Goal: Task Accomplishment & Management: Use online tool/utility

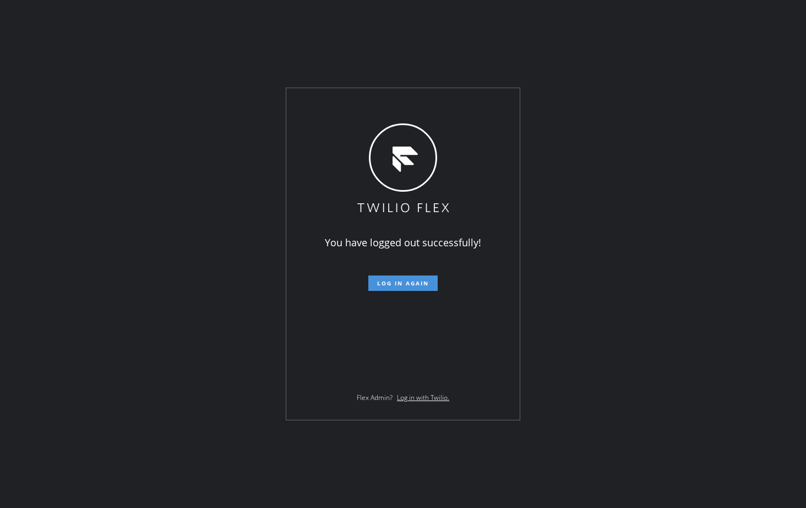
click at [395, 287] on button "Log in again" at bounding box center [402, 282] width 69 height 15
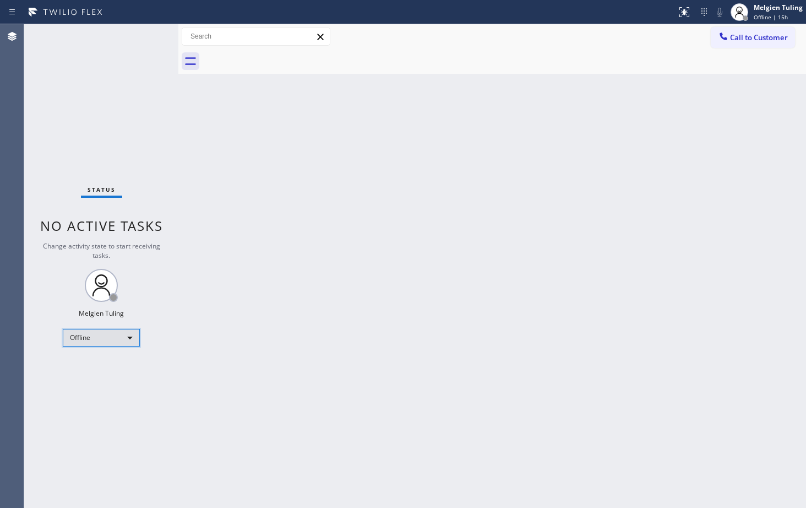
click at [100, 340] on div "Offline" at bounding box center [101, 338] width 77 height 18
click at [99, 367] on li "Available" at bounding box center [100, 366] width 75 height 13
click at [466, 294] on div "Back to Dashboard Change Sender ID Customers Technicians Select a contact Outbo…" at bounding box center [492, 265] width 628 height 483
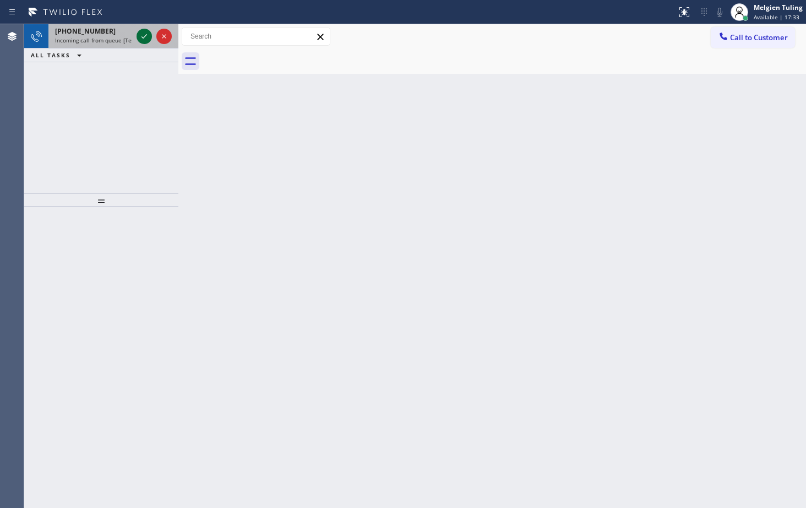
click at [143, 32] on icon at bounding box center [144, 36] width 13 height 13
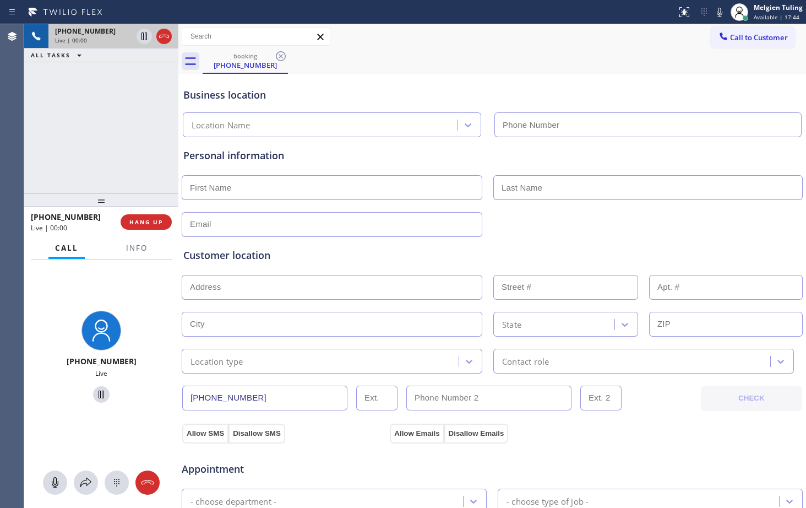
type input "[PHONE_NUMBER]"
click at [147, 39] on icon at bounding box center [144, 36] width 6 height 8
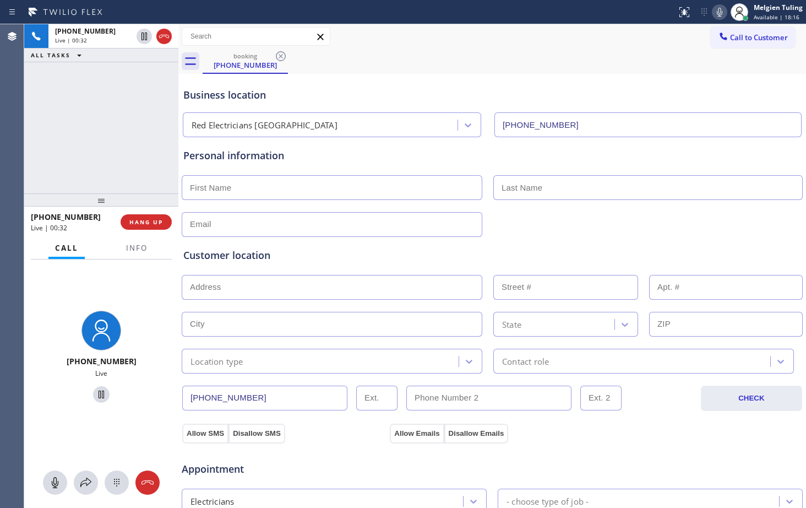
click at [716, 10] on icon at bounding box center [719, 12] width 13 height 13
click at [122, 144] on div "+18444966394 Live | 01:00 ALL TASKS ALL TASKS ACTIVE TASKS TASKS IN WRAP UP" at bounding box center [101, 108] width 154 height 169
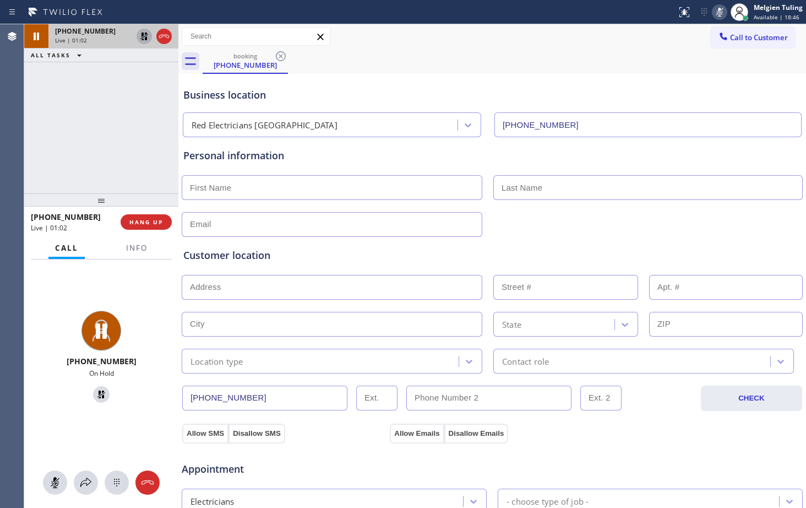
click at [146, 34] on icon at bounding box center [144, 36] width 8 height 8
click at [721, 10] on rect at bounding box center [720, 11] width 8 height 8
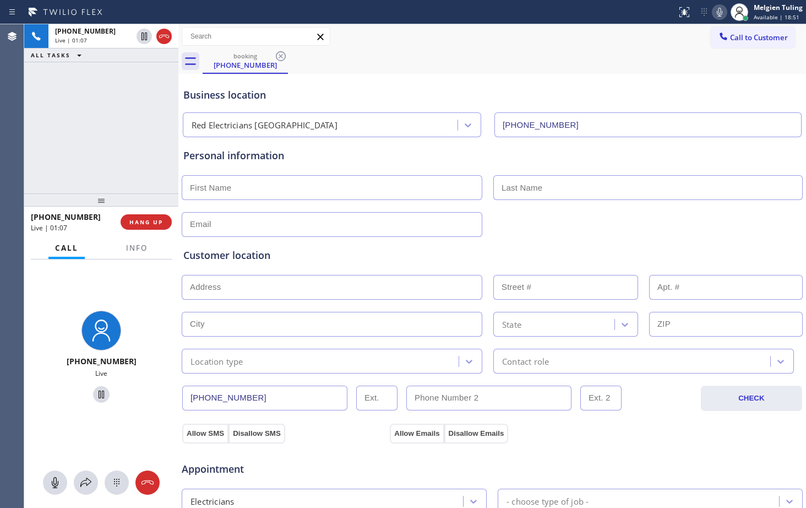
click at [386, 262] on div "Customer location" at bounding box center [492, 255] width 618 height 15
click at [145, 249] on span "Info" at bounding box center [136, 248] width 21 height 10
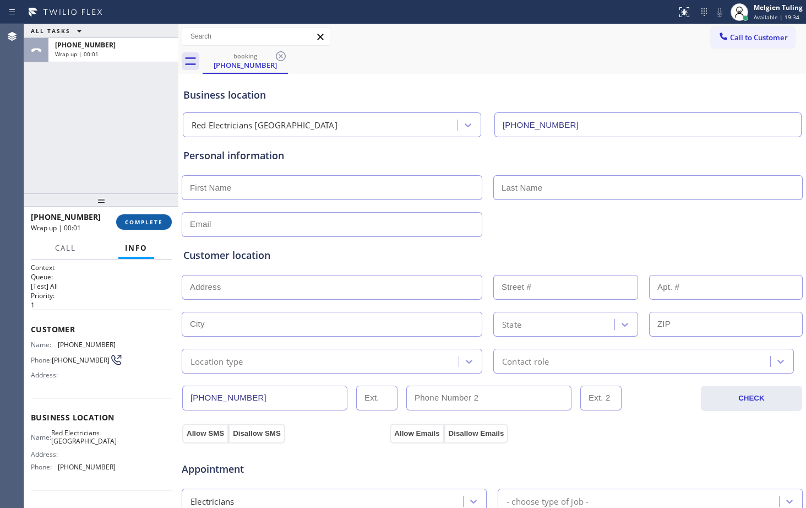
click at [149, 220] on span "COMPLETE" at bounding box center [144, 222] width 38 height 8
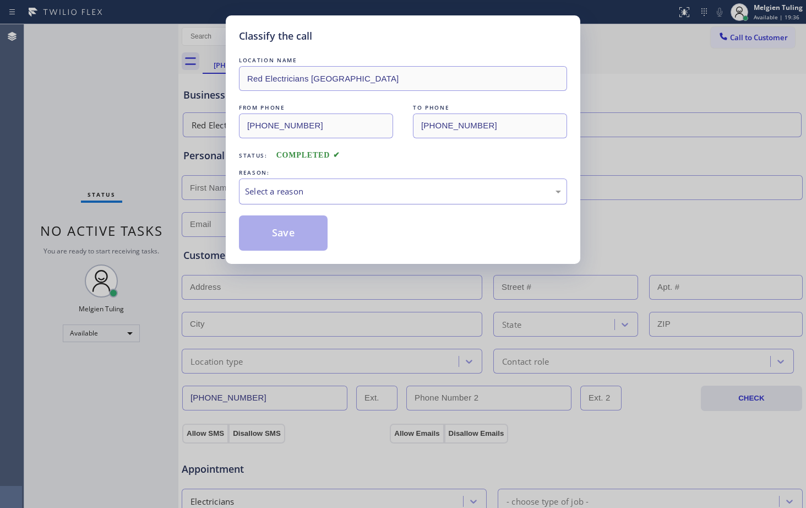
click at [372, 182] on div "Select a reason" at bounding box center [403, 191] width 328 height 26
click at [340, 189] on div "Select a reason" at bounding box center [403, 191] width 316 height 13
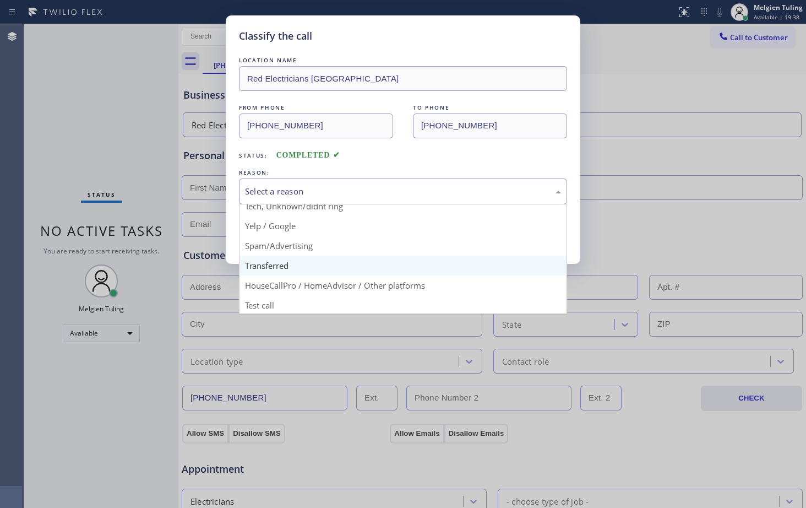
scroll to position [69, 0]
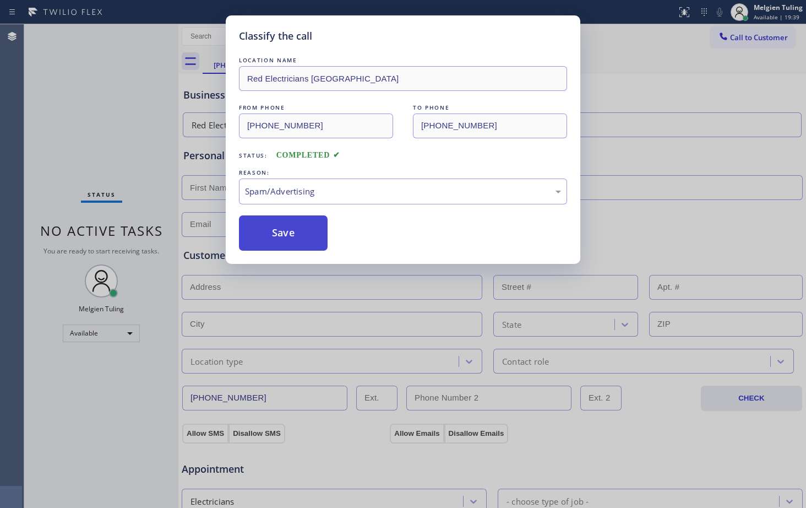
click at [310, 227] on button "Save" at bounding box center [283, 232] width 89 height 35
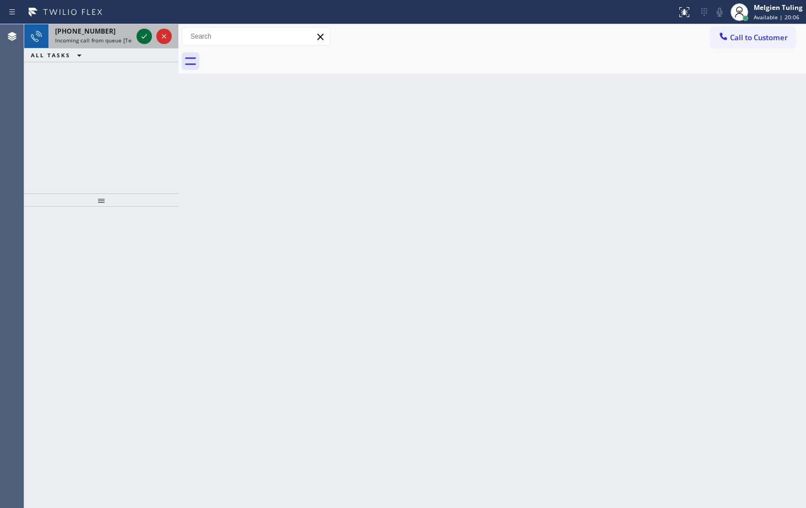
click at [143, 41] on icon at bounding box center [144, 36] width 13 height 13
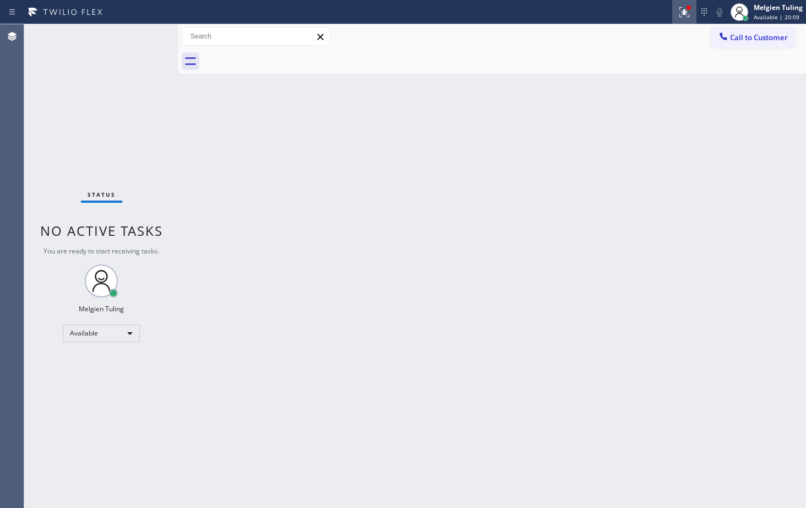
click at [687, 12] on icon at bounding box center [684, 11] width 7 height 4
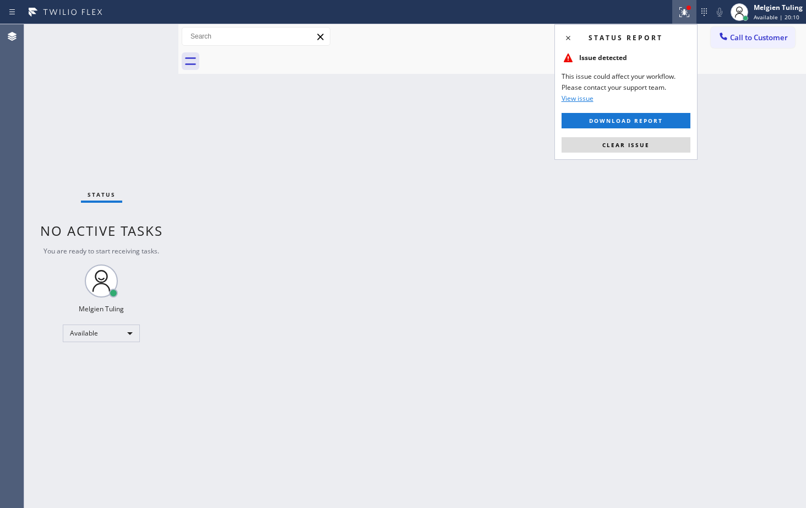
click at [614, 133] on div "Status report Issue detected This issue could affect your workflow. Please cont…" at bounding box center [625, 91] width 143 height 135
click at [612, 143] on span "Clear issue" at bounding box center [625, 145] width 47 height 8
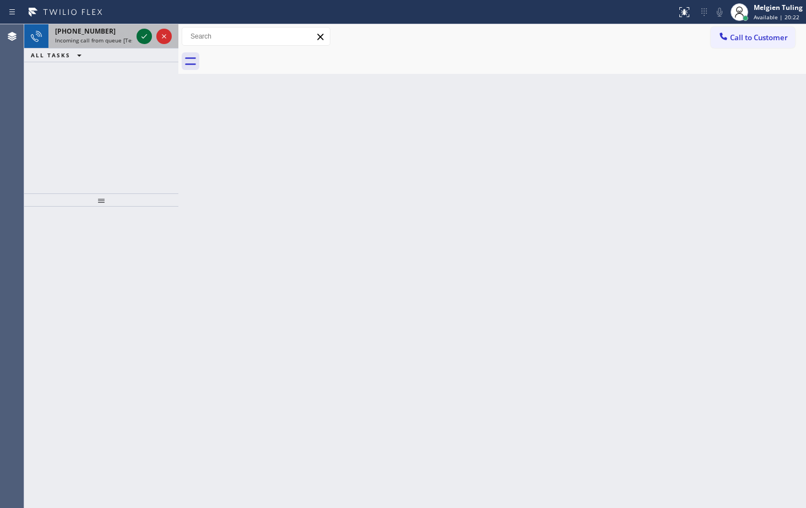
click at [144, 36] on icon at bounding box center [144, 36] width 13 height 13
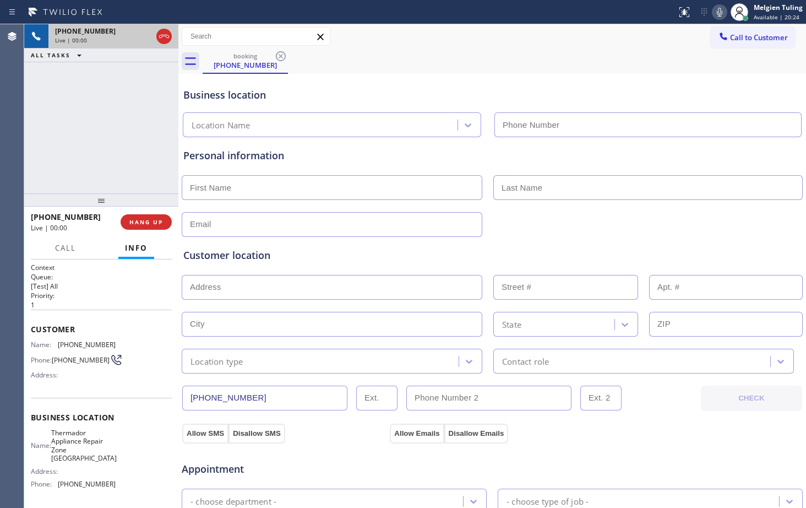
type input "[PHONE_NUMBER]"
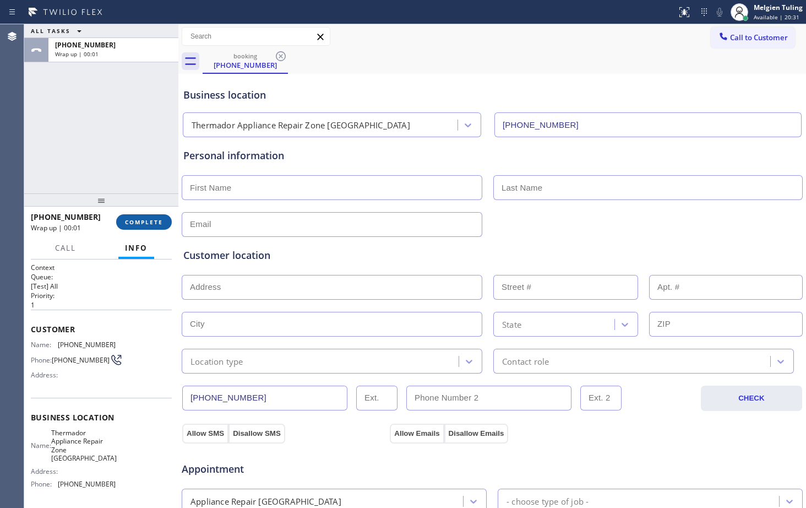
click at [149, 222] on span "COMPLETE" at bounding box center [144, 222] width 38 height 8
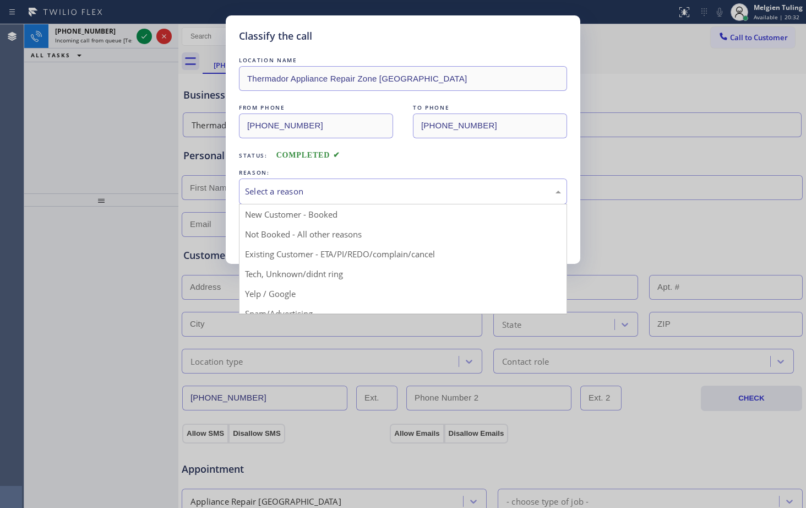
click at [306, 187] on div "Select a reason" at bounding box center [403, 191] width 316 height 13
click at [291, 269] on div "Classify the call LOCATION NAME Thermador Appliance Repair Zone Hempstead FROM …" at bounding box center [403, 254] width 806 height 508
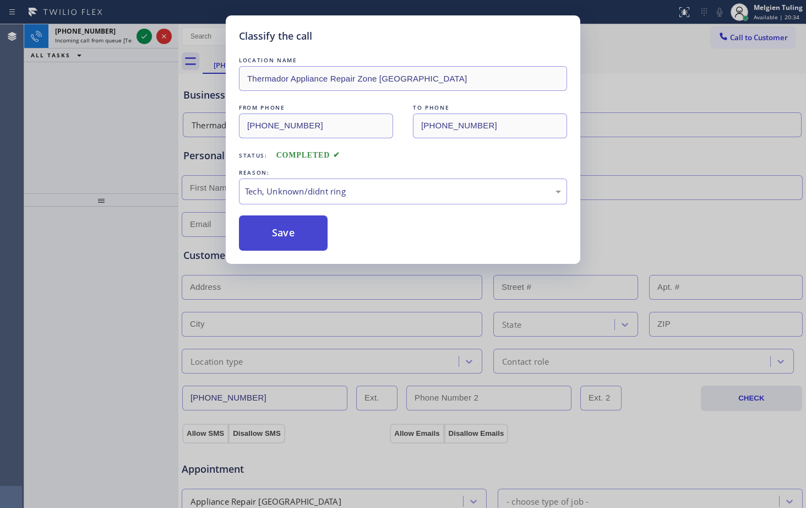
click at [285, 238] on button "Save" at bounding box center [283, 232] width 89 height 35
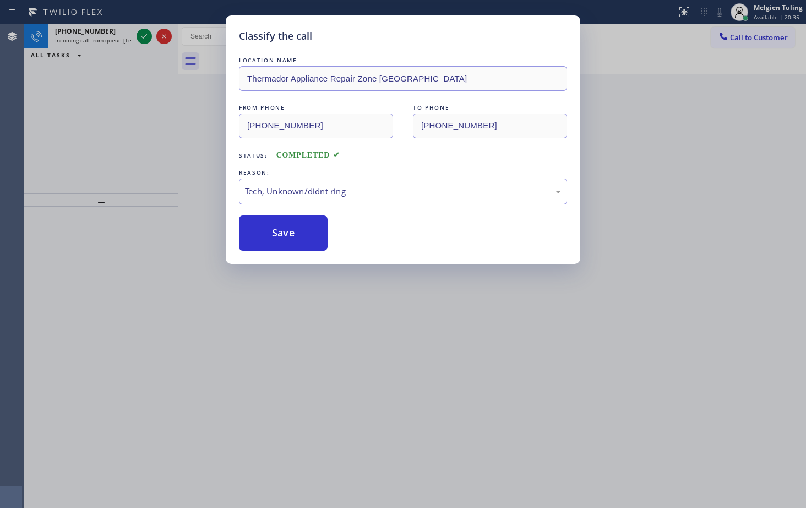
click at [141, 37] on icon at bounding box center [144, 36] width 13 height 13
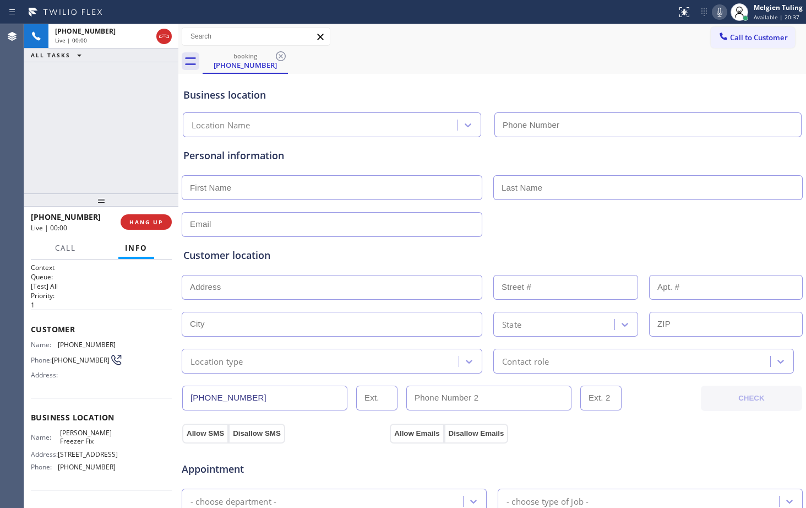
type input "[PHONE_NUMBER]"
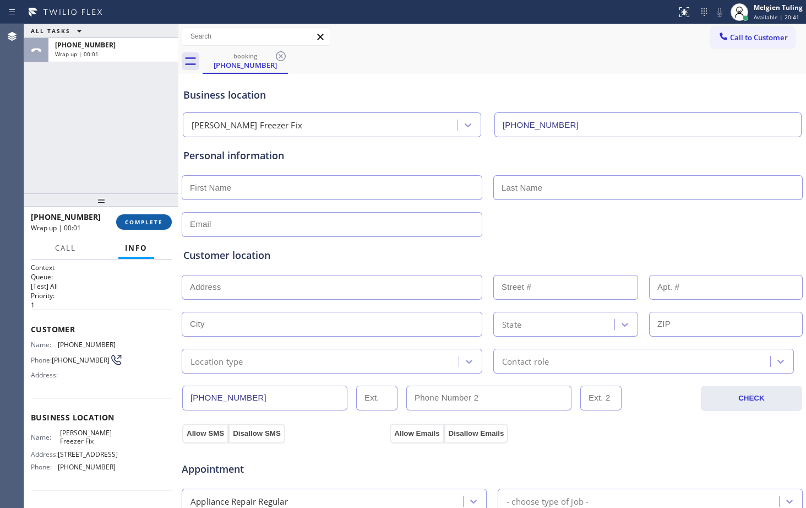
click at [137, 220] on span "COMPLETE" at bounding box center [144, 222] width 38 height 8
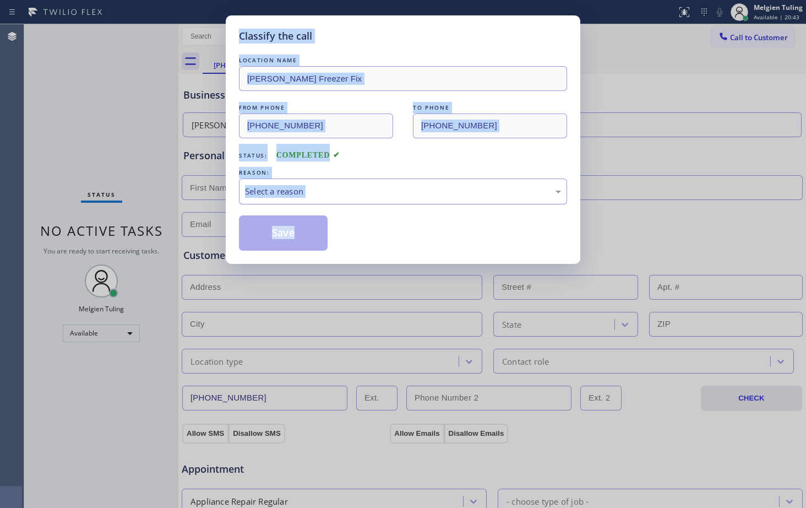
click at [323, 193] on div "Select a reason" at bounding box center [403, 191] width 316 height 13
click at [291, 229] on button "Save" at bounding box center [283, 232] width 89 height 35
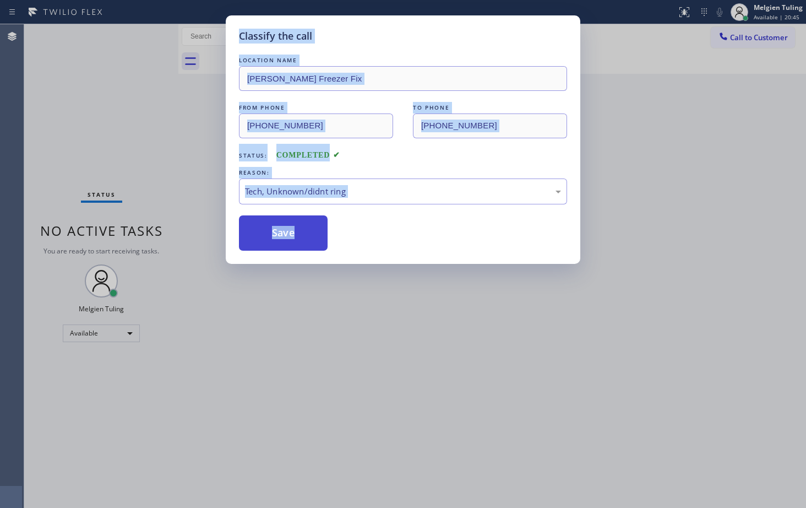
click at [291, 228] on button "Save" at bounding box center [283, 232] width 89 height 35
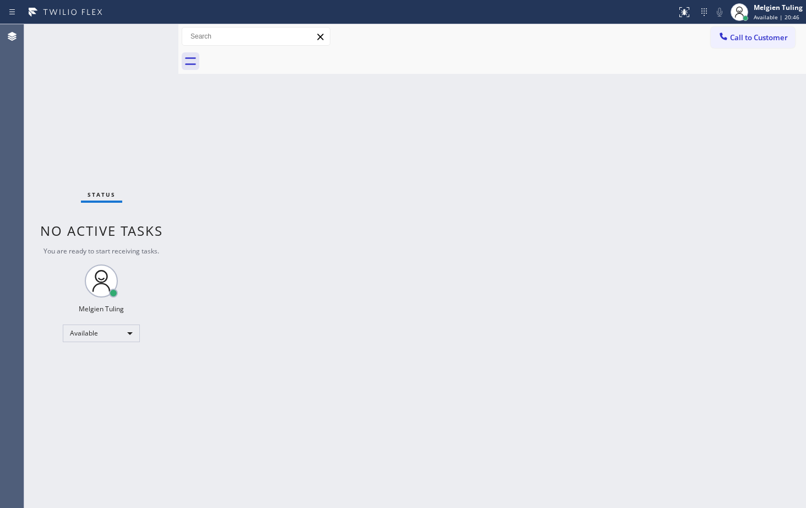
click at [183, 144] on div "Back to Dashboard Change Sender ID Customers Technicians Select a contact Outbo…" at bounding box center [492, 265] width 628 height 483
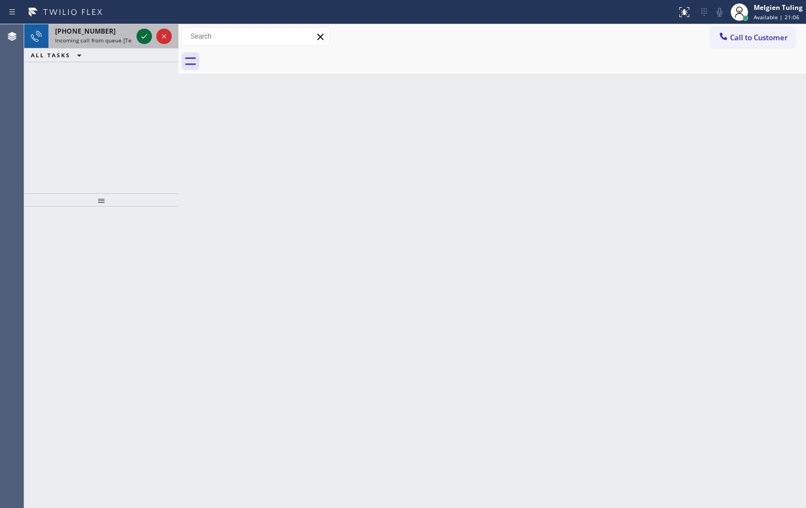
click at [144, 34] on icon at bounding box center [144, 36] width 13 height 13
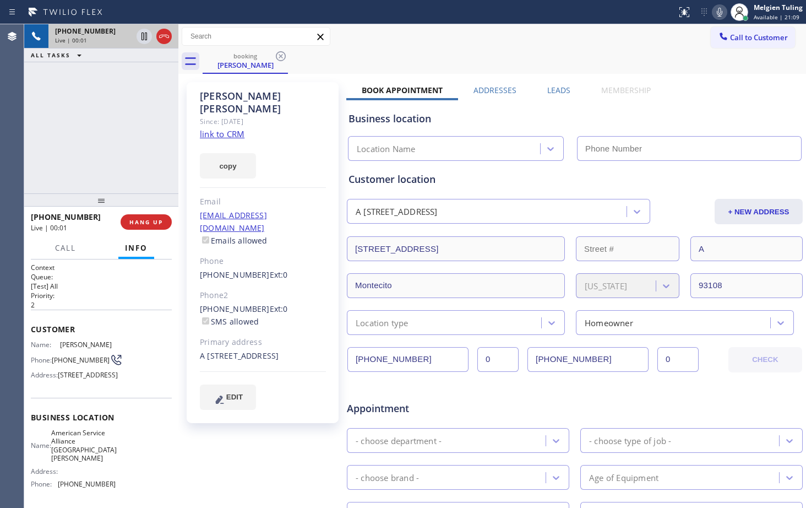
type input "[PHONE_NUMBER]"
click at [222, 128] on link "link to CRM" at bounding box center [222, 133] width 45 height 11
click at [155, 132] on div "+18058950563 Live | 01:43 ALL TASKS ALL TASKS ACTIVE TASKS TASKS IN WRAP UP" at bounding box center [101, 108] width 154 height 169
click at [140, 223] on span "HANG UP" at bounding box center [146, 222] width 34 height 8
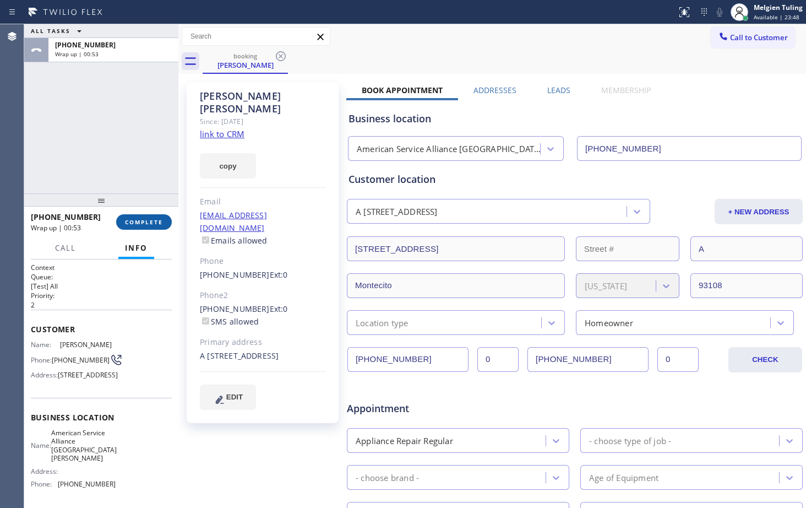
click at [139, 225] on span "COMPLETE" at bounding box center [144, 222] width 38 height 8
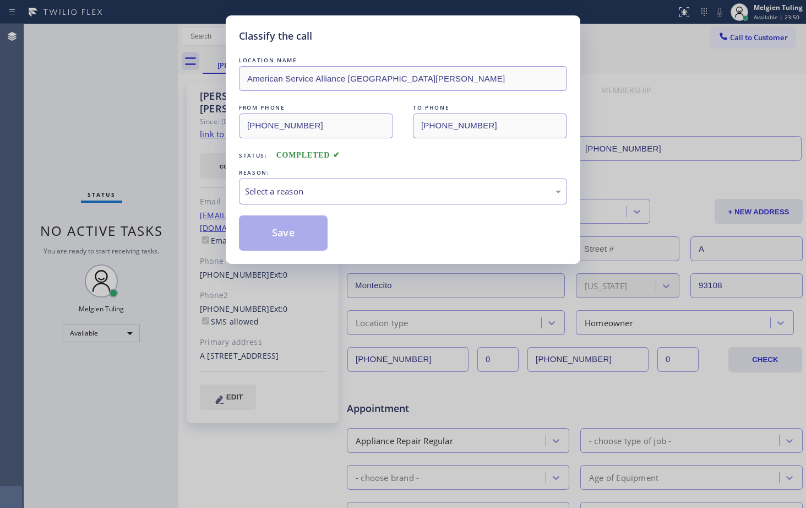
click at [276, 187] on div "Select a reason" at bounding box center [403, 191] width 316 height 13
click at [275, 233] on button "Save" at bounding box center [283, 232] width 89 height 35
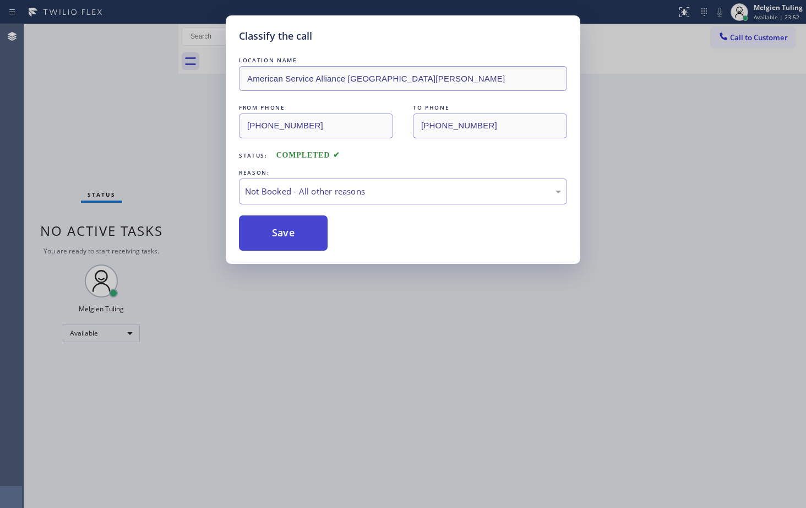
click at [275, 233] on button "Save" at bounding box center [283, 232] width 89 height 35
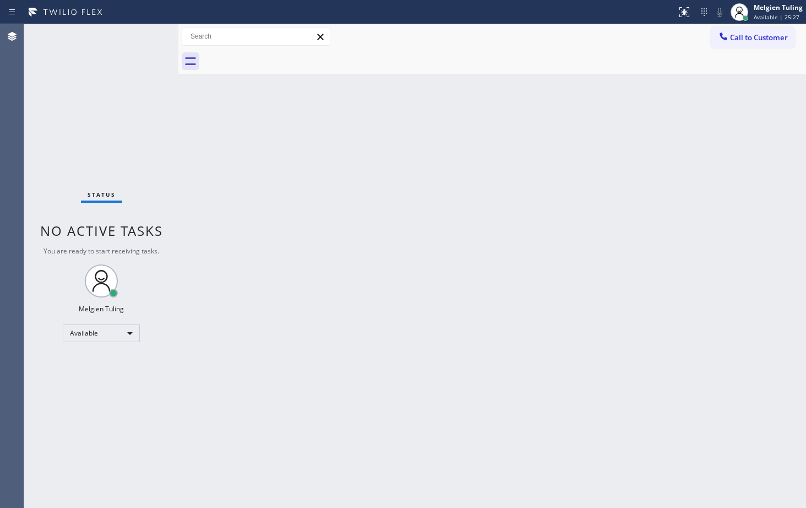
click at [140, 36] on div "Status No active tasks You are ready to start receiving tasks. Melgien Tuling A…" at bounding box center [101, 265] width 154 height 483
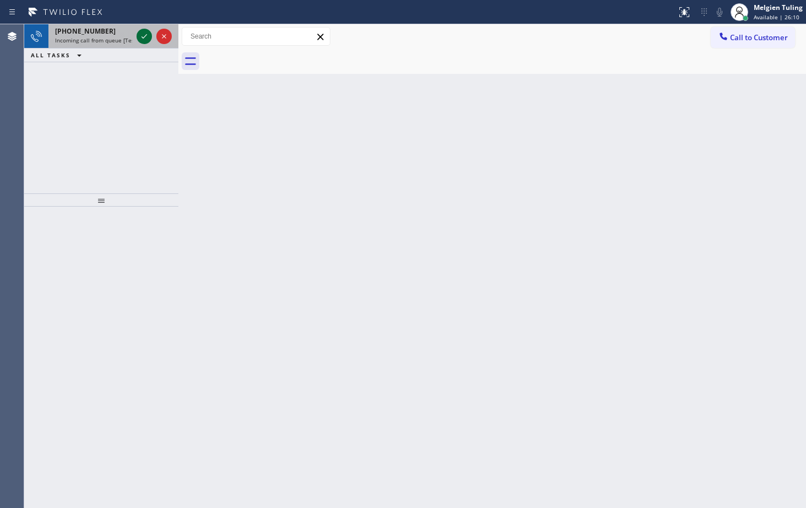
click at [138, 30] on icon at bounding box center [144, 36] width 13 height 13
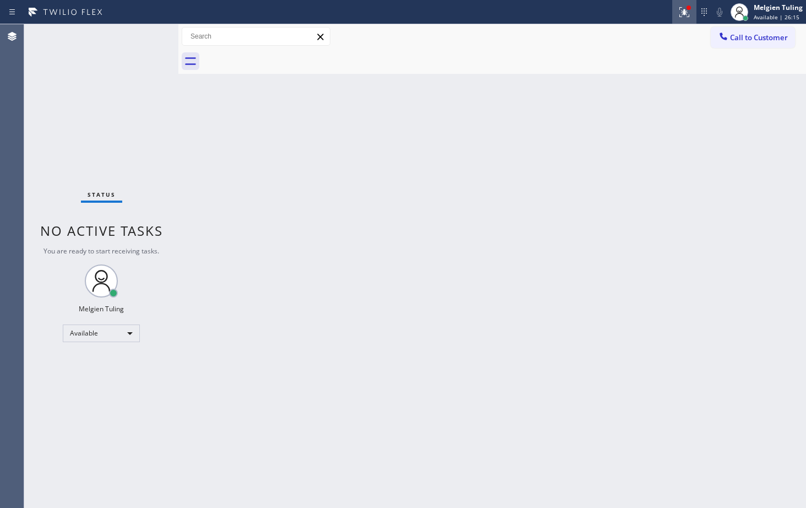
click at [683, 10] on icon at bounding box center [684, 12] width 13 height 13
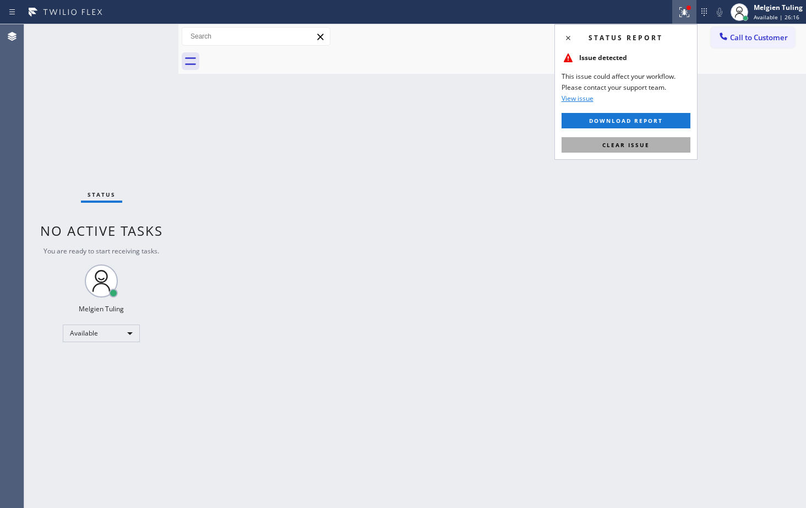
click at [615, 145] on span "Clear issue" at bounding box center [625, 145] width 47 height 8
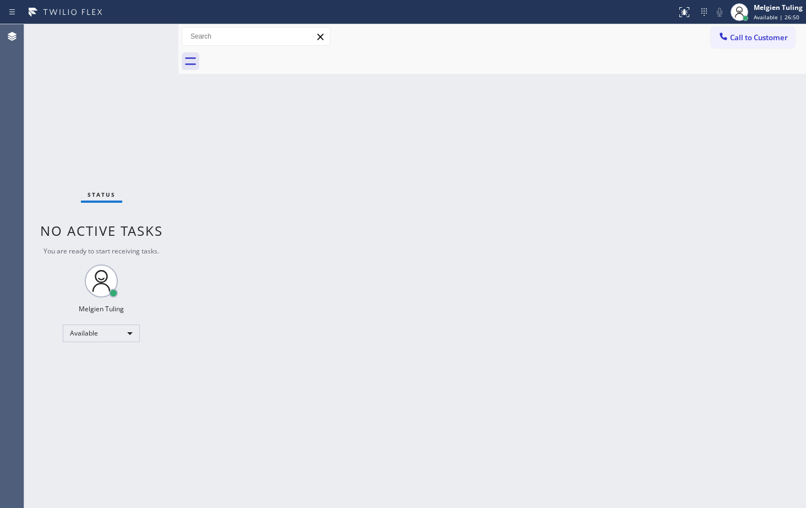
click at [144, 42] on div "Status No active tasks You are ready to start receiving tasks. Melgien Tuling A…" at bounding box center [101, 265] width 154 height 483
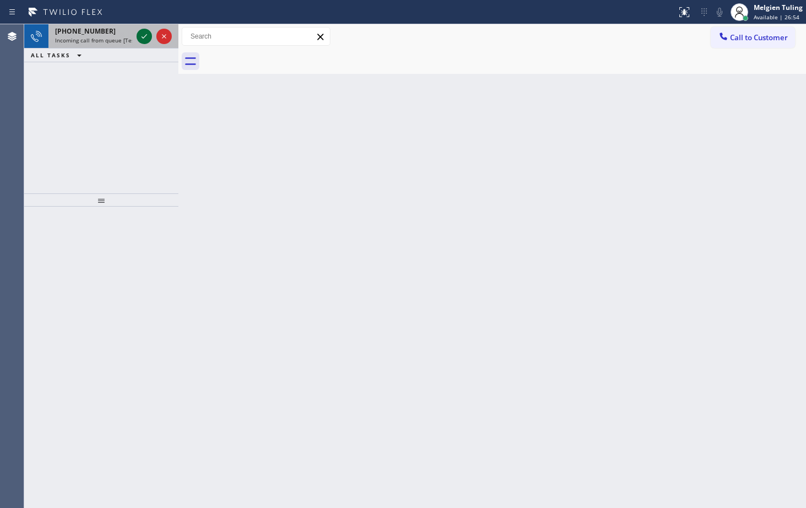
click at [138, 33] on icon at bounding box center [144, 36] width 13 height 13
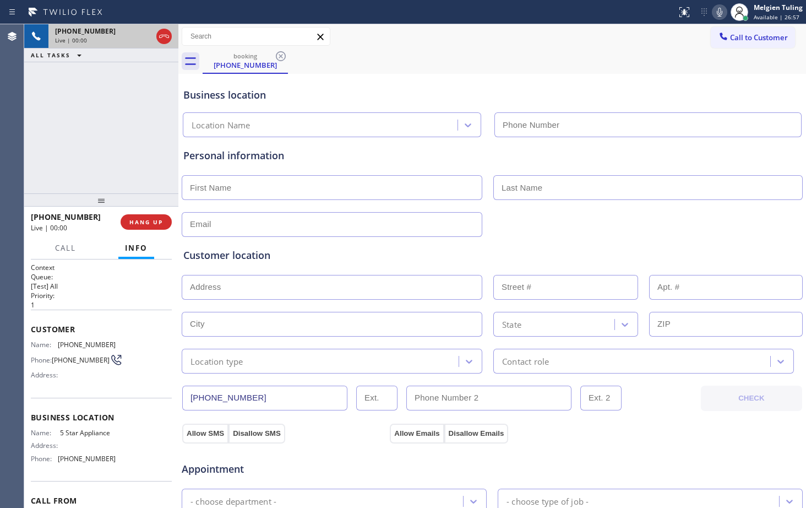
type input "[PHONE_NUMBER]"
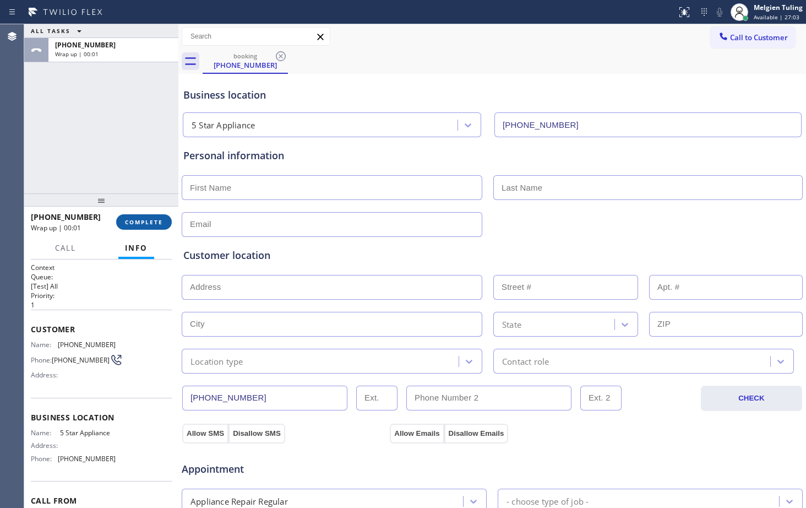
click at [148, 225] on span "COMPLETE" at bounding box center [144, 222] width 38 height 8
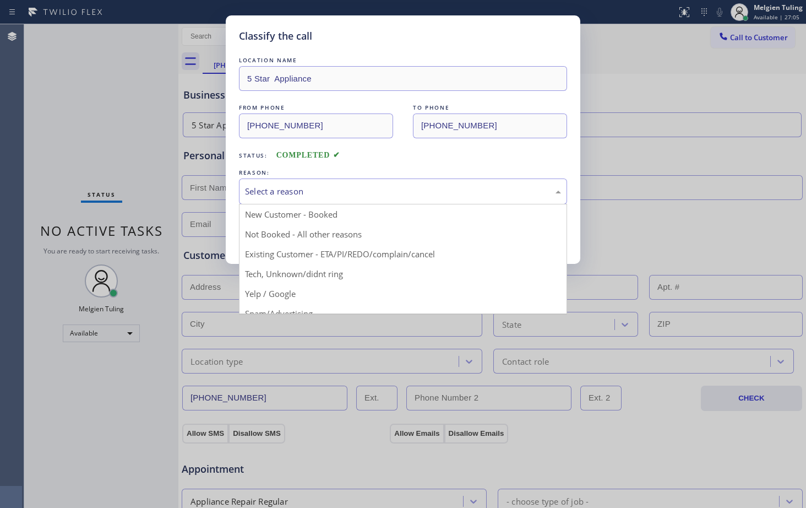
click at [300, 194] on div "Select a reason" at bounding box center [403, 191] width 316 height 13
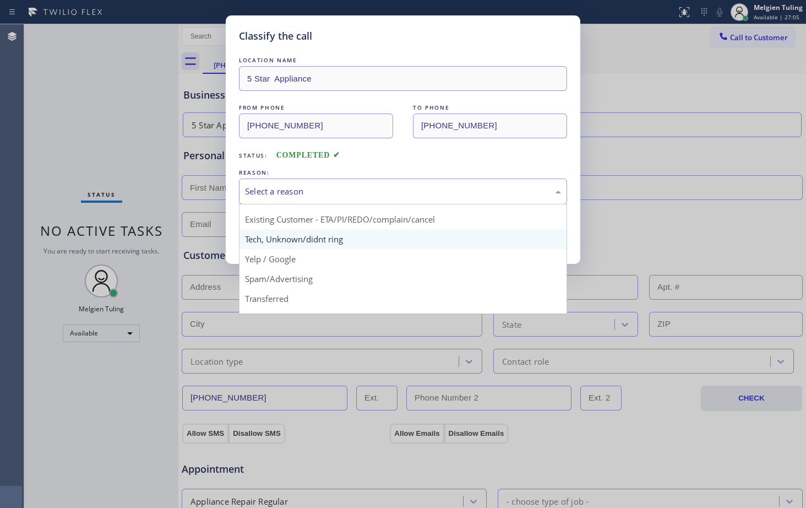
scroll to position [69, 0]
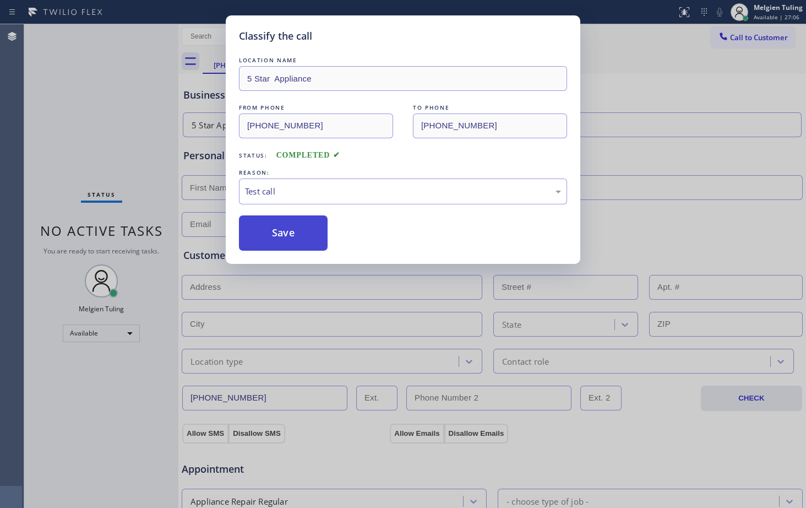
click at [285, 243] on button "Save" at bounding box center [283, 232] width 89 height 35
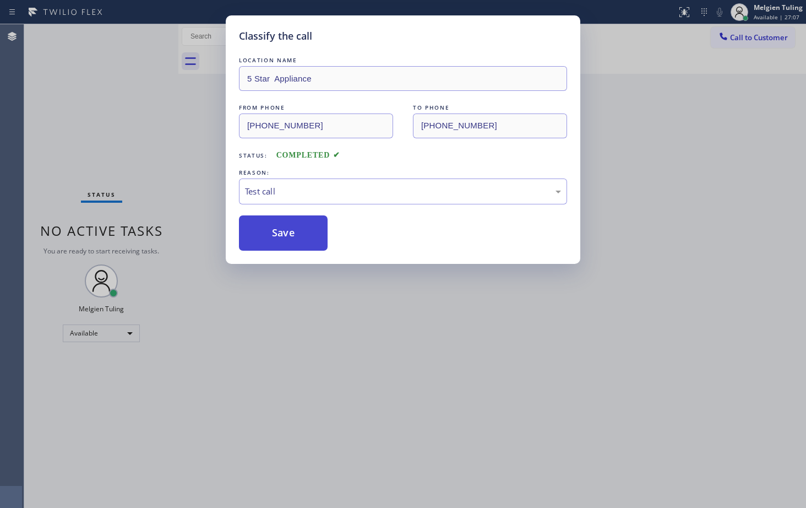
click at [285, 242] on button "Save" at bounding box center [283, 232] width 89 height 35
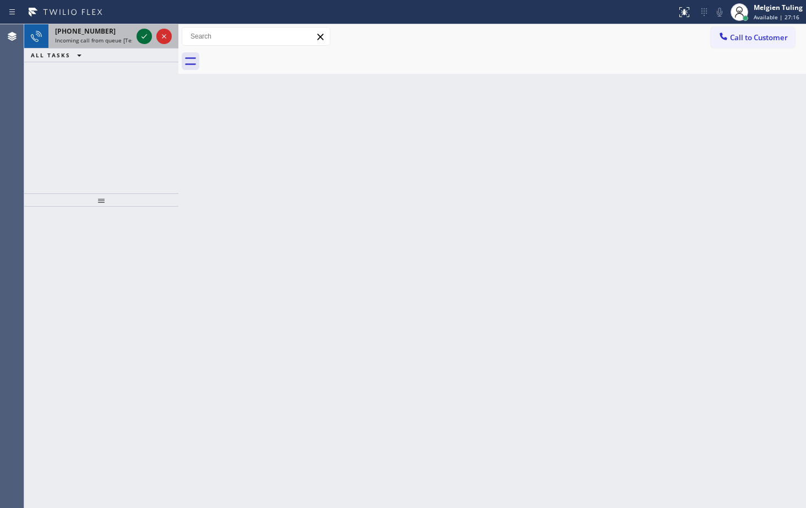
click at [141, 32] on icon at bounding box center [144, 36] width 13 height 13
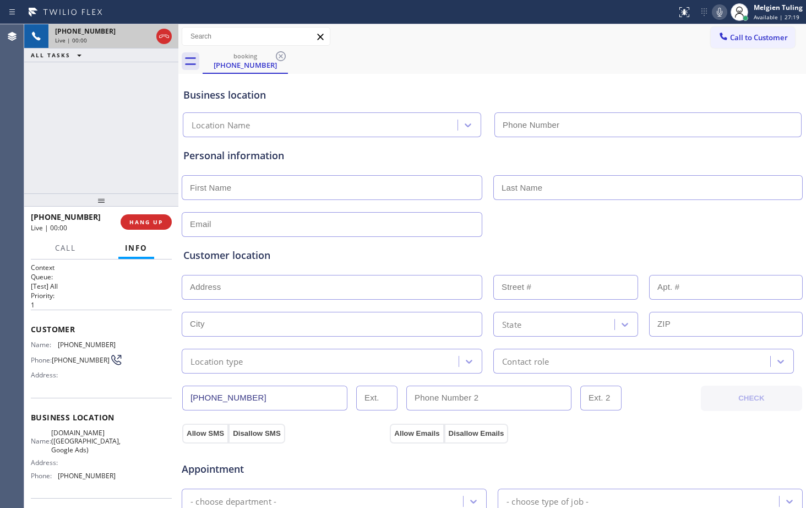
type input "[PHONE_NUMBER]"
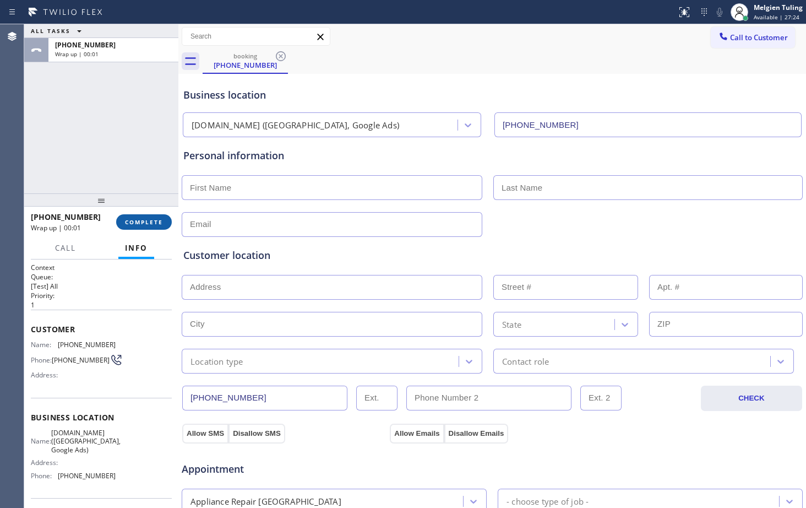
click at [154, 221] on span "COMPLETE" at bounding box center [144, 222] width 38 height 8
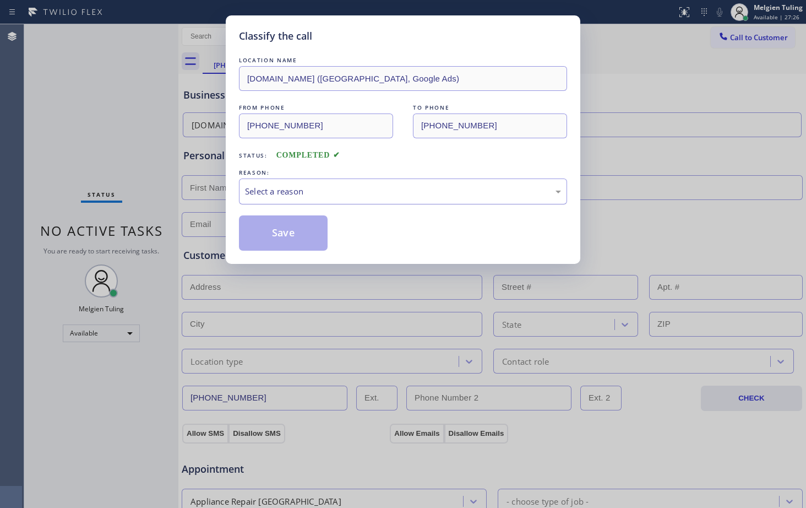
click at [276, 183] on div "Select a reason" at bounding box center [403, 191] width 328 height 26
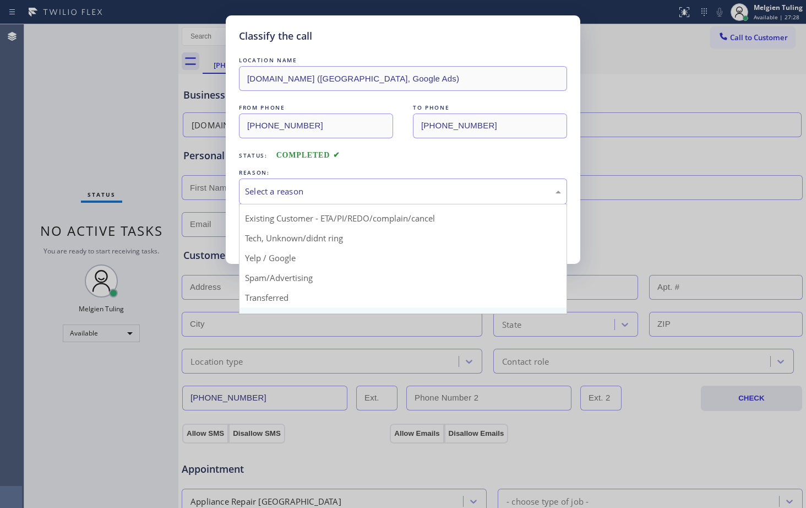
scroll to position [69, 0]
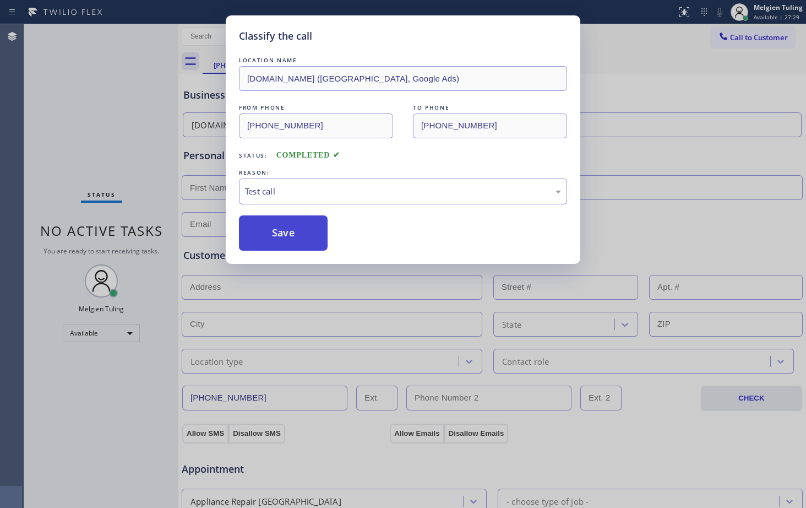
click at [292, 226] on button "Save" at bounding box center [283, 232] width 89 height 35
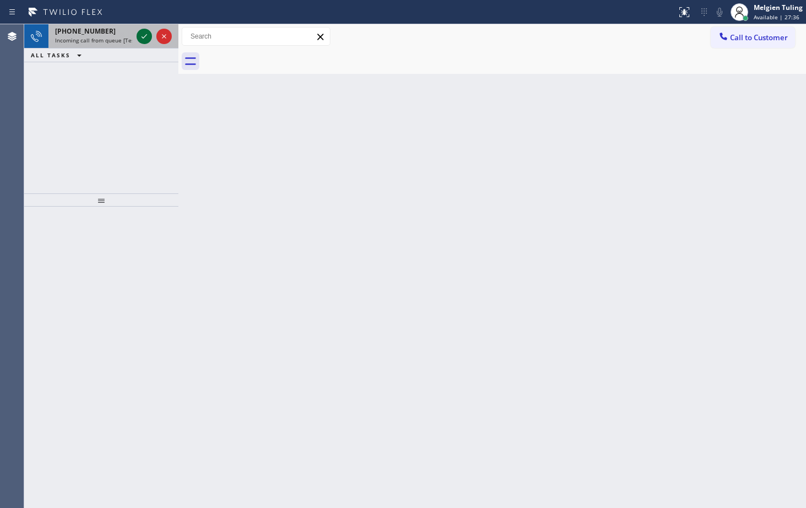
click at [144, 39] on icon at bounding box center [144, 36] width 13 height 13
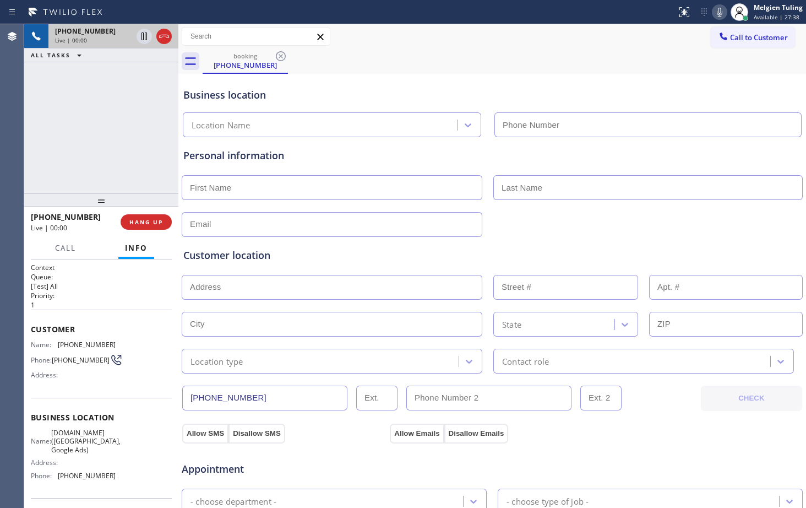
type input "[PHONE_NUMBER]"
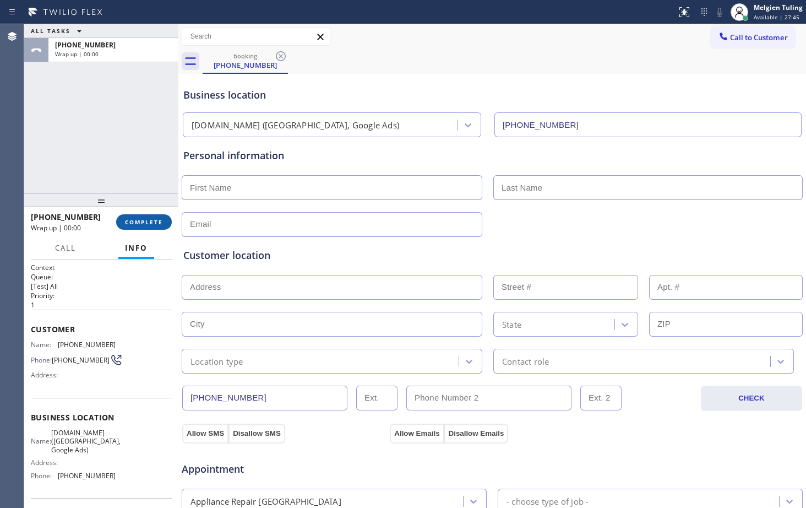
click at [144, 220] on span "COMPLETE" at bounding box center [144, 222] width 38 height 8
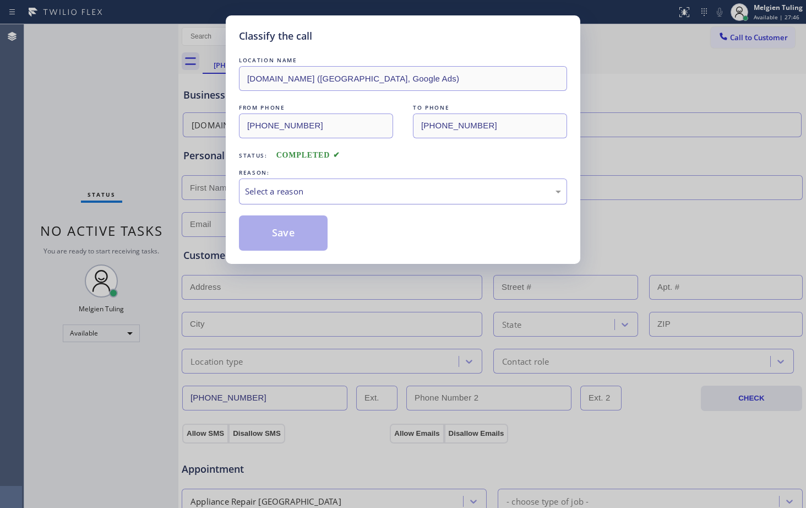
click at [276, 191] on div "Select a reason" at bounding box center [403, 191] width 316 height 13
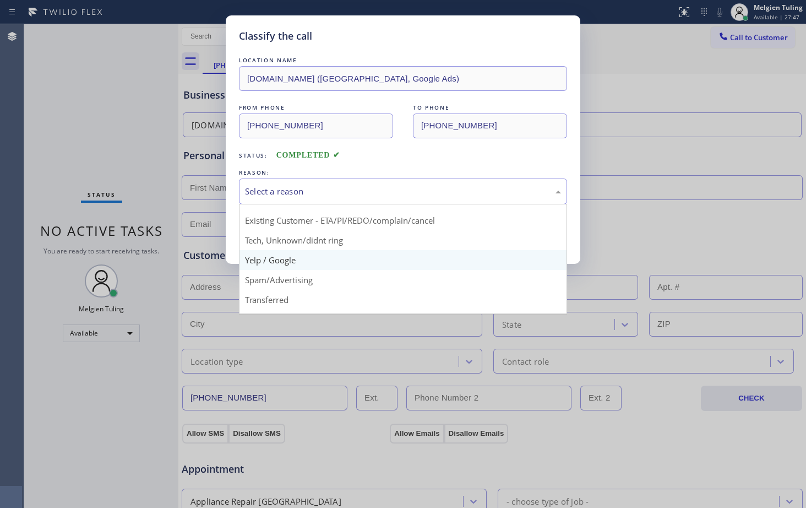
scroll to position [69, 0]
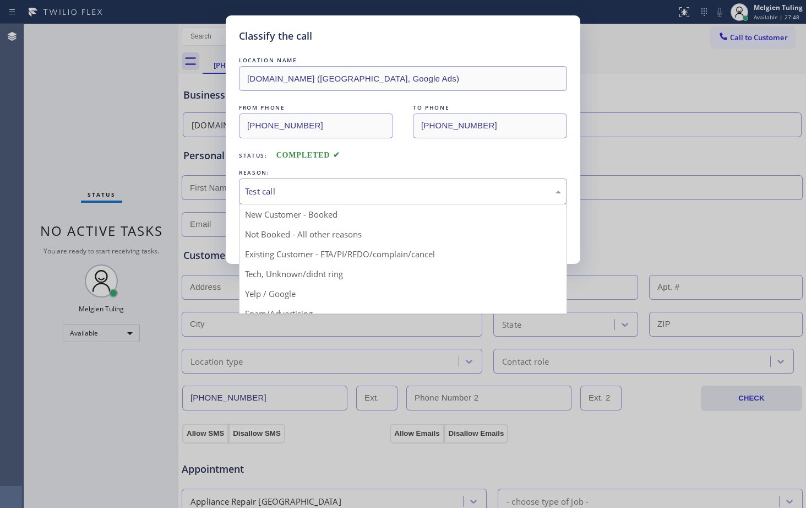
drag, startPoint x: 285, startPoint y: 201, endPoint x: 278, endPoint y: 209, distance: 10.9
click at [285, 200] on div "Test call" at bounding box center [403, 191] width 328 height 26
click at [282, 191] on div "Test call" at bounding box center [403, 191] width 316 height 13
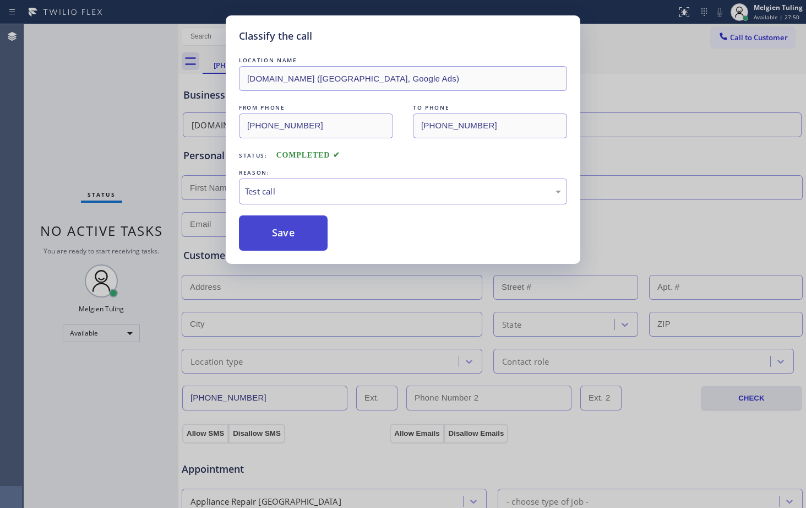
click at [285, 230] on button "Save" at bounding box center [283, 232] width 89 height 35
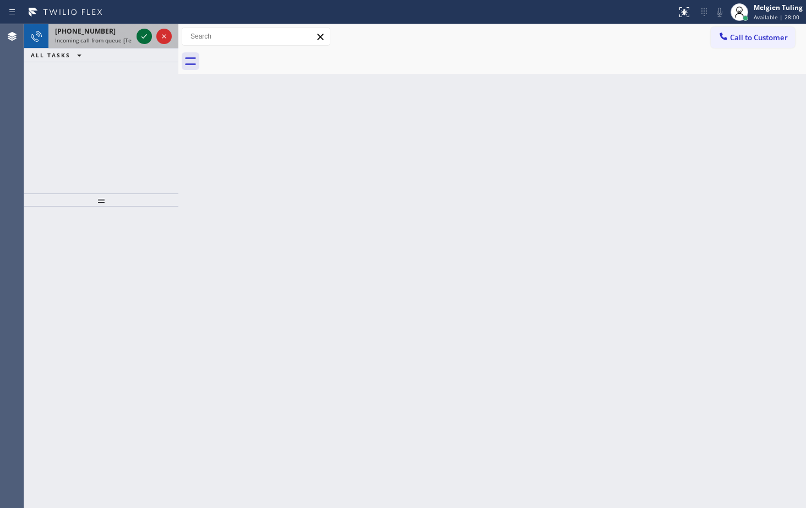
click at [143, 35] on icon at bounding box center [144, 36] width 13 height 13
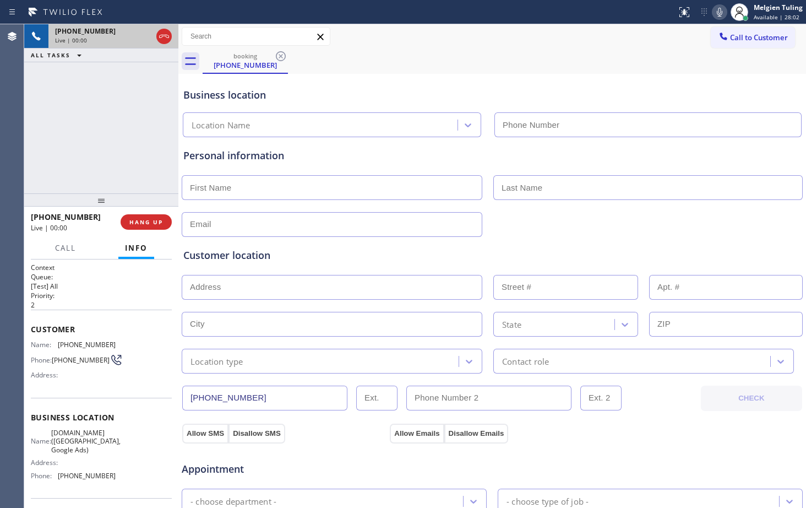
type input "[PHONE_NUMBER]"
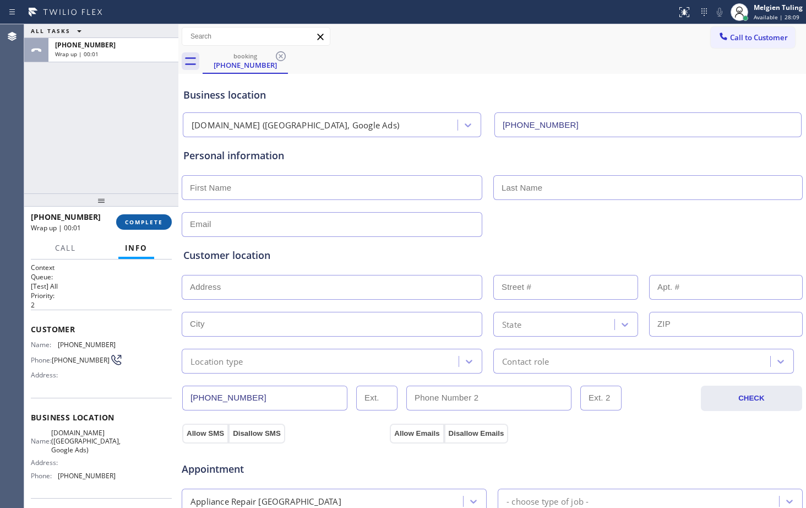
click at [157, 224] on span "COMPLETE" at bounding box center [144, 222] width 38 height 8
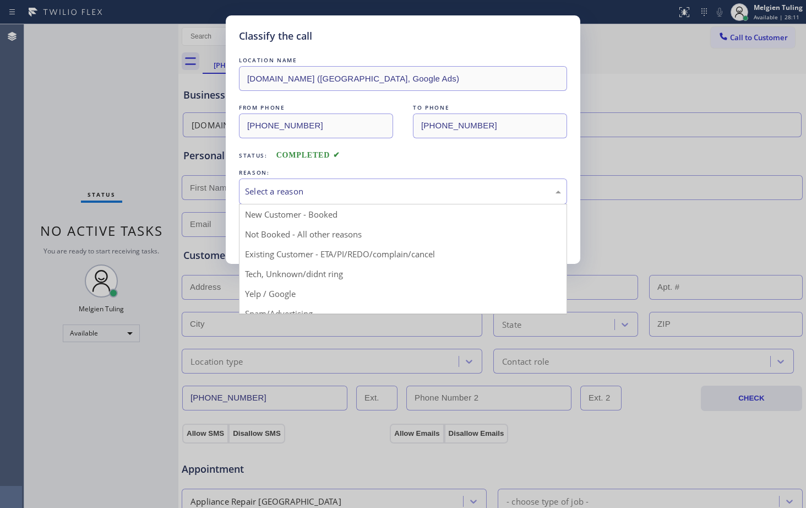
click at [257, 181] on div "Select a reason" at bounding box center [403, 191] width 328 height 26
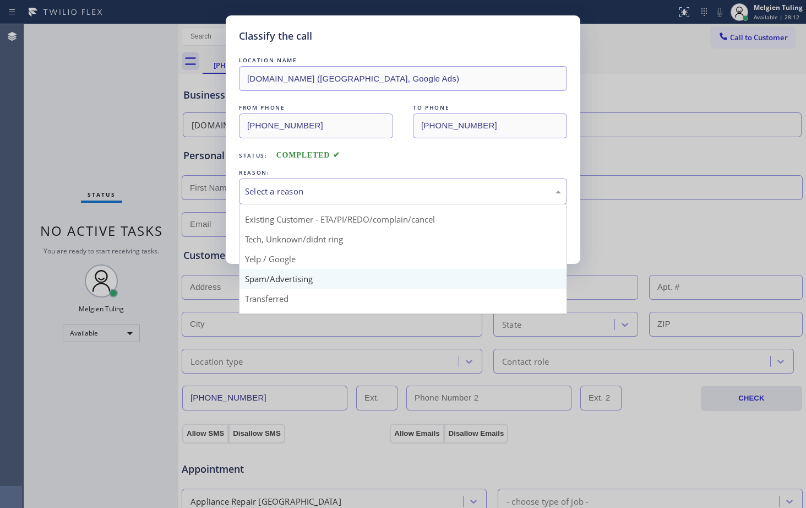
scroll to position [69, 0]
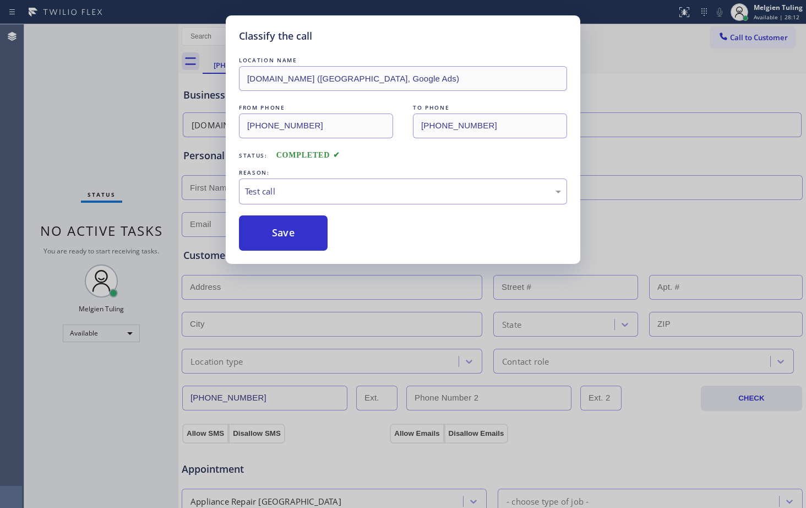
click at [266, 300] on div "Classify the call LOCATION NAME SubzeroExperts.online (Los Angeles, Google Ads)…" at bounding box center [403, 254] width 806 height 508
click at [294, 228] on button "Save" at bounding box center [283, 232] width 89 height 35
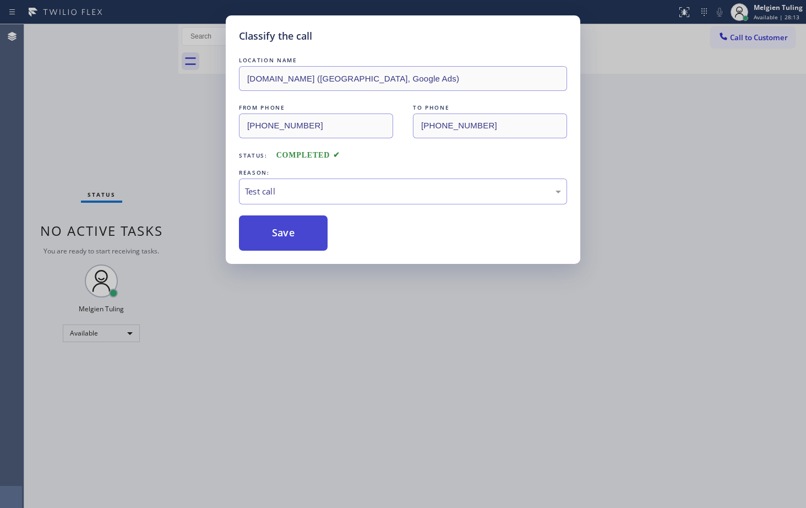
click at [294, 228] on button "Save" at bounding box center [283, 232] width 89 height 35
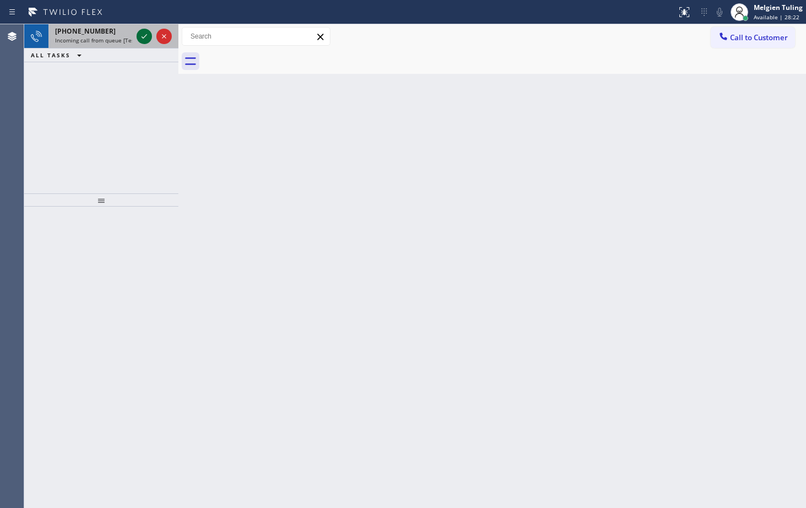
click at [150, 34] on icon at bounding box center [144, 36] width 13 height 13
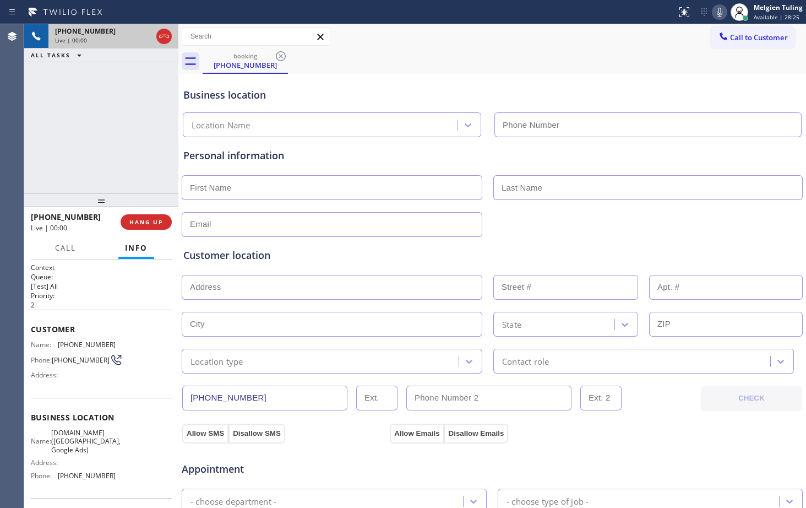
type input "[PHONE_NUMBER]"
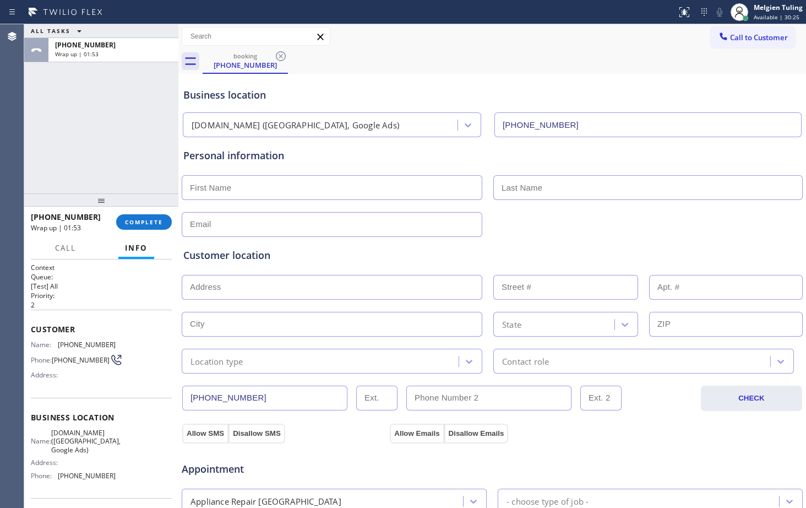
click at [125, 159] on div "ALL TASKS ALL TASKS ACTIVE TASKS TASKS IN WRAP UP +18777770796 Wrap up | 01:53" at bounding box center [101, 108] width 154 height 169
click at [144, 216] on button "COMPLETE" at bounding box center [144, 221] width 56 height 15
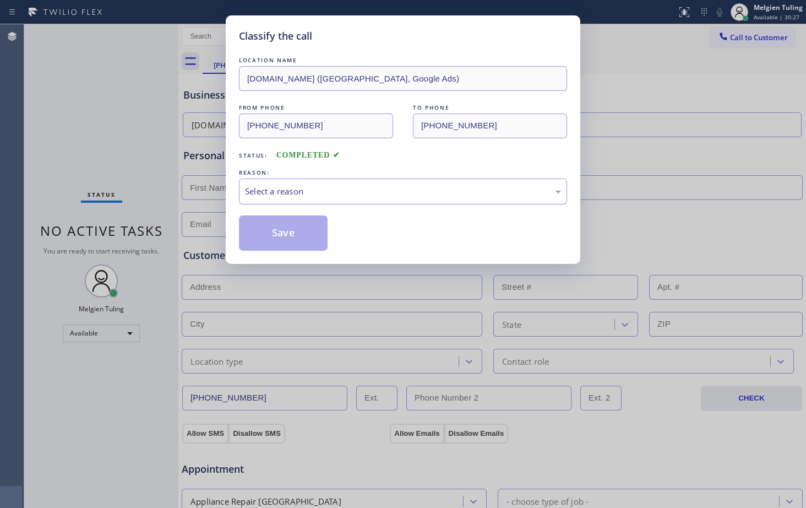
click at [299, 188] on div "Select a reason" at bounding box center [403, 191] width 316 height 13
click at [324, 192] on div "Select a reason" at bounding box center [403, 191] width 316 height 13
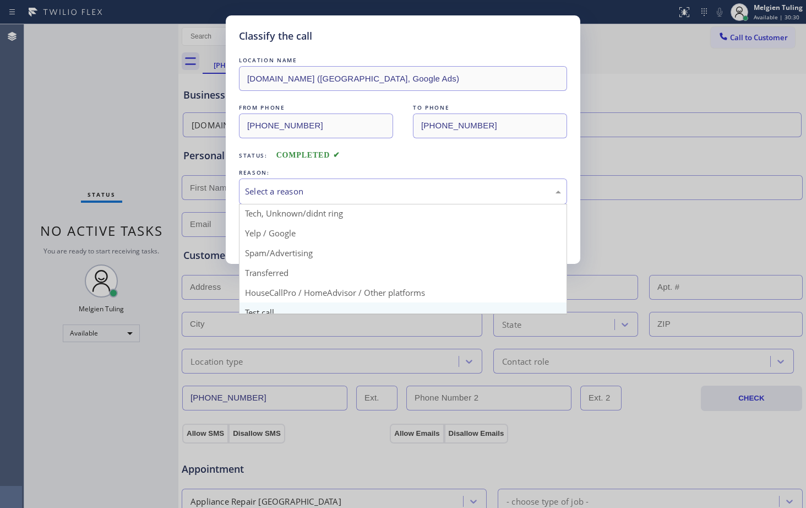
scroll to position [69, 0]
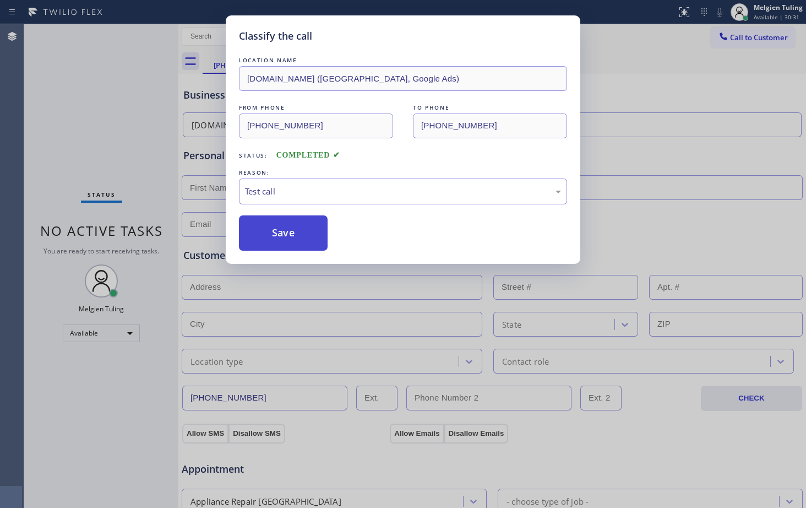
click at [292, 228] on button "Save" at bounding box center [283, 232] width 89 height 35
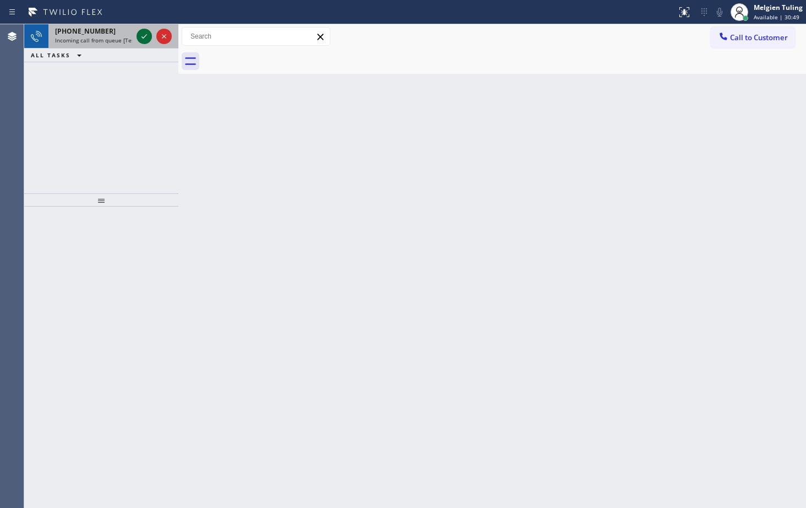
click at [146, 35] on icon at bounding box center [144, 36] width 6 height 4
click at [144, 37] on icon at bounding box center [144, 36] width 6 height 4
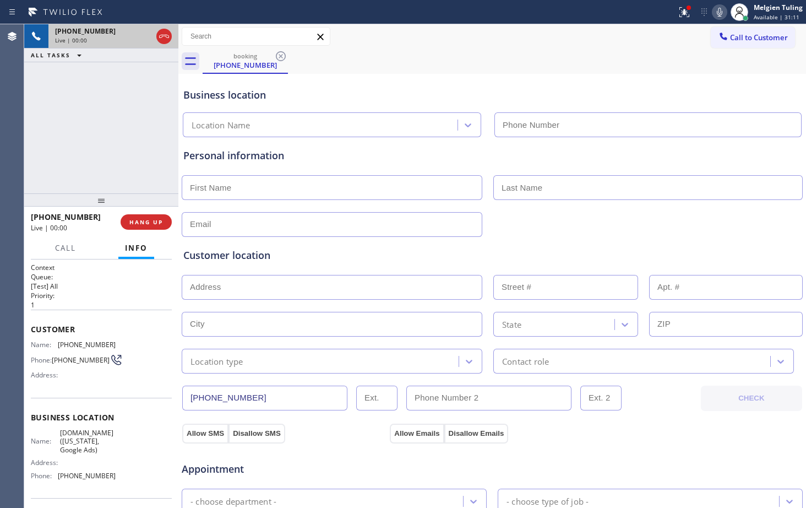
type input "[PHONE_NUMBER]"
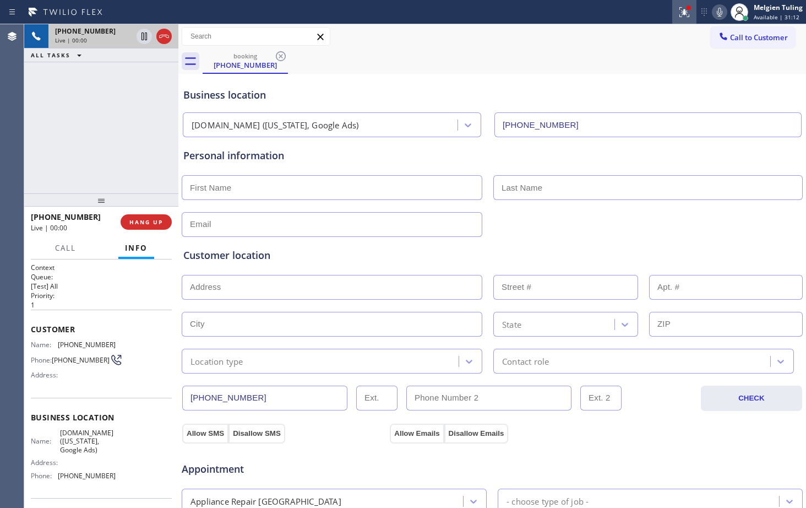
click at [690, 13] on icon at bounding box center [684, 12] width 13 height 13
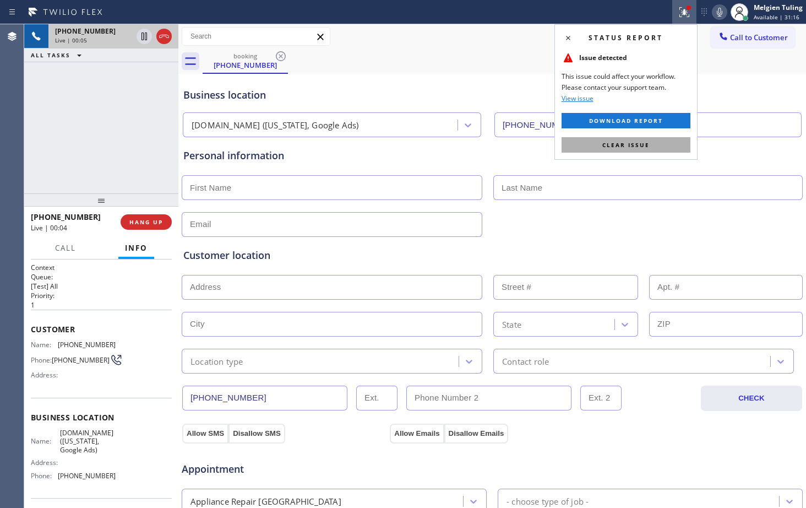
click at [596, 146] on button "Clear issue" at bounding box center [625, 144] width 129 height 15
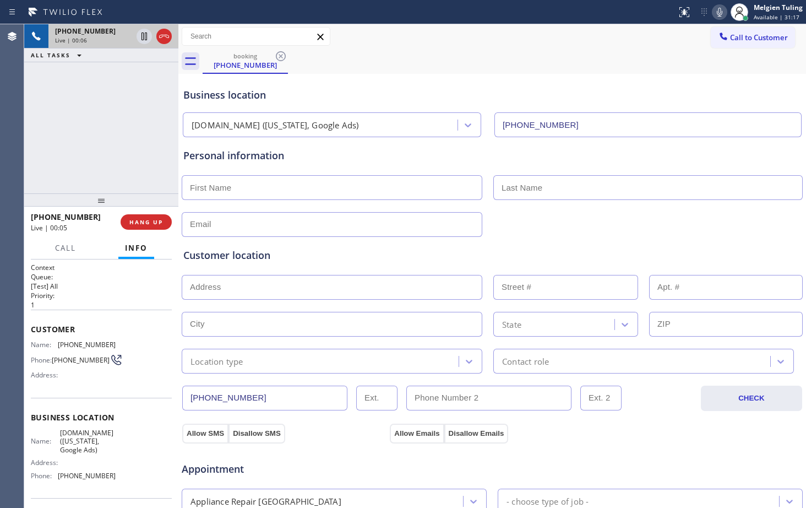
click at [552, 72] on div "booking (877) 777-0796" at bounding box center [504, 61] width 603 height 25
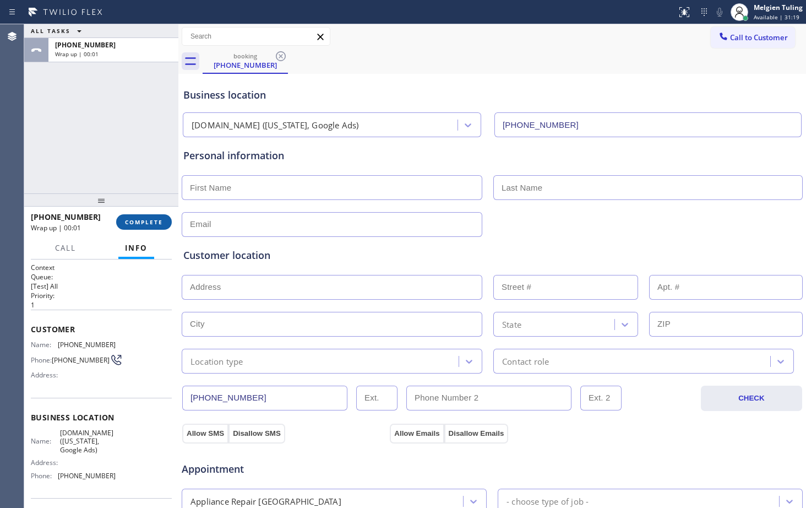
click at [138, 223] on span "COMPLETE" at bounding box center [144, 222] width 38 height 8
click at [131, 222] on span "COMPLETE" at bounding box center [144, 222] width 38 height 8
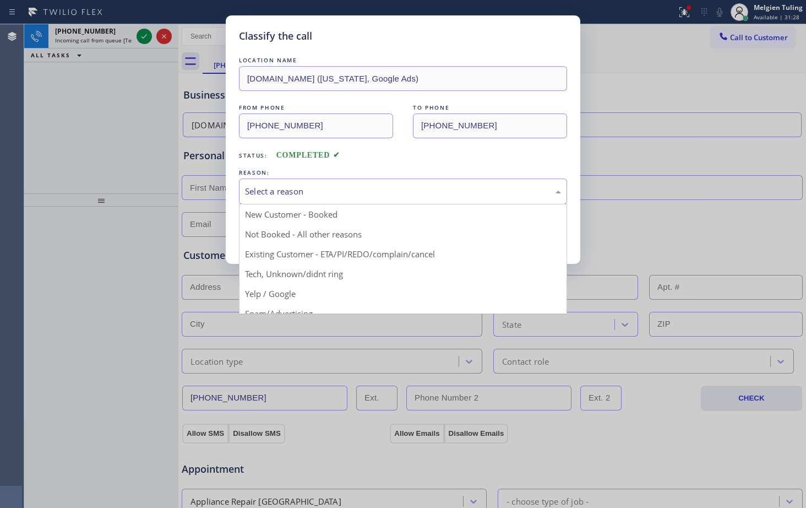
click at [293, 187] on div "Select a reason" at bounding box center [403, 191] width 316 height 13
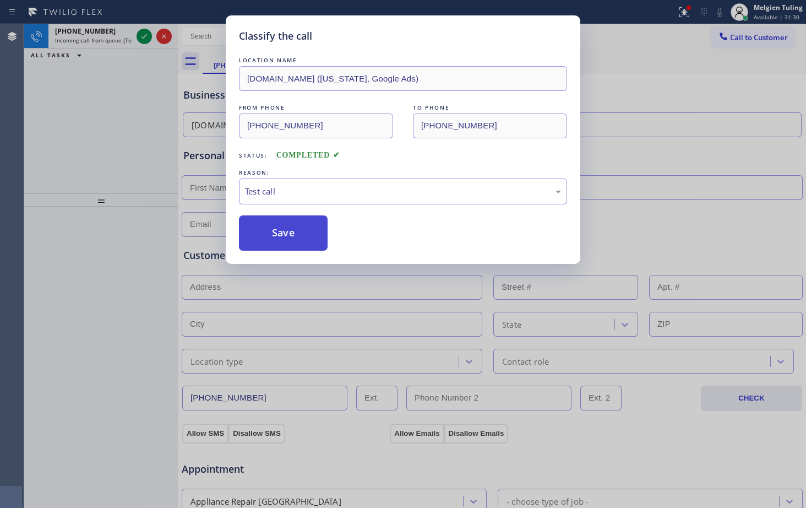
click at [288, 229] on button "Save" at bounding box center [283, 232] width 89 height 35
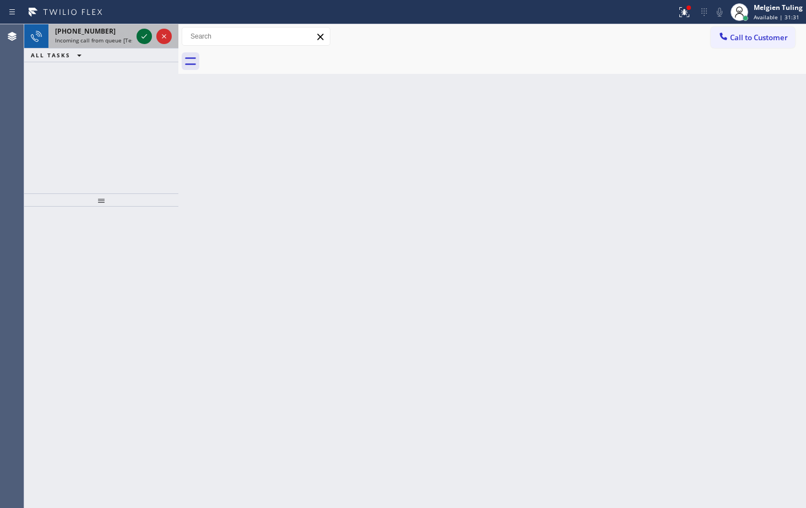
click at [145, 32] on icon at bounding box center [144, 36] width 13 height 13
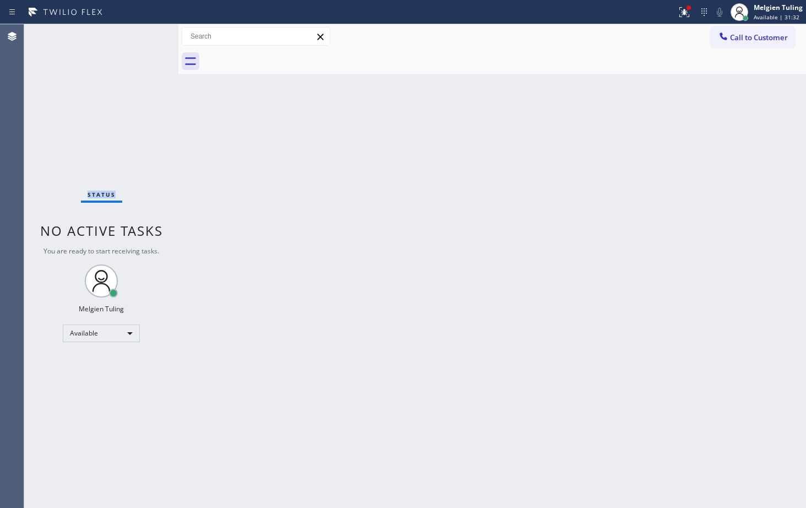
click at [145, 32] on div "Status No active tasks You are ready to start receiving tasks. Melgien Tuling A…" at bounding box center [101, 265] width 154 height 483
click at [145, 33] on div "Status No active tasks You are ready to start receiving tasks. Melgien Tuling A…" at bounding box center [101, 265] width 154 height 483
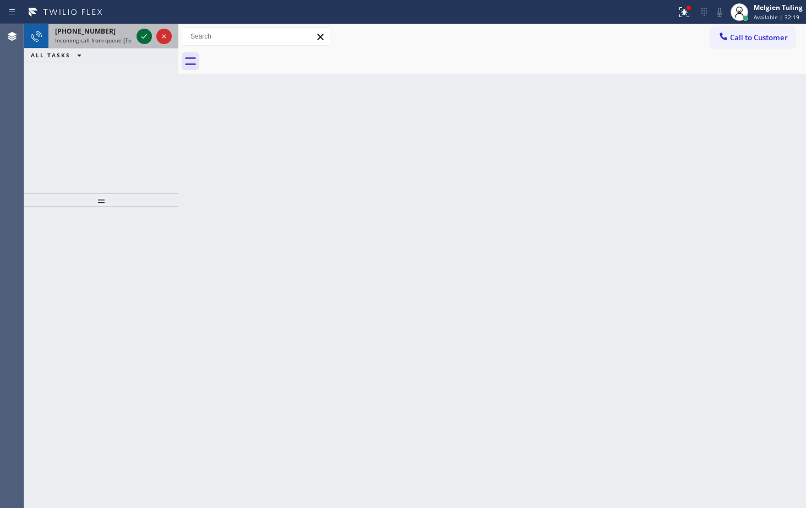
click at [139, 32] on icon at bounding box center [144, 36] width 13 height 13
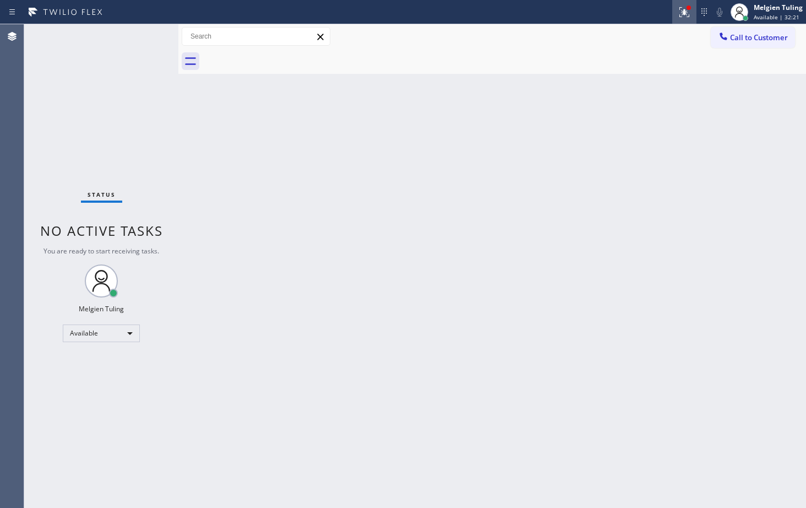
click at [689, 13] on icon at bounding box center [684, 12] width 13 height 13
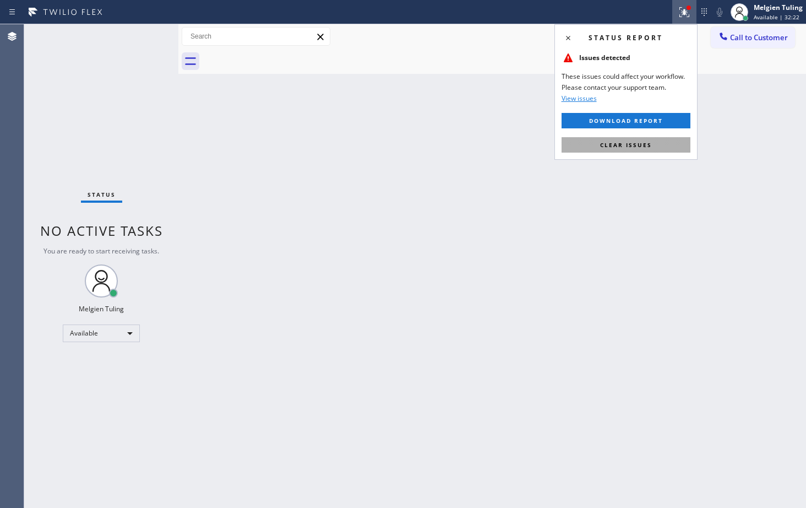
click at [610, 145] on span "Clear issues" at bounding box center [626, 145] width 52 height 8
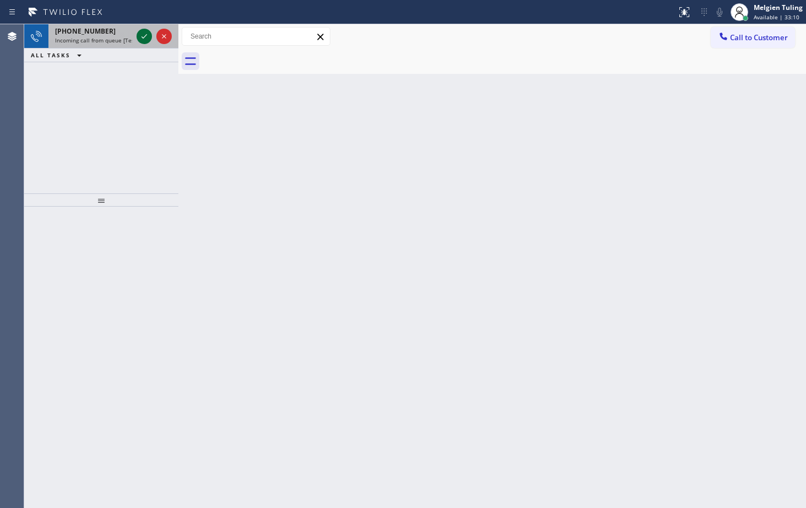
click at [139, 39] on icon at bounding box center [144, 36] width 13 height 13
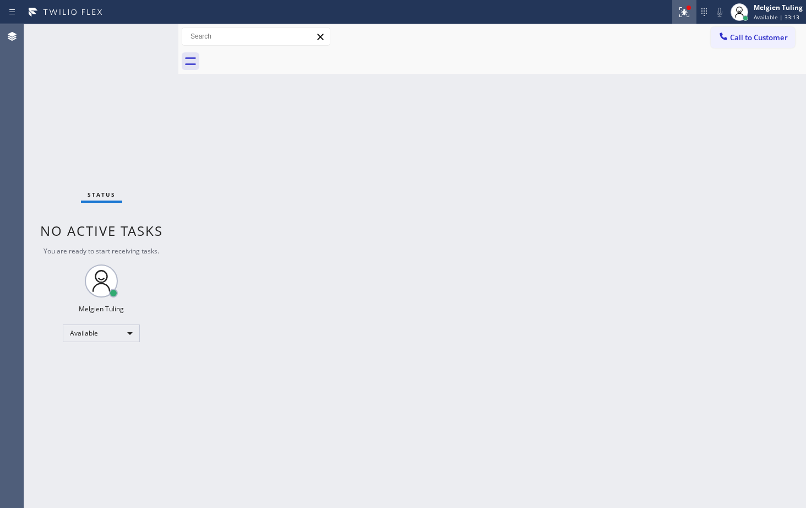
click at [683, 14] on icon at bounding box center [684, 12] width 13 height 13
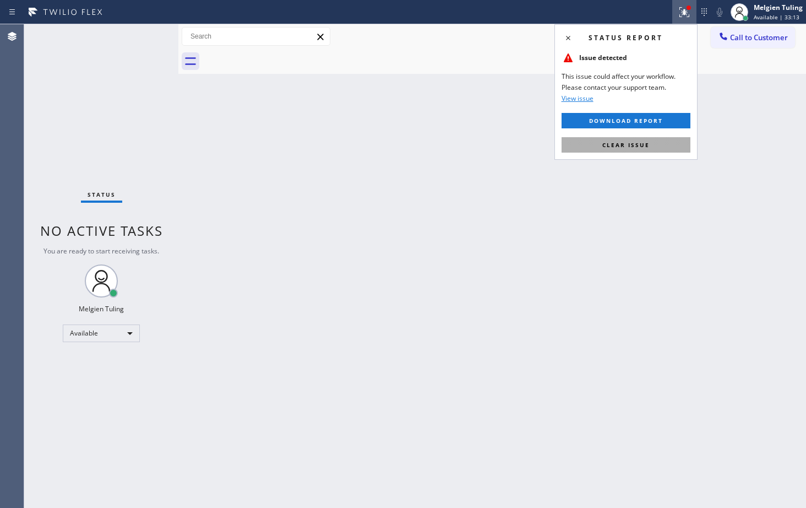
click at [609, 141] on span "Clear issue" at bounding box center [625, 145] width 47 height 8
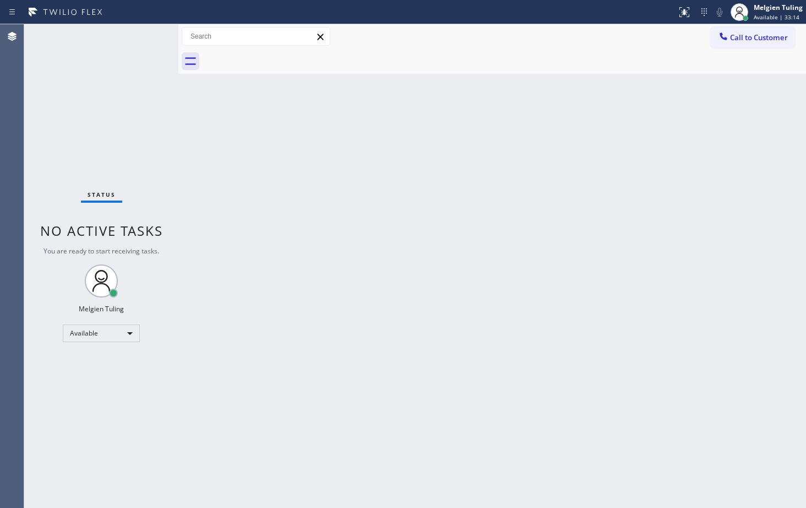
click at [536, 127] on div "Back to Dashboard Change Sender ID Customers Technicians Select a contact Outbo…" at bounding box center [492, 265] width 628 height 483
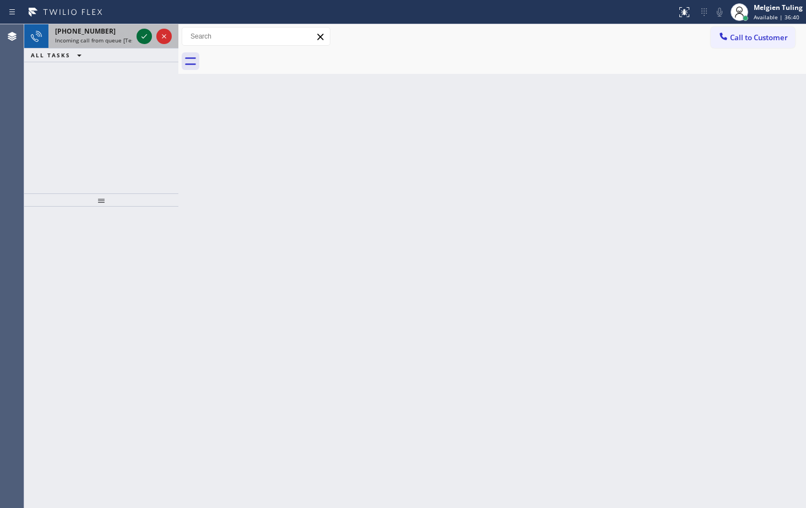
click at [137, 32] on div at bounding box center [144, 36] width 15 height 13
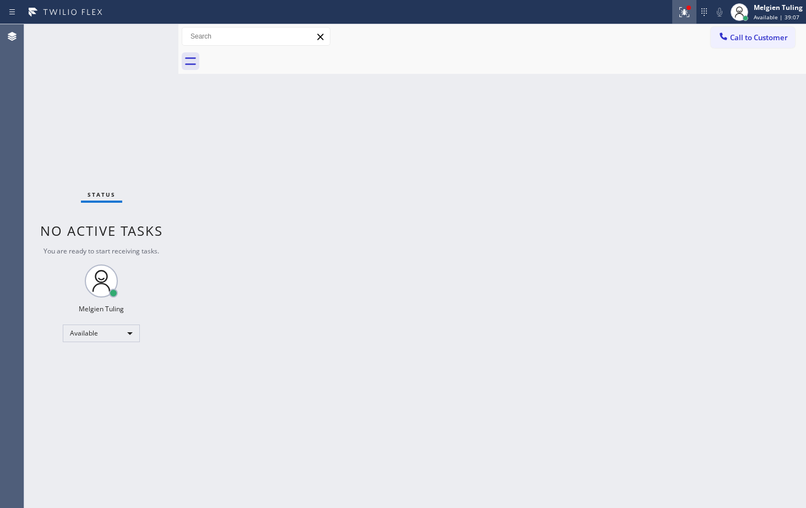
click at [679, 11] on icon at bounding box center [684, 12] width 13 height 13
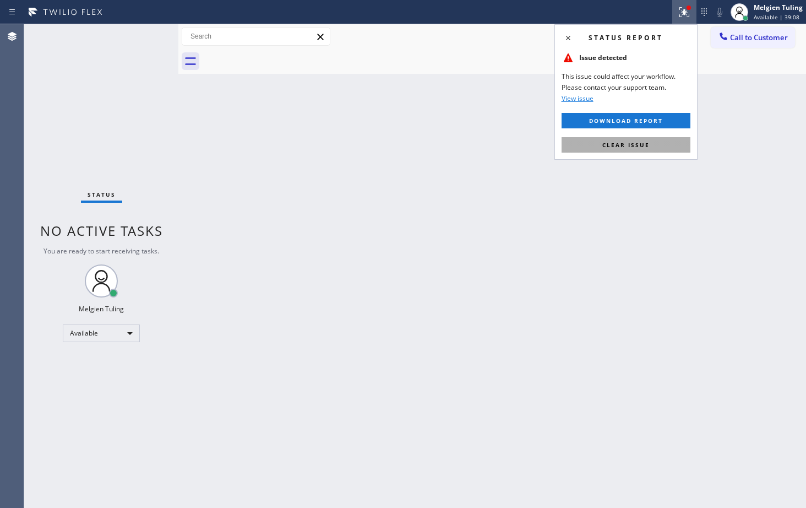
click at [609, 146] on span "Clear issue" at bounding box center [625, 145] width 47 height 8
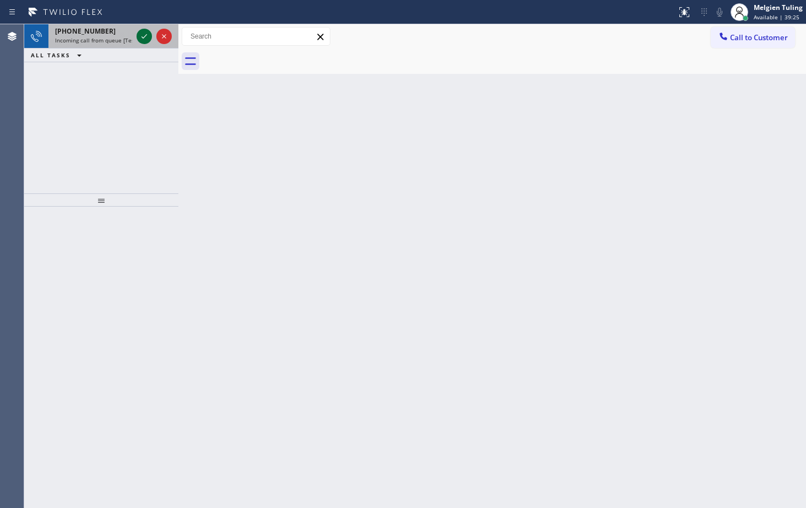
click at [143, 34] on icon at bounding box center [144, 36] width 13 height 13
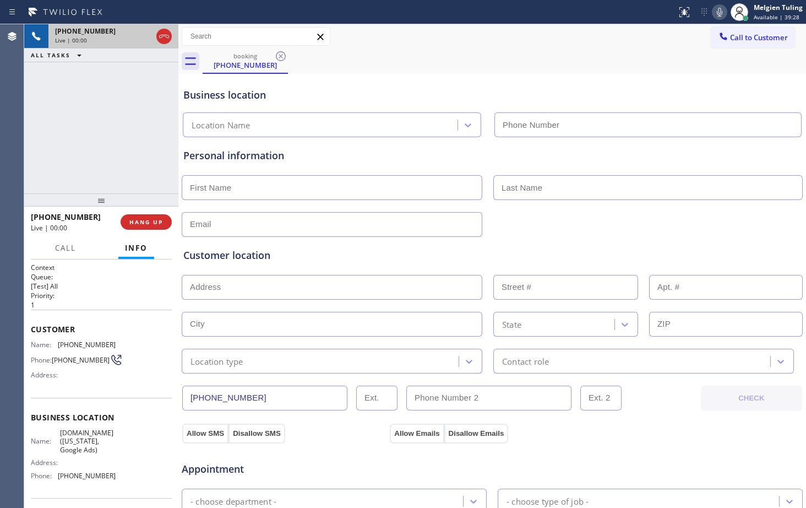
type input "[PHONE_NUMBER]"
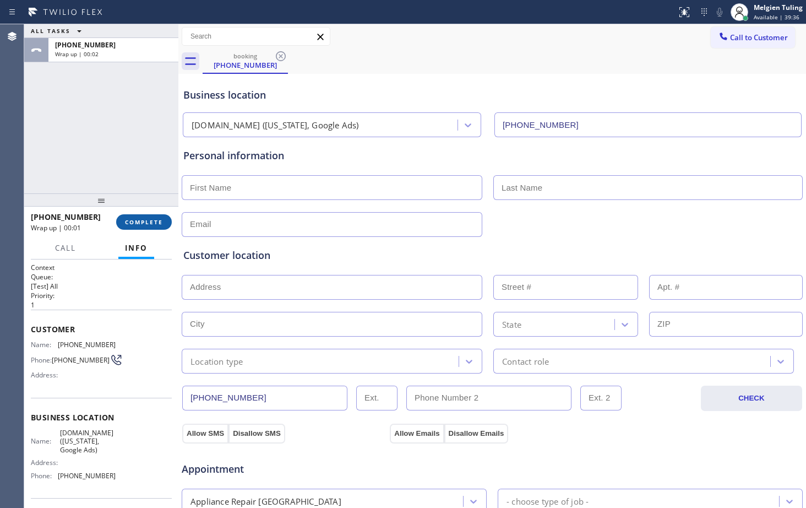
click at [130, 225] on span "COMPLETE" at bounding box center [144, 222] width 38 height 8
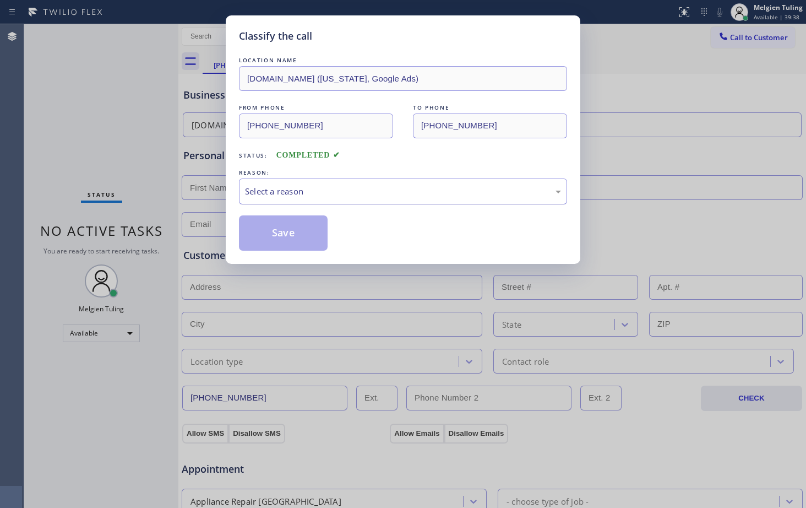
click at [274, 185] on div "Select a reason" at bounding box center [403, 191] width 316 height 13
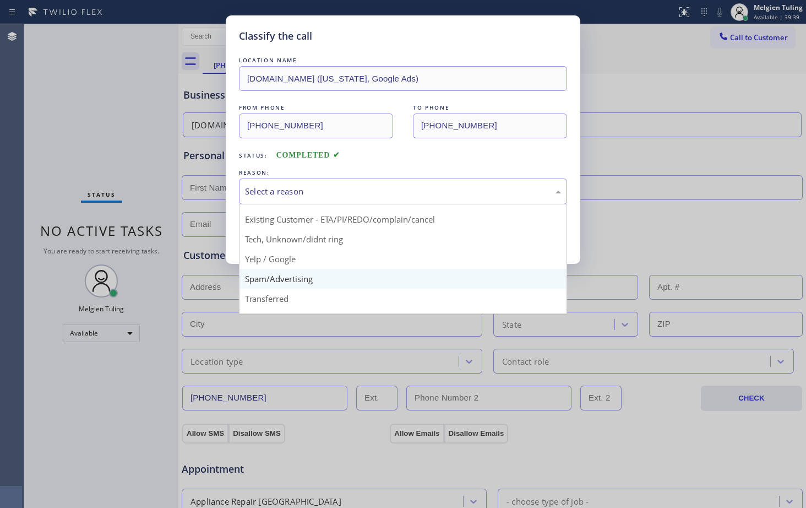
scroll to position [69, 0]
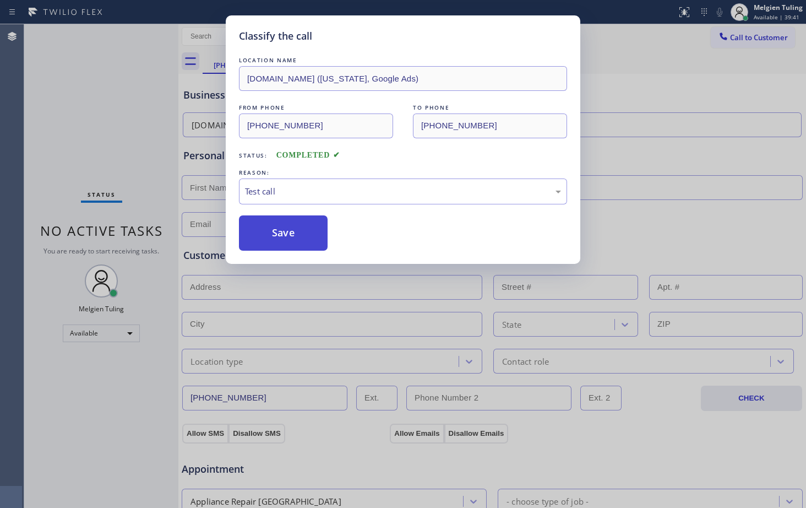
click at [270, 229] on button "Save" at bounding box center [283, 232] width 89 height 35
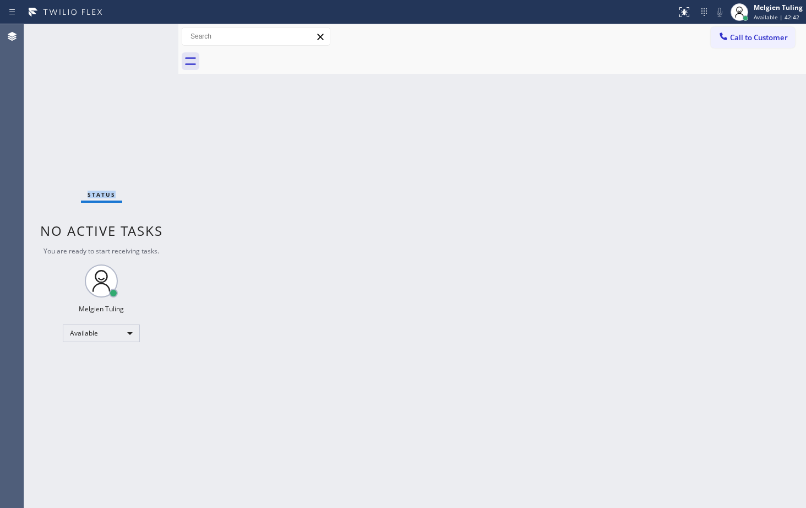
click at [146, 33] on div "Status No active tasks You are ready to start receiving tasks. Melgien Tuling A…" at bounding box center [101, 265] width 154 height 483
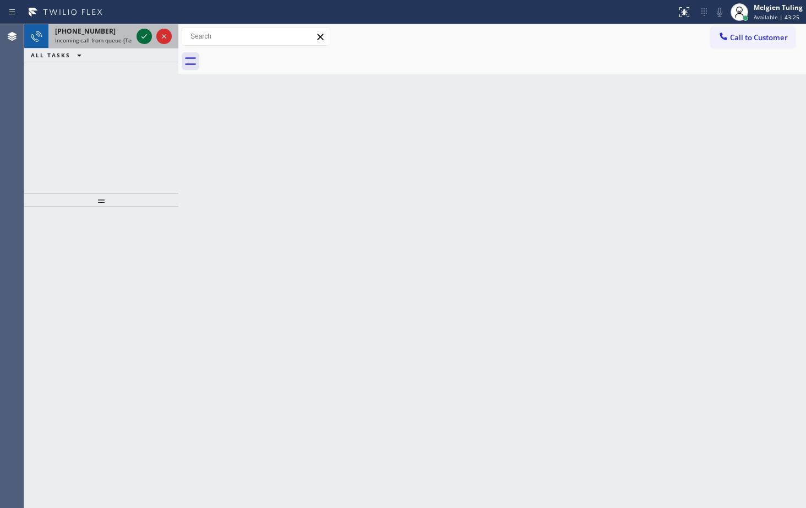
click at [140, 36] on icon at bounding box center [144, 36] width 13 height 13
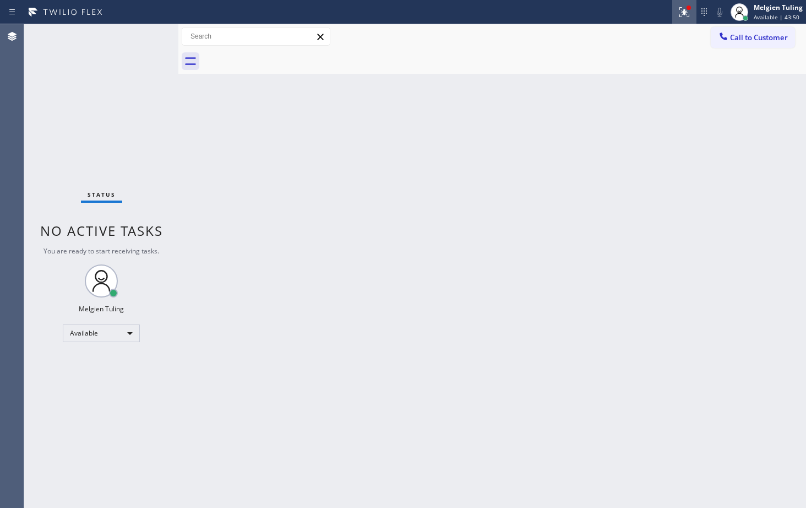
click at [686, 8] on icon at bounding box center [684, 12] width 13 height 13
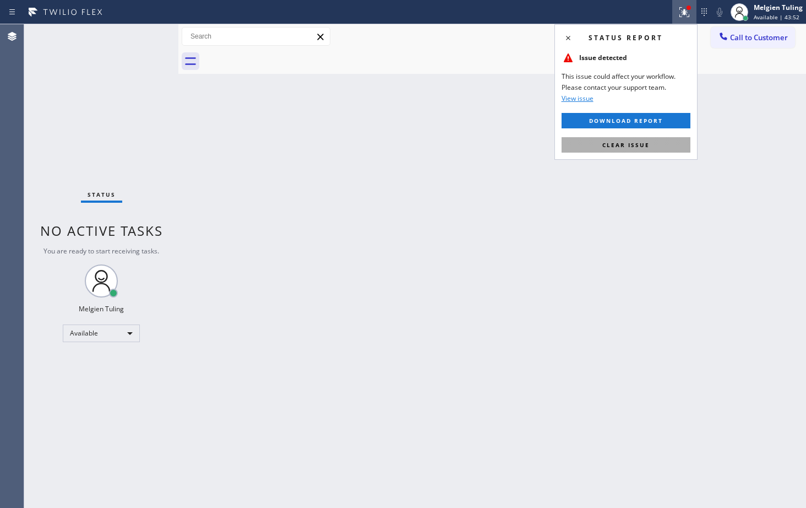
click at [612, 145] on span "Clear issue" at bounding box center [625, 145] width 47 height 8
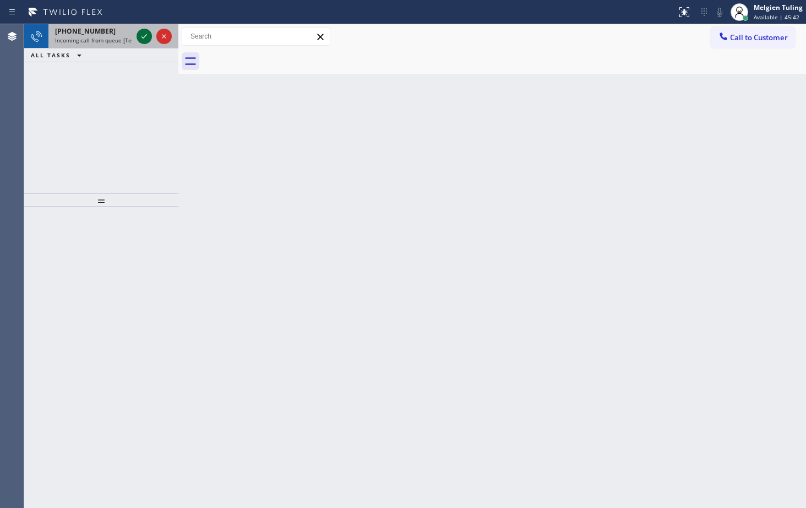
click at [145, 37] on icon at bounding box center [144, 36] width 13 height 13
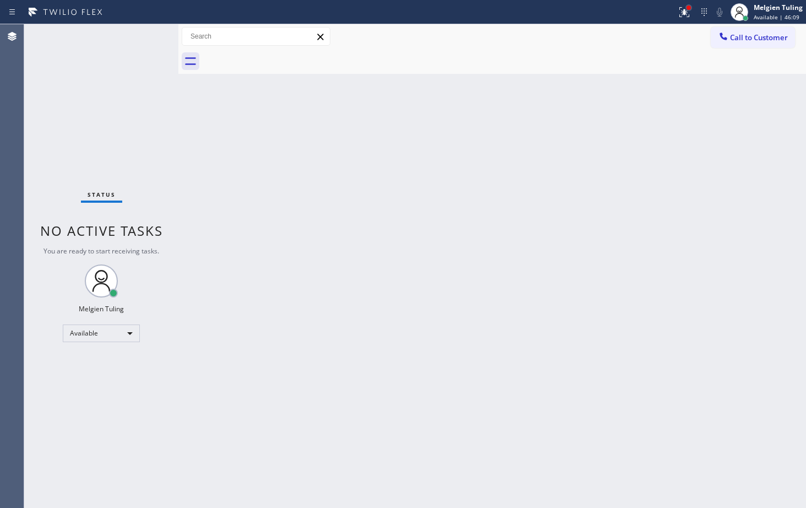
click at [688, 10] on div at bounding box center [688, 7] width 7 height 7
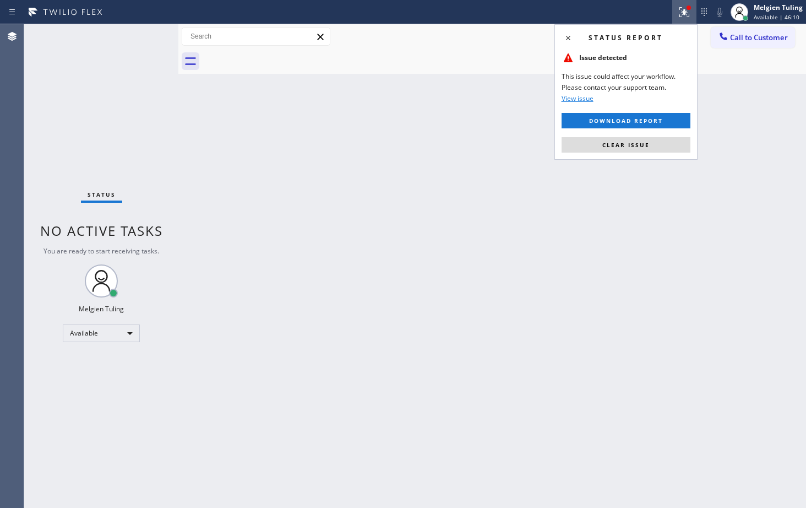
click at [636, 143] on span "Clear issue" at bounding box center [625, 145] width 47 height 8
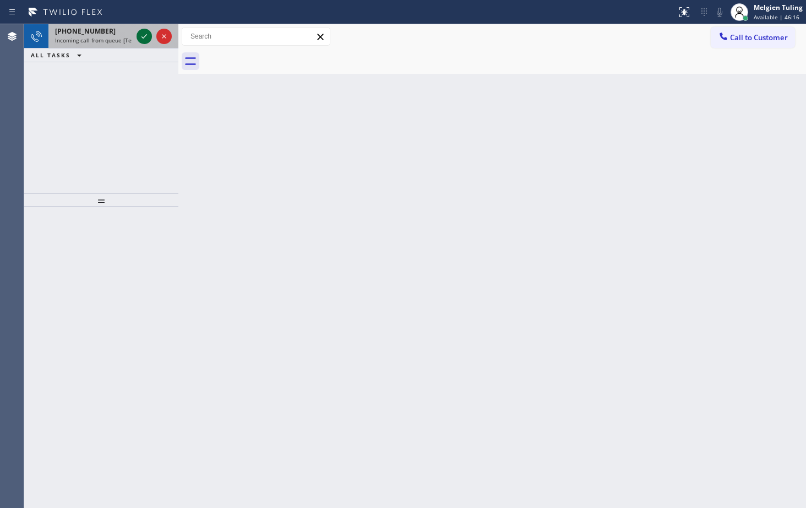
click at [140, 36] on icon at bounding box center [144, 36] width 13 height 13
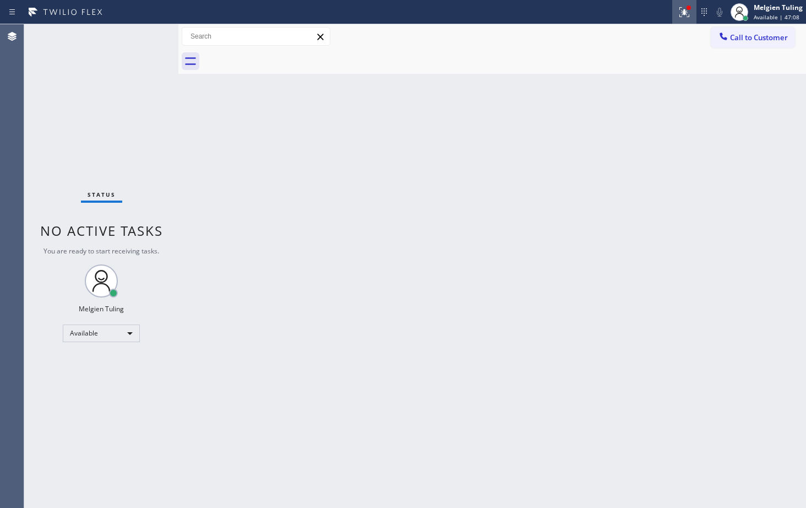
click at [688, 15] on icon at bounding box center [684, 12] width 13 height 13
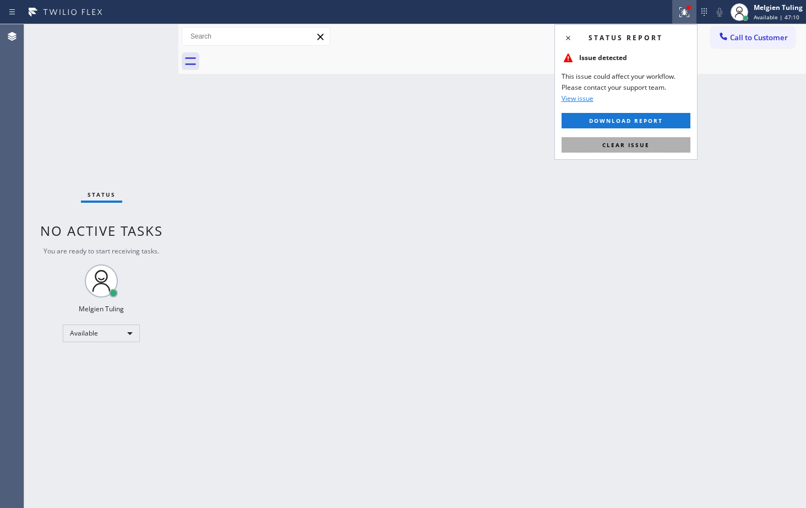
click at [594, 143] on button "Clear issue" at bounding box center [625, 144] width 129 height 15
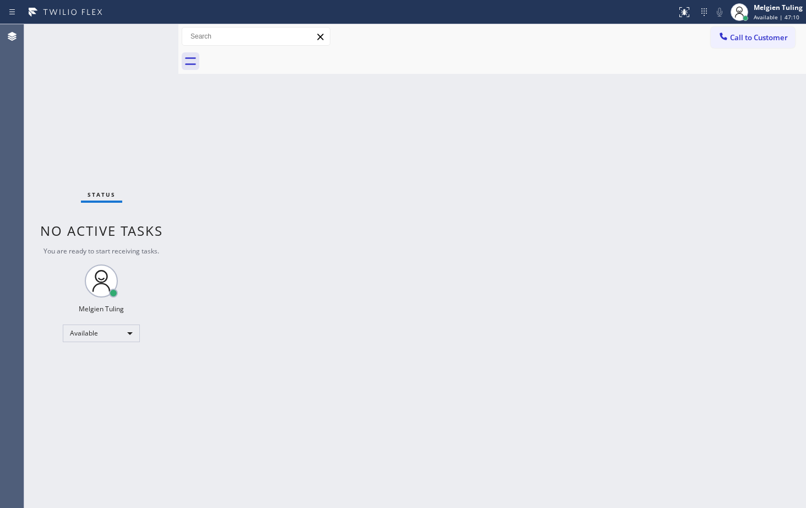
click at [380, 206] on div "Back to Dashboard Change Sender ID Customers Technicians Select a contact Outbo…" at bounding box center [492, 265] width 628 height 483
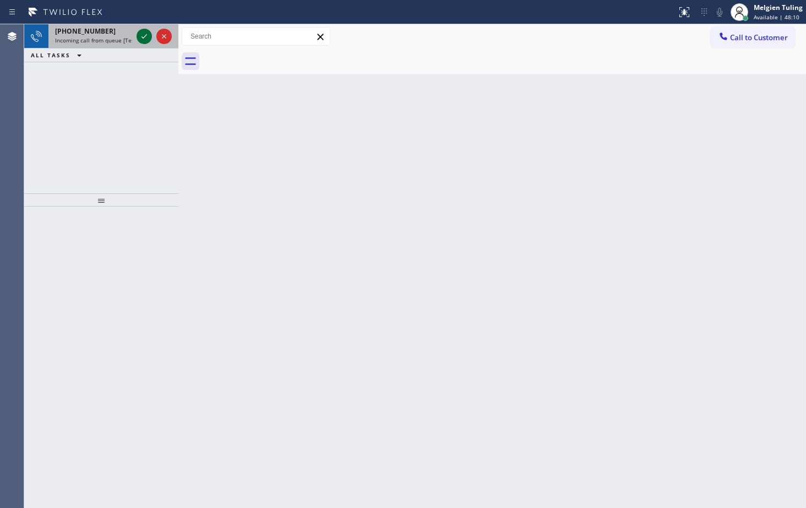
click at [144, 36] on icon at bounding box center [144, 36] width 13 height 13
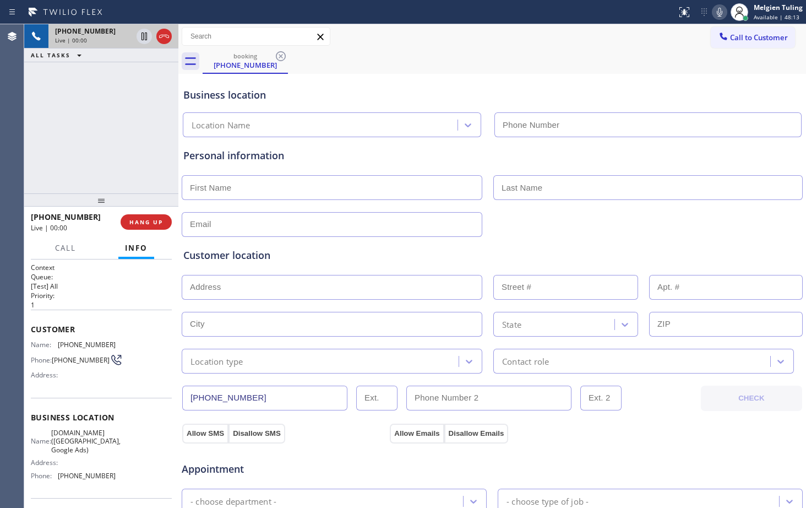
type input "[PHONE_NUMBER]"
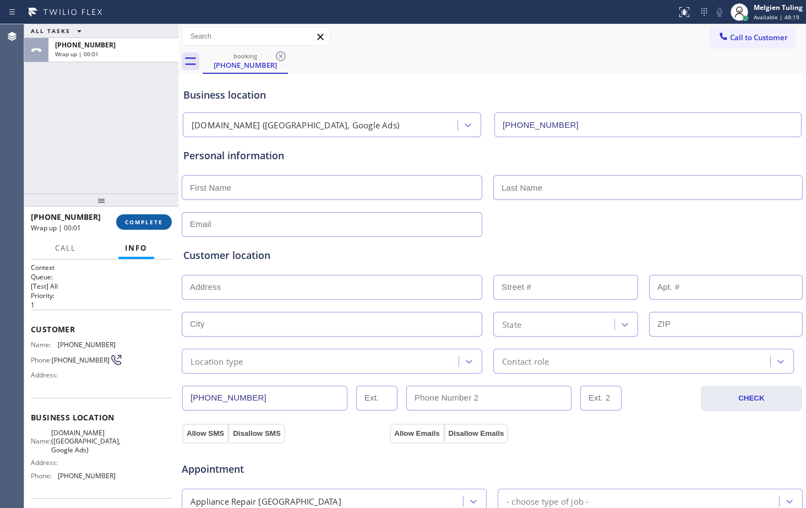
click at [135, 225] on span "COMPLETE" at bounding box center [144, 222] width 38 height 8
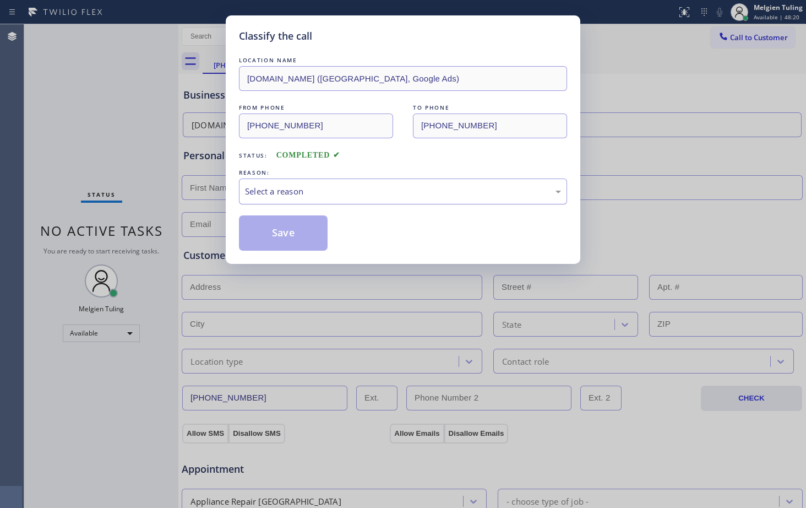
click at [254, 186] on div "Select a reason" at bounding box center [403, 191] width 316 height 13
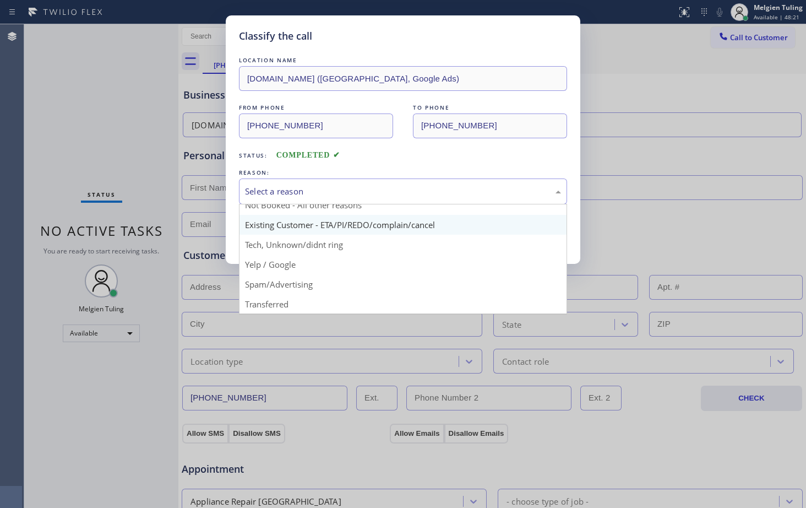
scroll to position [69, 0]
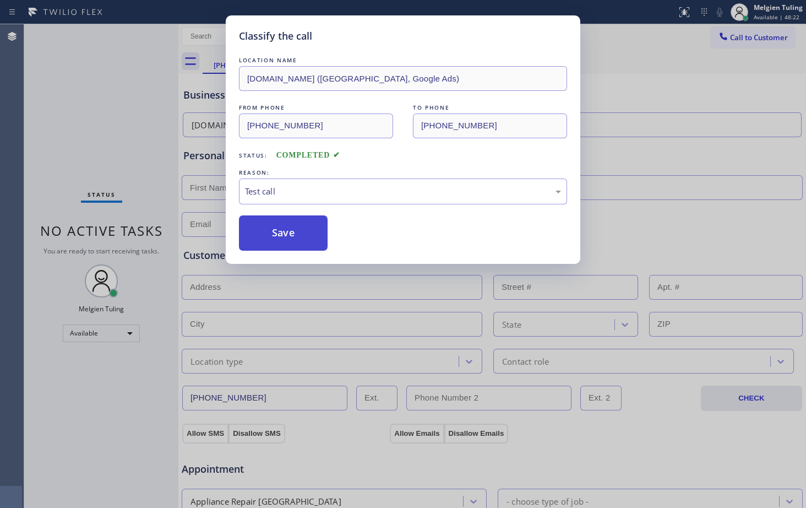
click at [293, 228] on button "Save" at bounding box center [283, 232] width 89 height 35
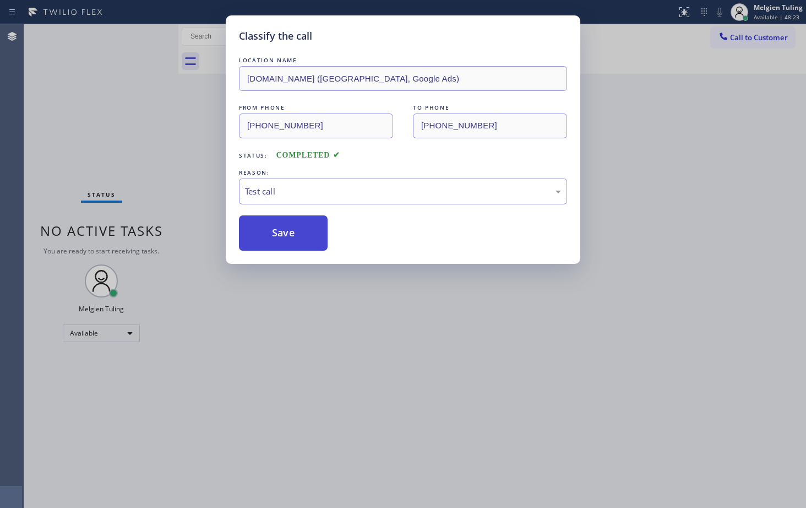
click at [298, 229] on button "Save" at bounding box center [283, 232] width 89 height 35
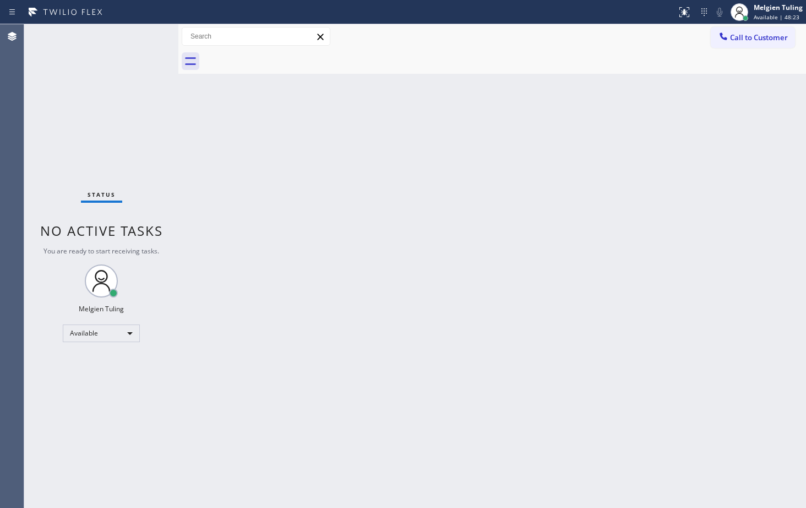
click at [269, 116] on div "Back to Dashboard Change Sender ID Customers Technicians Select a contact Outbo…" at bounding box center [492, 265] width 628 height 483
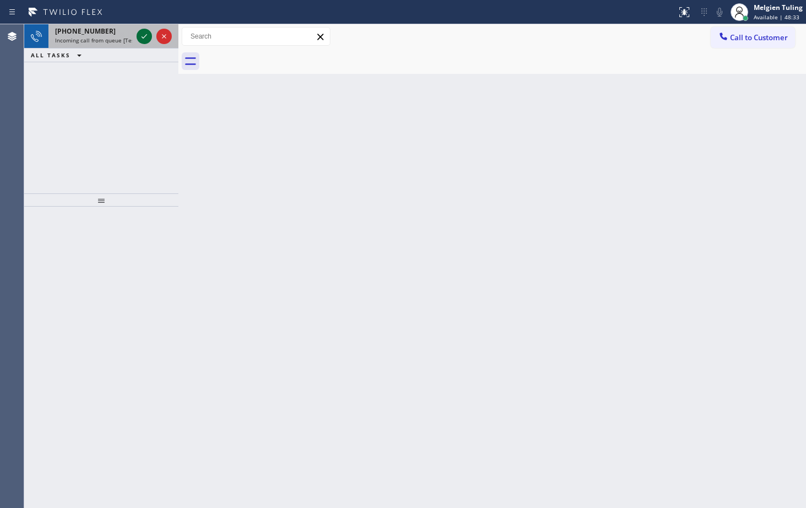
click at [141, 36] on icon at bounding box center [144, 36] width 13 height 13
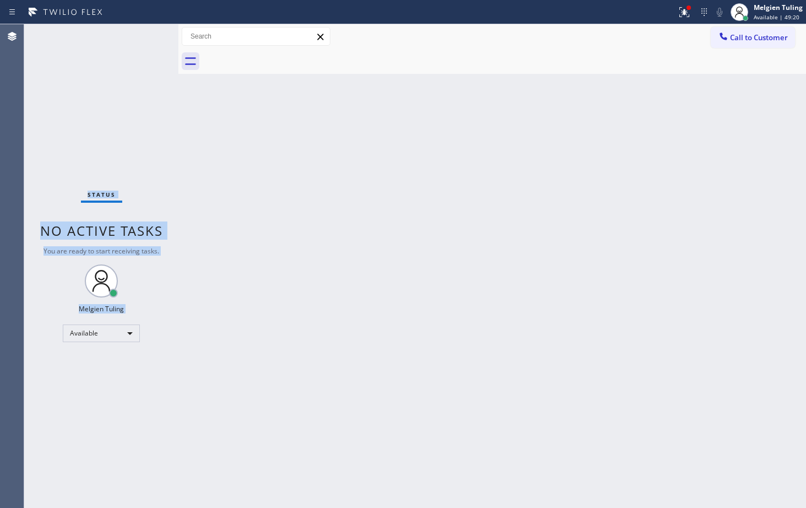
click at [128, 102] on div "Status No active tasks You are ready to start receiving tasks. Melgien Tuling A…" at bounding box center [101, 265] width 154 height 483
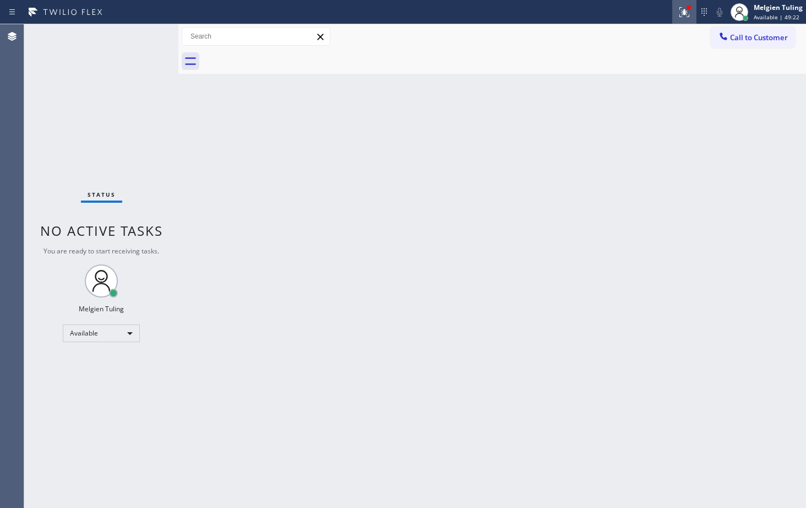
click at [684, 18] on icon at bounding box center [684, 12] width 13 height 13
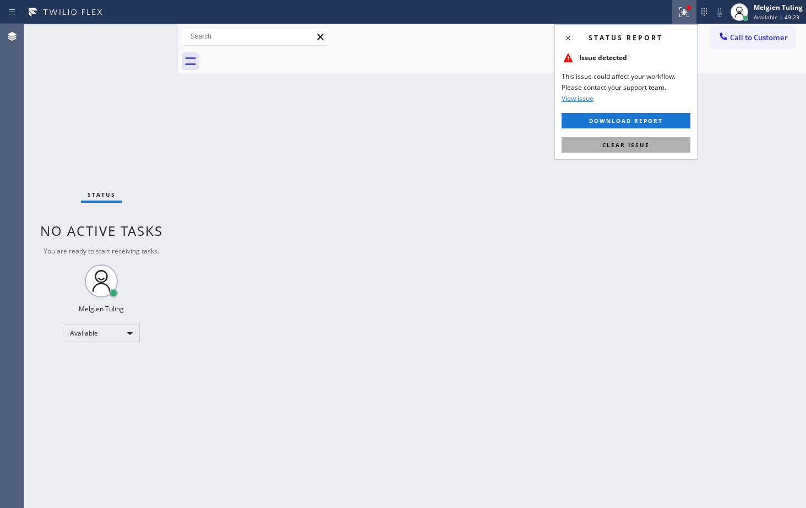
click at [634, 144] on span "Clear issue" at bounding box center [625, 145] width 47 height 8
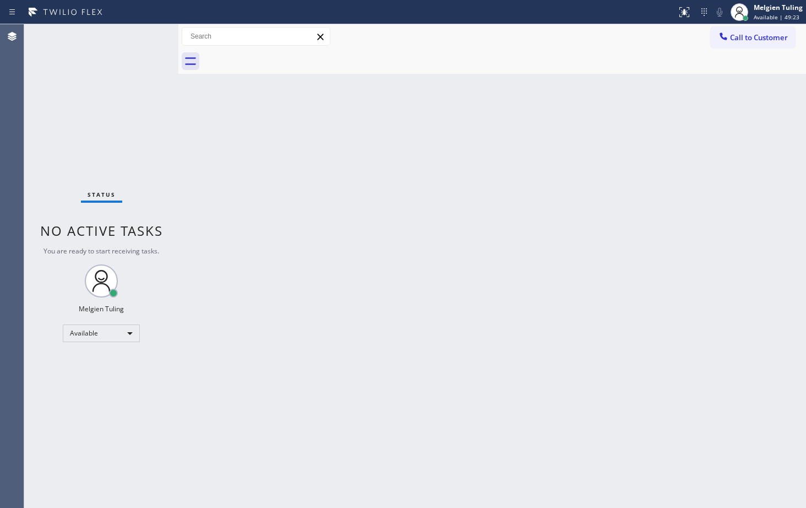
click at [566, 129] on div "Back to Dashboard Change Sender ID Customers Technicians Select a contact Outbo…" at bounding box center [492, 265] width 628 height 483
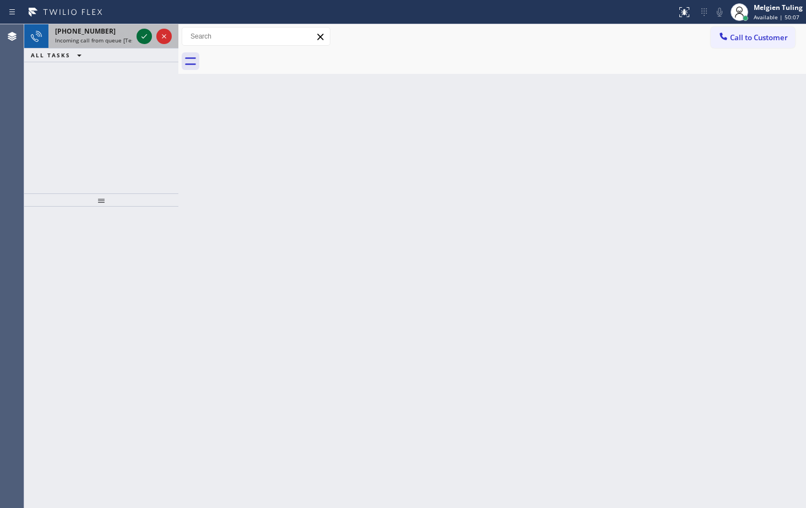
click at [145, 32] on icon at bounding box center [144, 36] width 13 height 13
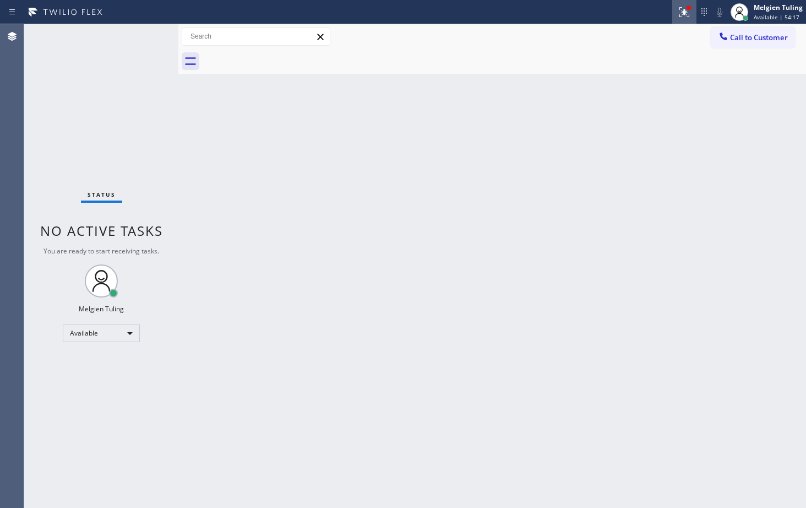
click at [685, 11] on icon at bounding box center [682, 11] width 7 height 8
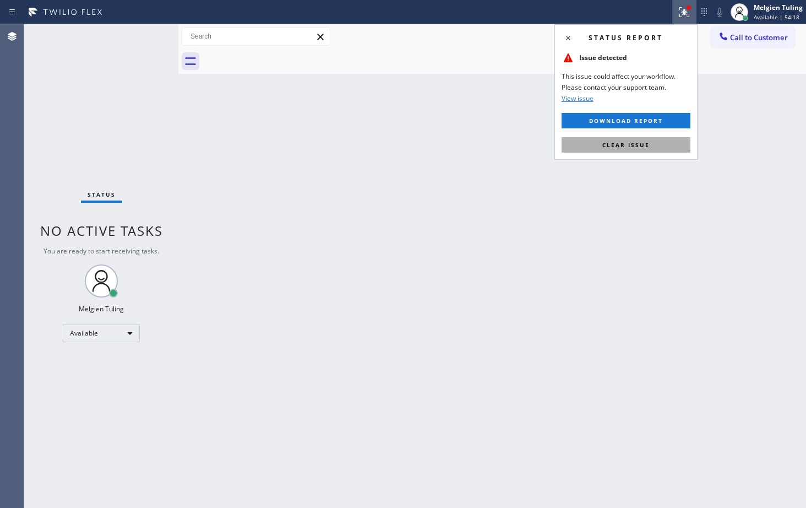
click at [619, 143] on span "Clear issue" at bounding box center [625, 145] width 47 height 8
click at [619, 143] on div "Back to Dashboard Change Sender ID Customers Technicians Select a contact Outbo…" at bounding box center [492, 265] width 628 height 483
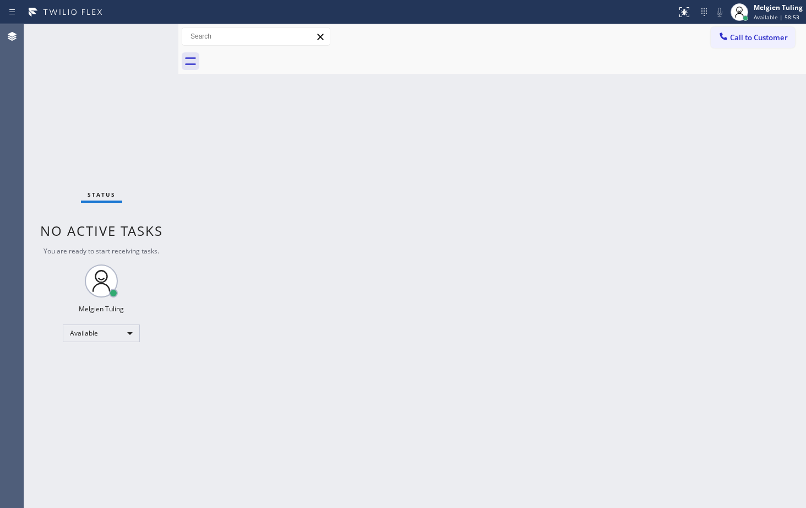
click at [140, 35] on div "Status No active tasks You are ready to start receiving tasks. Melgien Tuling A…" at bounding box center [101, 265] width 154 height 483
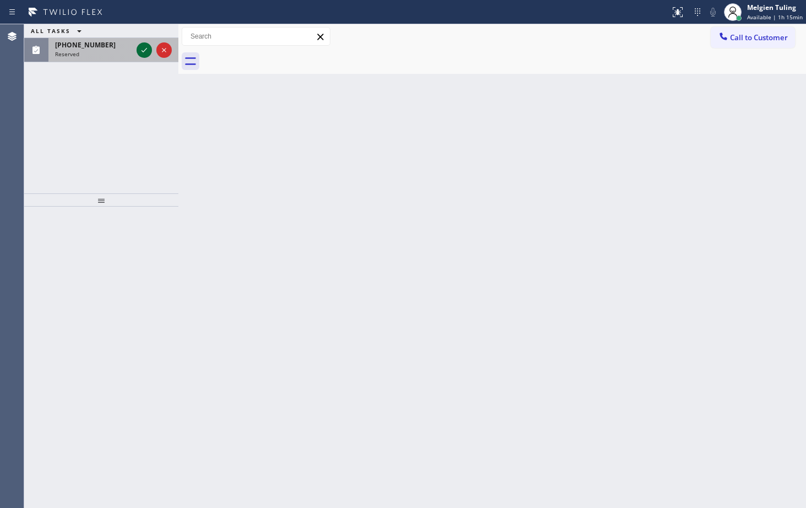
click at [143, 50] on icon at bounding box center [144, 49] width 13 height 13
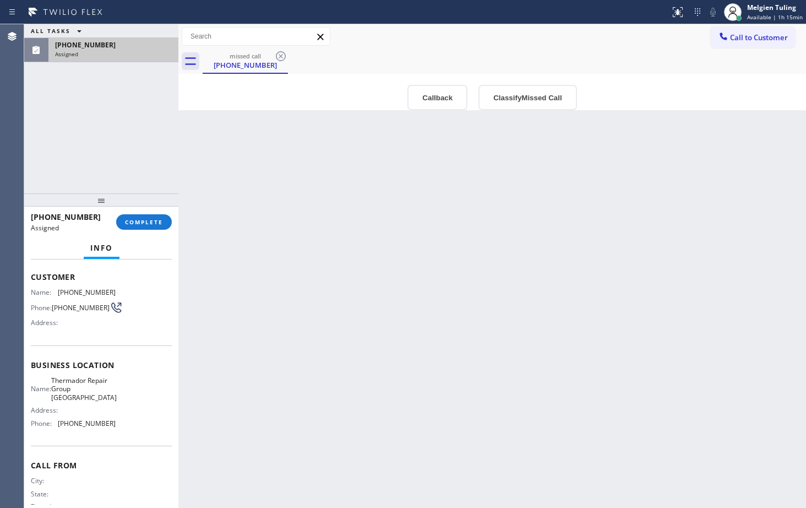
scroll to position [35, 0]
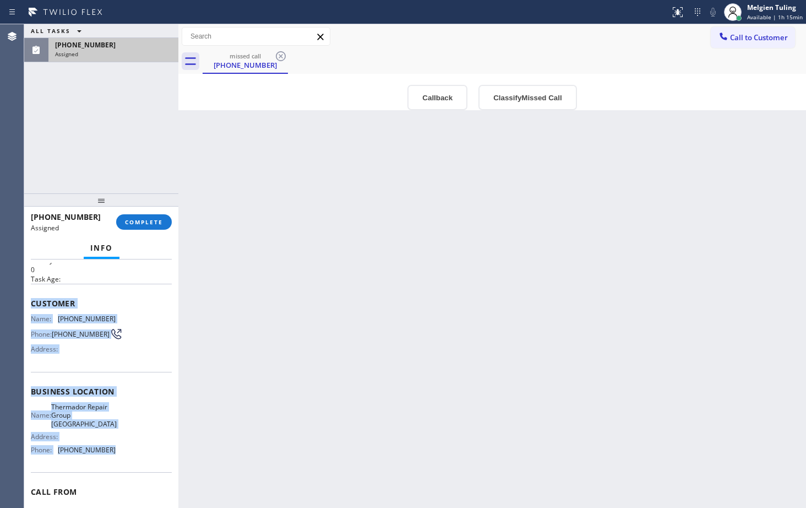
drag, startPoint x: 29, startPoint y: 303, endPoint x: 111, endPoint y: 462, distance: 178.2
click at [111, 462] on div "Context Queue: Appliance Repair High End Priority: 0 Task Age: Customer Name: (…" at bounding box center [101, 383] width 154 height 248
click at [111, 458] on div "Name: Thermador Repair Group Pearl District Address: Phone: (503) 694-4994" at bounding box center [101, 430] width 141 height 56
drag, startPoint x: 28, startPoint y: 302, endPoint x: 106, endPoint y: 454, distance: 171.1
click at [106, 454] on div "Context Queue: Appliance Repair High End Priority: 0 Task Age: Customer Name: (…" at bounding box center [101, 383] width 154 height 248
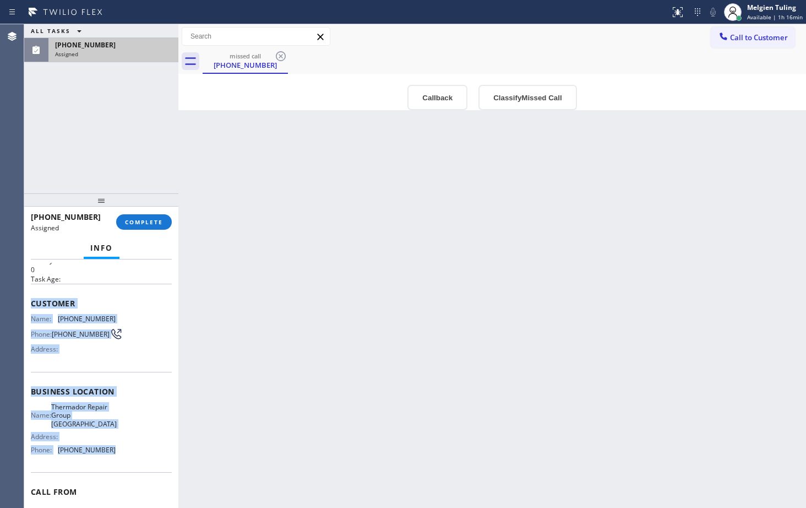
copy div "Customer Name: (971) 333-2598 Phone: (971) 333-2598 Address: Business location …"
click at [141, 223] on span "COMPLETE" at bounding box center [144, 222] width 38 height 8
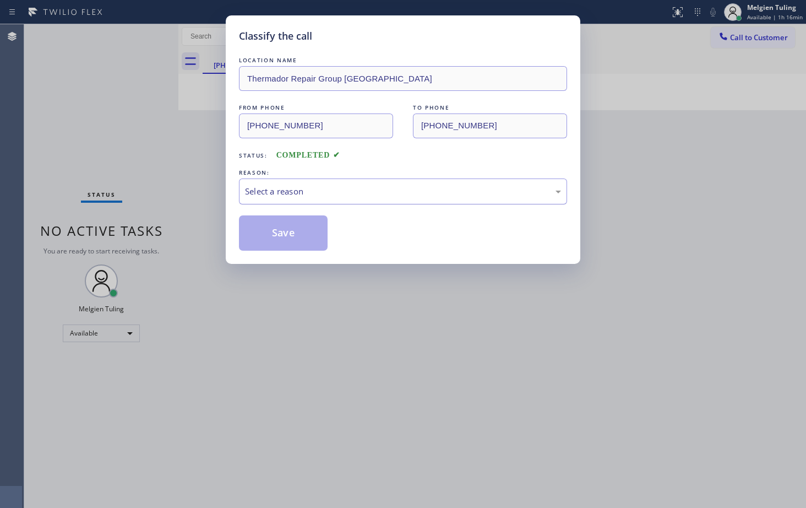
click at [287, 184] on div "Select a reason" at bounding box center [403, 191] width 328 height 26
click at [271, 238] on button "Save" at bounding box center [283, 232] width 89 height 35
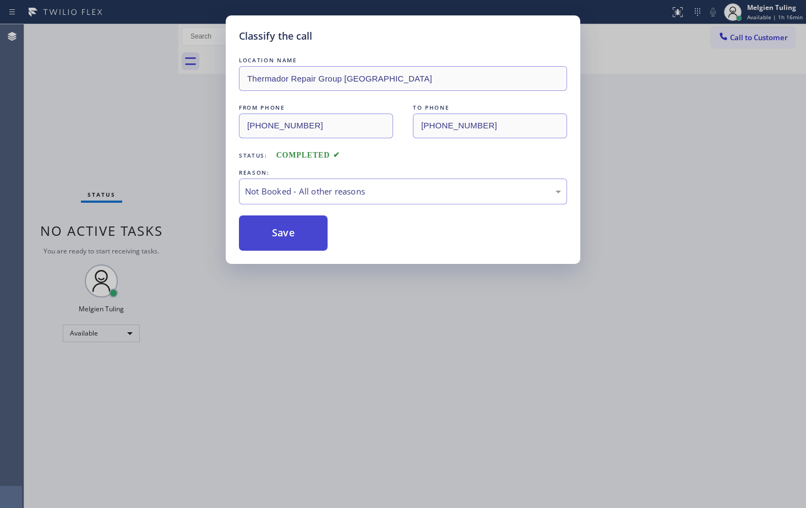
click at [274, 233] on button "Save" at bounding box center [283, 232] width 89 height 35
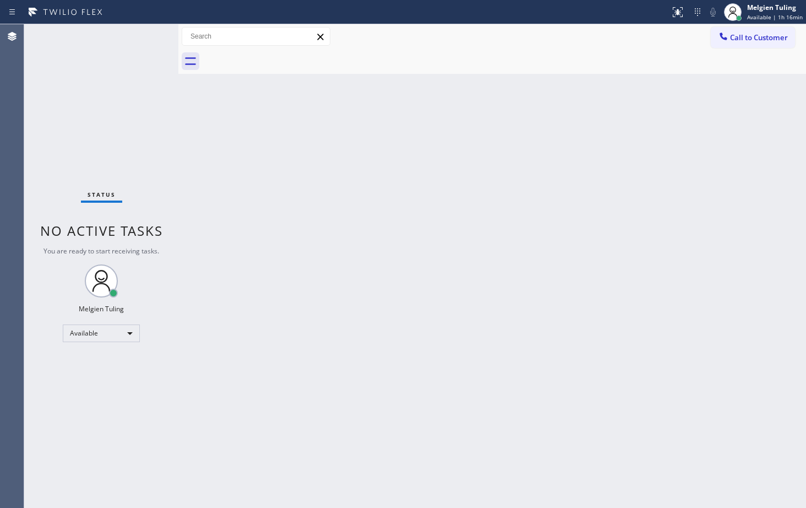
click at [274, 233] on div "Back to Dashboard Change Sender ID Customers Technicians Select a contact Outbo…" at bounding box center [492, 265] width 628 height 483
drag, startPoint x: 219, startPoint y: 197, endPoint x: 219, endPoint y: 185, distance: 12.1
click at [219, 187] on div "Back to Dashboard Change Sender ID Customers Technicians Select a contact Outbo…" at bounding box center [492, 265] width 628 height 483
click at [216, 177] on div "Back to Dashboard Change Sender ID Customers Technicians Select a contact Outbo…" at bounding box center [492, 265] width 628 height 483
click at [401, 297] on div "Back to Dashboard Change Sender ID Customers Technicians Select a contact Outbo…" at bounding box center [492, 265] width 628 height 483
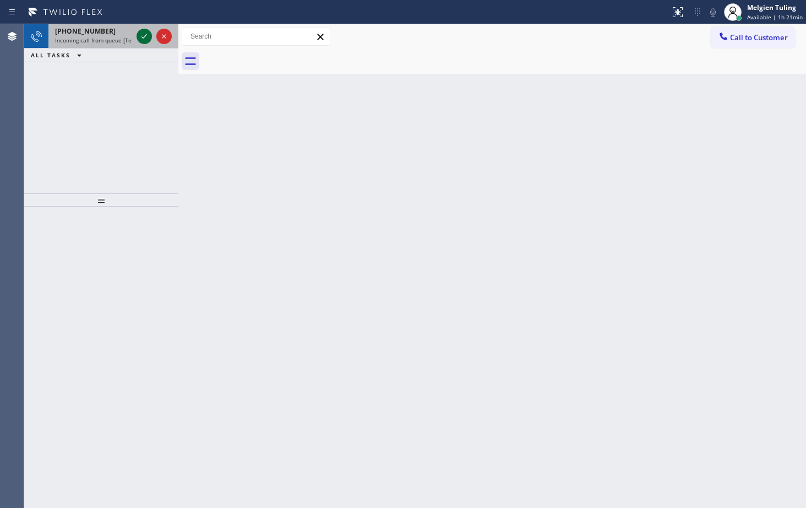
click at [144, 35] on icon at bounding box center [144, 36] width 13 height 13
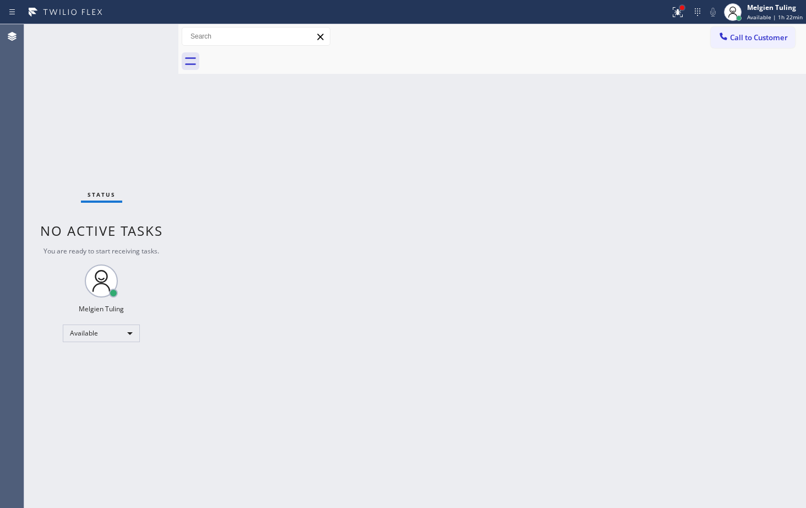
click at [684, 6] on div at bounding box center [682, 8] width 4 height 4
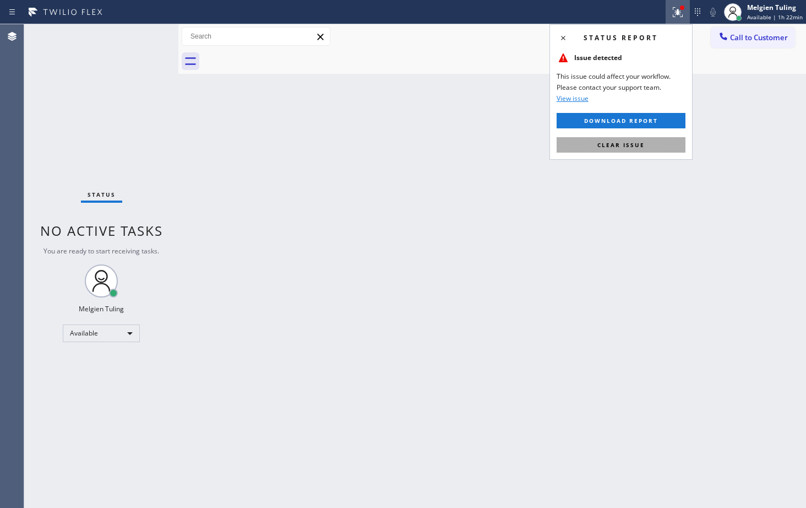
click at [614, 145] on span "Clear issue" at bounding box center [620, 145] width 47 height 8
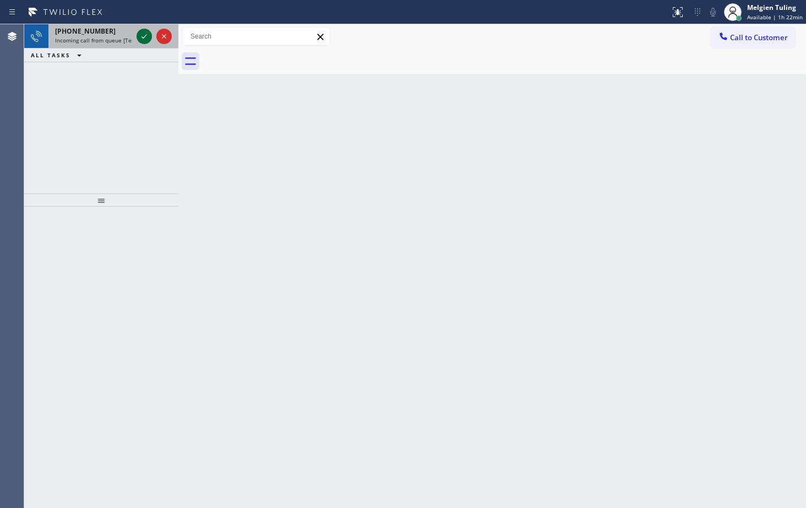
click at [142, 40] on icon at bounding box center [144, 36] width 13 height 13
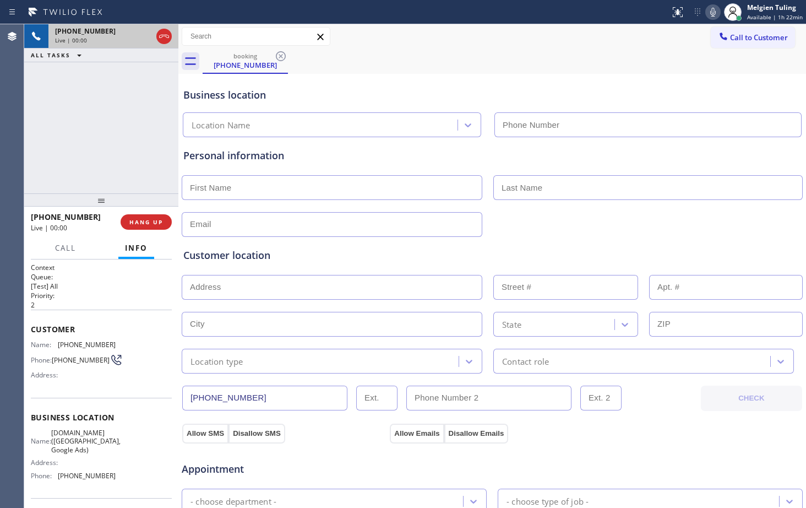
type input "[PHONE_NUMBER]"
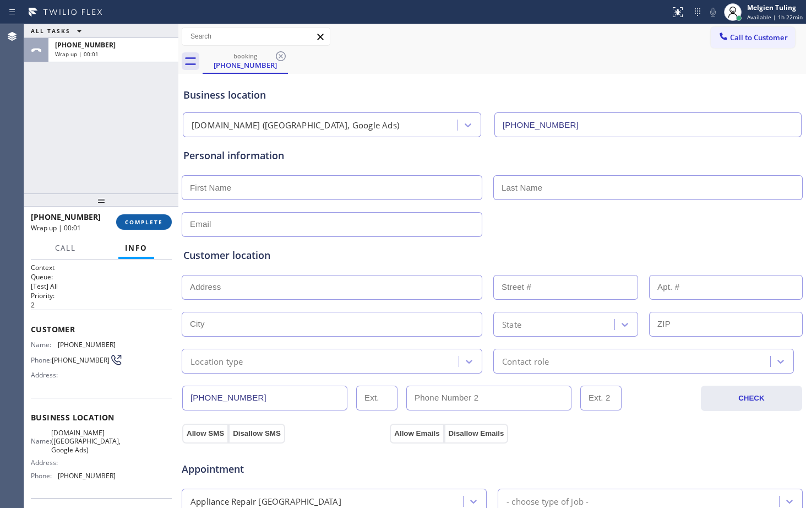
click at [154, 222] on span "COMPLETE" at bounding box center [144, 222] width 38 height 8
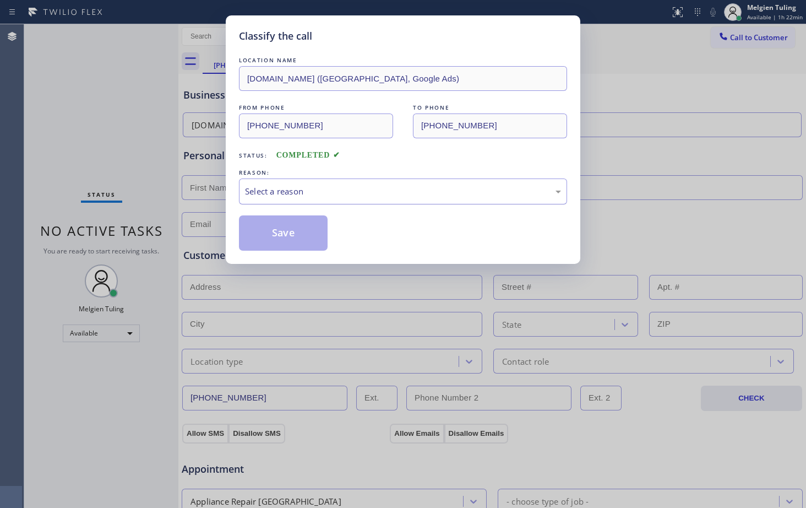
click at [286, 193] on div "Select a reason" at bounding box center [403, 191] width 316 height 13
click at [318, 187] on div "Select a reason" at bounding box center [403, 191] width 316 height 13
click at [283, 227] on button "Save" at bounding box center [283, 232] width 89 height 35
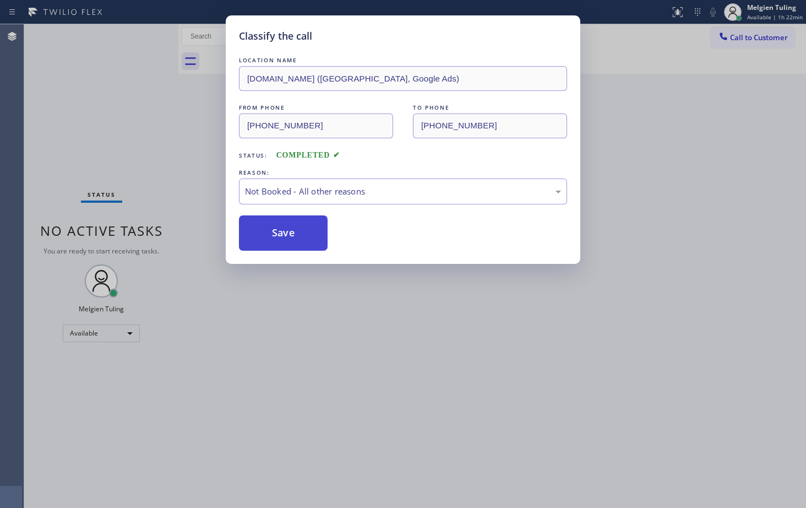
click at [285, 224] on button "Save" at bounding box center [283, 232] width 89 height 35
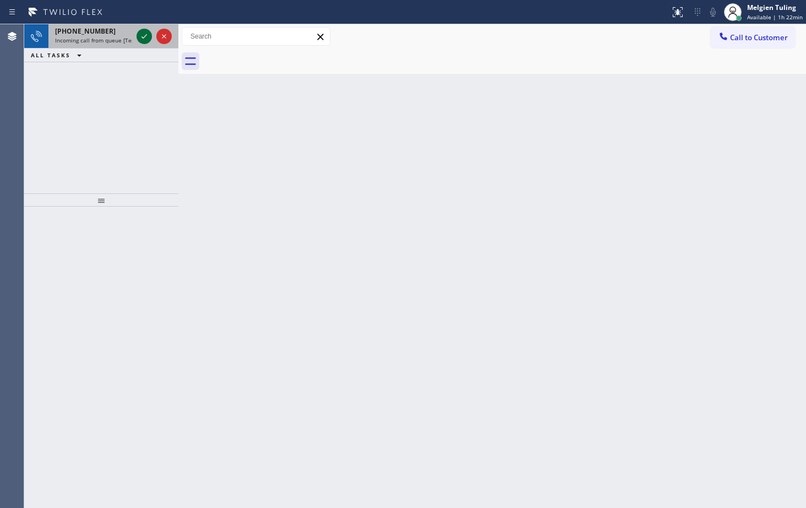
click at [144, 34] on icon at bounding box center [144, 36] width 13 height 13
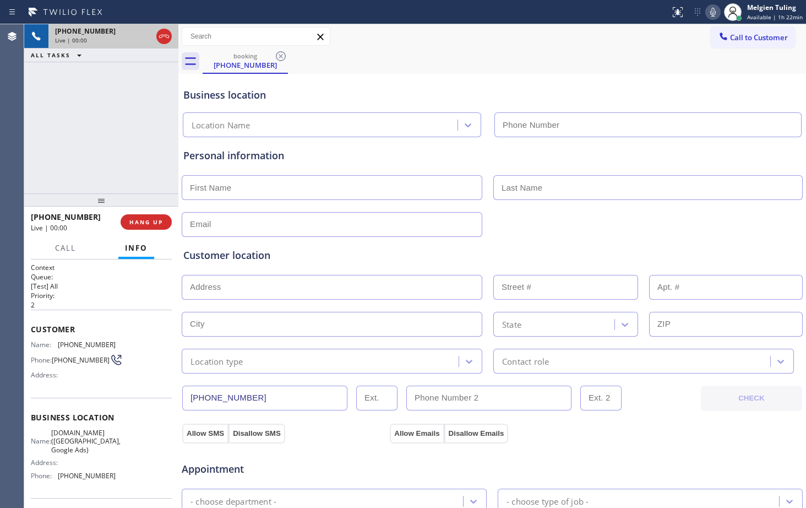
type input "[PHONE_NUMBER]"
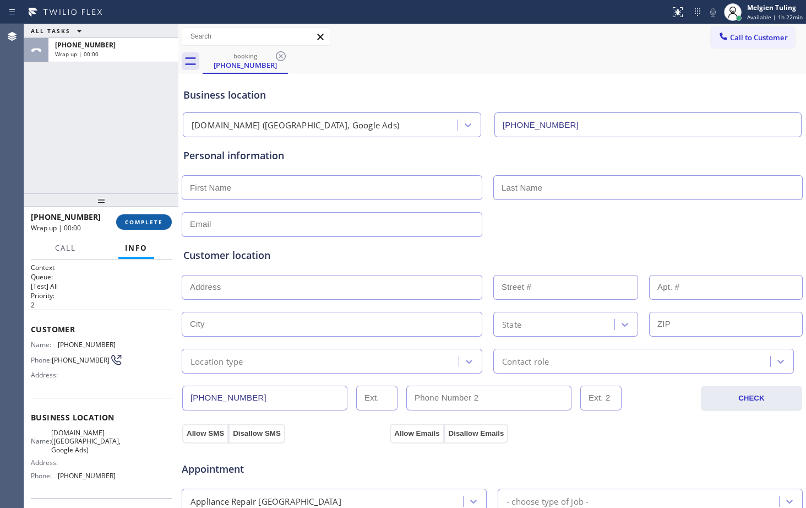
click at [141, 221] on span "COMPLETE" at bounding box center [144, 222] width 38 height 8
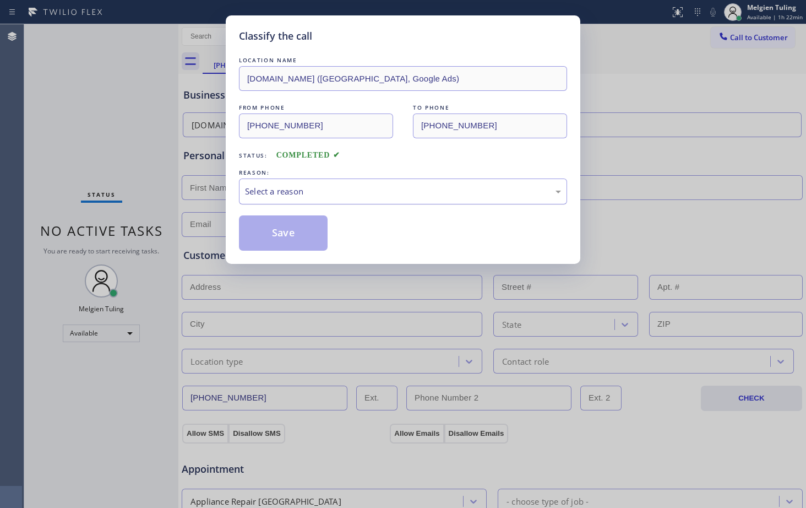
click at [316, 186] on div "Select a reason" at bounding box center [403, 191] width 316 height 13
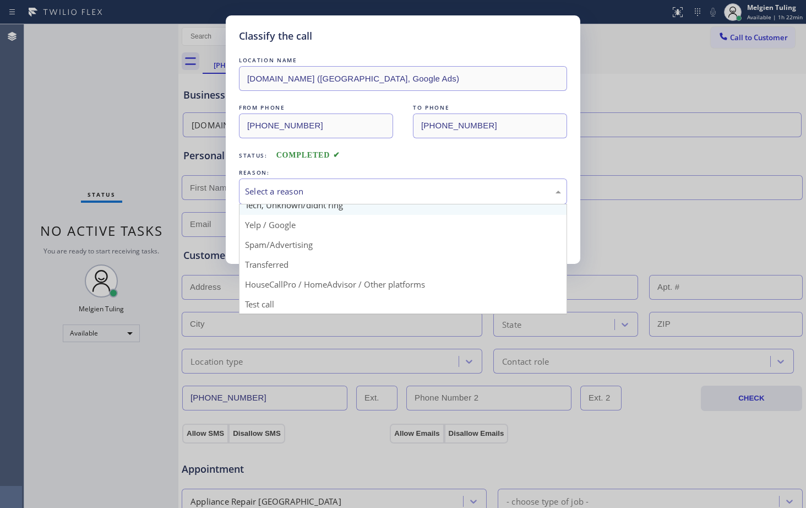
scroll to position [69, 0]
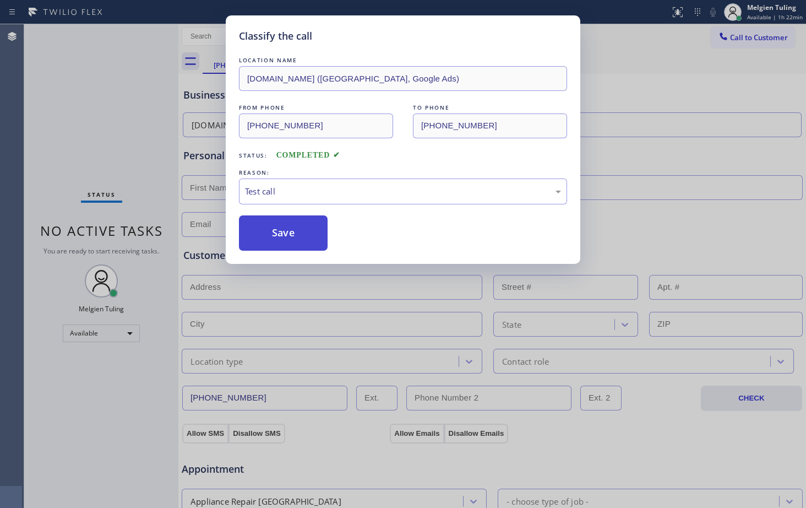
click at [300, 244] on button "Save" at bounding box center [283, 232] width 89 height 35
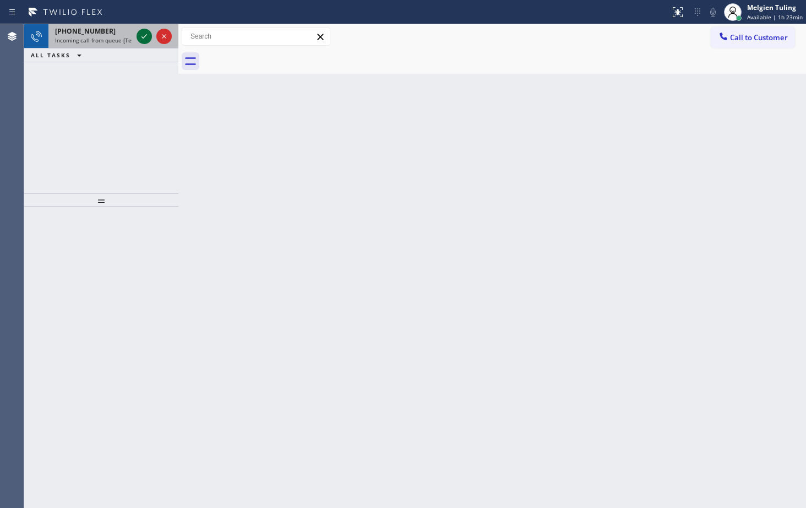
click at [141, 37] on icon at bounding box center [144, 36] width 13 height 13
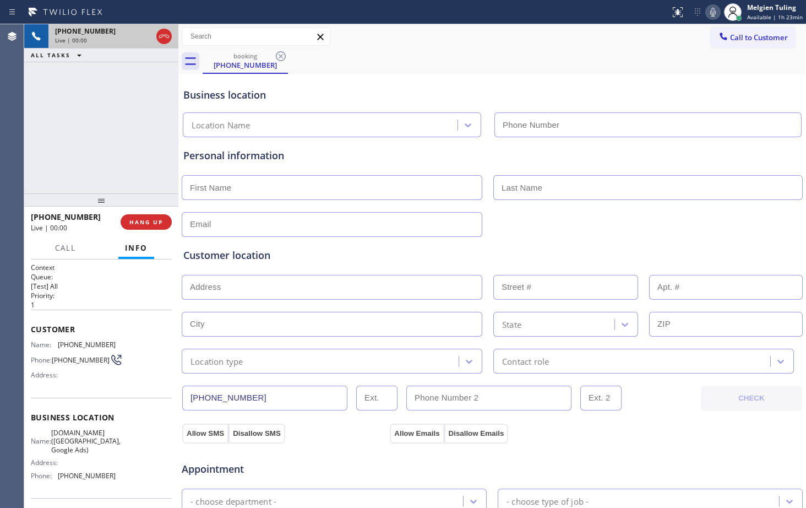
type input "[PHONE_NUMBER]"
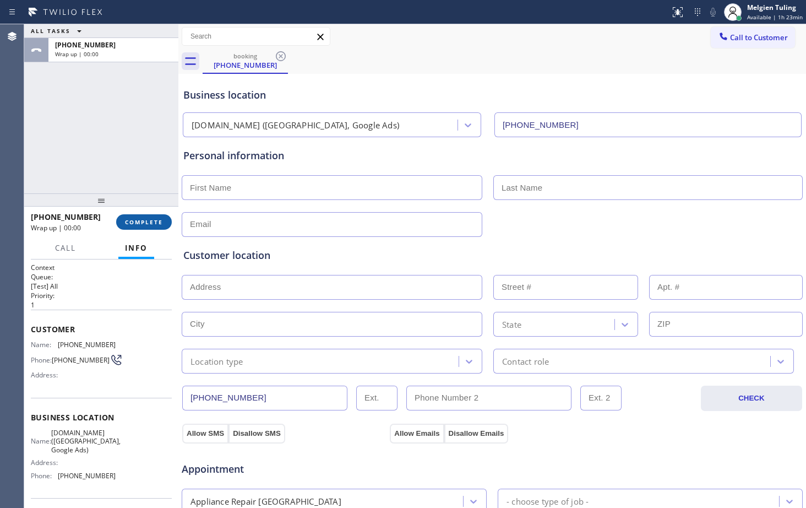
click at [144, 222] on span "COMPLETE" at bounding box center [144, 222] width 38 height 8
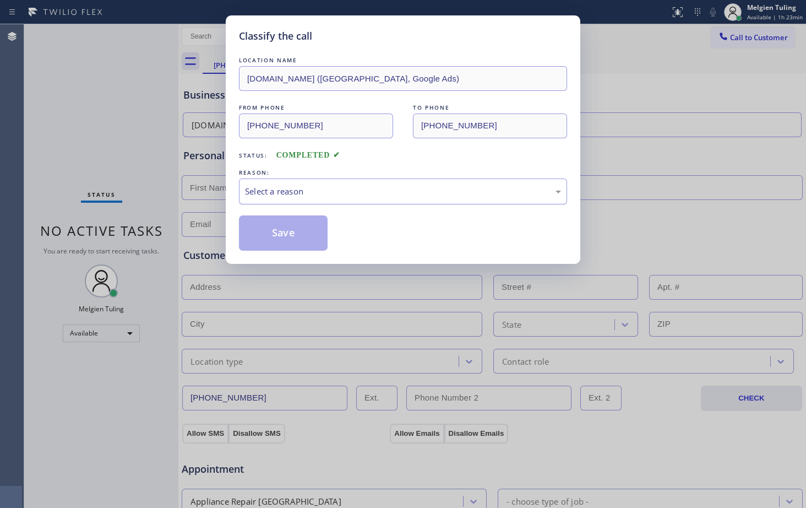
click at [286, 187] on div "Select a reason" at bounding box center [403, 191] width 316 height 13
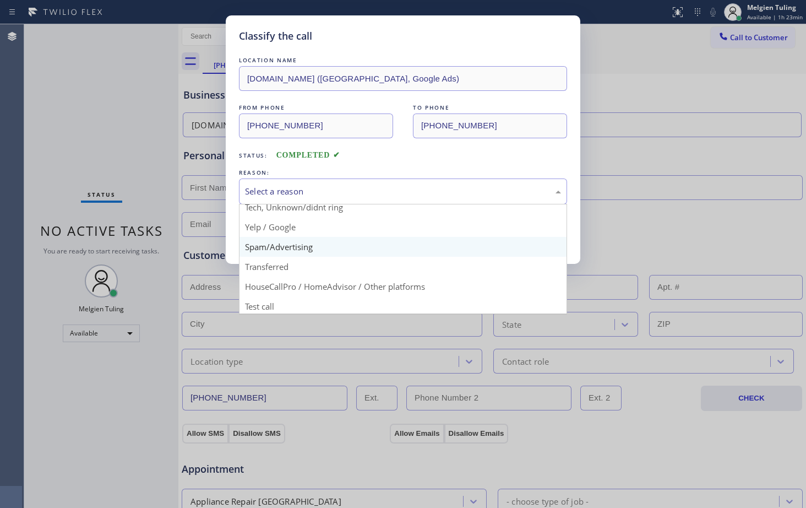
scroll to position [69, 0]
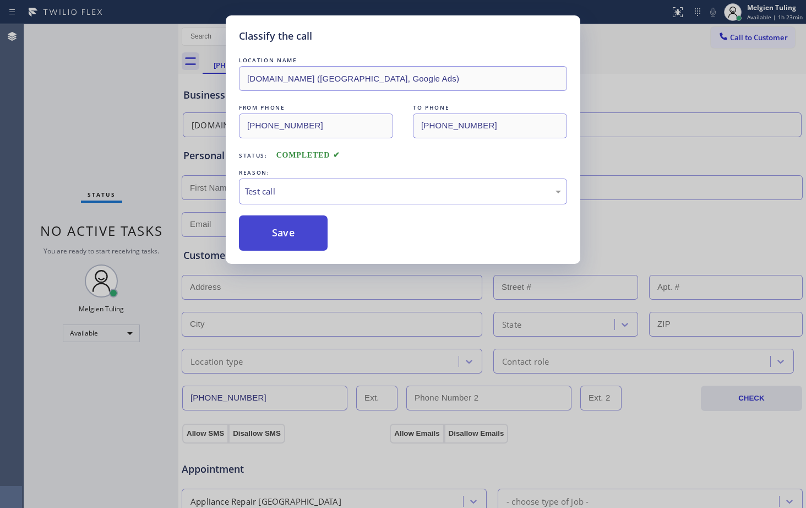
click at [274, 228] on button "Save" at bounding box center [283, 232] width 89 height 35
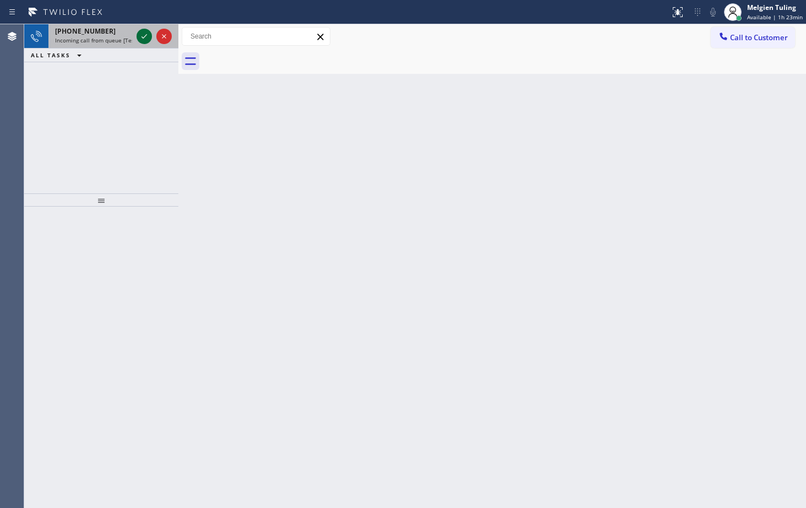
click at [144, 37] on icon at bounding box center [144, 36] width 6 height 4
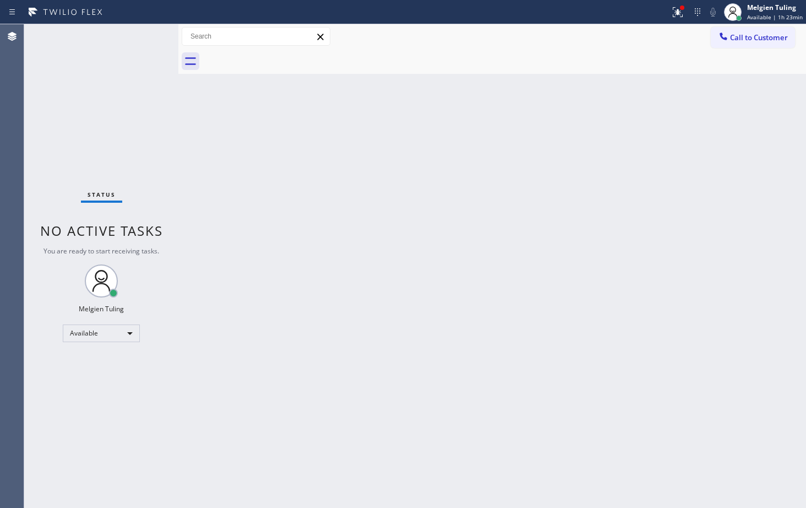
click at [142, 39] on div "Status No active tasks You are ready to start receiving tasks. Melgien Tuling A…" at bounding box center [101, 265] width 154 height 483
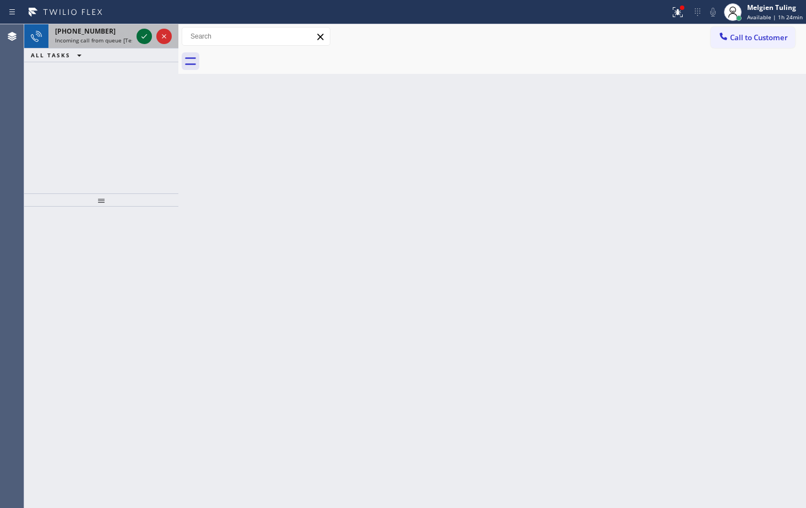
click at [142, 39] on icon at bounding box center [144, 36] width 13 height 13
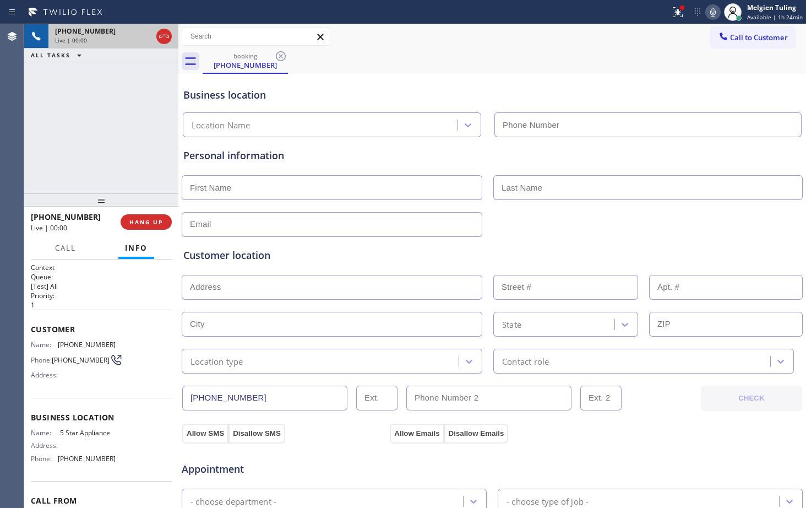
type input "[PHONE_NUMBER]"
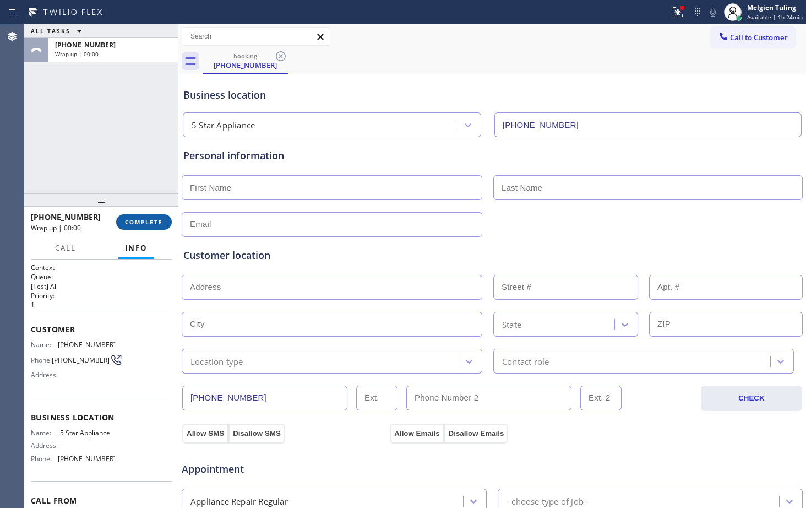
click at [138, 222] on span "COMPLETE" at bounding box center [144, 222] width 38 height 8
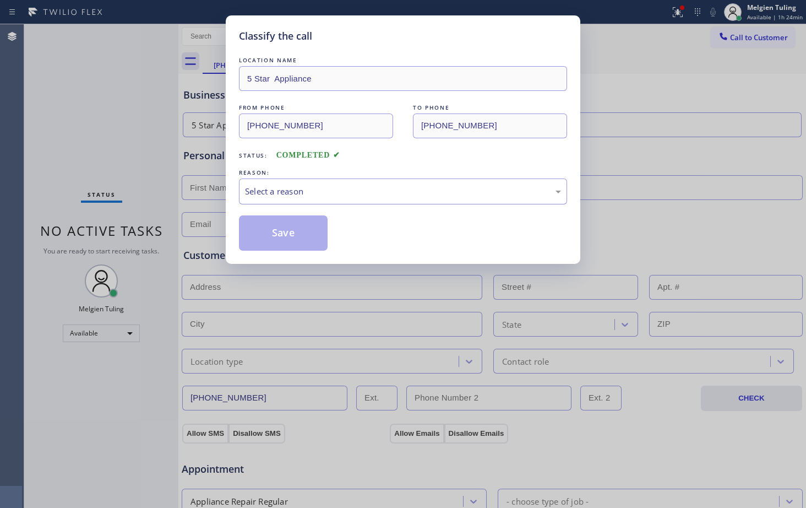
click at [257, 187] on div "Select a reason" at bounding box center [403, 191] width 316 height 13
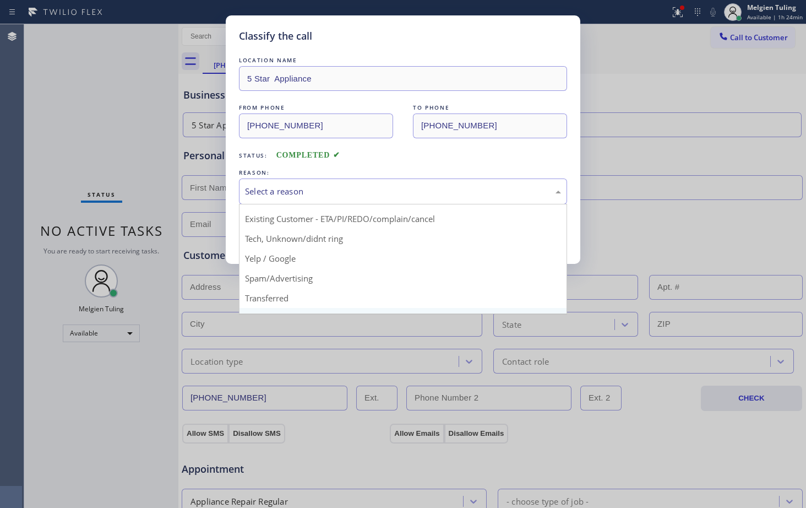
scroll to position [69, 0]
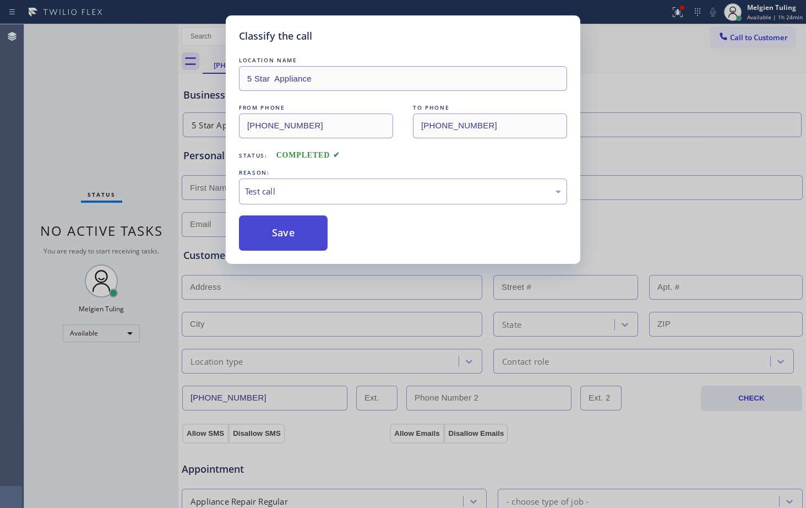
click at [294, 242] on button "Save" at bounding box center [283, 232] width 89 height 35
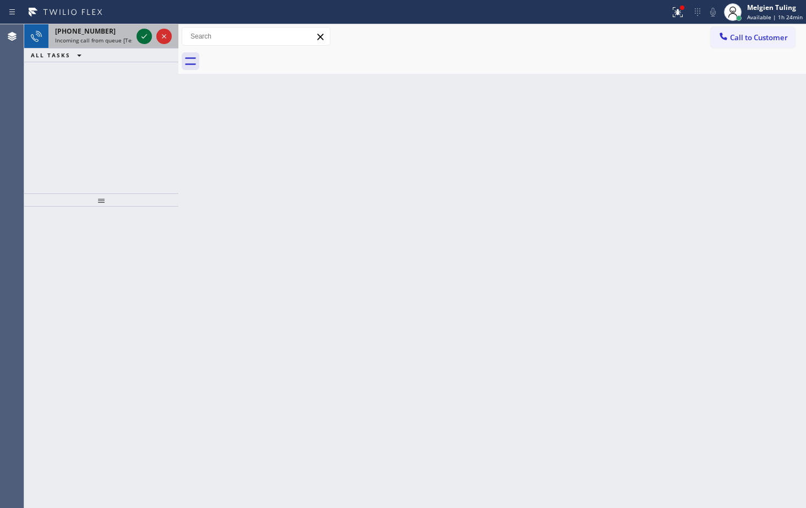
click at [146, 31] on icon at bounding box center [144, 36] width 13 height 13
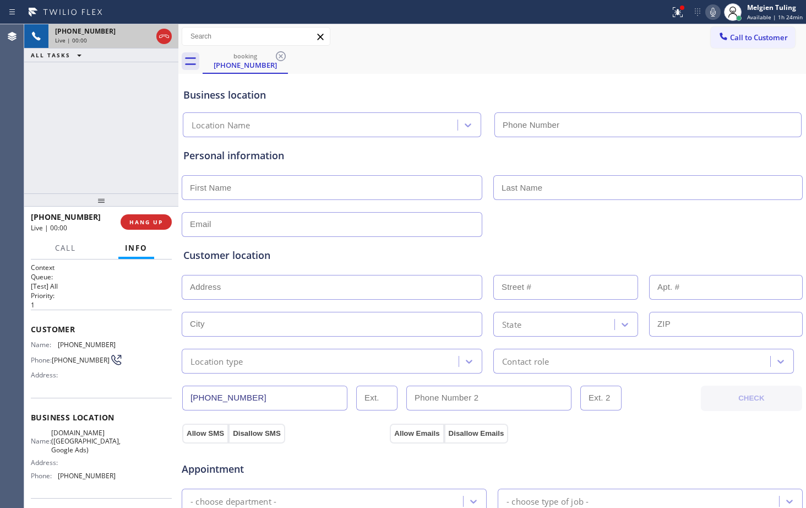
type input "[PHONE_NUMBER]"
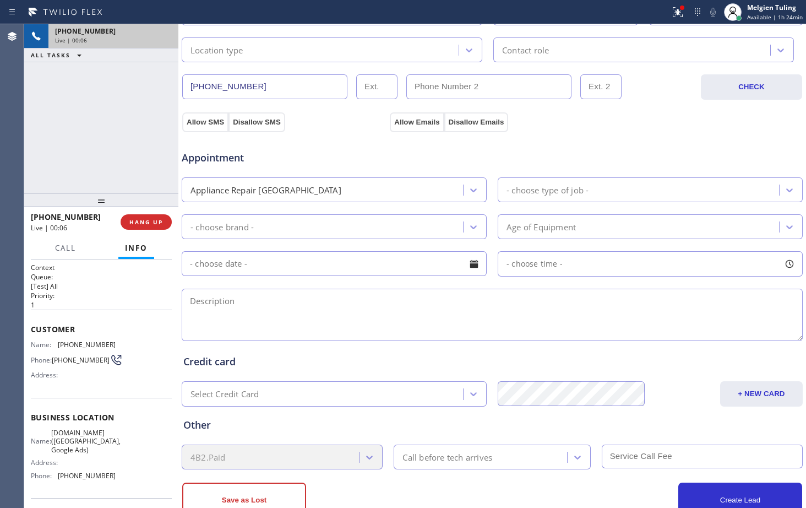
scroll to position [346, 0]
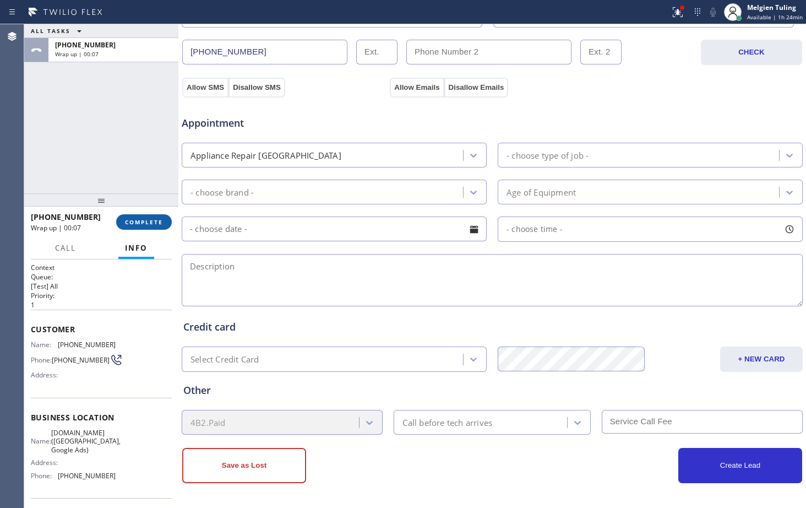
click at [148, 221] on span "COMPLETE" at bounding box center [144, 222] width 38 height 8
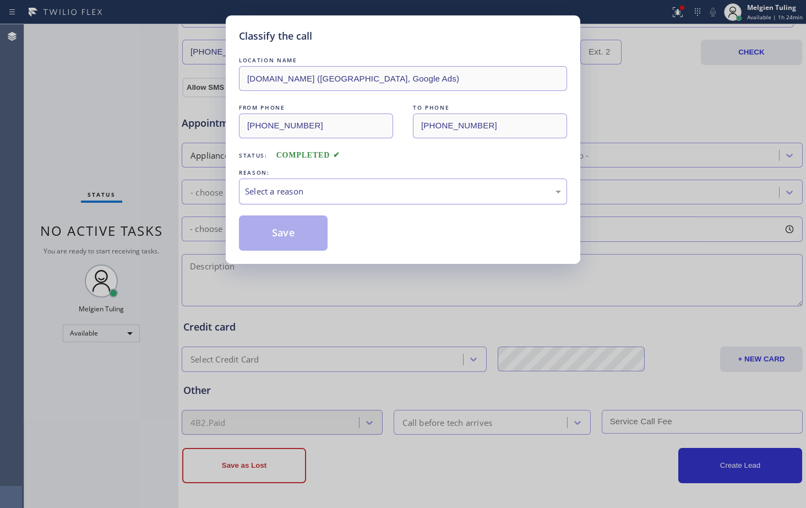
click at [270, 186] on div "Select a reason" at bounding box center [403, 191] width 316 height 13
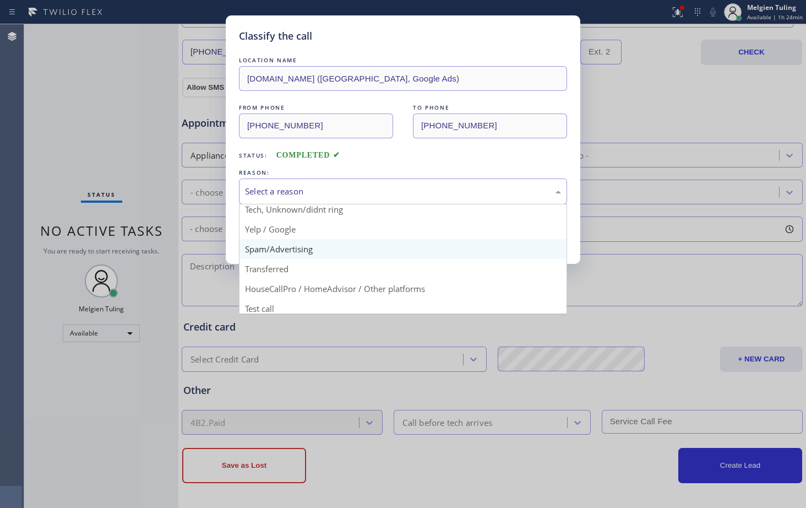
scroll to position [69, 0]
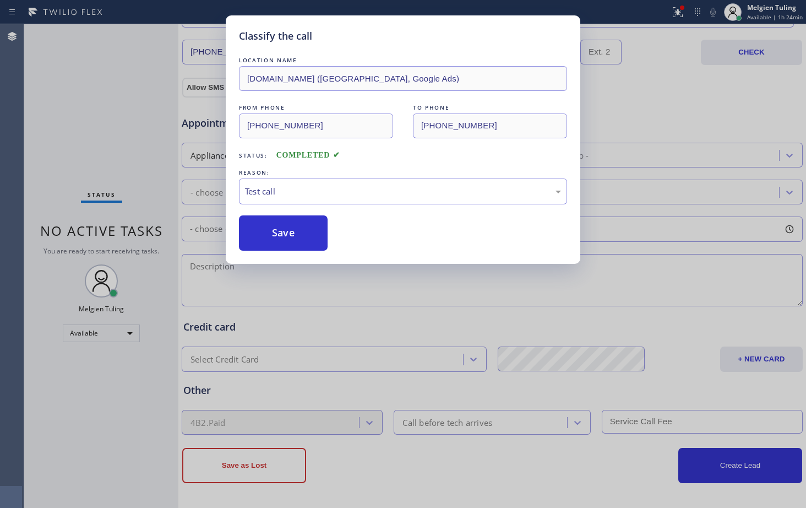
drag, startPoint x: 263, startPoint y: 299, endPoint x: 276, endPoint y: 281, distance: 22.8
click at [306, 233] on button "Save" at bounding box center [283, 232] width 89 height 35
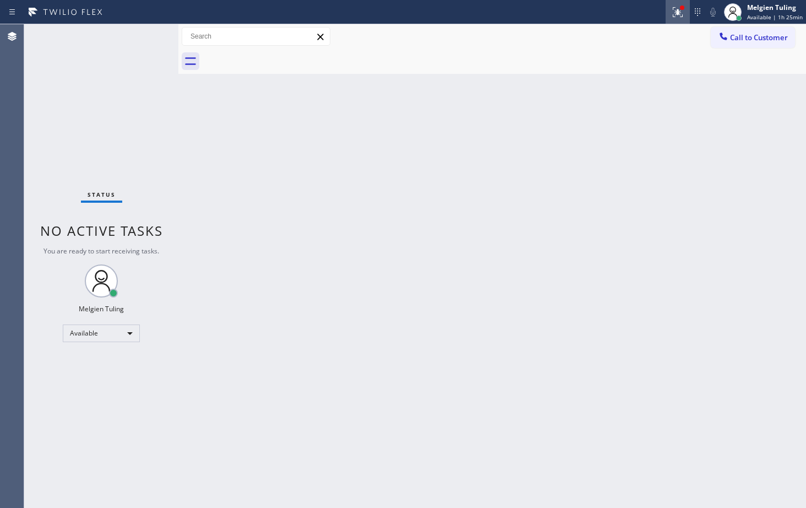
click at [683, 12] on icon at bounding box center [677, 12] width 13 height 13
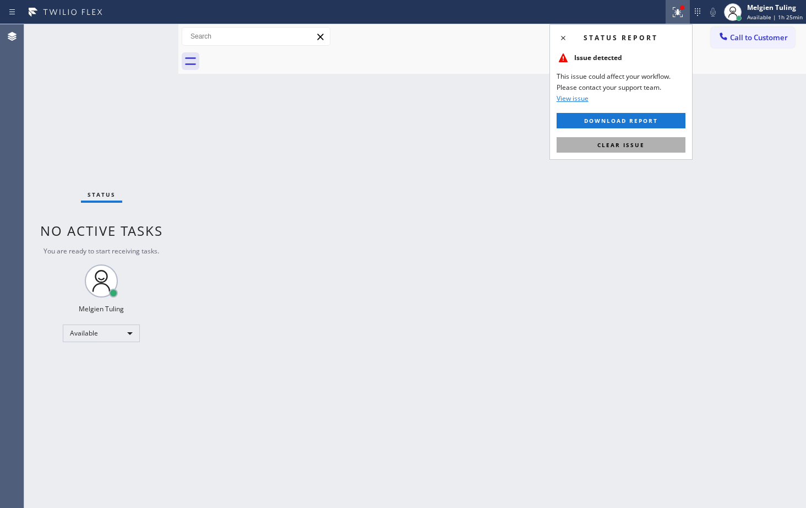
click at [610, 144] on span "Clear issue" at bounding box center [620, 145] width 47 height 8
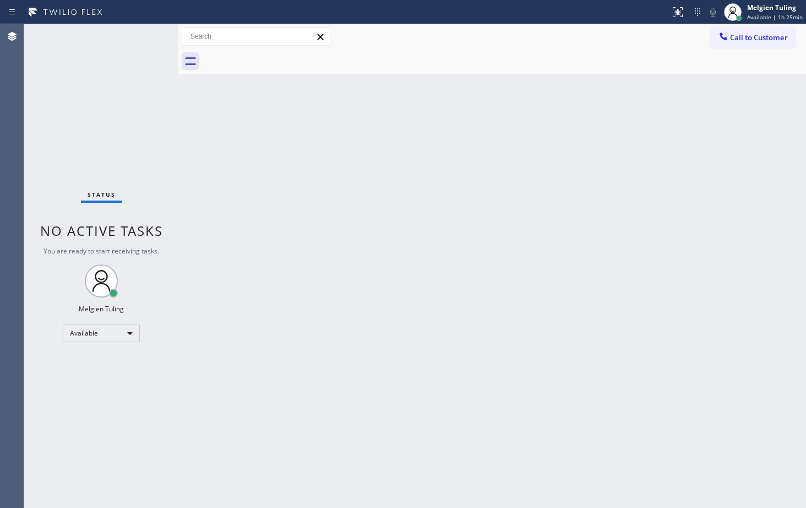
click at [603, 130] on div "Back to Dashboard Change Sender ID Customers Technicians Select a contact Outbo…" at bounding box center [492, 265] width 628 height 483
click at [412, 306] on div "Back to Dashboard Change Sender ID Customers Technicians Select a contact Outbo…" at bounding box center [492, 265] width 628 height 483
click at [86, 330] on div "Available" at bounding box center [101, 333] width 77 height 18
click at [86, 330] on div at bounding box center [403, 254] width 806 height 508
click at [96, 332] on div "Available" at bounding box center [101, 333] width 77 height 18
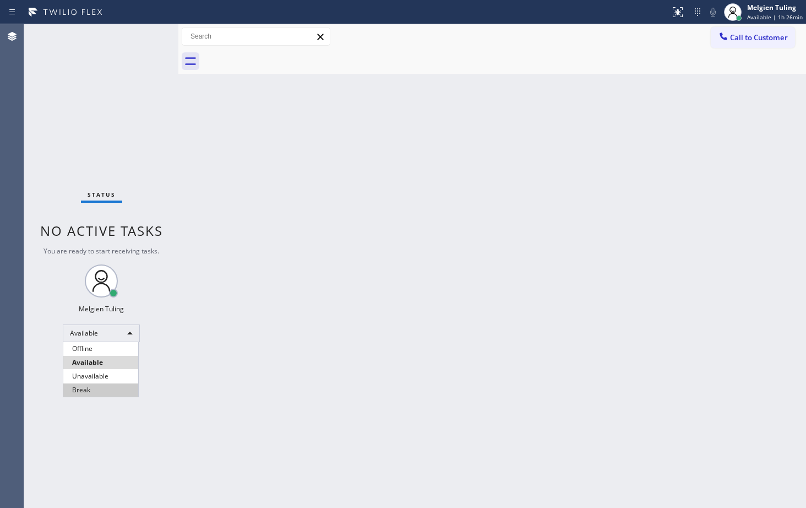
click at [96, 386] on li "Break" at bounding box center [100, 389] width 75 height 13
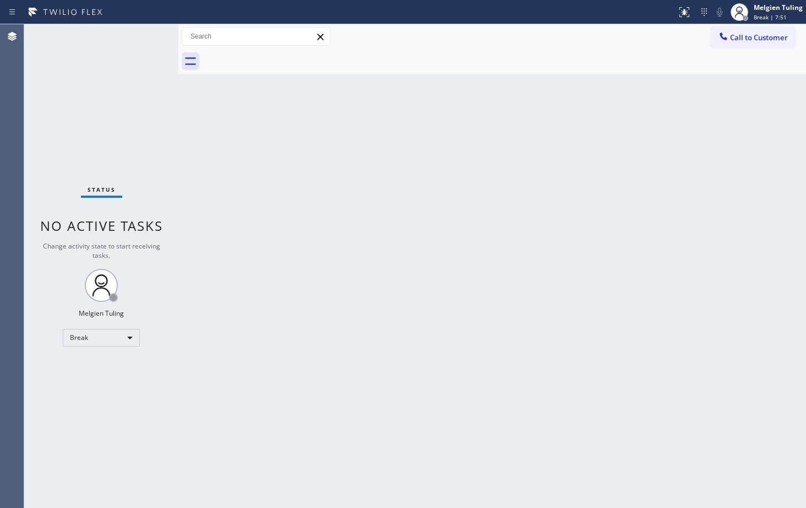
click at [729, 248] on div "Back to Dashboard Change Sender ID Customers Technicians Select a contact Outbo…" at bounding box center [492, 265] width 628 height 483
click at [126, 333] on div "Break" at bounding box center [101, 338] width 77 height 18
click at [112, 368] on li "Available" at bounding box center [100, 366] width 75 height 13
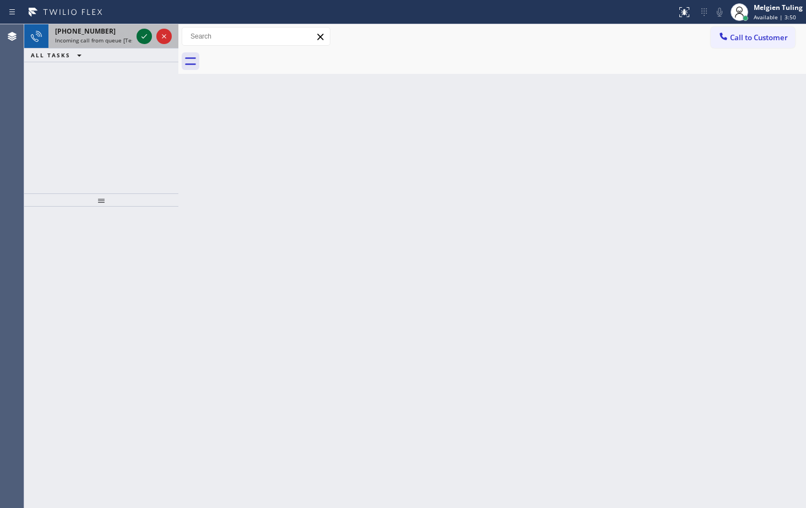
click at [143, 34] on icon at bounding box center [144, 36] width 13 height 13
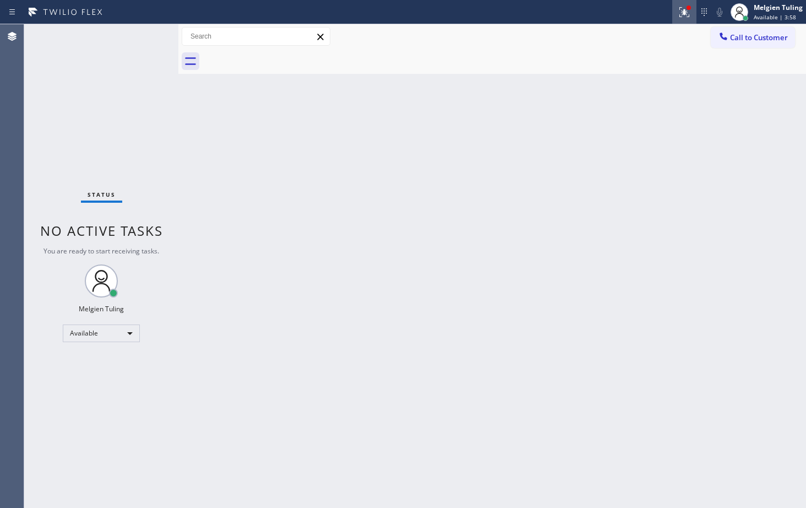
click at [680, 9] on icon at bounding box center [682, 11] width 7 height 8
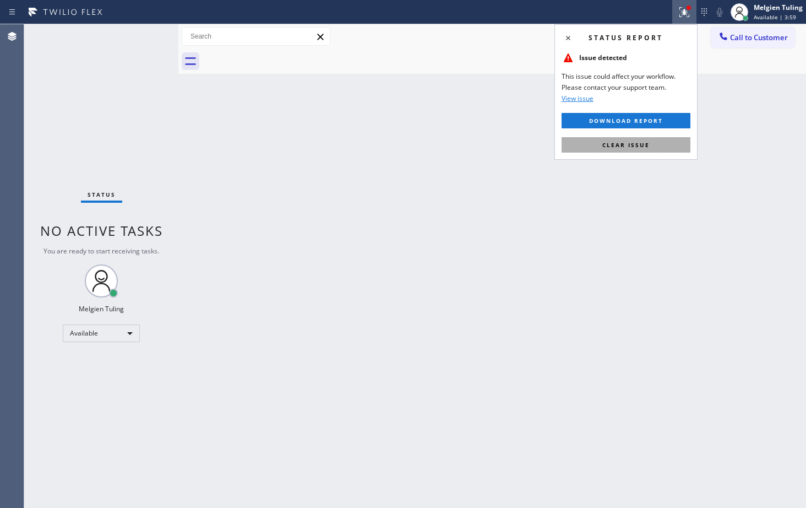
click at [610, 143] on span "Clear issue" at bounding box center [625, 145] width 47 height 8
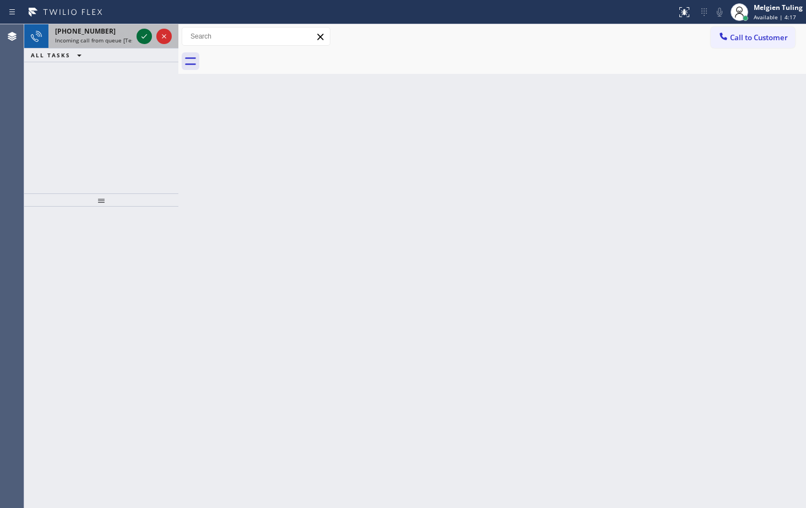
click at [140, 43] on button at bounding box center [144, 36] width 15 height 15
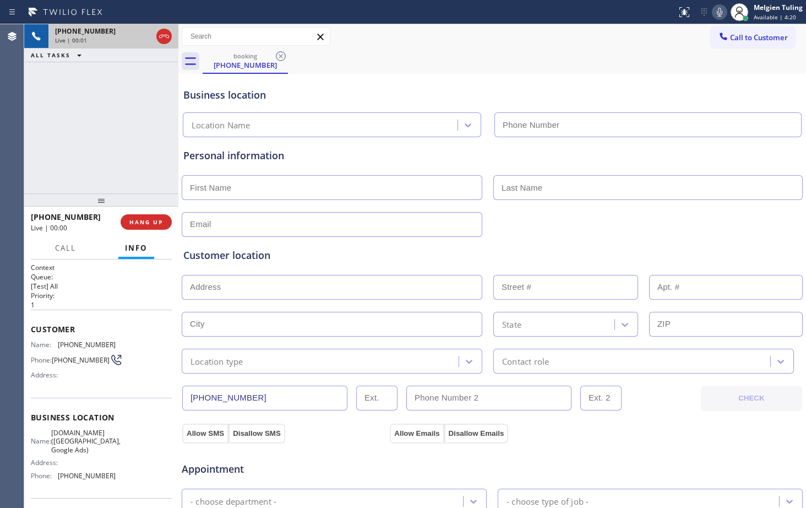
type input "[PHONE_NUMBER]"
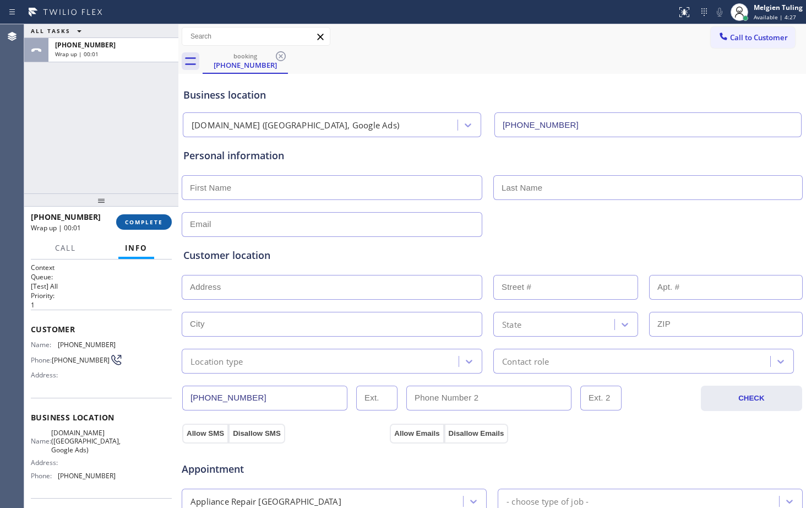
click at [141, 222] on span "COMPLETE" at bounding box center [144, 222] width 38 height 8
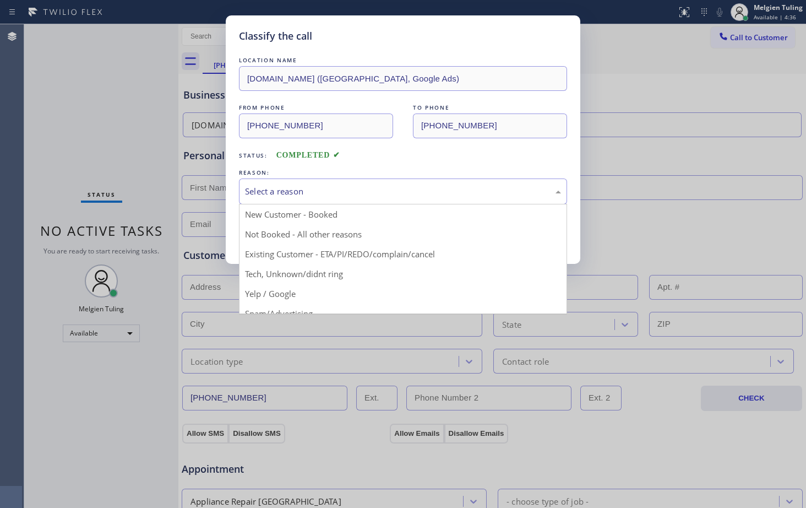
click at [285, 192] on div "Select a reason" at bounding box center [403, 191] width 316 height 13
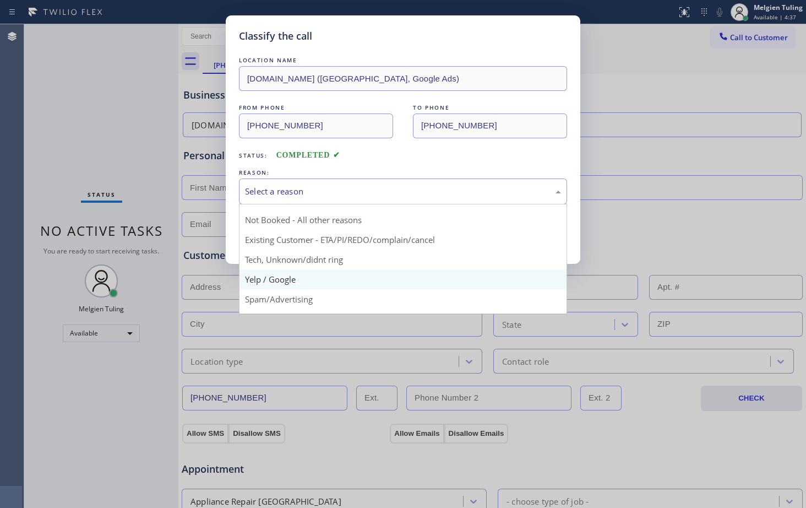
scroll to position [69, 0]
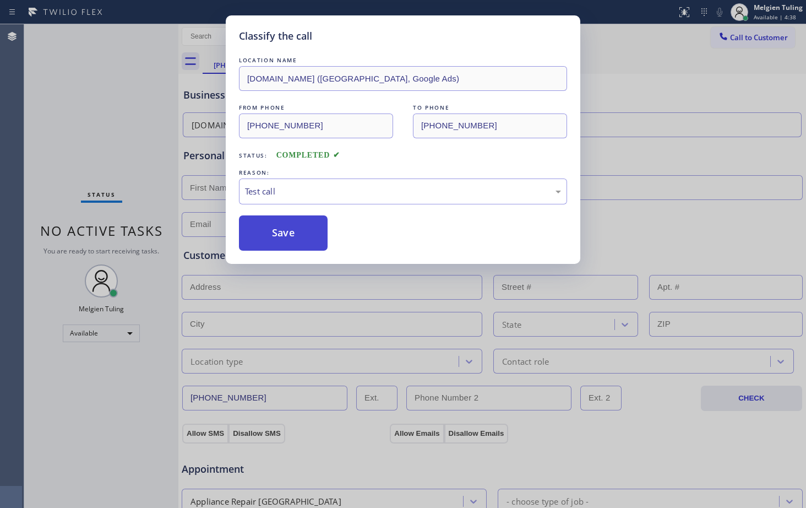
click at [286, 227] on button "Save" at bounding box center [283, 232] width 89 height 35
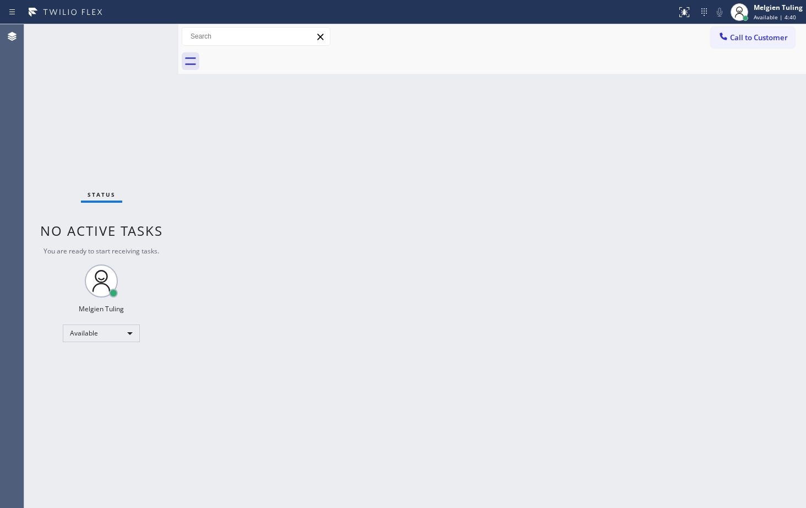
click at [428, 274] on div "Back to Dashboard Change Sender ID Customers Technicians Select a contact Outbo…" at bounding box center [492, 265] width 628 height 483
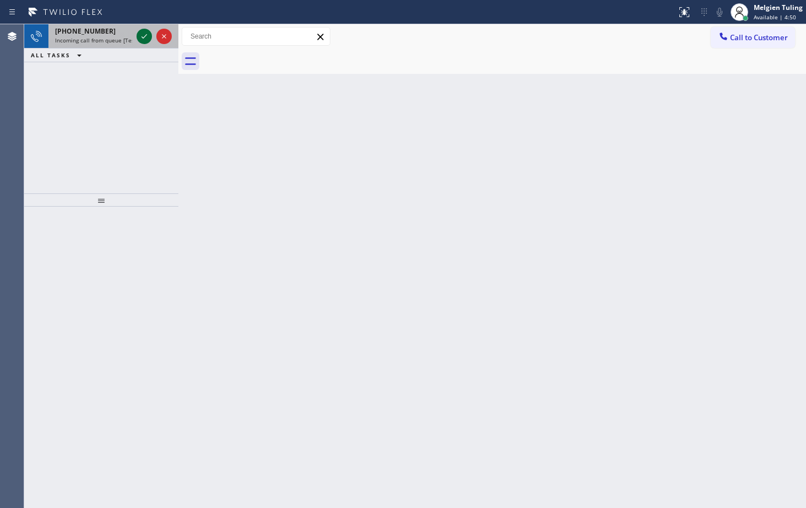
click at [140, 39] on icon at bounding box center [144, 36] width 13 height 13
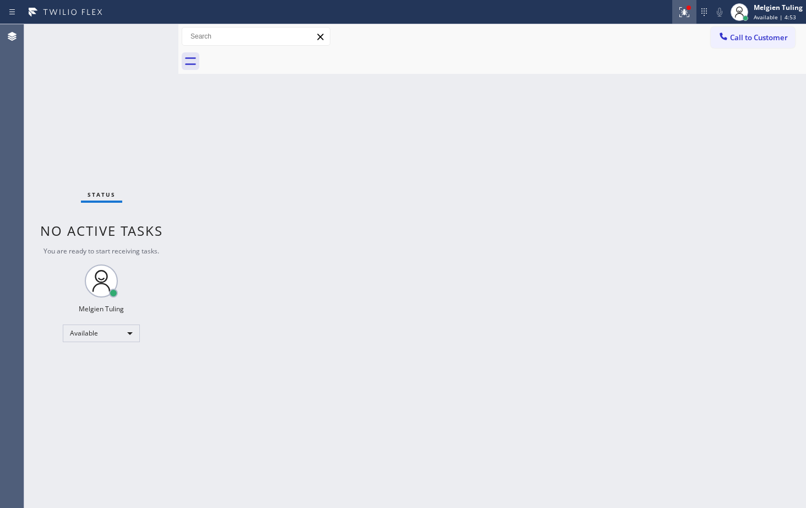
click at [678, 8] on icon at bounding box center [684, 12] width 13 height 13
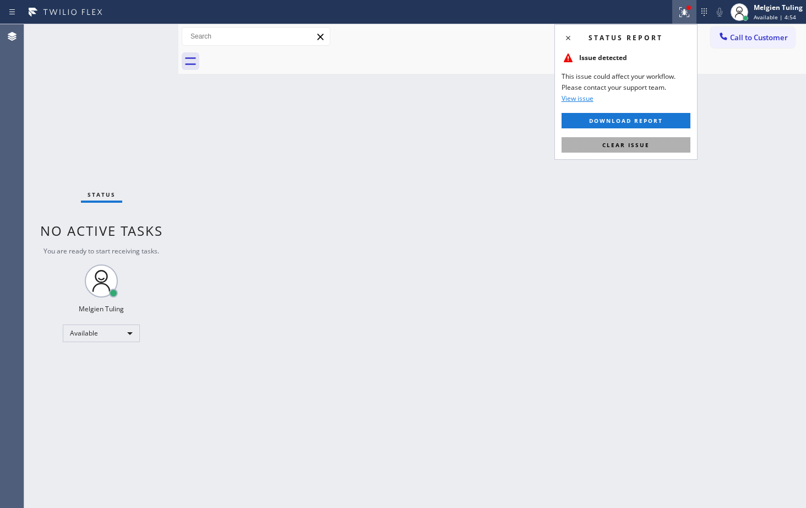
click at [628, 144] on span "Clear issue" at bounding box center [625, 145] width 47 height 8
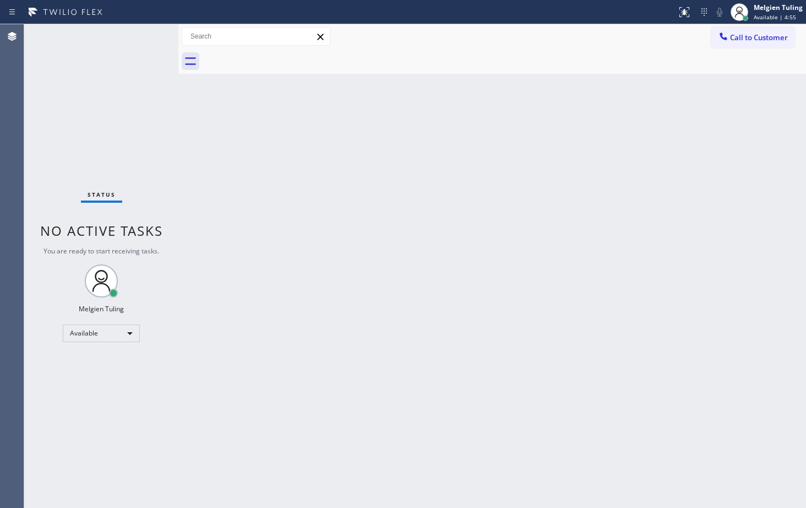
click at [628, 144] on div "Back to Dashboard Change Sender ID Customers Technicians Select a contact Outbo…" at bounding box center [492, 265] width 628 height 483
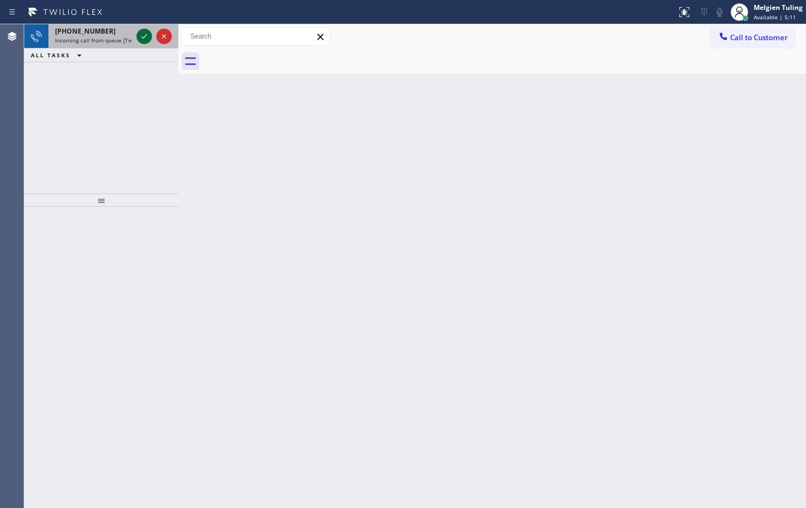
click at [145, 39] on icon at bounding box center [144, 36] width 13 height 13
click at [145, 37] on icon at bounding box center [144, 36] width 13 height 13
click at [148, 36] on icon at bounding box center [144, 36] width 13 height 13
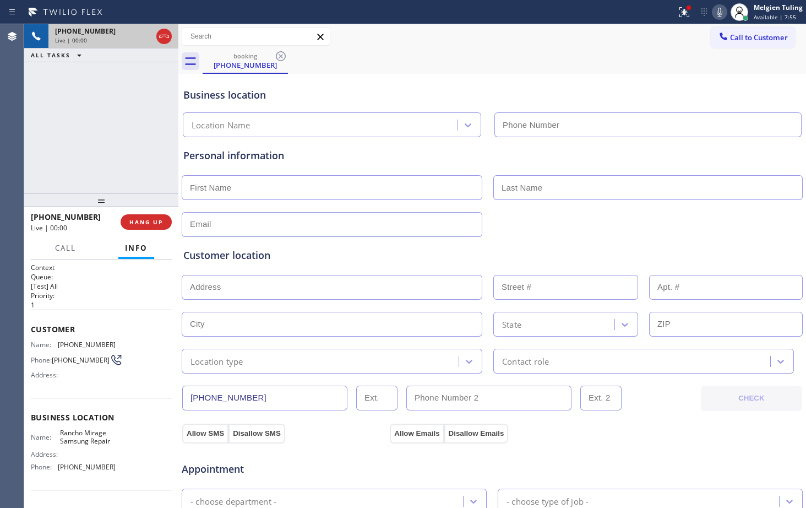
type input "[PHONE_NUMBER]"
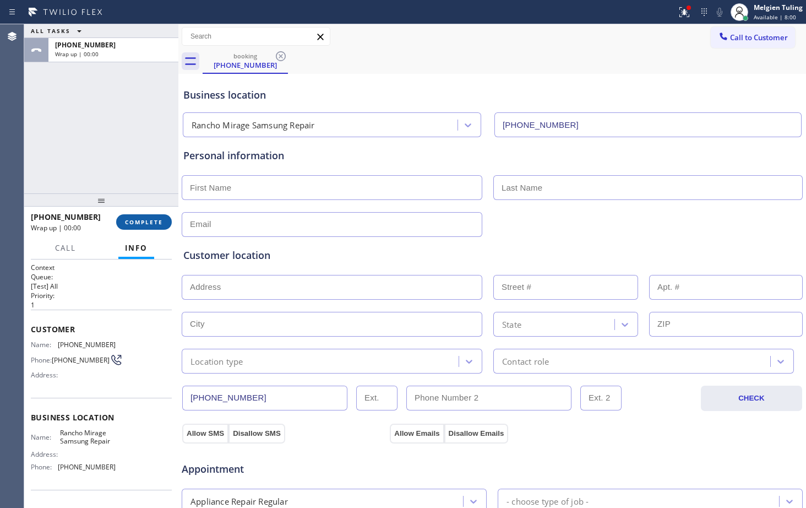
click at [137, 221] on span "COMPLETE" at bounding box center [144, 222] width 38 height 8
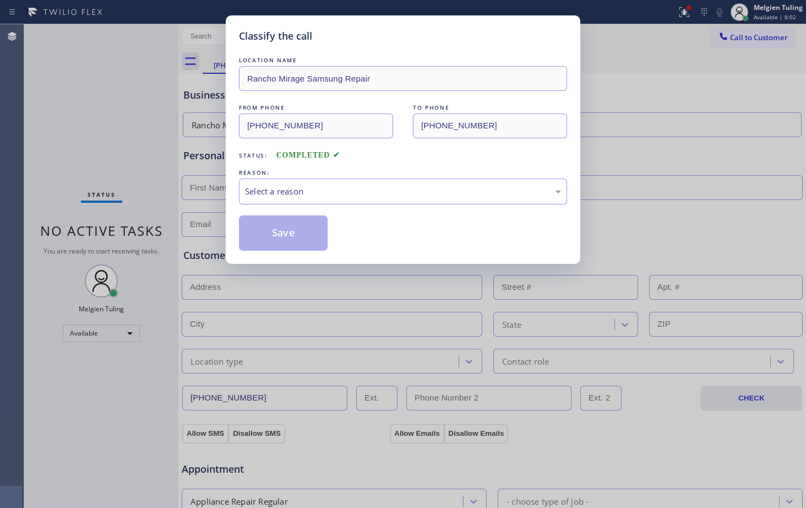
click at [301, 198] on div "Select a reason" at bounding box center [403, 191] width 328 height 26
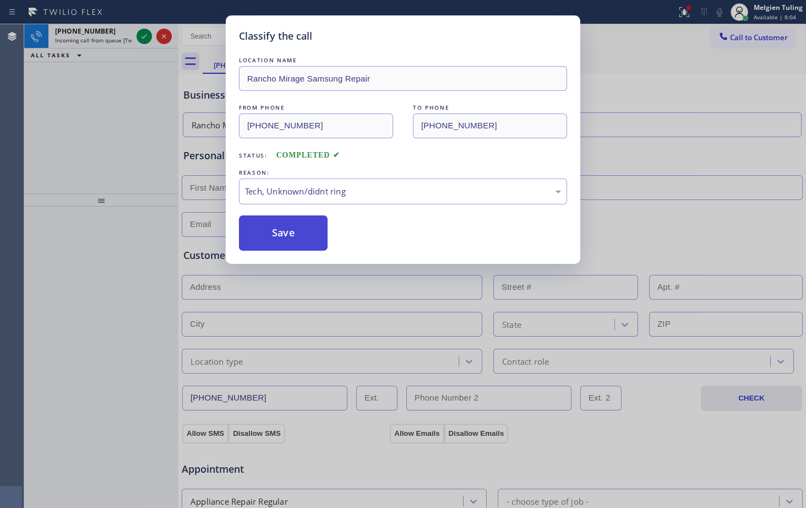
click at [291, 243] on button "Save" at bounding box center [283, 232] width 89 height 35
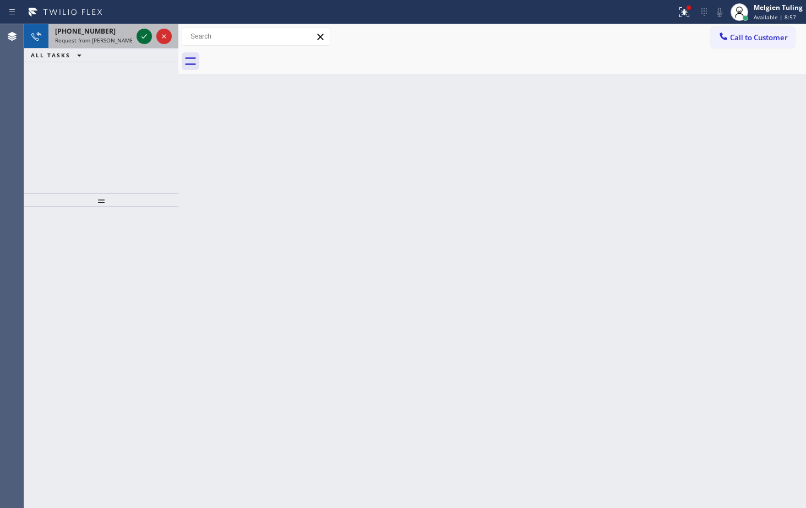
click at [140, 34] on icon at bounding box center [144, 36] width 13 height 13
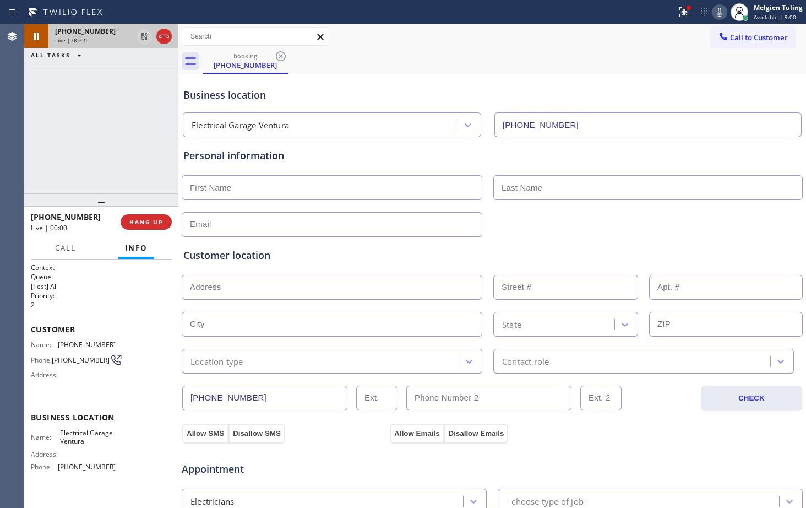
type input "[PHONE_NUMBER]"
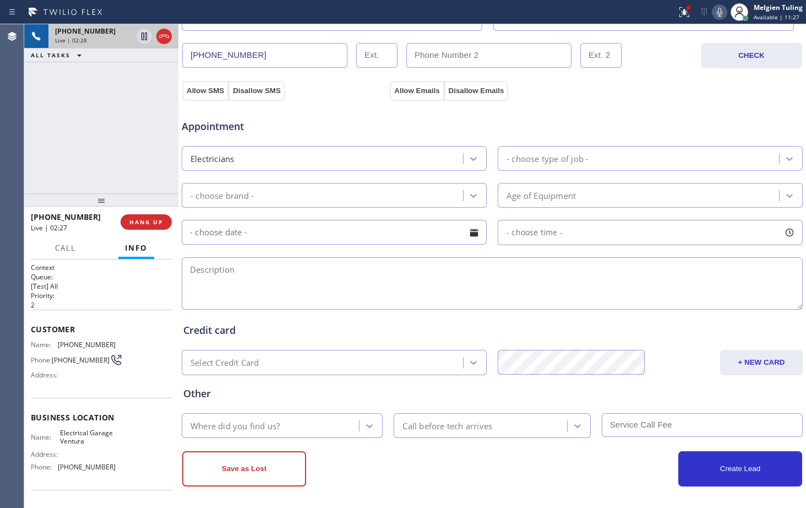
scroll to position [346, 0]
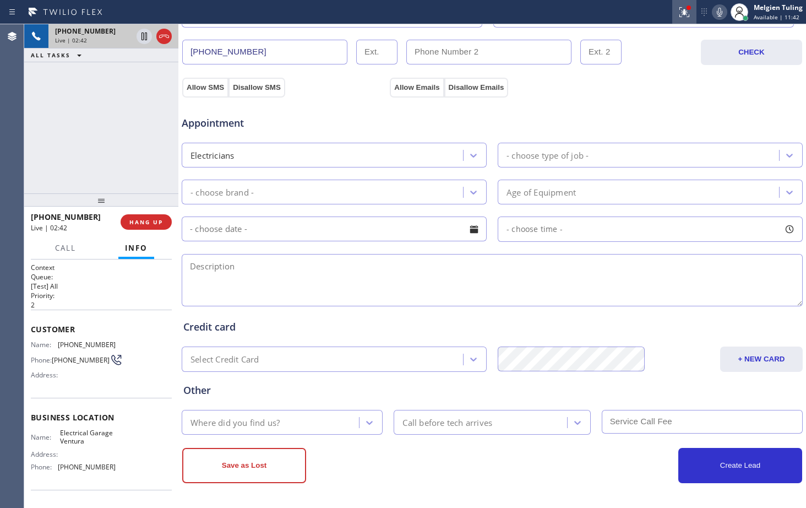
click at [682, 14] on icon at bounding box center [684, 12] width 13 height 13
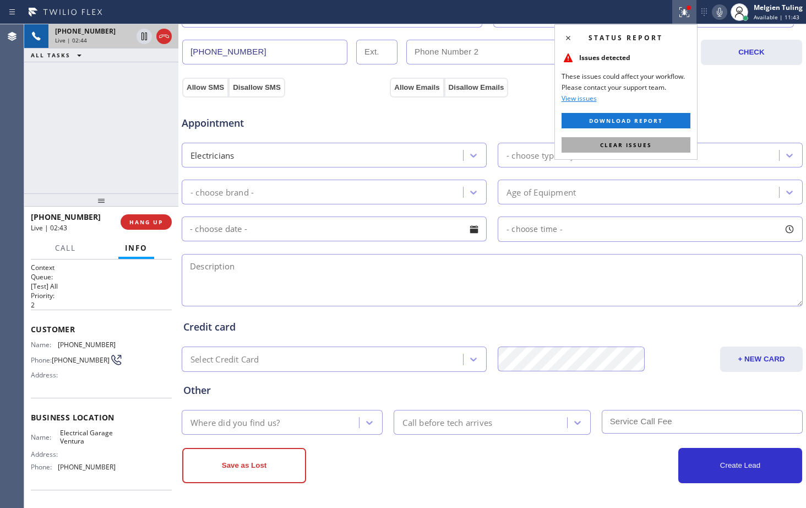
click at [574, 140] on button "Clear issues" at bounding box center [625, 144] width 129 height 15
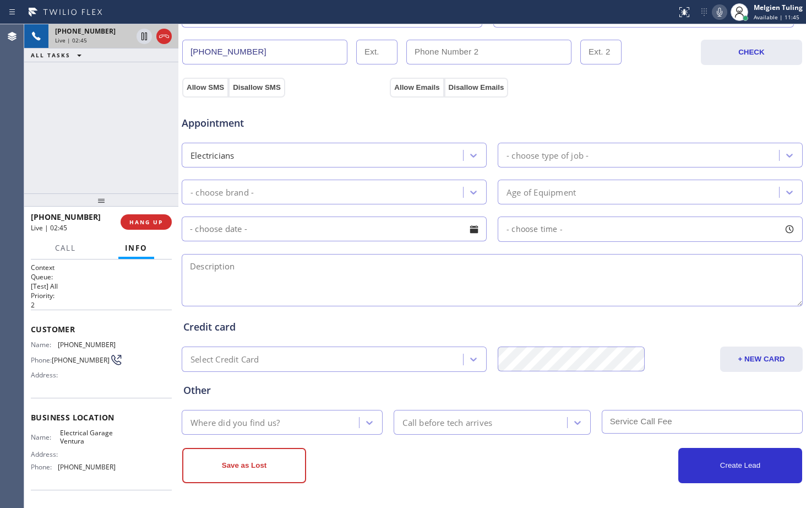
click at [719, 13] on icon at bounding box center [720, 12] width 6 height 9
click at [141, 32] on icon at bounding box center [144, 36] width 13 height 13
click at [85, 145] on div "+18058616065 Live | 06:03 ALL TASKS ALL TASKS ACTIVE TASKS TASKS IN WRAP UP" at bounding box center [101, 108] width 154 height 169
click at [139, 39] on icon at bounding box center [144, 36] width 13 height 13
click at [721, 10] on icon at bounding box center [719, 12] width 13 height 13
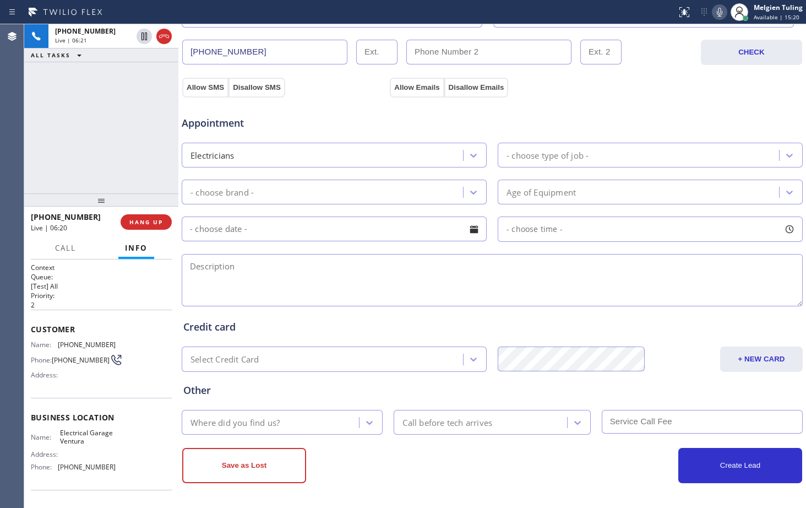
click at [449, 462] on div "Save as Lost" at bounding box center [337, 465] width 310 height 35
click at [713, 7] on icon at bounding box center [719, 12] width 13 height 13
click at [718, 11] on icon at bounding box center [720, 12] width 6 height 9
click at [706, 76] on div "Allow SMS Disallow SMS Allow Emails Disallow Emails" at bounding box center [492, 86] width 623 height 22
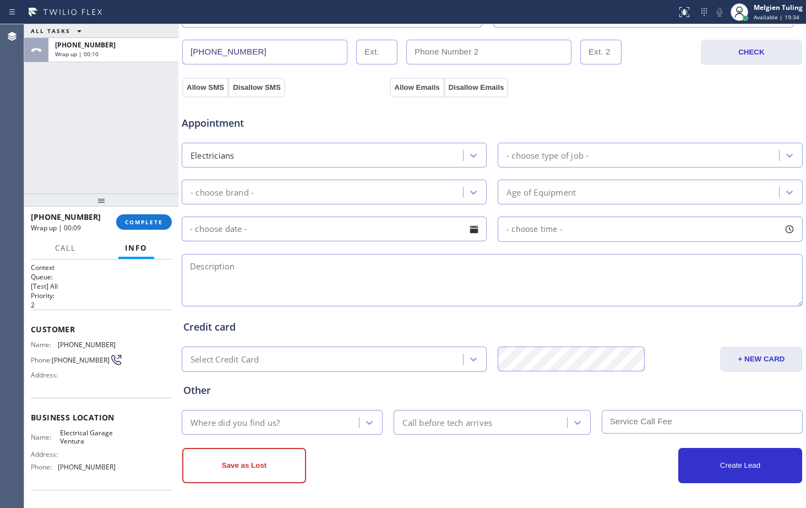
click at [365, 462] on div "Save as Lost" at bounding box center [337, 465] width 310 height 35
click at [207, 271] on textarea at bounding box center [492, 280] width 621 height 52
paste textarea "utility cart |driven motor has an electric brake thats locked up |early 80's | …"
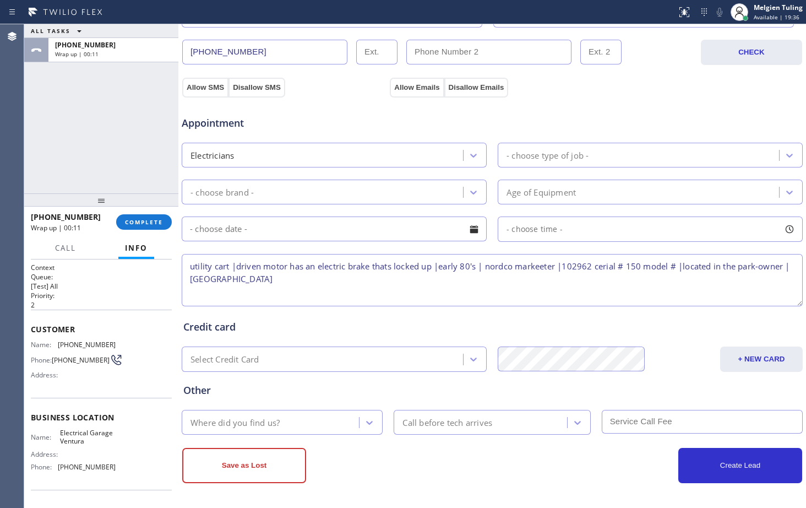
scroll to position [4, 0]
click at [188, 261] on textarea "utility cart |driven motor has an electric brake thats locked up |early 80's | …" at bounding box center [492, 280] width 621 height 52
click at [548, 261] on textarea "3-6 |$60 |utility cart |driven motor has an electric brake that's locked up |ea…" at bounding box center [492, 280] width 621 height 52
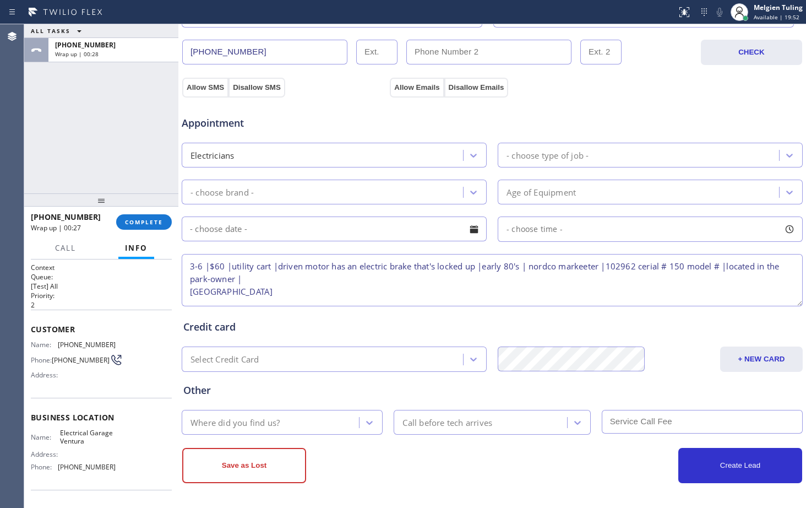
scroll to position [1, 0]
click at [575, 272] on textarea "3-6 |$60 |utility cart |driven motor has an electric brake that's locked up |ea…" at bounding box center [492, 280] width 621 height 52
drag, startPoint x: 638, startPoint y: 267, endPoint x: 617, endPoint y: 127, distance: 142.0
click at [617, 127] on div "Appointment" at bounding box center [492, 116] width 623 height 28
drag, startPoint x: 636, startPoint y: 262, endPoint x: 639, endPoint y: 290, distance: 27.7
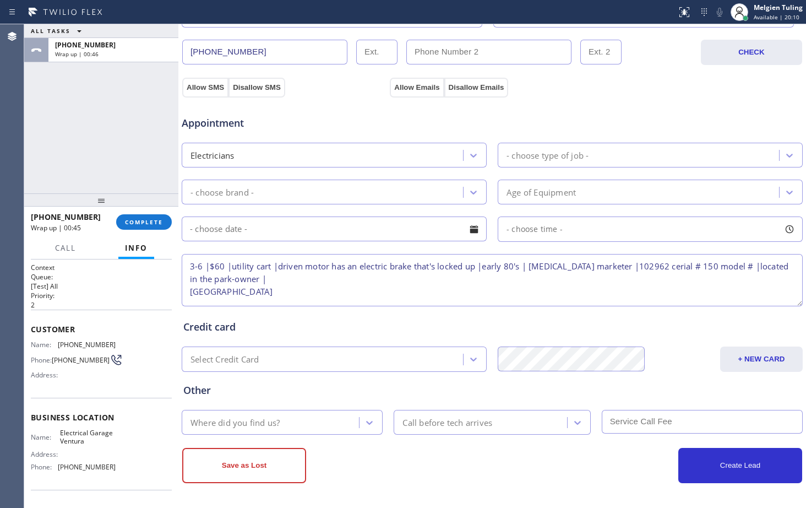
click at [639, 290] on textarea "3-6 |$60 |utility cart |driven motor has an electric brake that's locked up |ea…" at bounding box center [492, 280] width 621 height 52
click at [634, 267] on textarea "3-6 |$60 |utility cart |driven motor has an electric brake that's locked up |ea…" at bounding box center [492, 280] width 621 height 52
click at [618, 288] on textarea "3-6 |$60 |utility cart |driven motor has an electric brake that's locked up |ea…" at bounding box center [492, 280] width 621 height 52
click at [190, 289] on textarea "3-6 |$60 |utility cart |driven motor has an electric brake that's locked up |ea…" at bounding box center [492, 280] width 621 height 52
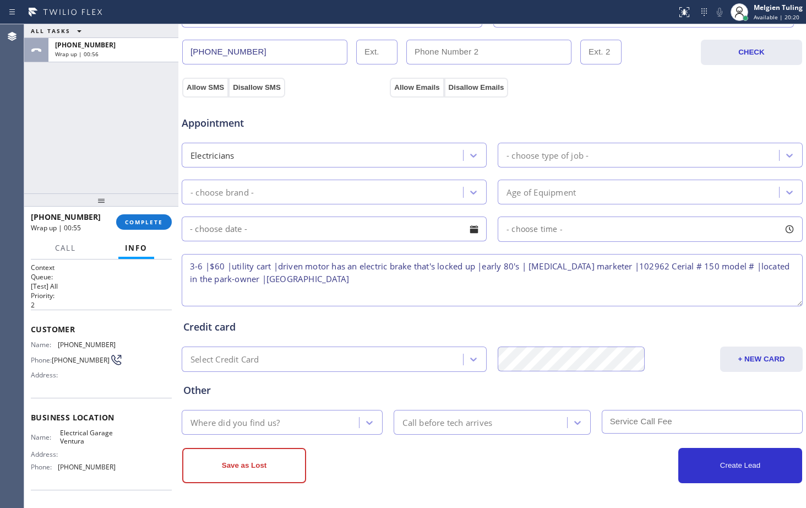
drag, startPoint x: 324, startPoint y: 281, endPoint x: 246, endPoint y: 279, distance: 78.7
click at [246, 279] on textarea "3-6 |$60 |utility cart |driven motor has an electric brake that's locked up |ea…" at bounding box center [492, 280] width 621 height 52
click at [245, 278] on textarea "3-6 |$60 |utility cart |driven motor has an electric brake that's locked up |ea…" at bounding box center [492, 280] width 621 height 52
paste textarea "170 N Juanita AveOxnard, CA 93030"
click at [313, 279] on textarea "3-6 |$60 |utility cart |driven motor has an electric brake that's locked up |ea…" at bounding box center [492, 280] width 621 height 52
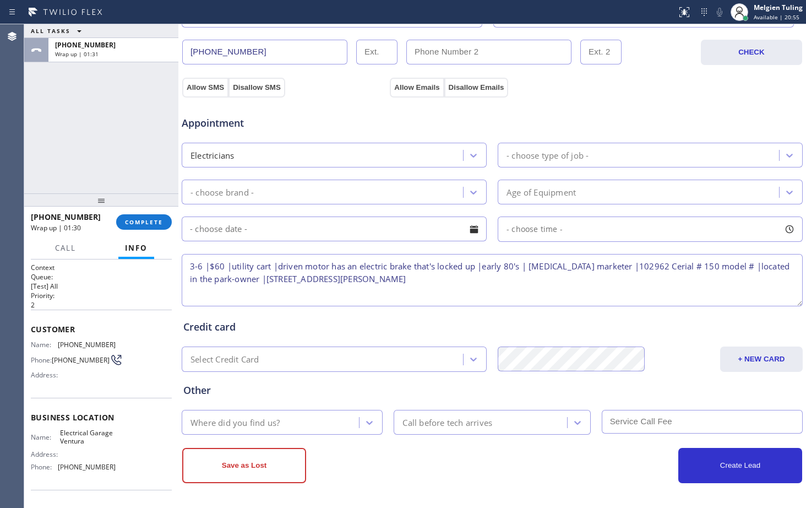
click at [396, 282] on textarea "3-6 |$60 |utility cart |driven motor has an electric brake that's locked up |ea…" at bounding box center [492, 280] width 621 height 52
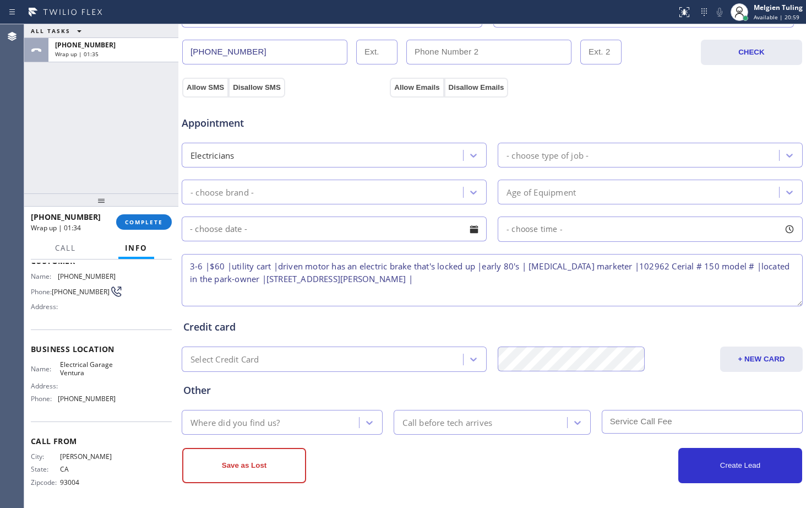
scroll to position [72, 0]
drag, startPoint x: 89, startPoint y: 375, endPoint x: 59, endPoint y: 367, distance: 31.2
click at [60, 367] on span "Electrical Garage Ventura" at bounding box center [87, 368] width 55 height 17
drag, startPoint x: 56, startPoint y: 364, endPoint x: 90, endPoint y: 375, distance: 36.2
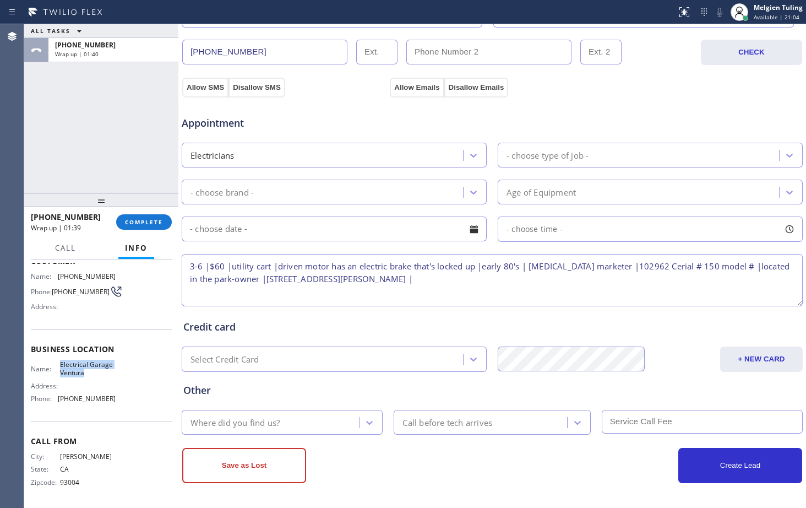
click at [90, 375] on div "Name: Electrical Garage Ventura" at bounding box center [73, 368] width 85 height 17
copy div "Electrical Garage Ventura"
click at [405, 282] on textarea "3-6 |$60 |utility cart |driven motor has an electric brake that's locked up |ea…" at bounding box center [492, 280] width 621 height 52
paste textarea "Electrical Garage Ventura"
click at [190, 290] on textarea "3-6 |$60 |utility cart |driven motor has an electric brake that's locked up |ea…" at bounding box center [492, 280] width 621 height 52
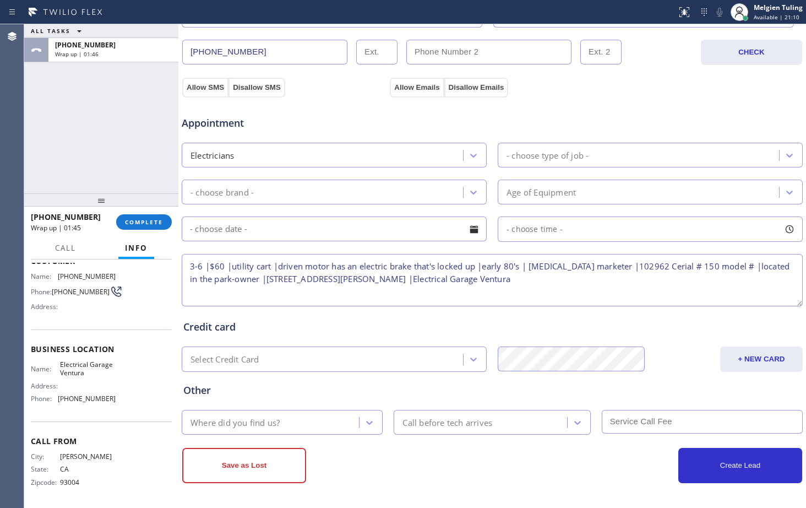
click at [500, 278] on textarea "3-6 |$60 |utility cart |driven motor has an electric brake that's locked up |ea…" at bounding box center [492, 280] width 621 height 52
type textarea "3-6 |$60 |utility cart |driven motor has an electric brake that's locked up |ea…"
click at [261, 420] on div "Where did you find us?" at bounding box center [234, 422] width 89 height 13
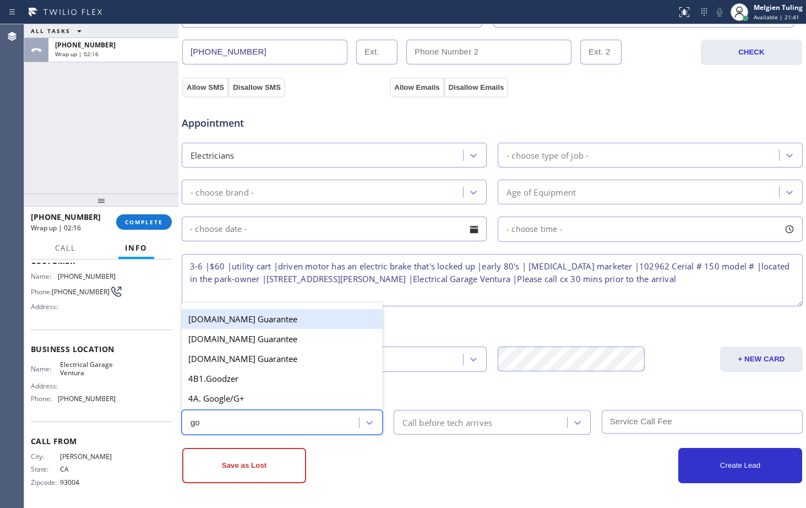
type input "goo"
click at [252, 399] on div "4A. Google/G+" at bounding box center [282, 398] width 201 height 20
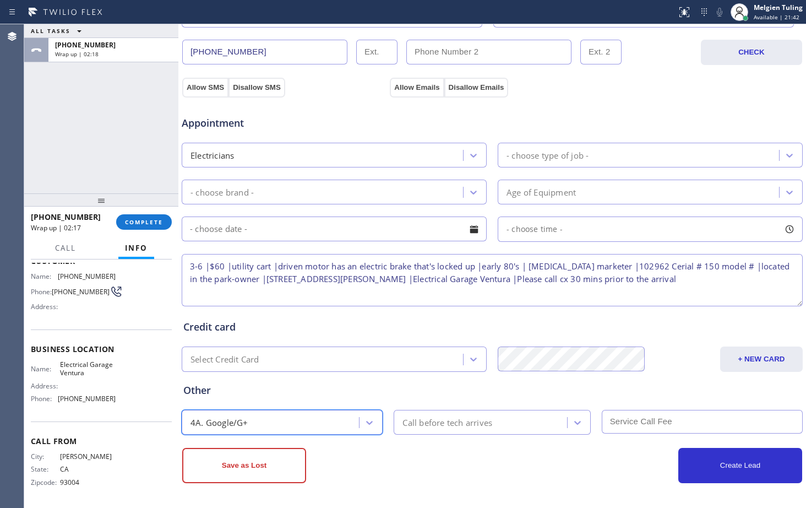
click at [419, 417] on div "Call before tech arrives" at bounding box center [447, 422] width 90 height 13
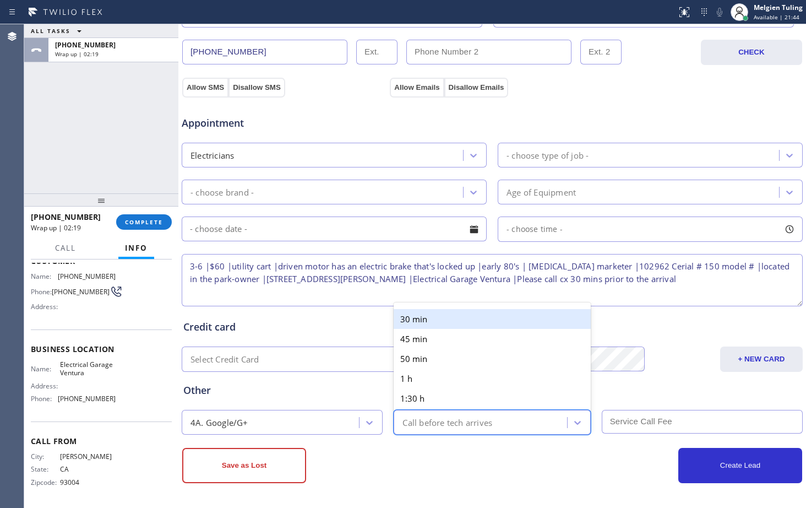
click at [439, 321] on div "30 min" at bounding box center [492, 319] width 197 height 20
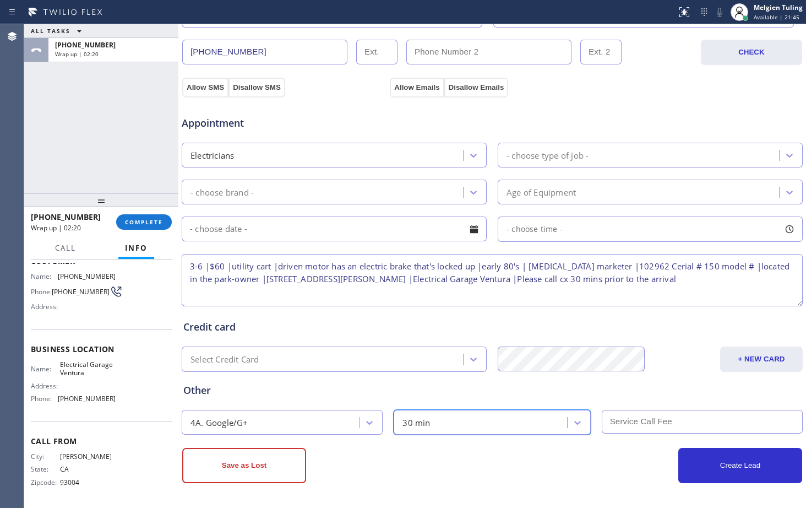
click at [620, 418] on input "text" at bounding box center [702, 422] width 201 height 24
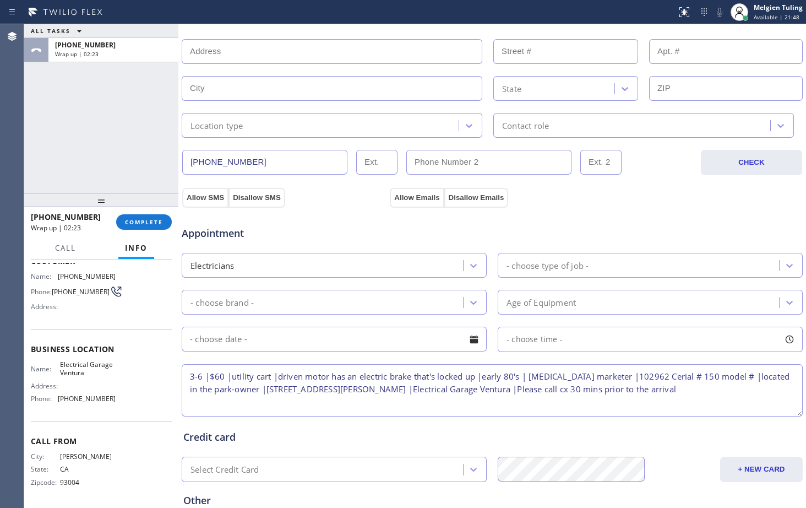
type input "60"
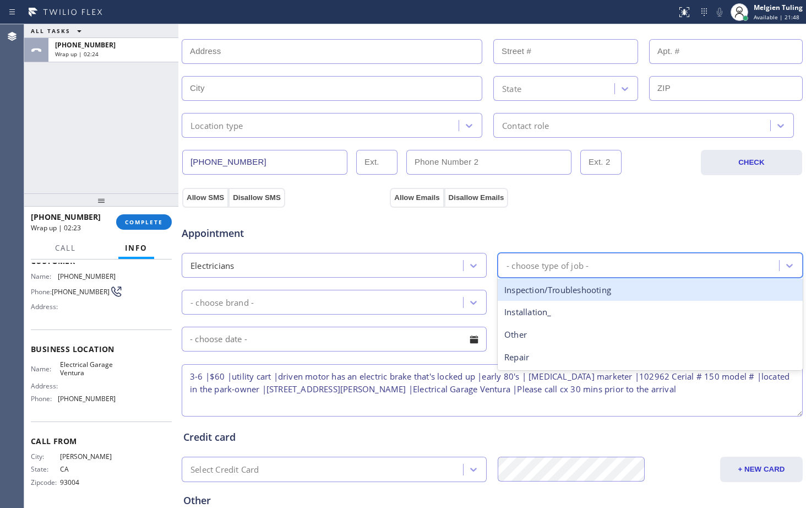
click at [517, 263] on div "- choose type of job -" at bounding box center [547, 265] width 82 height 13
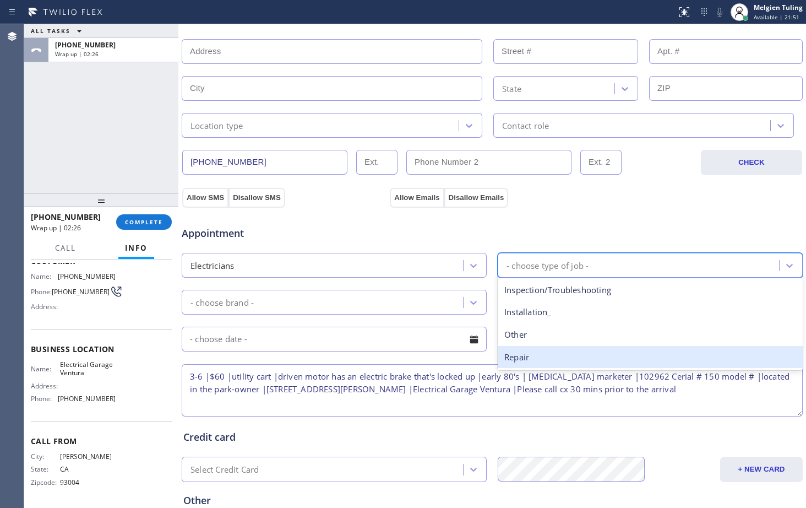
click at [515, 357] on div "Repair" at bounding box center [650, 357] width 305 height 23
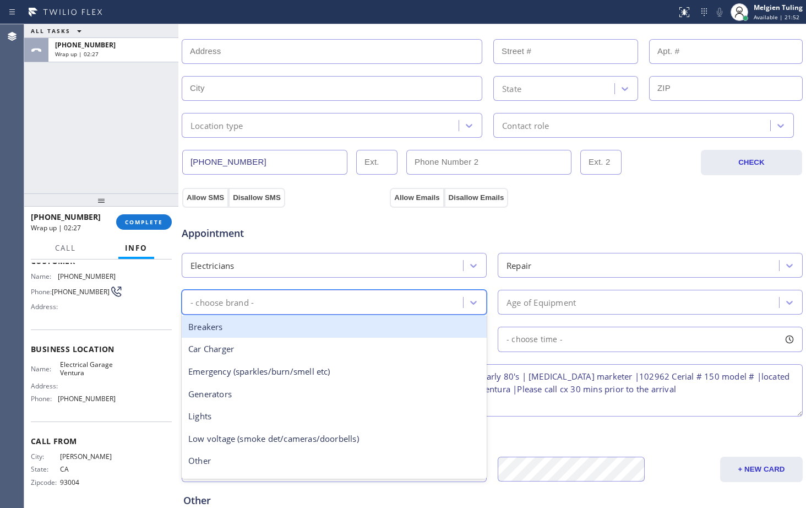
click at [310, 303] on div "- choose brand -" at bounding box center [324, 301] width 278 height 19
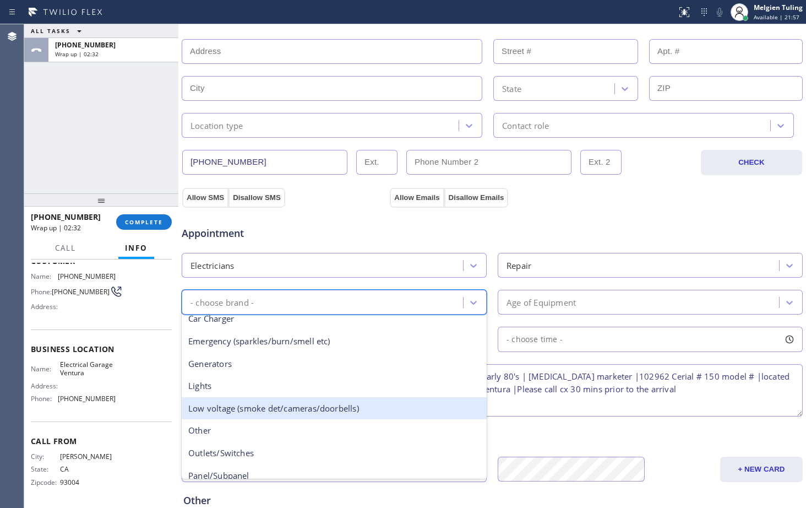
scroll to position [0, 0]
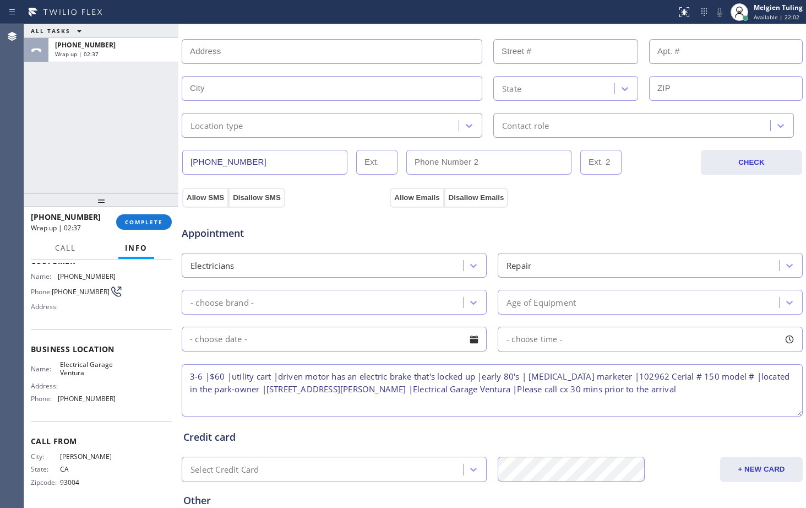
click at [538, 406] on textarea "3-6 |$60 |utility cart |driven motor has an electric brake that's locked up |ea…" at bounding box center [492, 390] width 621 height 52
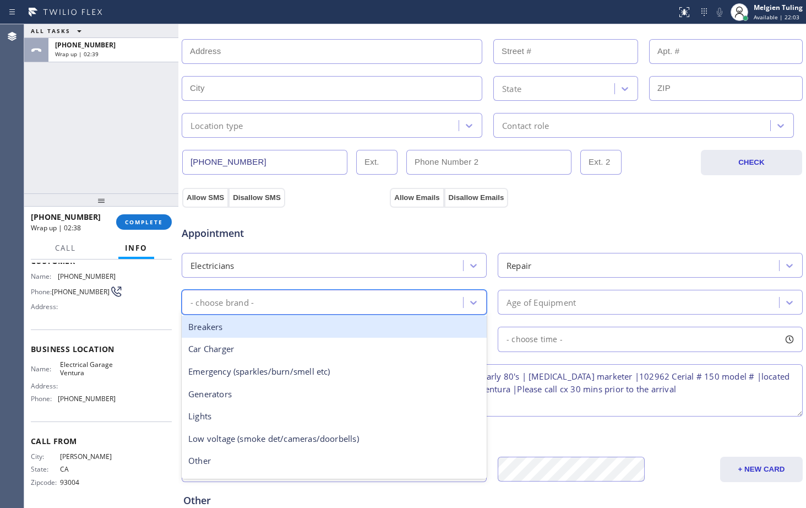
click at [329, 302] on div "- choose brand -" at bounding box center [324, 301] width 278 height 19
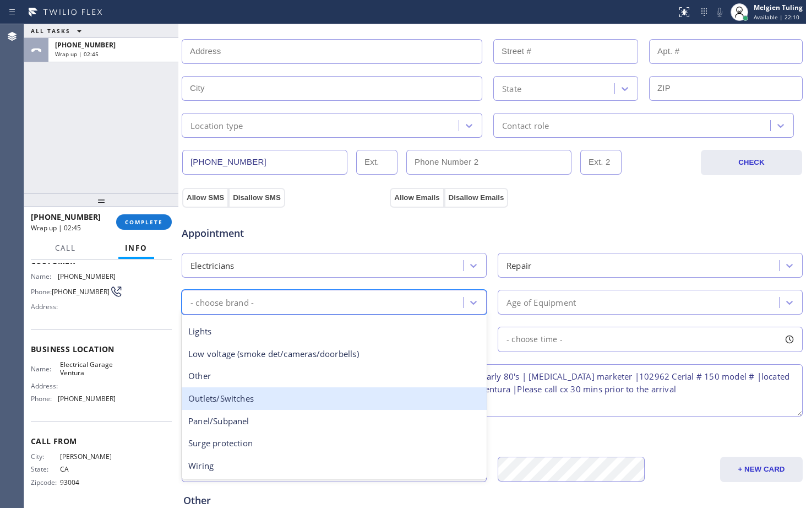
scroll to position [85, 0]
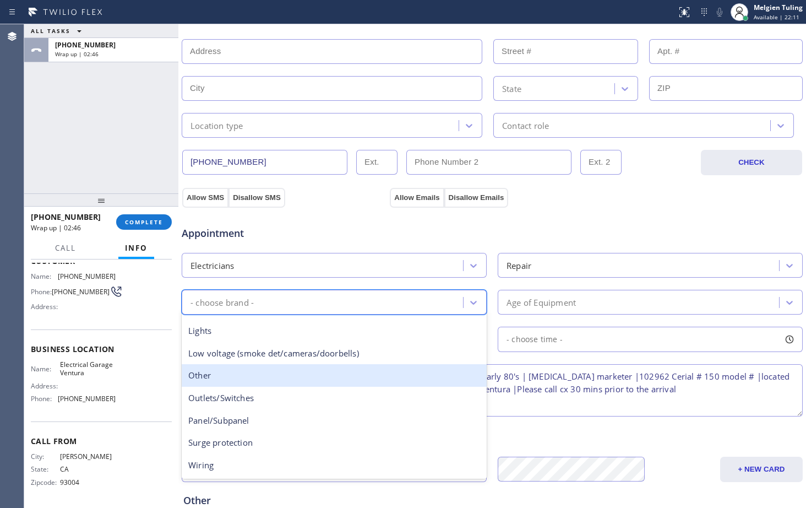
click at [205, 369] on div "Other" at bounding box center [334, 375] width 305 height 23
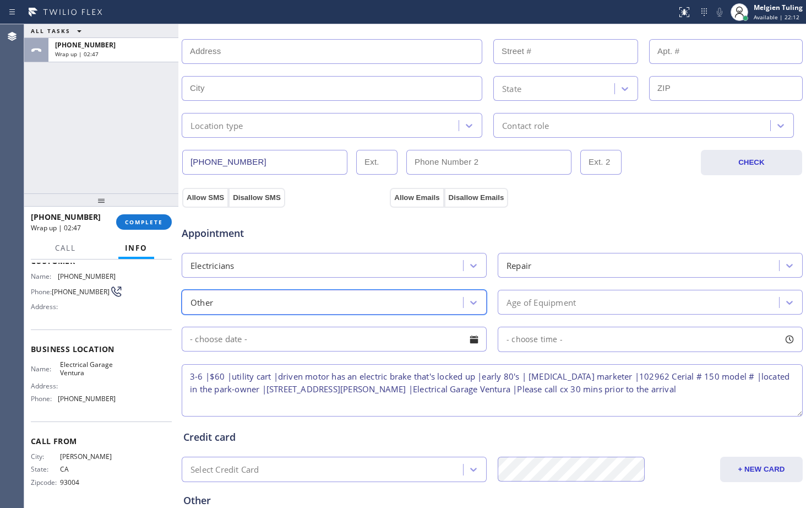
click at [545, 300] on div "Age of Equipment" at bounding box center [540, 302] width 69 height 13
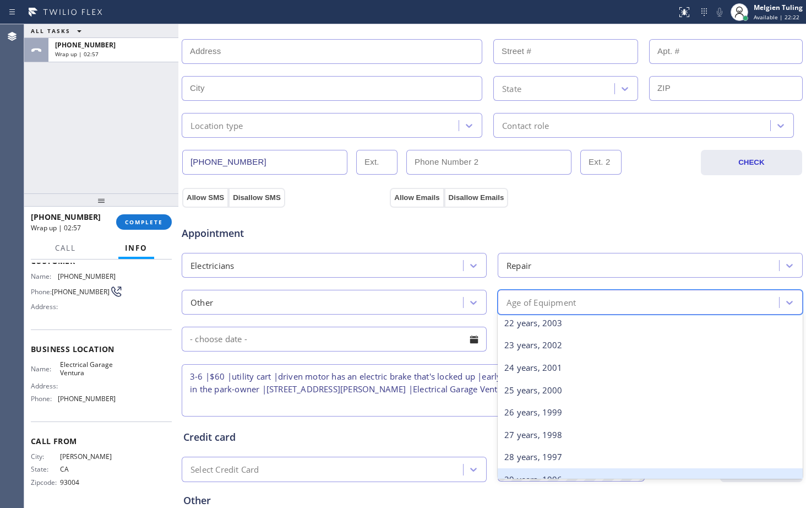
scroll to position [532, 0]
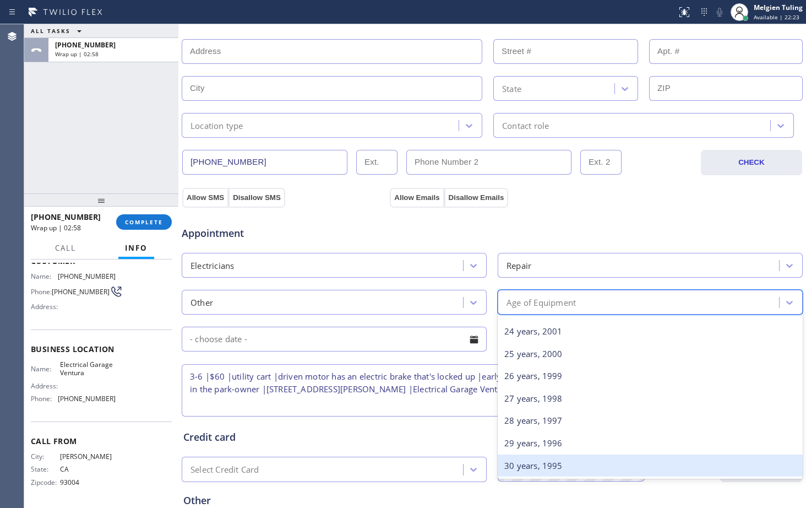
click at [533, 463] on div "30 years, 1995" at bounding box center [650, 465] width 305 height 23
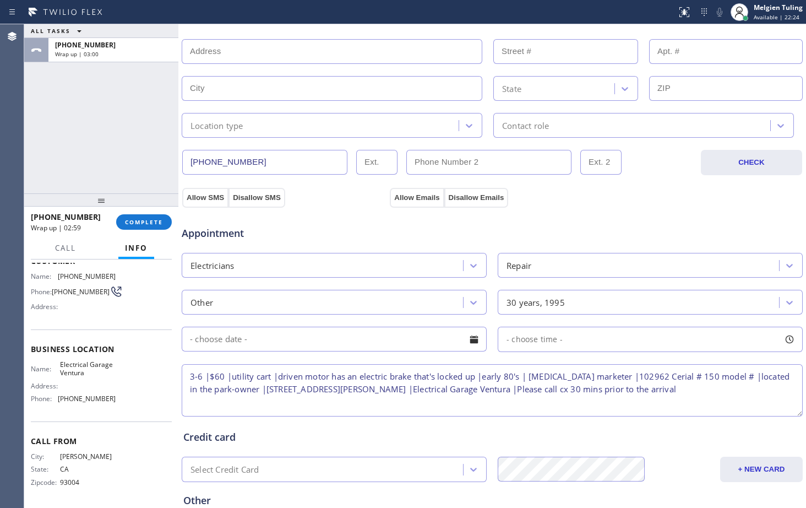
click at [368, 345] on input "text" at bounding box center [334, 338] width 305 height 25
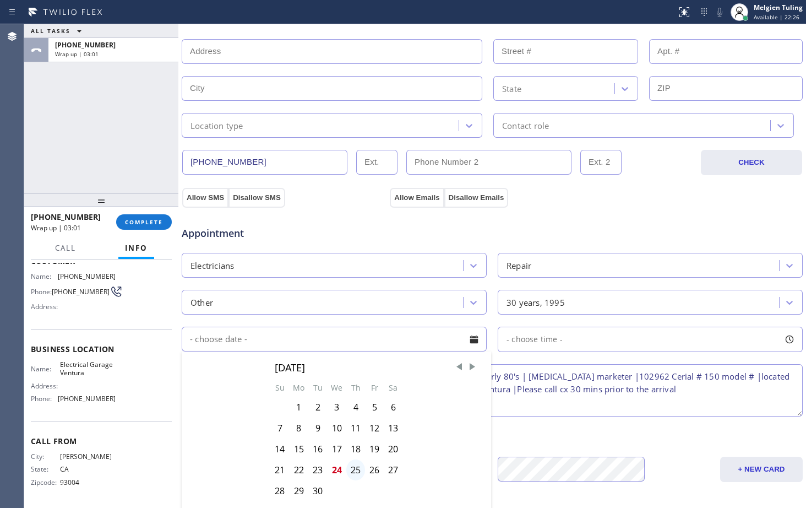
click at [352, 470] on div "25" at bounding box center [355, 469] width 19 height 21
type input "09/25/2025"
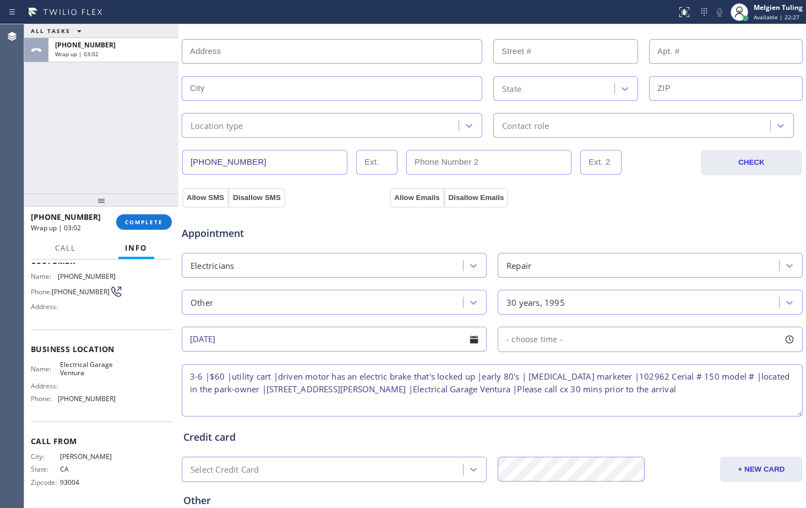
click at [538, 339] on span "- choose time -" at bounding box center [534, 339] width 56 height 10
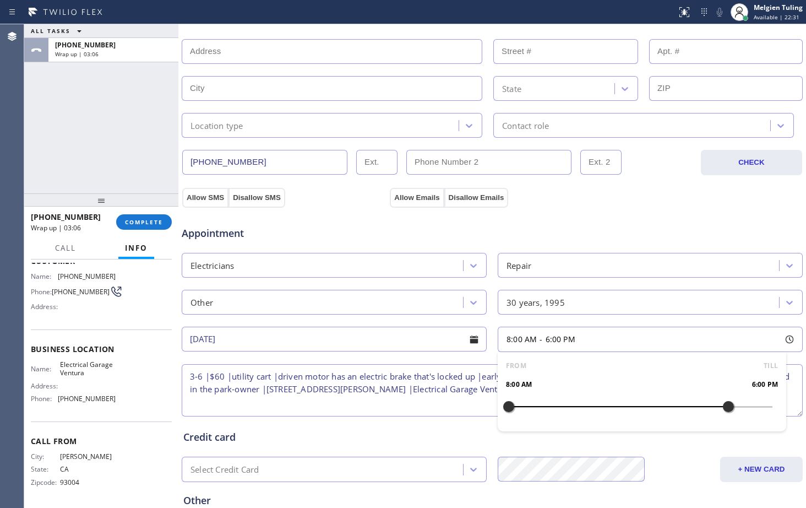
drag, startPoint x: 504, startPoint y: 408, endPoint x: 721, endPoint y: 409, distance: 216.9
click at [722, 409] on div at bounding box center [728, 406] width 13 height 23
drag, startPoint x: 504, startPoint y: 404, endPoint x: 655, endPoint y: 405, distance: 151.4
click at [656, 405] on div at bounding box center [662, 406] width 13 height 23
click at [432, 397] on textarea "3-6 |$60 |utility cart |driven motor has an electric brake that's locked up |ea…" at bounding box center [492, 390] width 621 height 52
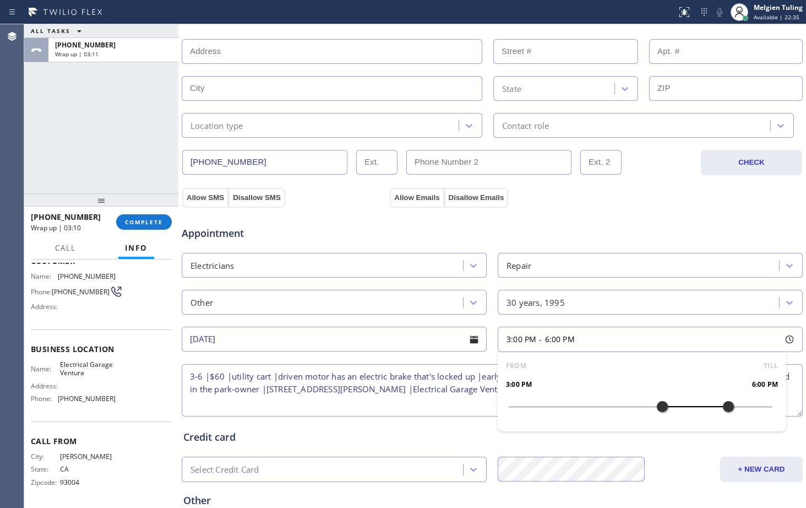
click at [432, 397] on textarea "3-6 |$60 |utility cart |driven motor has an electric brake that's locked up |ea…" at bounding box center [492, 390] width 621 height 52
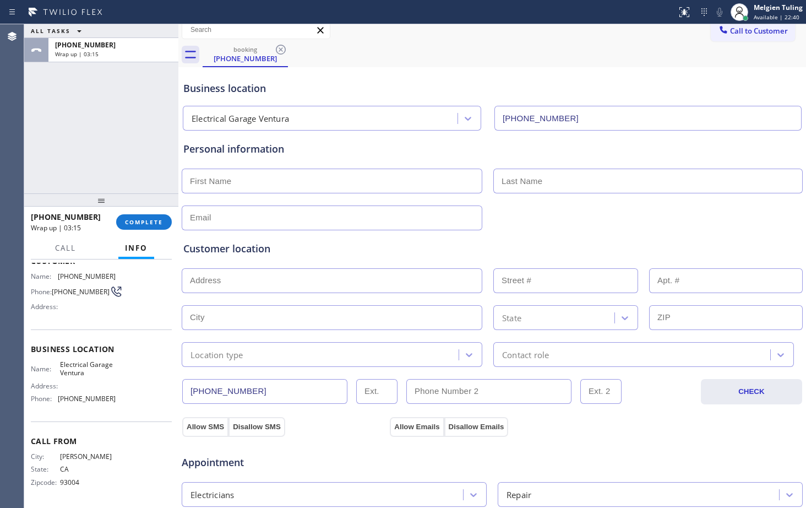
scroll to position [0, 0]
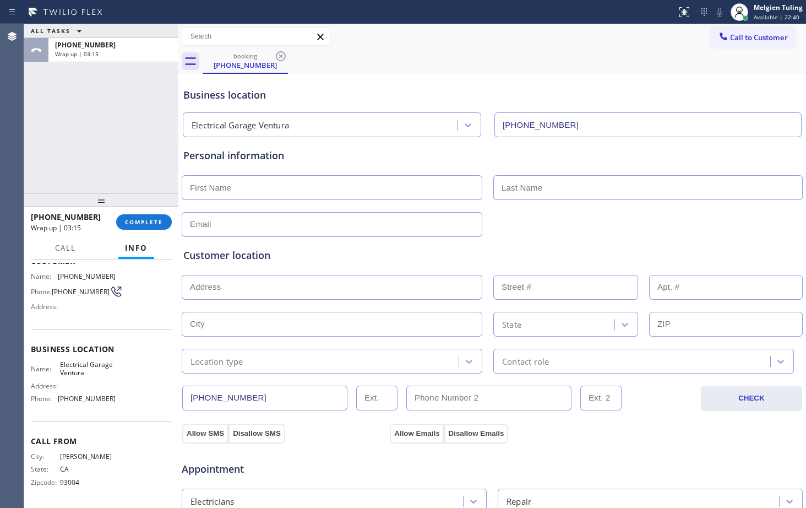
click at [254, 183] on input "text" at bounding box center [332, 187] width 301 height 25
type input "Roy"
click at [505, 181] on input "text" at bounding box center [647, 187] width 309 height 25
click at [503, 188] on input "garcia" at bounding box center [647, 187] width 309 height 25
type input "Garcia"
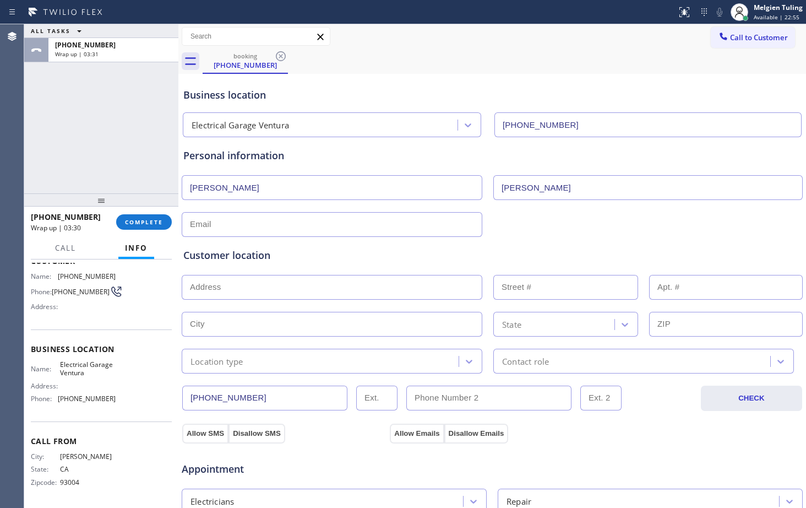
click at [304, 225] on input "text" at bounding box center [332, 224] width 301 height 25
paste input "51carryall@gmail.com"
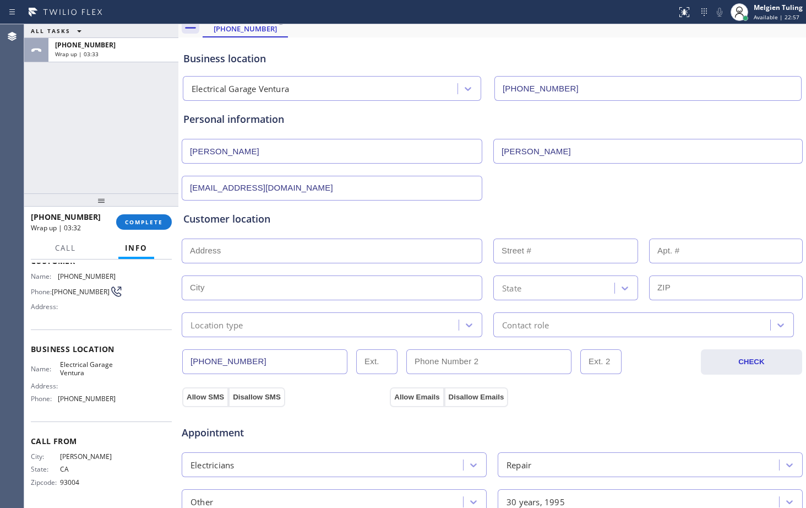
scroll to position [55, 0]
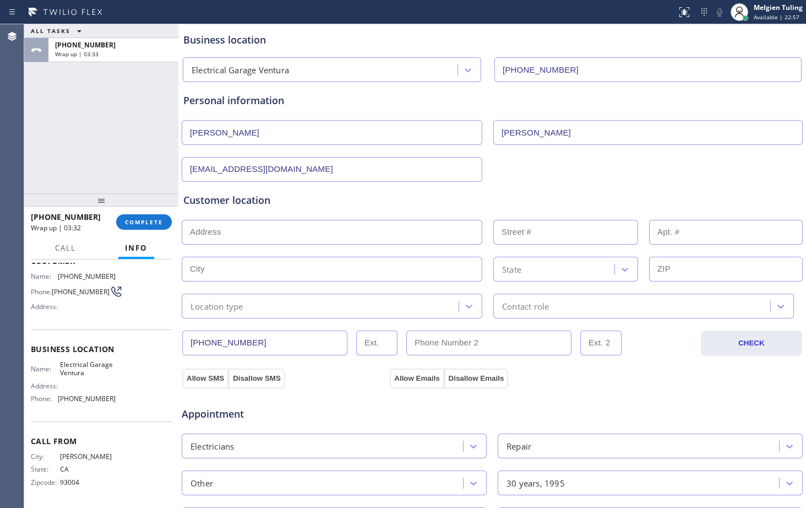
type input "51carryall@gmail.com"
click at [282, 236] on input "text" at bounding box center [332, 232] width 301 height 25
paste input "170 N Juanita AveOxnard, CA 93030"
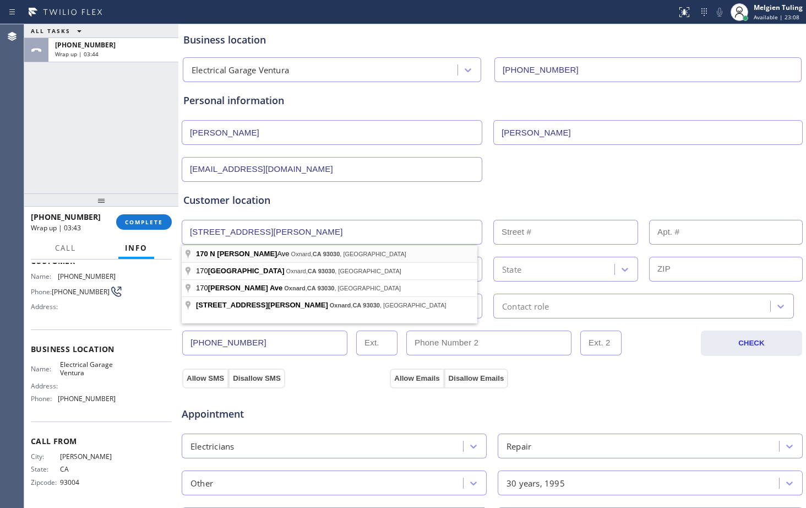
type input "170 N Juanita Ave"
type input "170"
type input "Oxnard"
type input "93030"
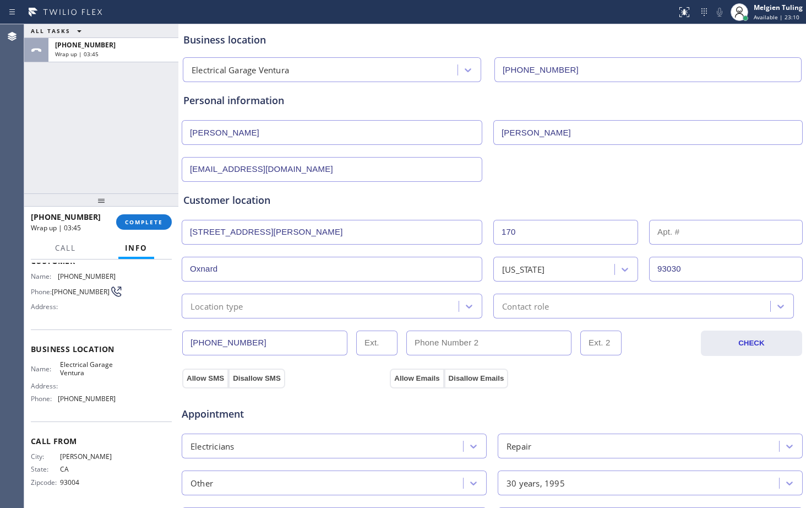
click at [306, 306] on div "Location type" at bounding box center [322, 305] width 274 height 19
click at [277, 307] on div "Location type" at bounding box center [322, 305] width 274 height 19
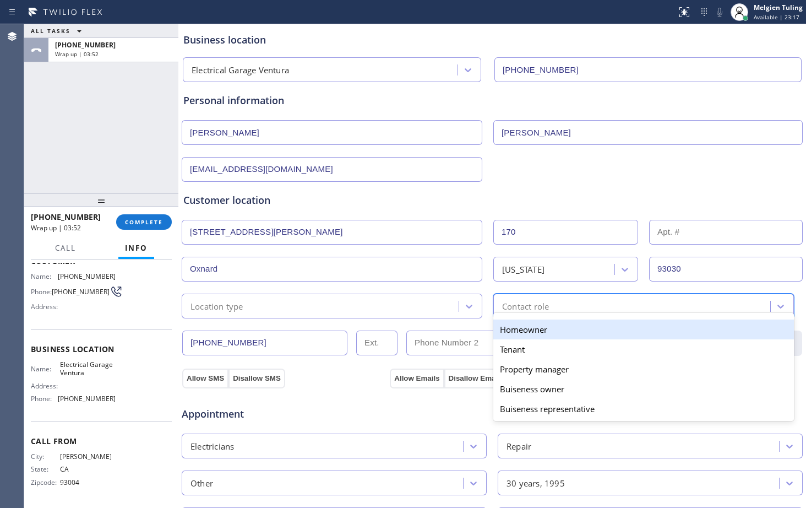
click at [505, 307] on div "Contact role" at bounding box center [525, 305] width 47 height 13
click at [519, 332] on div "Homeowner" at bounding box center [643, 329] width 301 height 20
type input "(___) ___-____"
click at [519, 332] on input "(___) ___-____" at bounding box center [488, 342] width 165 height 25
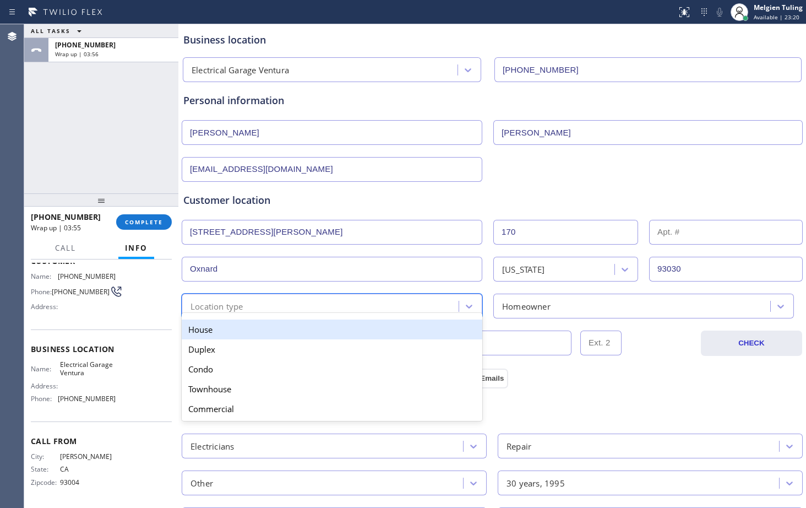
click at [362, 307] on div "Location type" at bounding box center [322, 305] width 274 height 19
click at [298, 329] on div "House" at bounding box center [332, 329] width 301 height 20
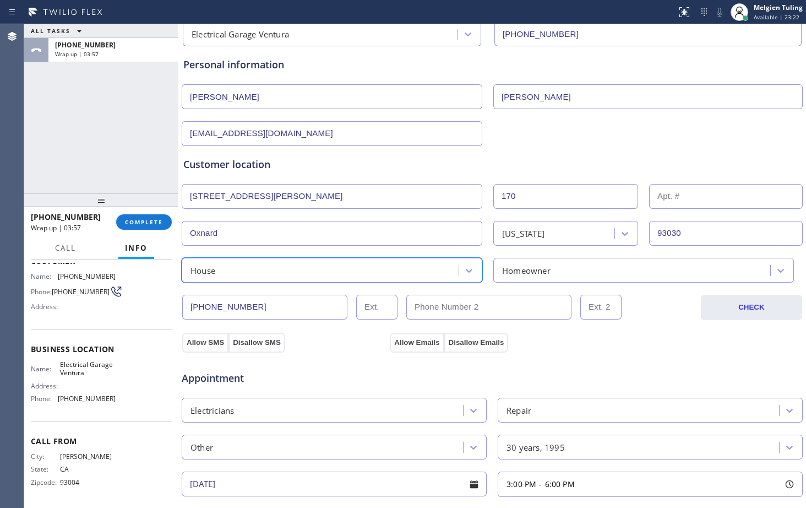
scroll to position [110, 0]
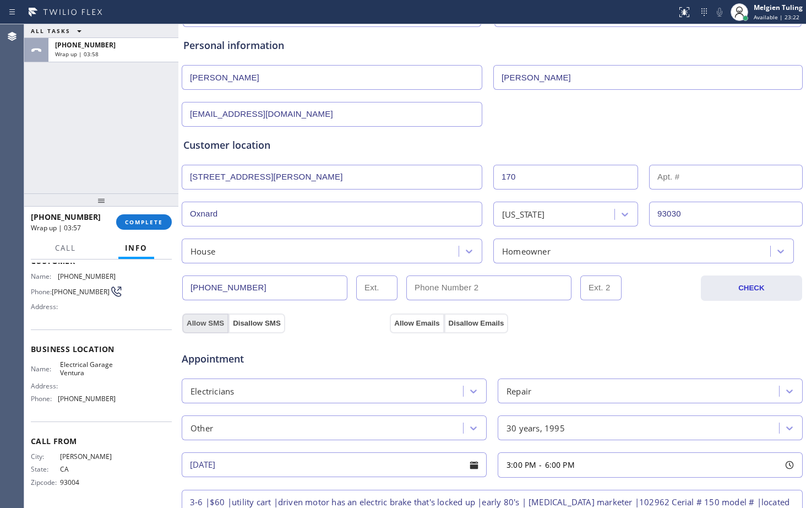
click at [201, 322] on button "Allow SMS" at bounding box center [205, 323] width 46 height 20
click at [411, 321] on button "Allow Emails" at bounding box center [417, 323] width 54 height 20
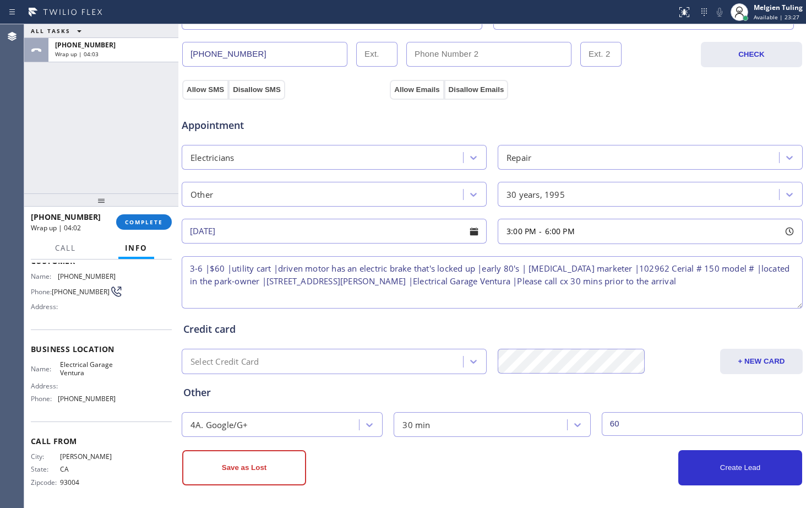
scroll to position [346, 0]
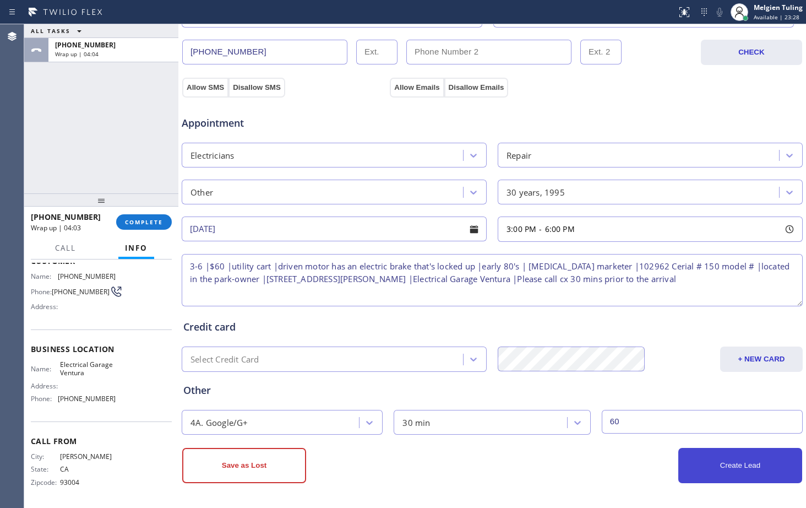
click at [718, 463] on button "Create Lead" at bounding box center [740, 465] width 124 height 35
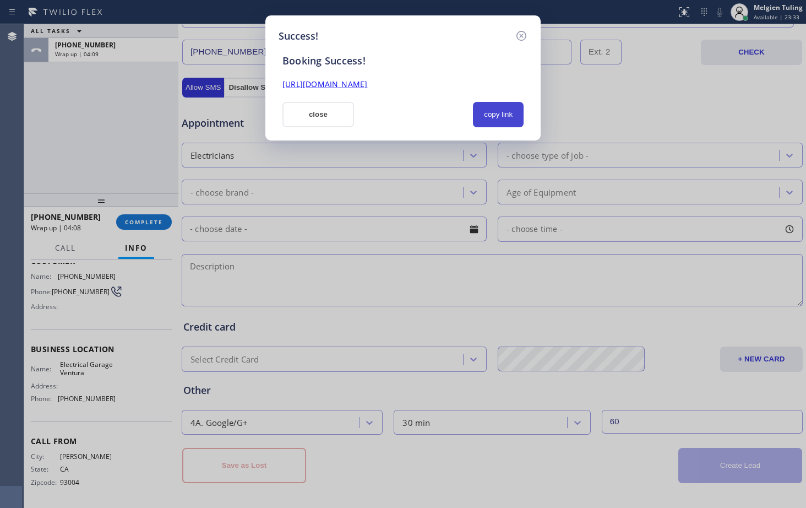
drag, startPoint x: 505, startPoint y: 112, endPoint x: 475, endPoint y: 111, distance: 29.8
click at [506, 113] on button "copy link" at bounding box center [498, 114] width 51 height 25
click at [367, 86] on link "https://erp.apollosoft.co/customer/764245#portlet_lead" at bounding box center [324, 84] width 85 height 10
click at [318, 112] on button "close" at bounding box center [318, 114] width 72 height 25
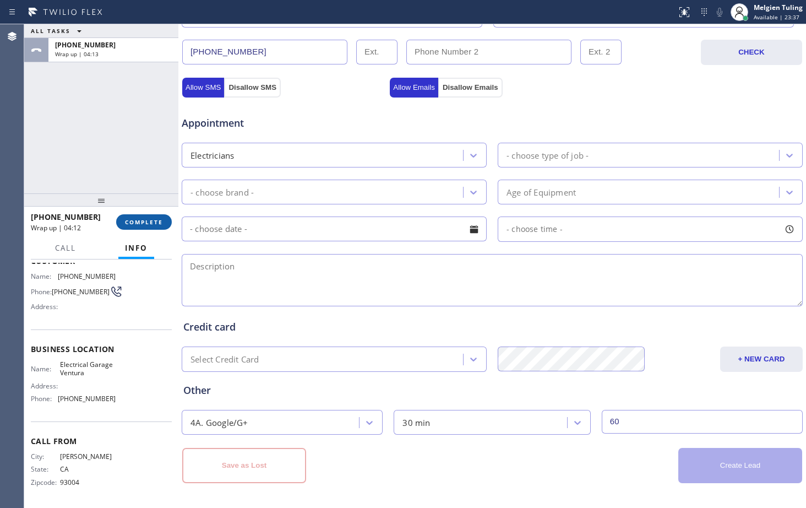
click at [144, 219] on span "COMPLETE" at bounding box center [144, 222] width 38 height 8
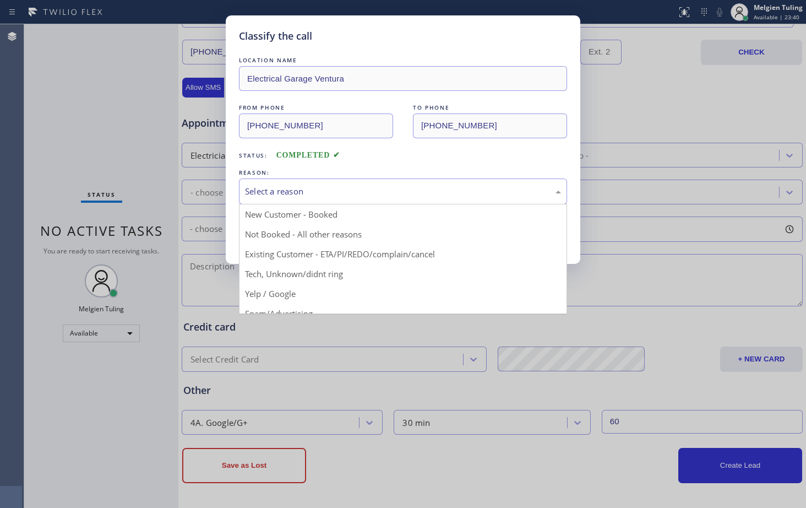
click at [275, 187] on div "Select a reason" at bounding box center [403, 191] width 316 height 13
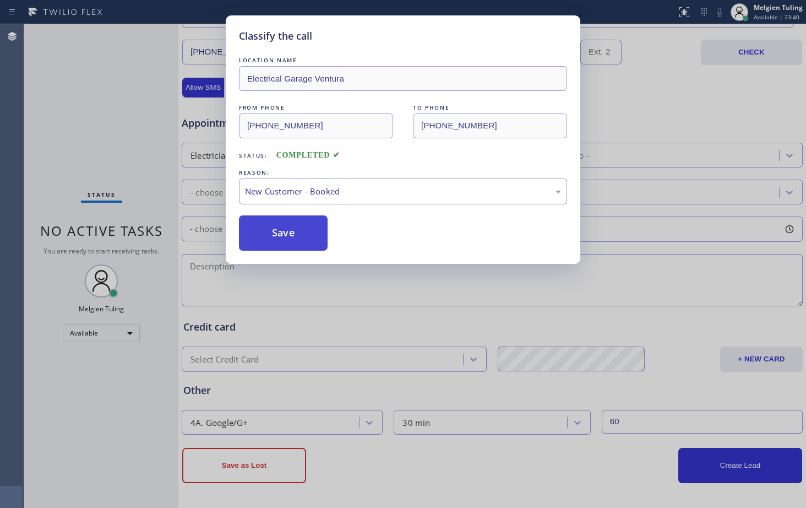
click at [264, 231] on button "Save" at bounding box center [283, 232] width 89 height 35
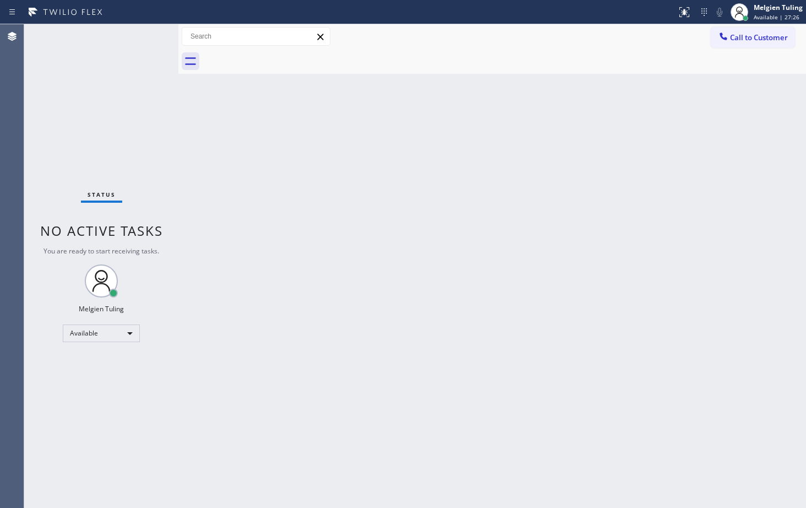
drag, startPoint x: 92, startPoint y: 421, endPoint x: 87, endPoint y: 424, distance: 5.7
click at [92, 421] on div "Status No active tasks You are ready to start receiving tasks. Melgien Tuling A…" at bounding box center [101, 265] width 154 height 483
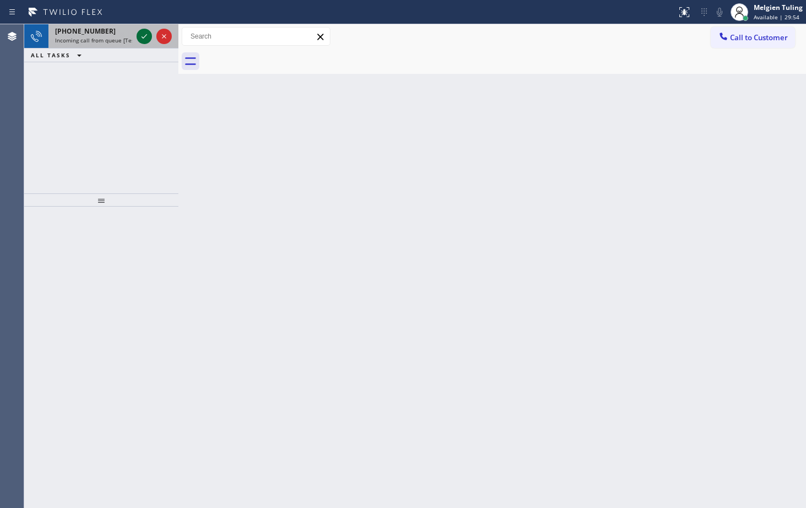
click at [146, 38] on icon at bounding box center [144, 36] width 13 height 13
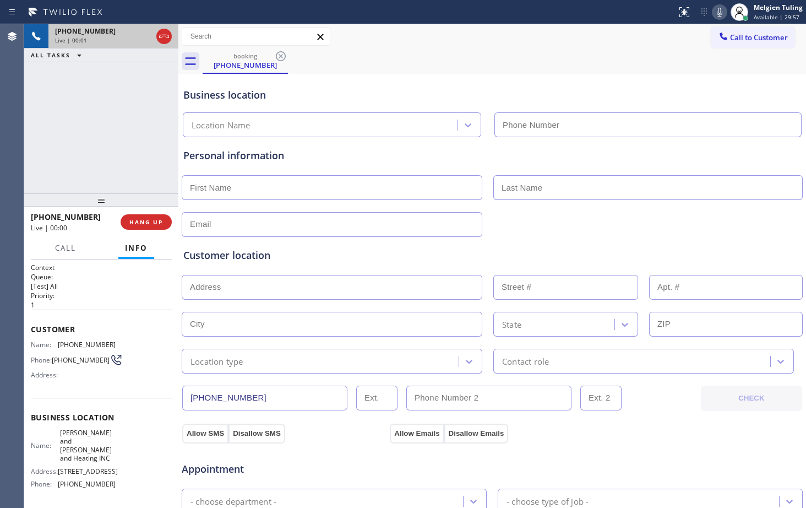
type input "[PHONE_NUMBER]"
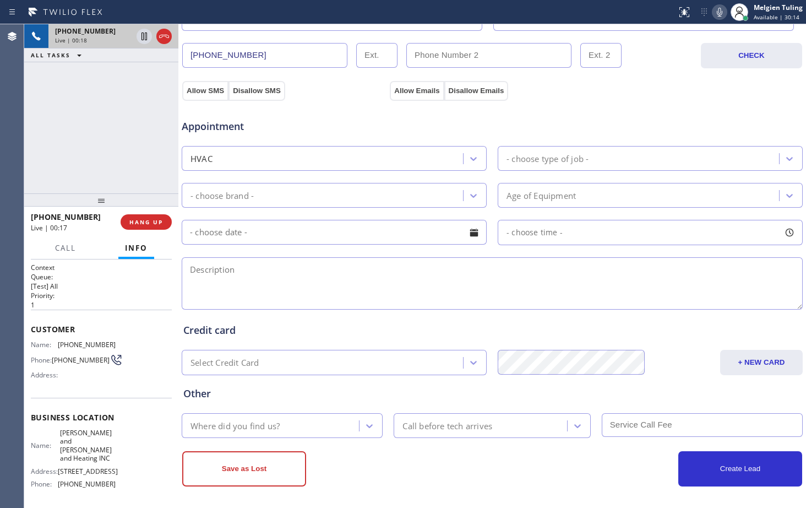
scroll to position [346, 0]
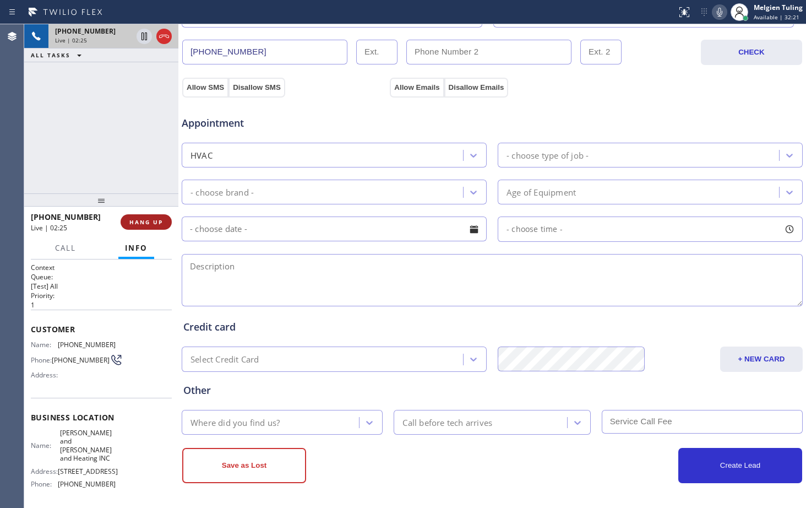
click at [137, 220] on span "HANG UP" at bounding box center [146, 222] width 34 height 8
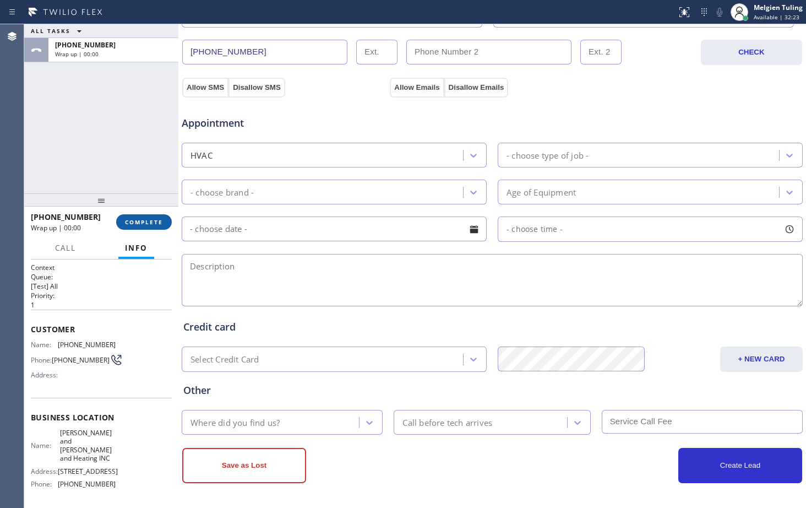
click at [137, 220] on span "COMPLETE" at bounding box center [144, 222] width 38 height 8
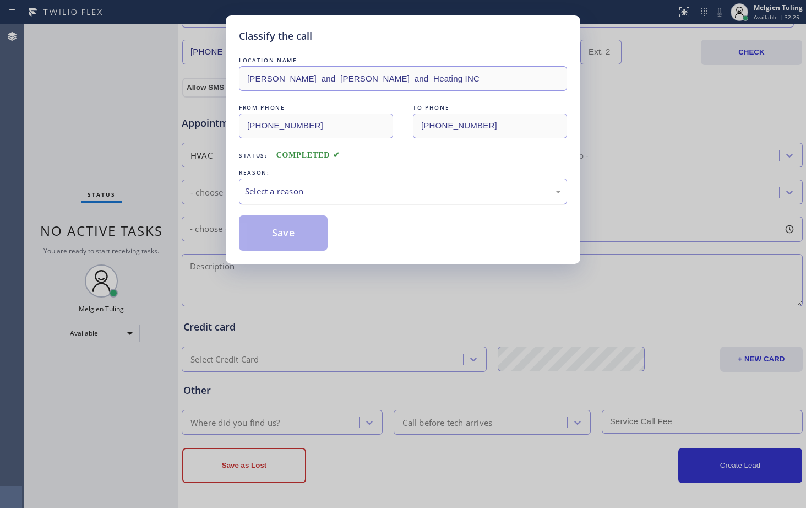
click at [260, 187] on div "Select a reason" at bounding box center [403, 191] width 316 height 13
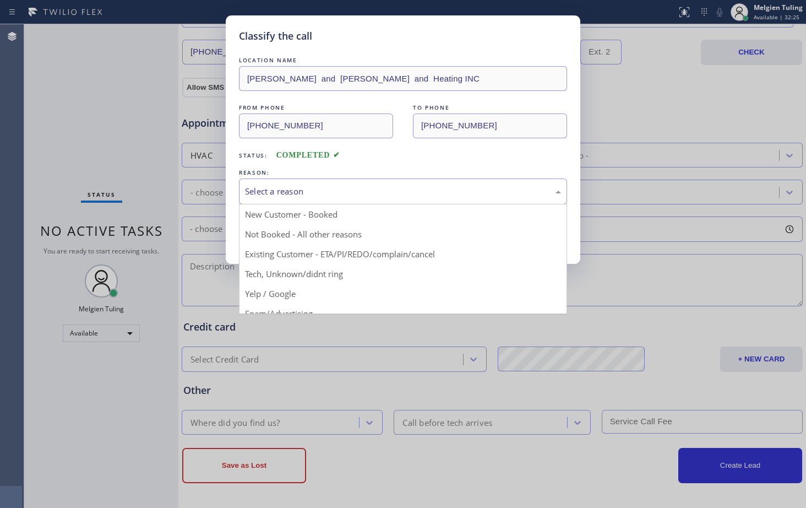
click at [260, 187] on div "Select a reason" at bounding box center [403, 191] width 316 height 13
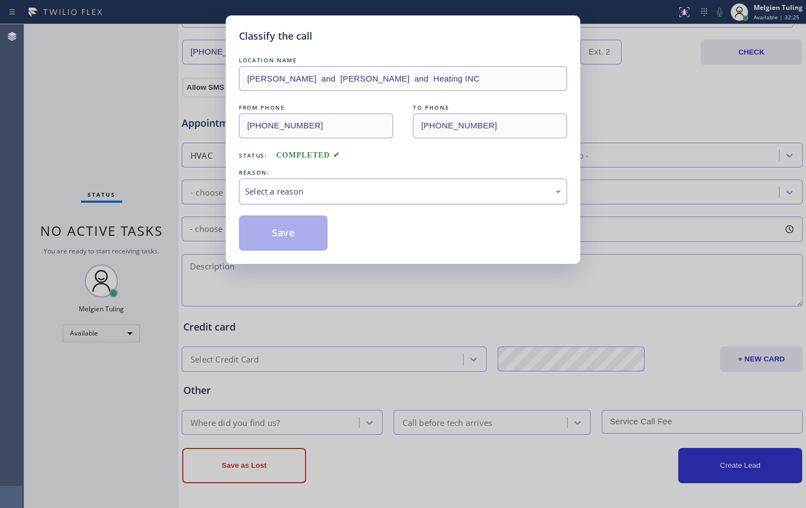
click at [280, 193] on div "Select a reason" at bounding box center [403, 191] width 316 height 13
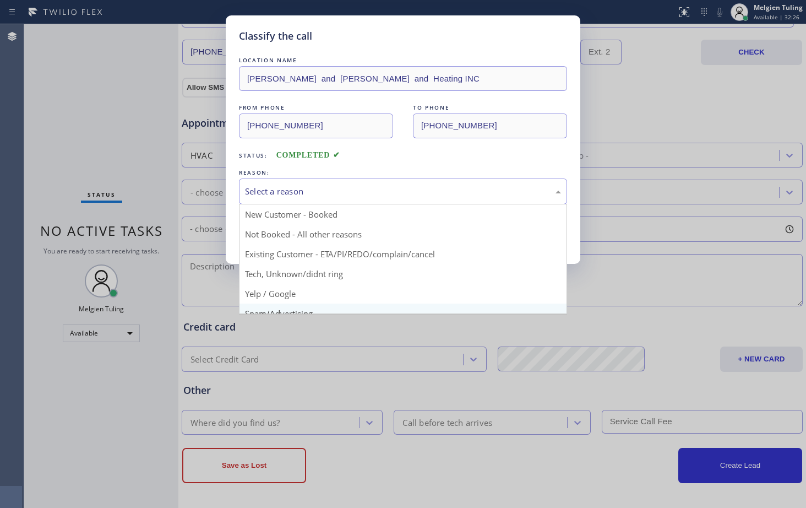
click at [274, 311] on div "Classify the call LOCATION NAME Adams and Cofer AC and Heating INC FROM PHONE (…" at bounding box center [403, 254] width 806 height 508
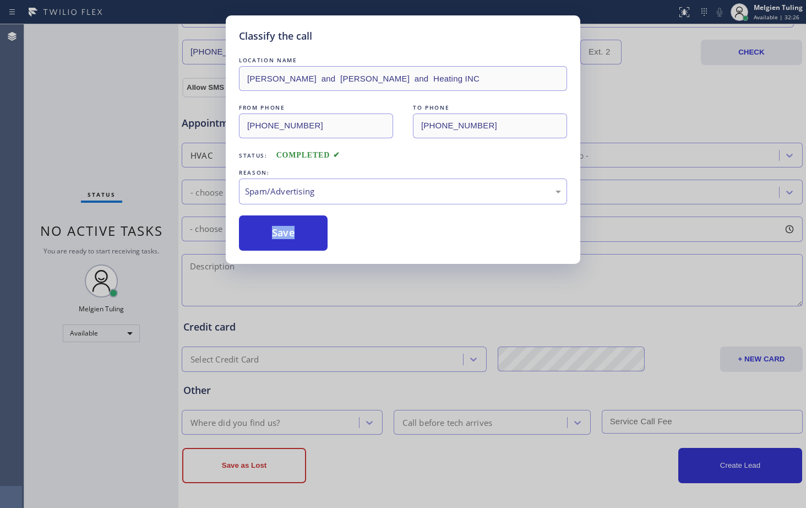
click at [274, 311] on div "Classify the call LOCATION NAME Adams and Cofer AC and Heating INC FROM PHONE (…" at bounding box center [403, 254] width 806 height 508
click at [288, 231] on button "Save" at bounding box center [283, 232] width 89 height 35
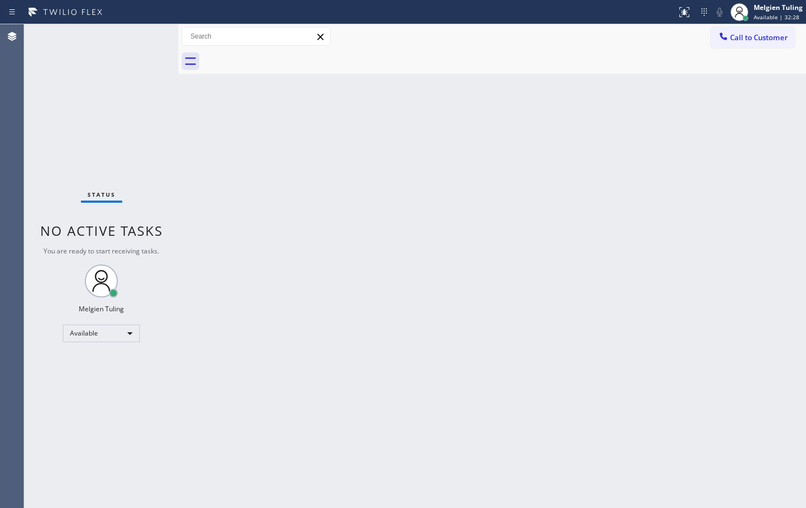
click at [614, 230] on div "Back to Dashboard Change Sender ID Customers Technicians Select a contact Outbo…" at bounding box center [492, 265] width 628 height 483
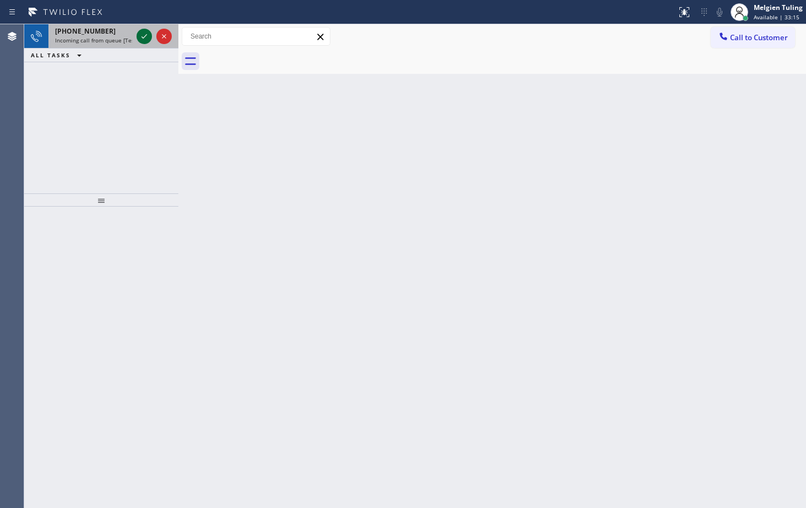
click at [141, 36] on icon at bounding box center [144, 36] width 13 height 13
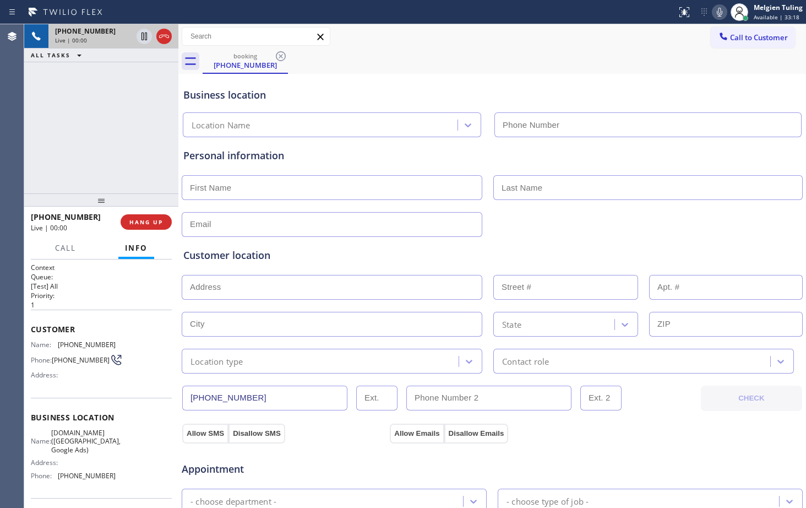
type input "[PHONE_NUMBER]"
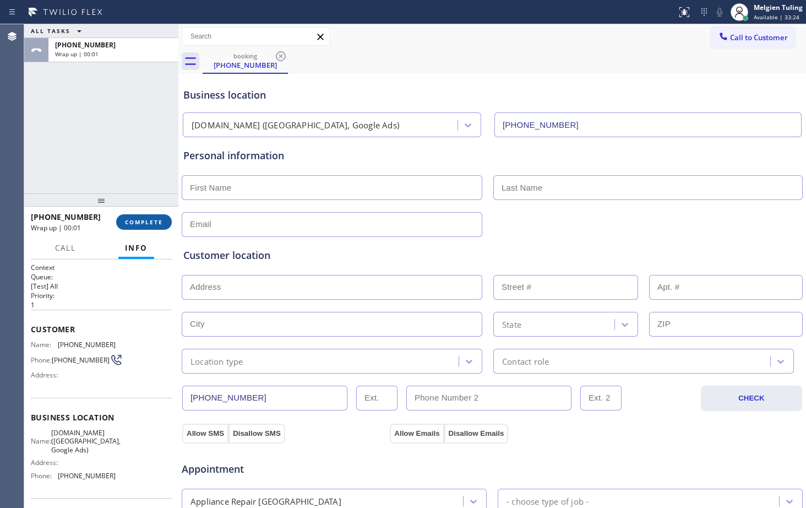
click at [124, 219] on button "COMPLETE" at bounding box center [144, 221] width 56 height 15
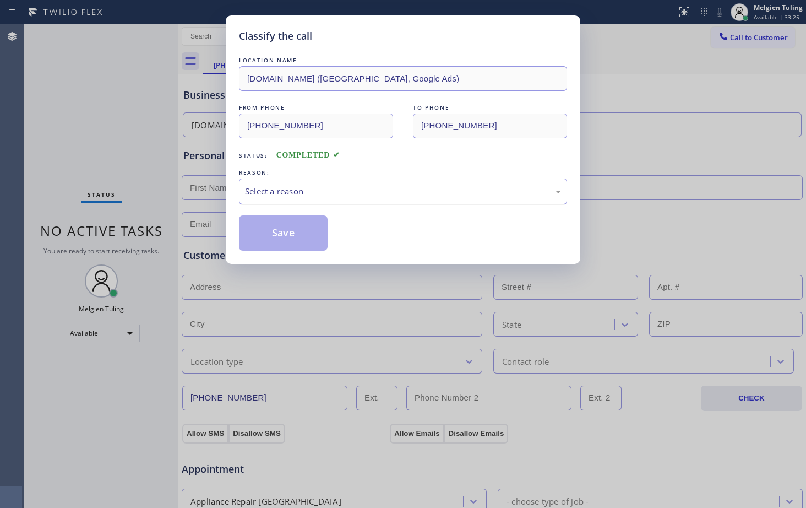
click at [281, 190] on div "Select a reason" at bounding box center [403, 191] width 316 height 13
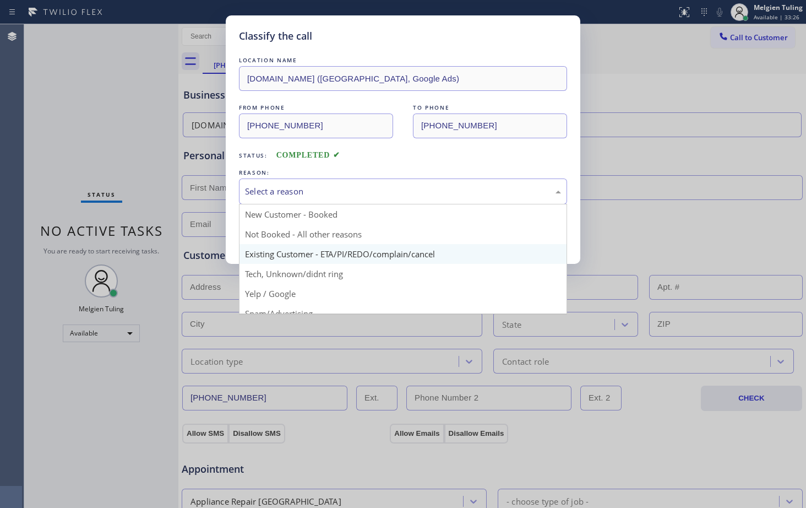
scroll to position [69, 0]
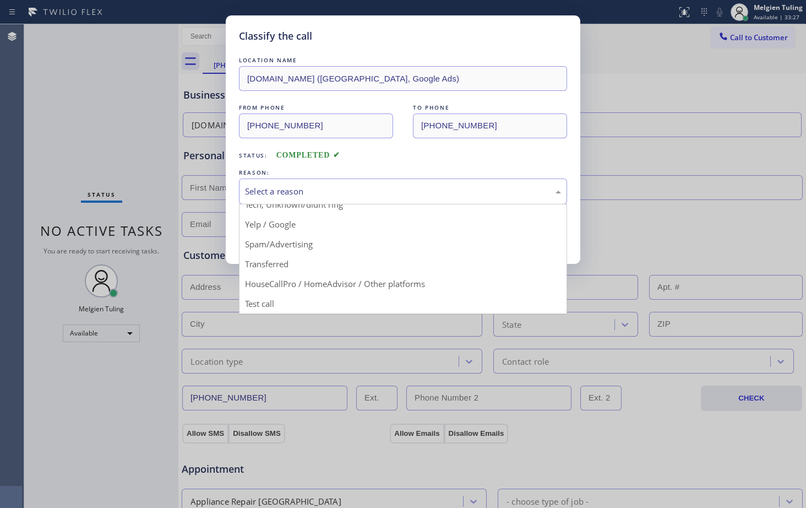
click at [261, 304] on div "Classify the call LOCATION NAME VikingRepair.online (San Francisco, Google Ads)…" at bounding box center [403, 254] width 806 height 508
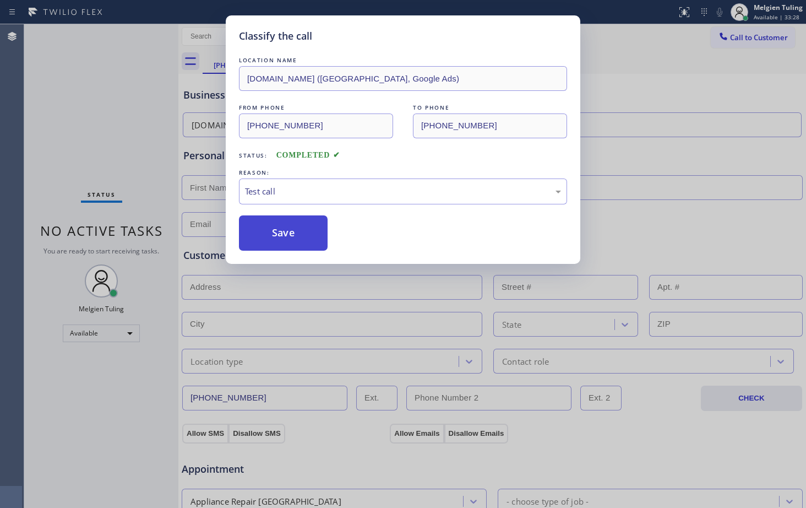
click at [283, 239] on button "Save" at bounding box center [283, 232] width 89 height 35
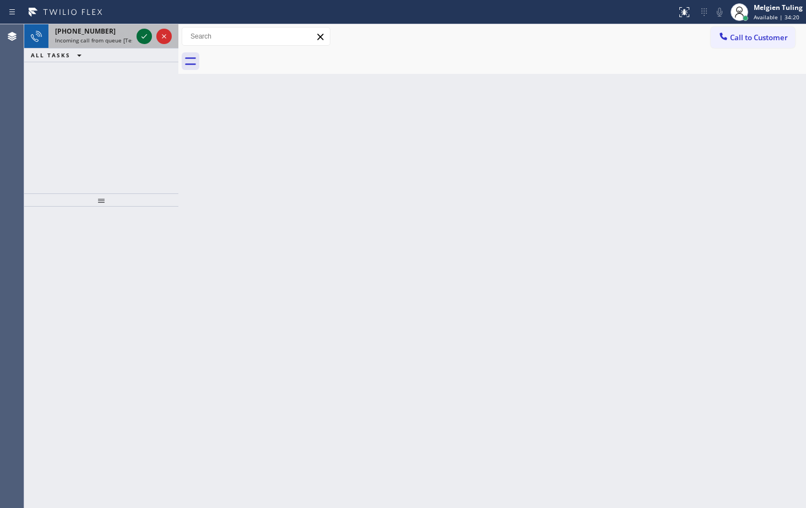
click at [143, 36] on icon at bounding box center [144, 36] width 13 height 13
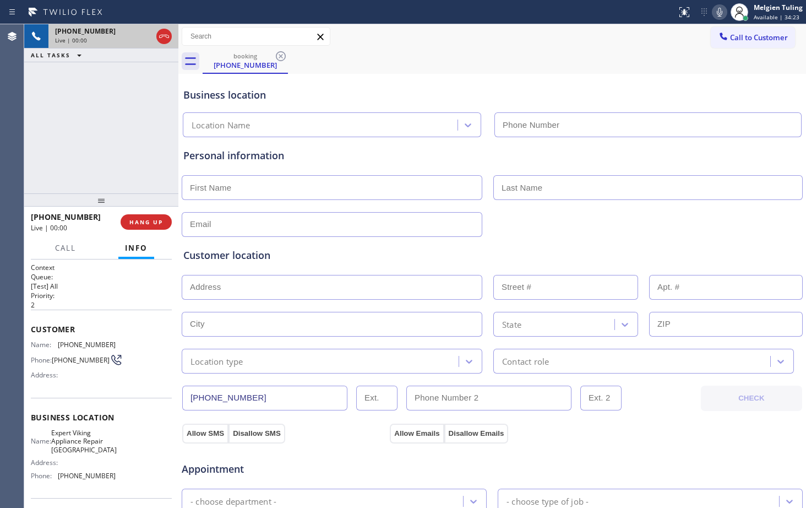
type input "[PHONE_NUMBER]"
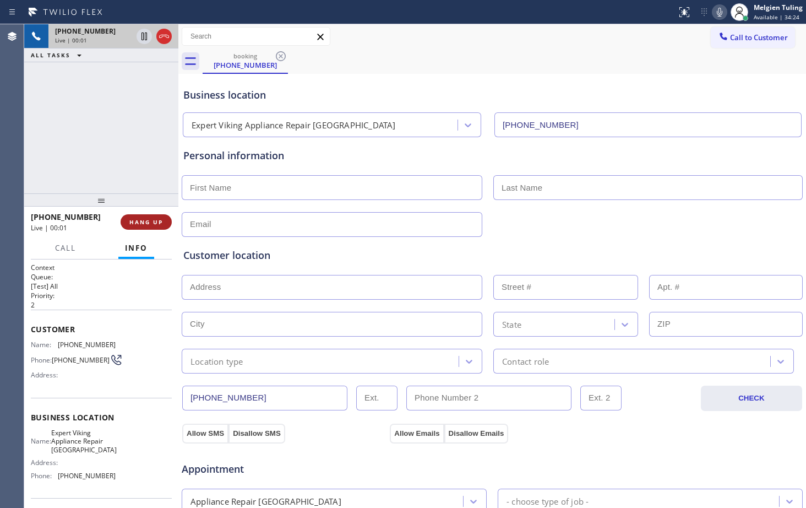
click at [139, 228] on button "HANG UP" at bounding box center [146, 221] width 51 height 15
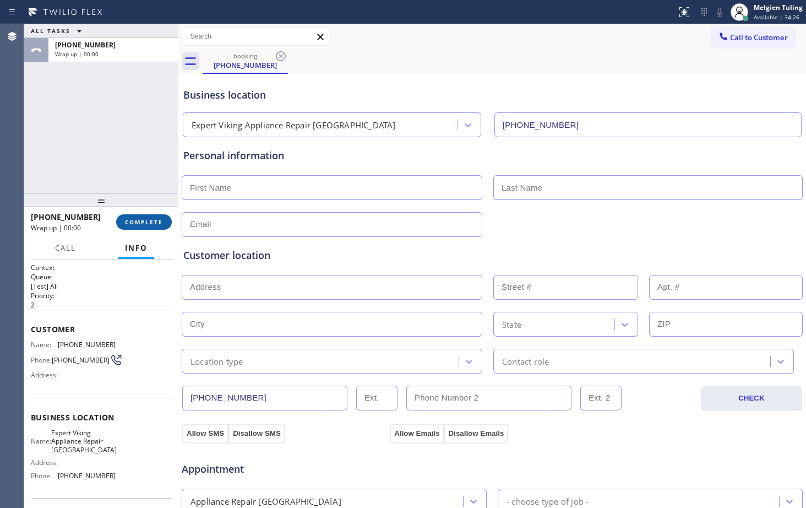
click at [145, 219] on span "COMPLETE" at bounding box center [144, 222] width 38 height 8
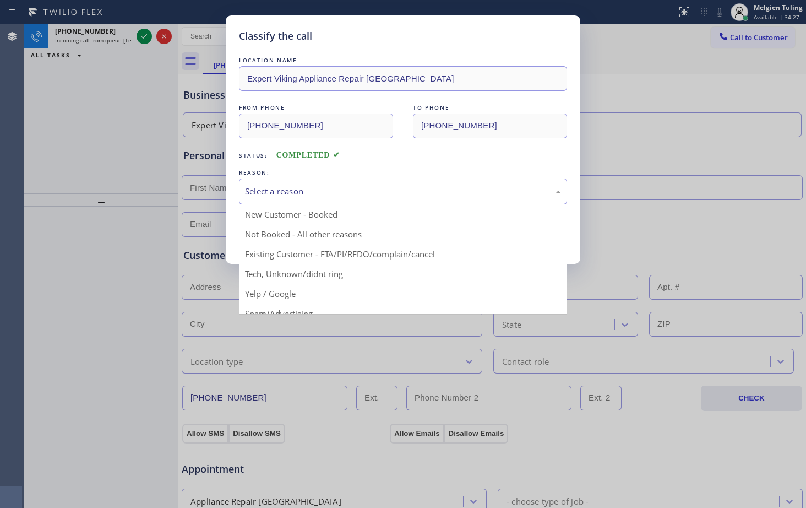
click at [282, 186] on div "Select a reason" at bounding box center [403, 191] width 316 height 13
click at [283, 186] on div "Select a reason" at bounding box center [403, 191] width 316 height 13
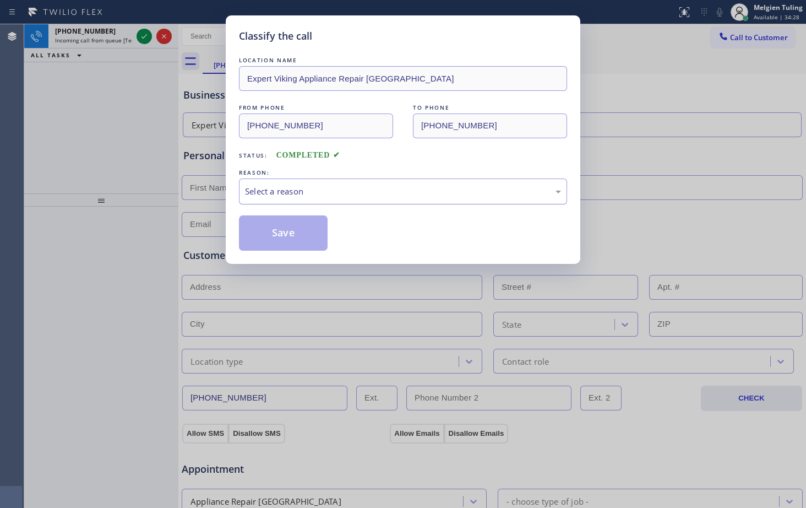
click at [336, 188] on div "Select a reason" at bounding box center [403, 191] width 316 height 13
click at [275, 302] on div "Classify the call LOCATION NAME Expert Viking Appliance Repair Northgate FROM P…" at bounding box center [403, 254] width 806 height 508
click at [309, 178] on div "Yelp / Google" at bounding box center [403, 191] width 328 height 26
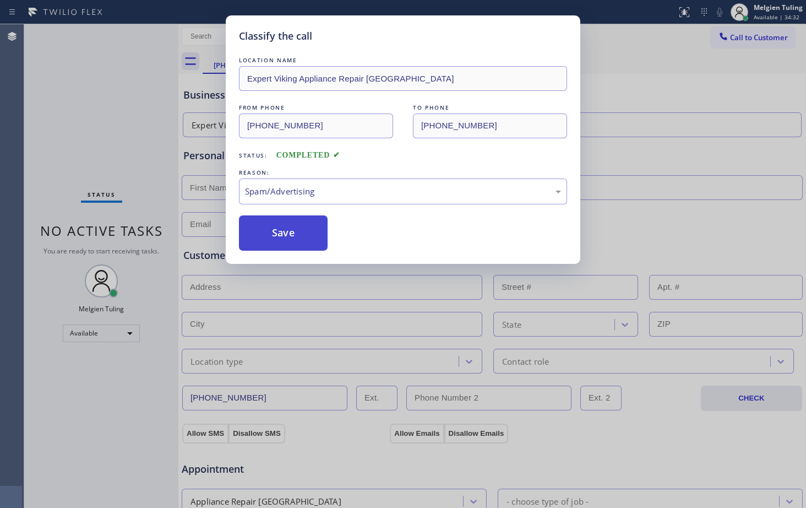
click at [294, 229] on button "Save" at bounding box center [283, 232] width 89 height 35
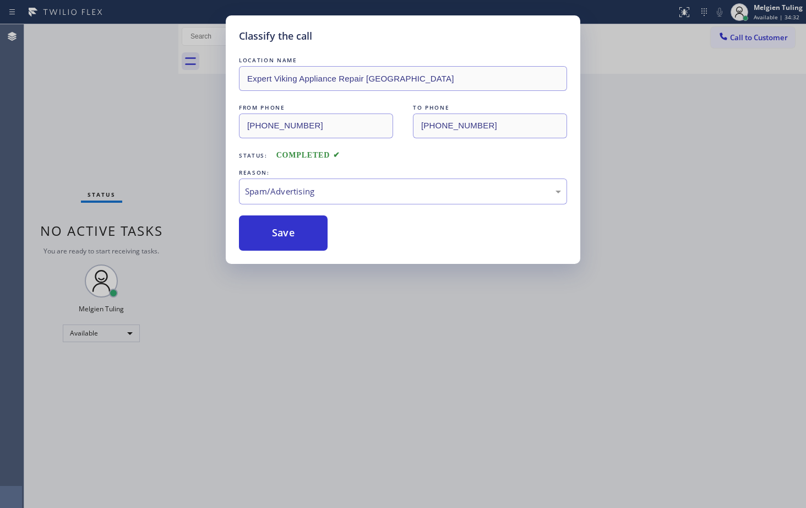
click at [186, 122] on div "Back to Dashboard Change Sender ID Customers Technicians Select a contact Outbo…" at bounding box center [492, 265] width 628 height 483
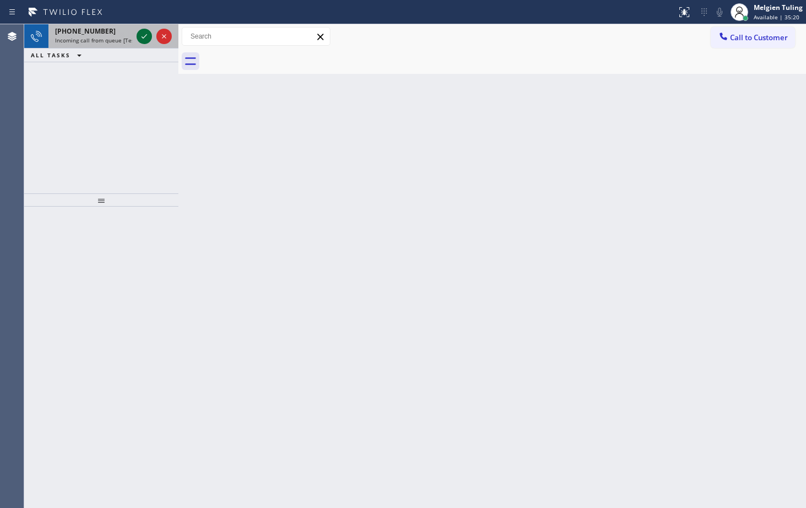
click at [141, 37] on icon at bounding box center [144, 36] width 13 height 13
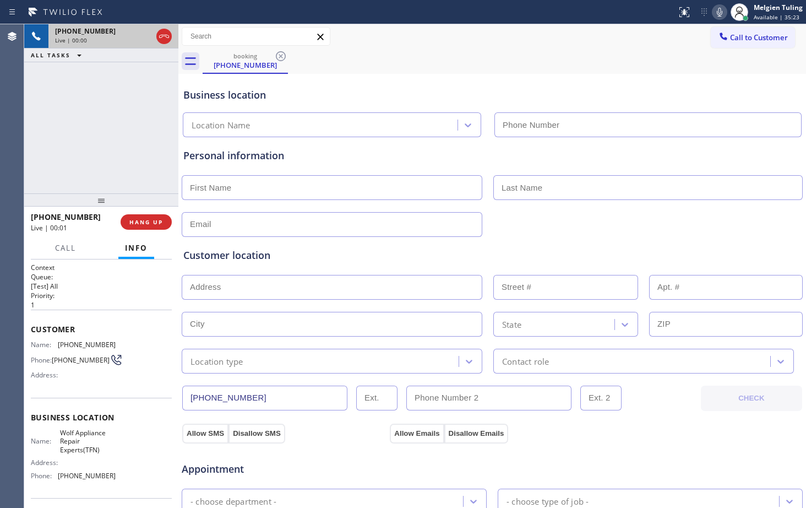
type input "[PHONE_NUMBER]"
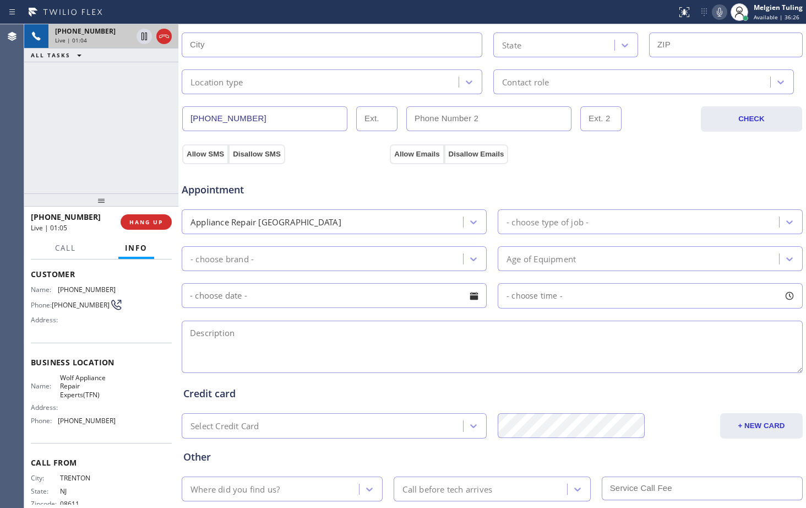
scroll to position [346, 0]
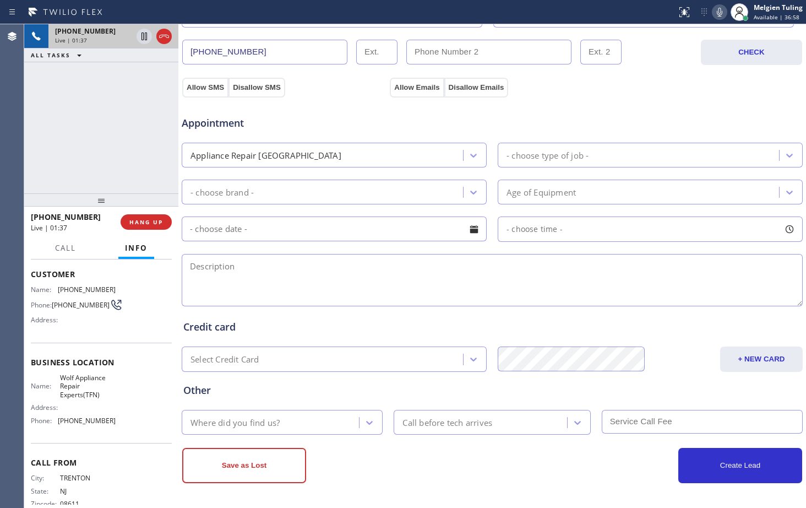
drag, startPoint x: 299, startPoint y: 279, endPoint x: 257, endPoint y: 275, distance: 42.6
click at [299, 279] on textarea at bounding box center [492, 280] width 621 height 52
click at [141, 38] on icon at bounding box center [144, 36] width 6 height 8
click at [144, 35] on icon at bounding box center [144, 36] width 13 height 13
click at [145, 36] on icon at bounding box center [144, 36] width 6 height 8
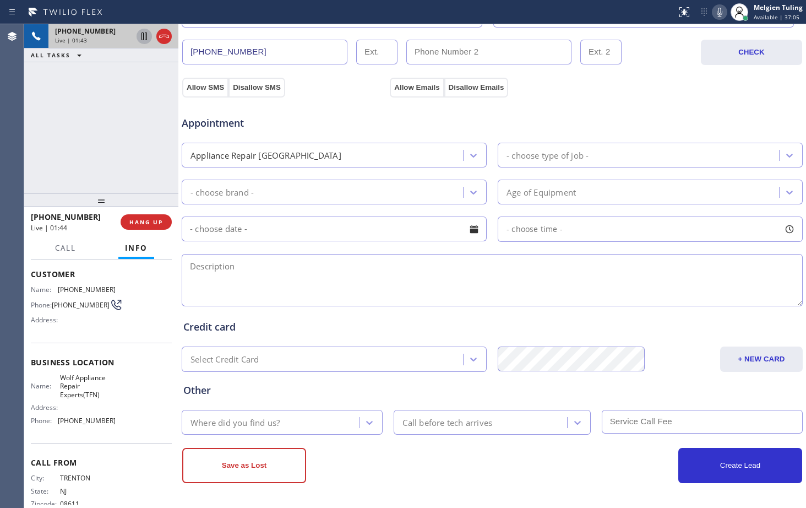
click at [722, 14] on icon at bounding box center [719, 12] width 13 height 13
drag, startPoint x: 330, startPoint y: 283, endPoint x: 320, endPoint y: 276, distance: 12.2
click at [328, 281] on textarea at bounding box center [492, 280] width 621 height 52
click at [147, 36] on icon at bounding box center [144, 36] width 13 height 13
click at [722, 10] on rect at bounding box center [720, 11] width 8 height 8
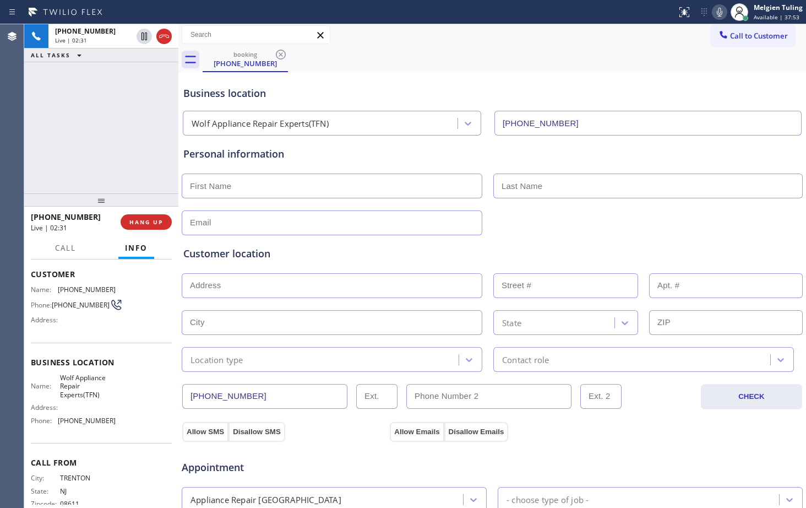
scroll to position [0, 0]
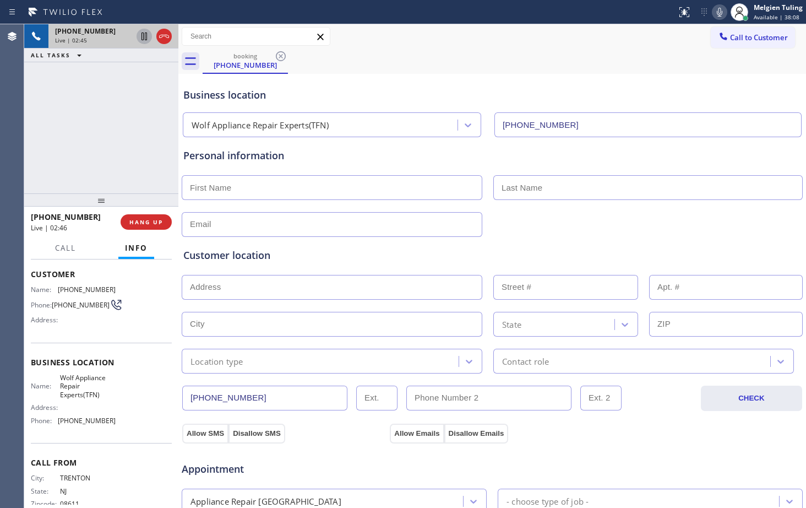
click at [144, 37] on icon at bounding box center [144, 36] width 6 height 8
click at [721, 8] on icon at bounding box center [720, 12] width 6 height 9
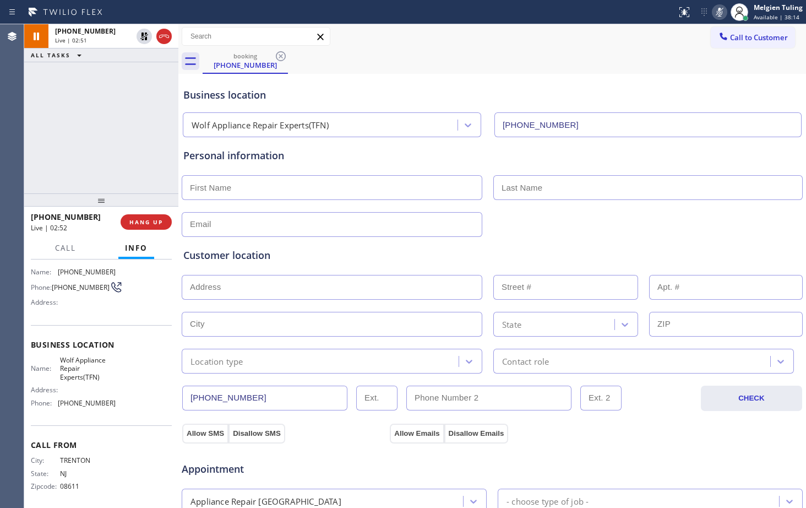
scroll to position [81, 0]
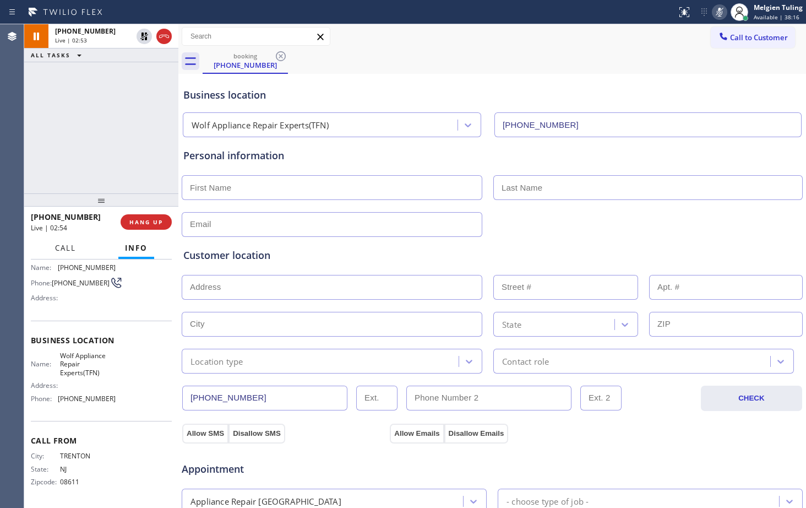
click at [63, 255] on button "Call" at bounding box center [65, 247] width 34 height 21
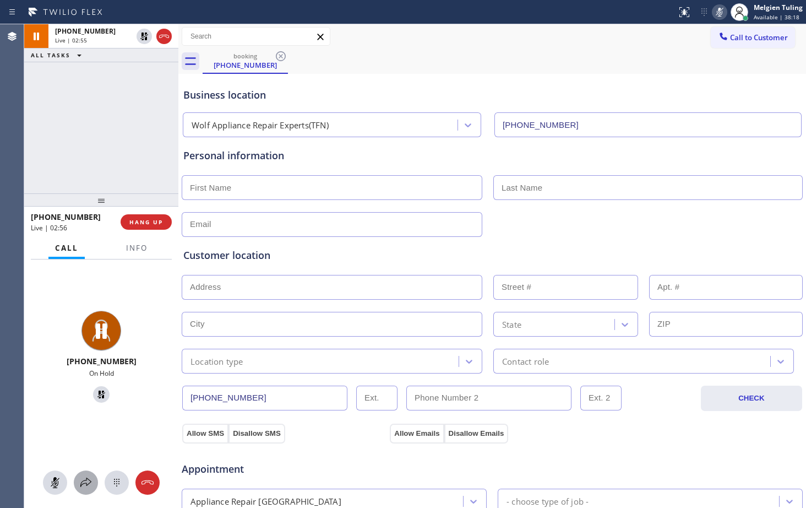
click at [88, 487] on icon at bounding box center [85, 482] width 13 height 13
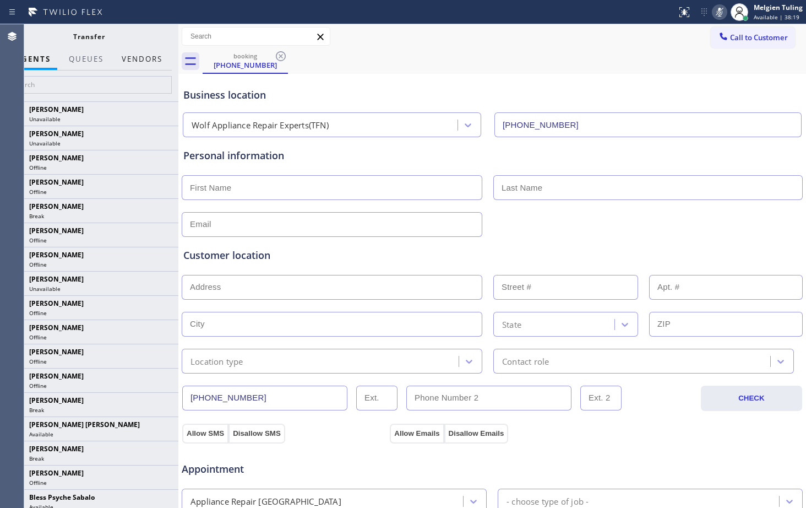
click at [135, 56] on button "Vendors" at bounding box center [142, 58] width 54 height 21
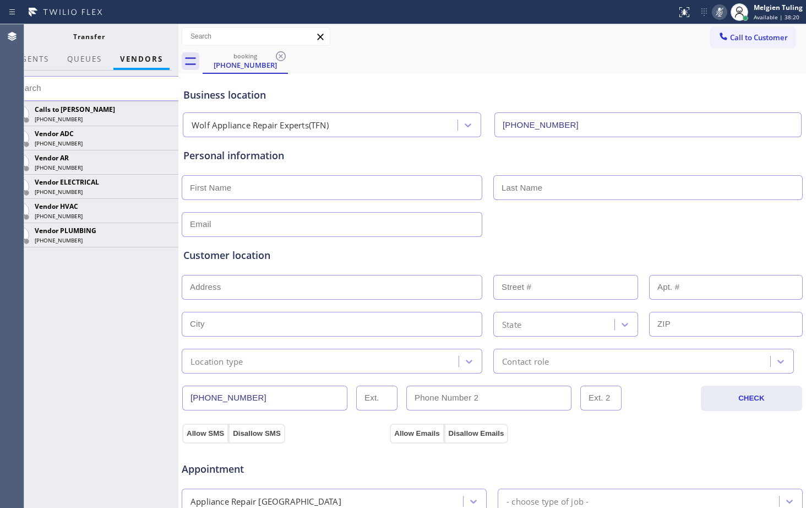
click at [60, 86] on input "text" at bounding box center [95, 88] width 179 height 25
click at [162, 162] on icon at bounding box center [163, 161] width 13 height 13
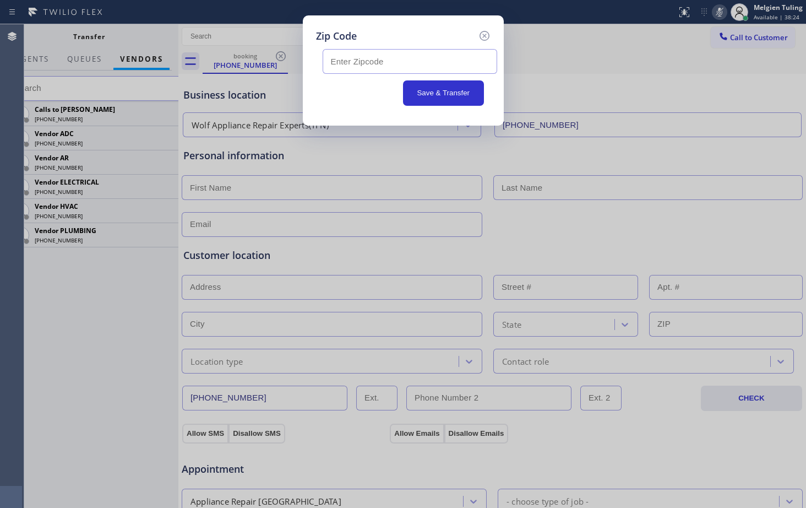
click at [339, 62] on input "text" at bounding box center [410, 61] width 174 height 25
click at [377, 57] on input "text" at bounding box center [410, 61] width 174 height 25
paste input "33484"
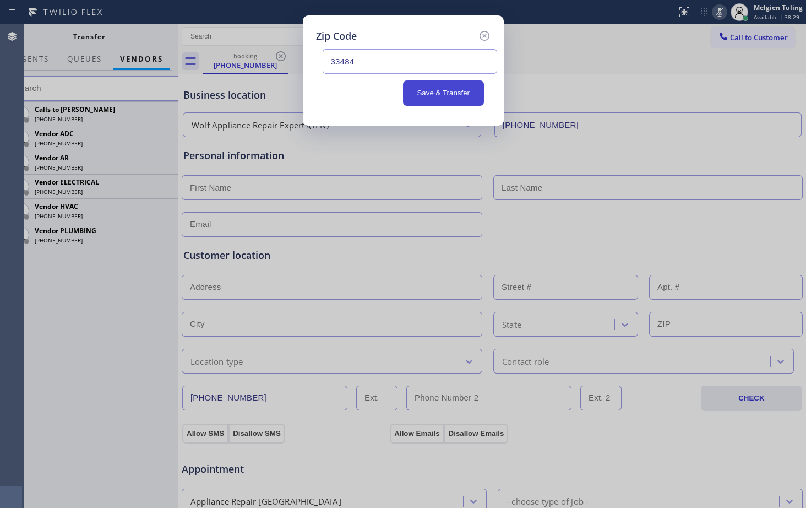
type input "33484"
click at [433, 94] on button "Save & Transfer" at bounding box center [443, 92] width 81 height 25
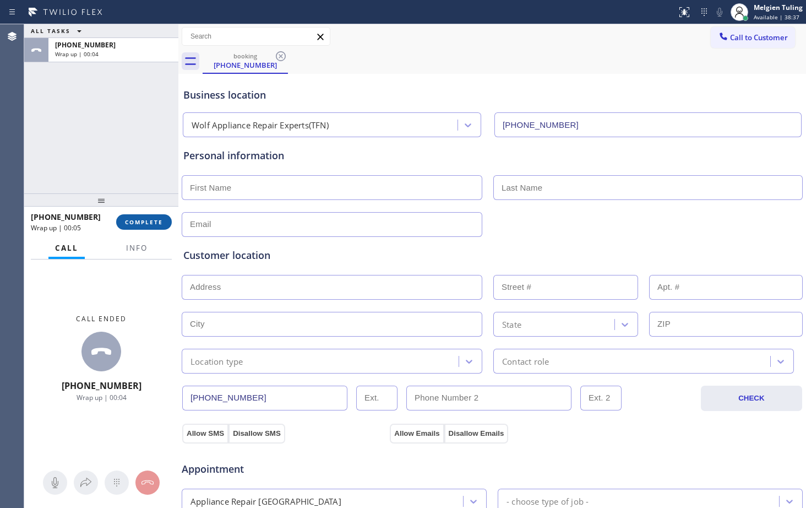
click at [140, 220] on span "COMPLETE" at bounding box center [144, 222] width 38 height 8
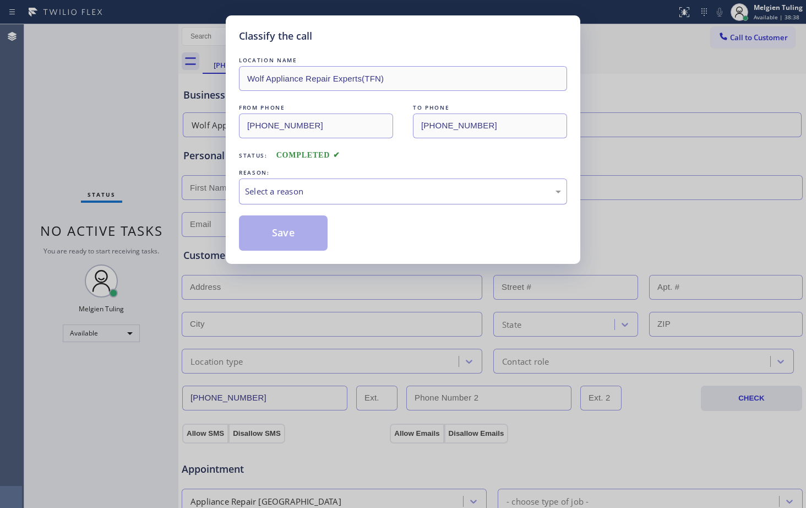
click at [272, 191] on div "Select a reason" at bounding box center [403, 191] width 316 height 13
click at [274, 228] on button "Save" at bounding box center [283, 232] width 89 height 35
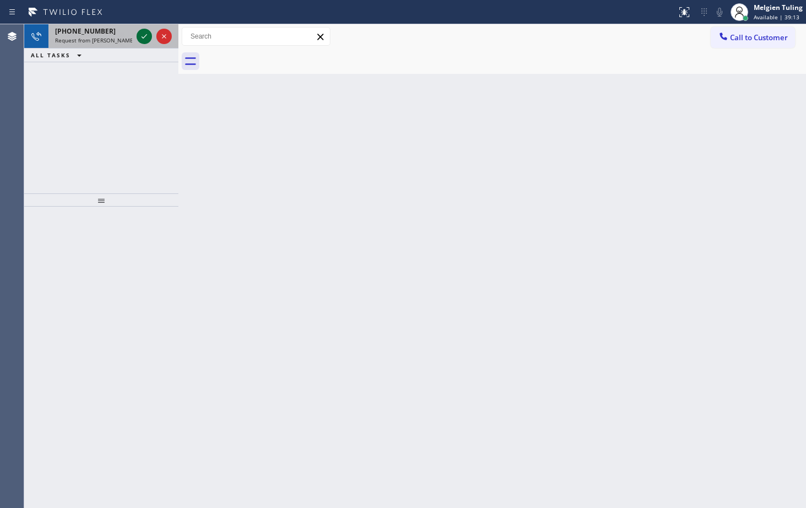
click at [143, 37] on icon at bounding box center [144, 36] width 6 height 4
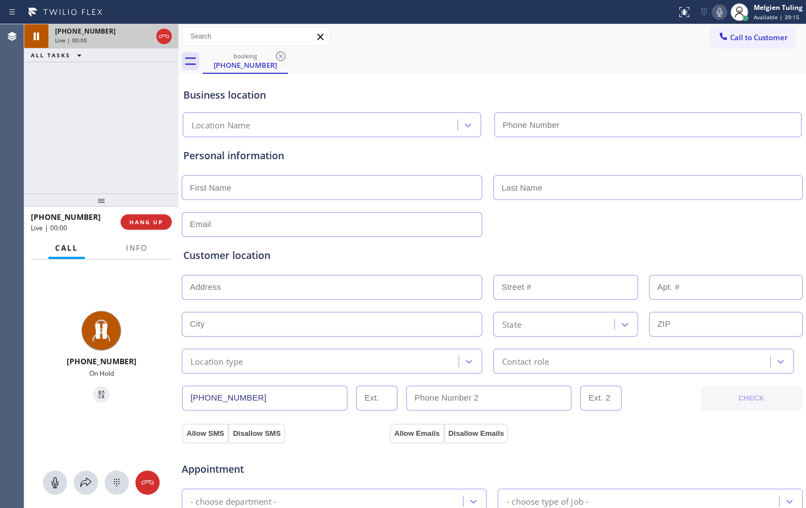
type input "[PHONE_NUMBER]"
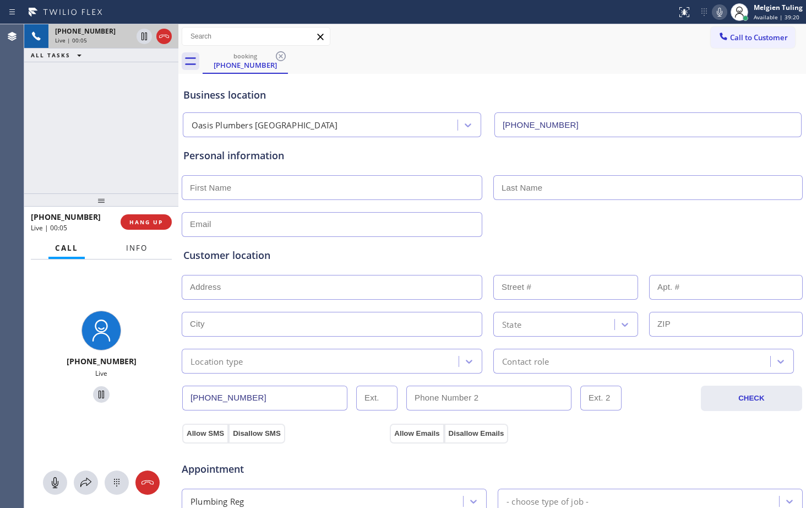
click at [143, 247] on span "Info" at bounding box center [136, 248] width 21 height 10
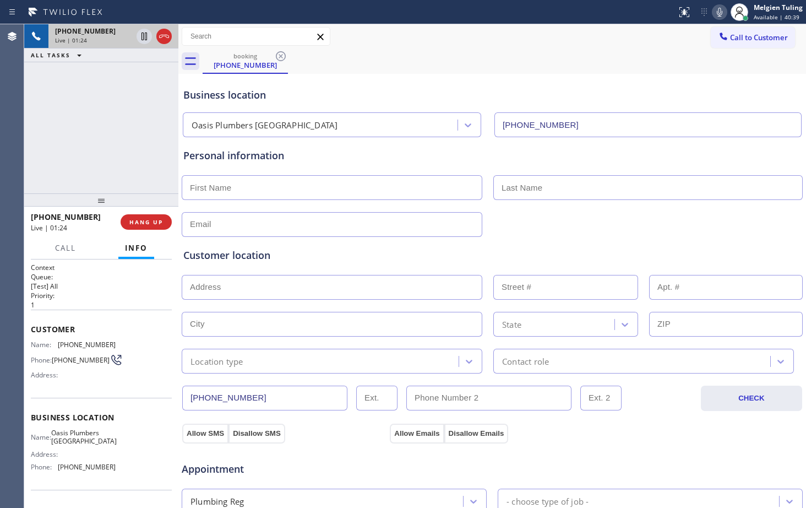
click at [685, 54] on div "booking (925) 577-7952" at bounding box center [504, 61] width 603 height 25
click at [718, 12] on icon at bounding box center [720, 12] width 6 height 9
click at [145, 35] on icon at bounding box center [144, 36] width 6 height 8
click at [92, 35] on span "+19255777952" at bounding box center [85, 30] width 61 height 9
click at [143, 35] on icon at bounding box center [144, 36] width 8 height 8
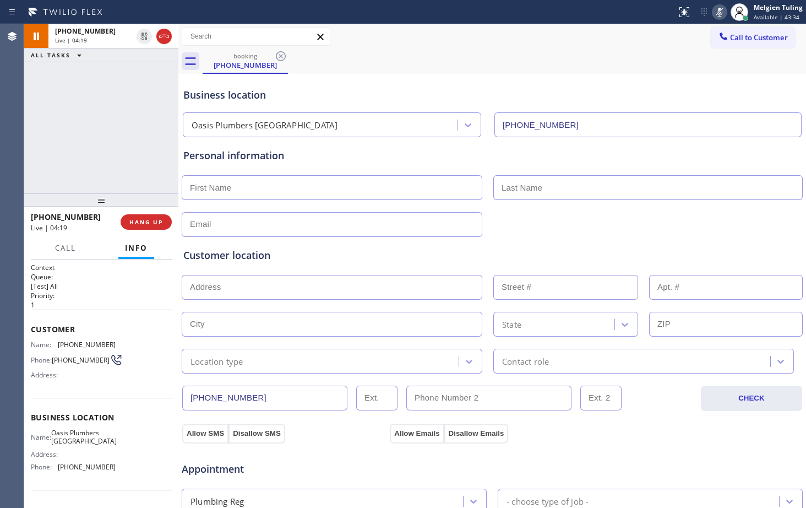
click at [721, 10] on icon at bounding box center [720, 12] width 6 height 9
click at [278, 105] on div "Business location Oasis Plumbers Mission Viejo (949) 635-7337" at bounding box center [492, 107] width 622 height 61
click at [718, 11] on icon at bounding box center [719, 12] width 13 height 13
click at [129, 107] on div "+19255777952 Live | 05:05 ALL TASKS ALL TASKS ACTIVE TASKS TASKS IN WRAP UP" at bounding box center [101, 108] width 154 height 169
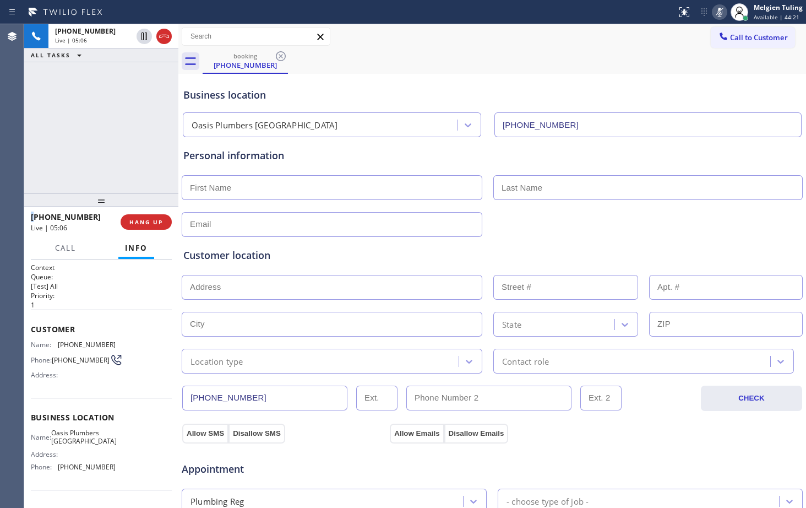
click at [719, 11] on icon at bounding box center [720, 12] width 6 height 9
click at [719, 10] on icon at bounding box center [720, 12] width 6 height 9
click at [718, 13] on icon at bounding box center [719, 12] width 13 height 13
click at [722, 15] on icon at bounding box center [719, 12] width 13 height 13
click at [721, 11] on icon at bounding box center [719, 12] width 13 height 13
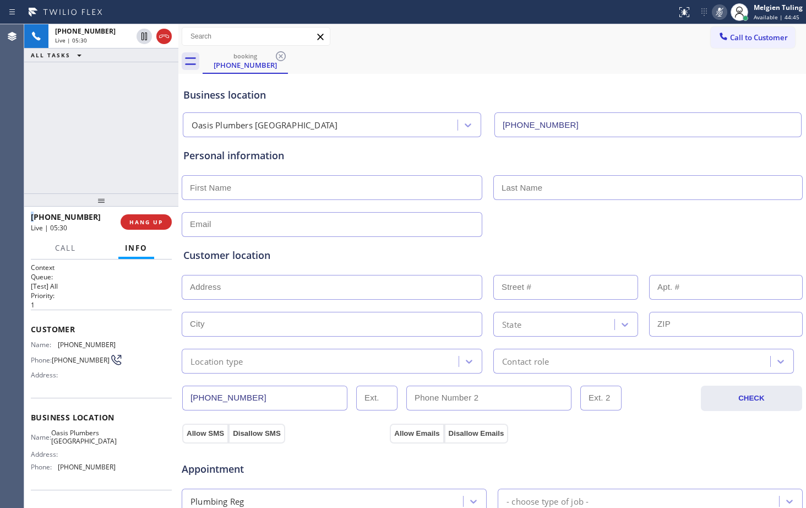
click at [721, 11] on rect at bounding box center [720, 11] width 8 height 8
click at [141, 34] on icon at bounding box center [144, 36] width 6 height 8
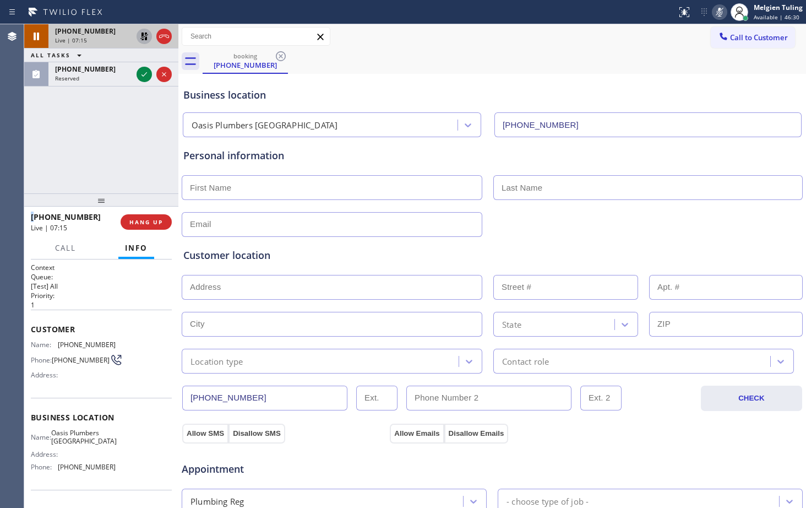
click at [138, 150] on div "+19255777952 Live | 07:15 ALL TASKS ALL TASKS ACTIVE TASKS TASKS IN WRAP UP (80…" at bounding box center [101, 108] width 154 height 169
click at [142, 71] on icon at bounding box center [144, 74] width 13 height 13
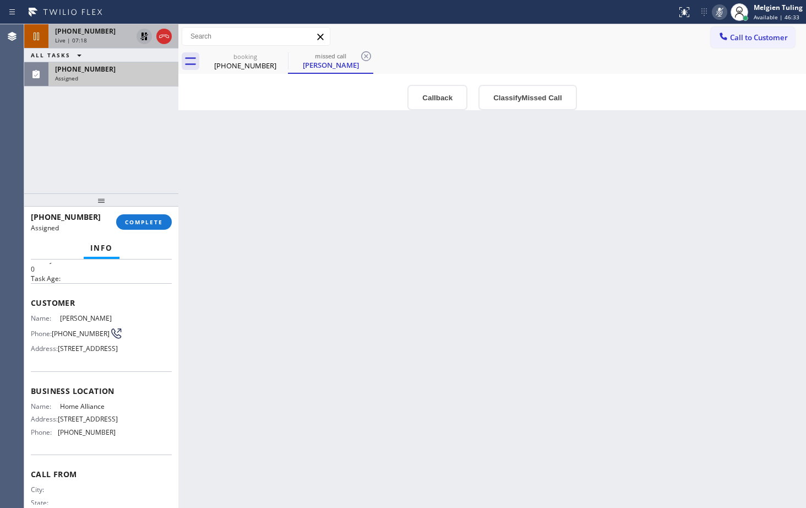
scroll to position [55, 0]
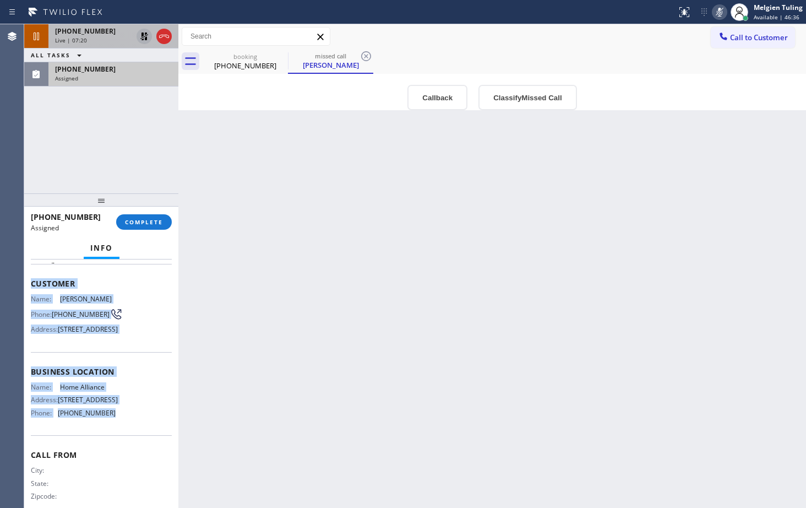
drag, startPoint x: 31, startPoint y: 280, endPoint x: 111, endPoint y: 445, distance: 182.9
click at [111, 445] on div "Context Queue: Appliance Repair High End Priority: 0 Task Age: Customer Name: J…" at bounding box center [101, 363] width 141 height 311
copy div "Customer Name: John Herrick Phone: (805) 477-8759 Address: 8490 N Ventura Ave, …"
click at [144, 222] on span "COMPLETE" at bounding box center [144, 222] width 38 height 8
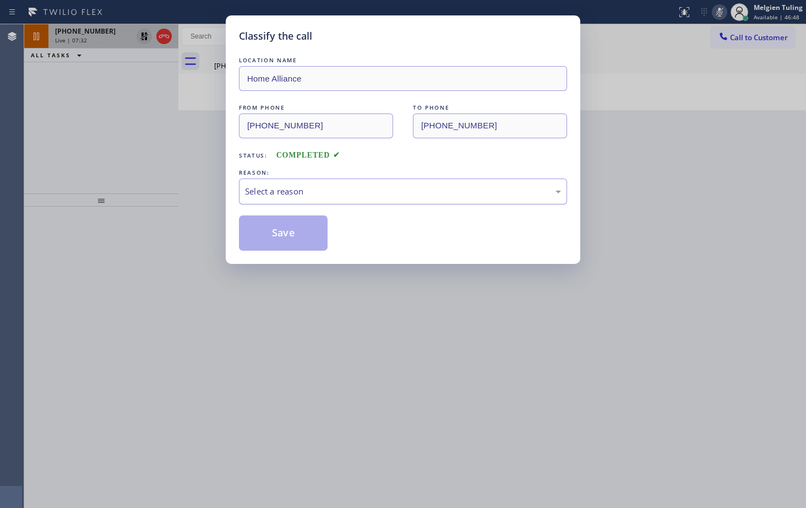
click at [252, 187] on div "Select a reason" at bounding box center [403, 191] width 316 height 13
click at [261, 228] on button "Save" at bounding box center [283, 232] width 89 height 35
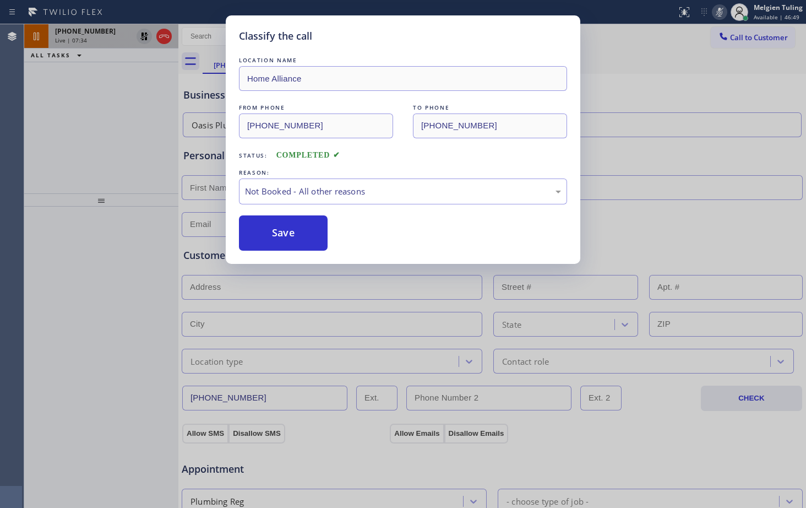
click at [112, 128] on div "Classify the call LOCATION NAME Home Alliance FROM PHONE (805) 477-8759 TO PHON…" at bounding box center [403, 254] width 806 height 508
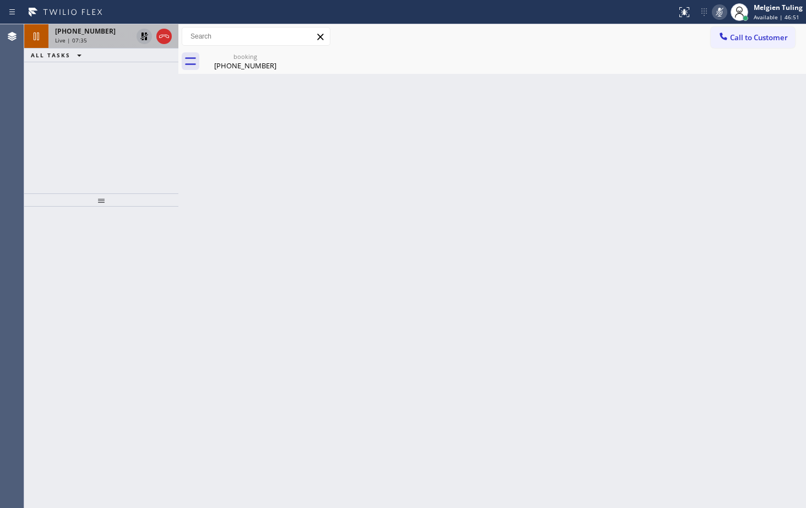
click at [90, 41] on div "Live | 07:35" at bounding box center [93, 40] width 77 height 8
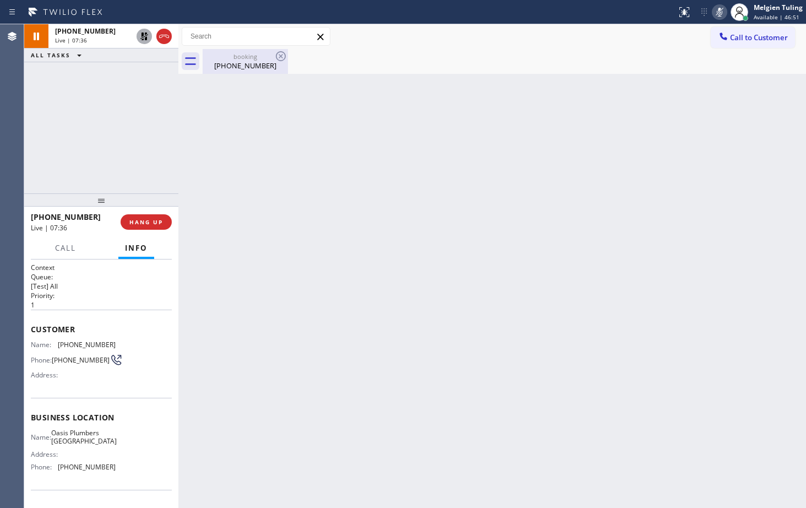
click at [237, 64] on div "[PHONE_NUMBER]" at bounding box center [245, 66] width 83 height 10
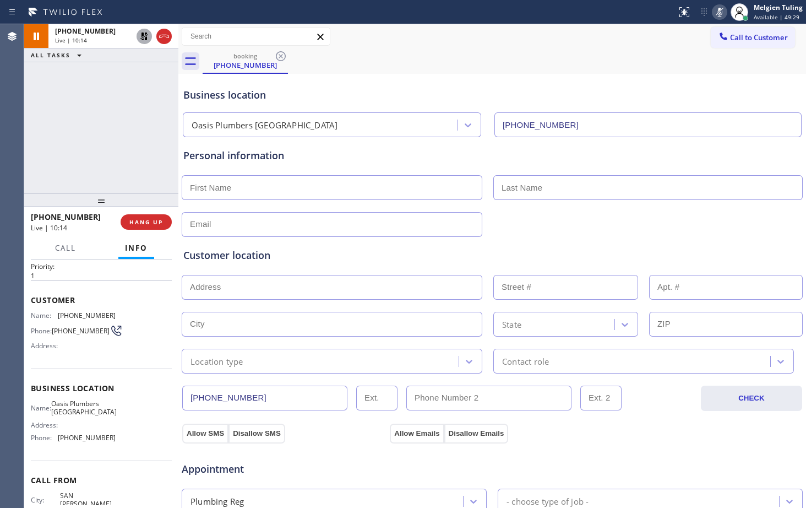
scroll to position [55, 0]
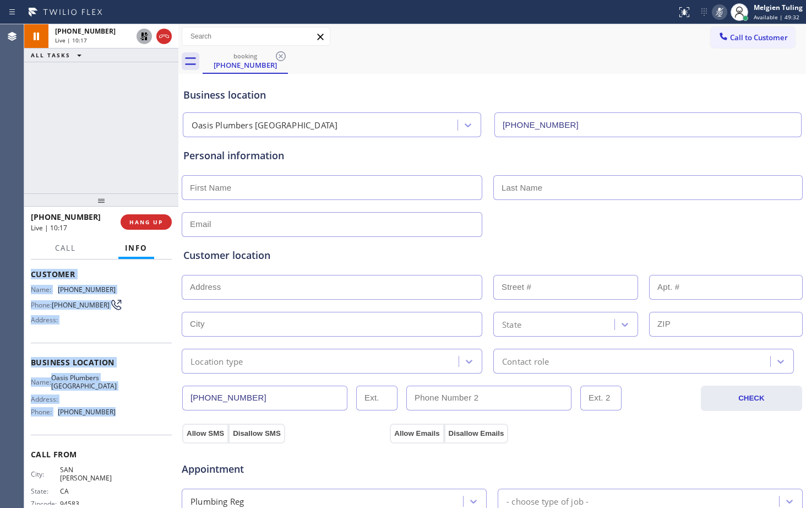
drag, startPoint x: 30, startPoint y: 275, endPoint x: 110, endPoint y: 425, distance: 170.4
click at [110, 425] on div "Context Queue: [Test] All Priority: 1 Customer Name: (925) 577-7952 Phone: (925…" at bounding box center [101, 383] width 154 height 248
click at [110, 425] on div "Business location Name: Oasis Plumbers Mission Viejo Address: Phone: (949) 635-…" at bounding box center [101, 388] width 141 height 92
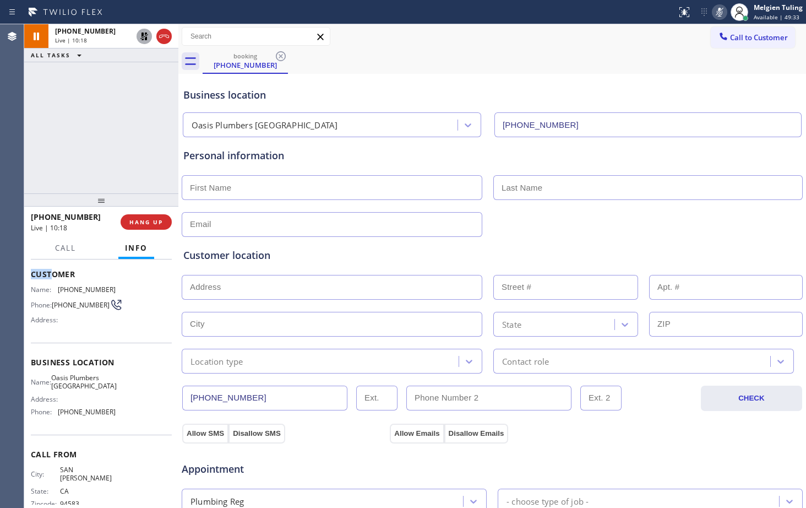
scroll to position [54, 0]
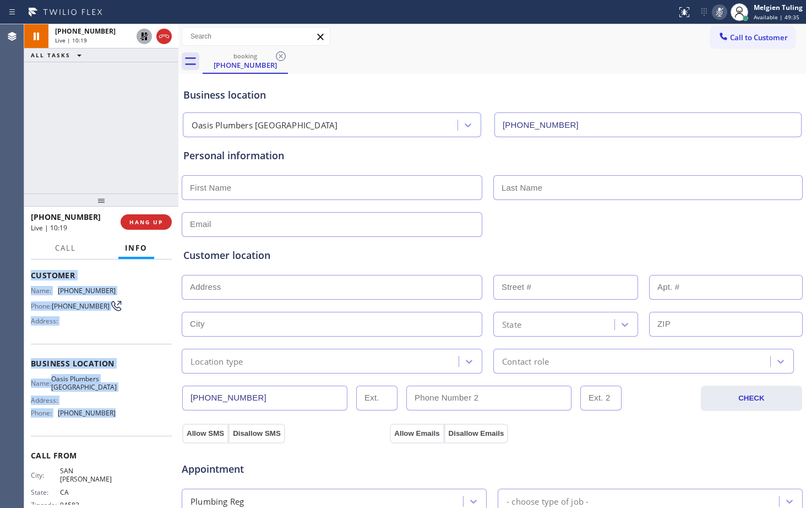
drag, startPoint x: 29, startPoint y: 269, endPoint x: 113, endPoint y: 416, distance: 168.9
click at [113, 416] on div "Context Queue: [Test] All Priority: 1 Customer Name: (925) 577-7952 Phone: (925…" at bounding box center [101, 383] width 154 height 248
copy div "Customer Name: (925) 577-7952 Phone: (925) 577-7952 Address: Business location …"
click at [139, 297] on div "Name: (925) 577-7952 Phone: (925) 577-7952 Address:" at bounding box center [101, 307] width 141 height 43
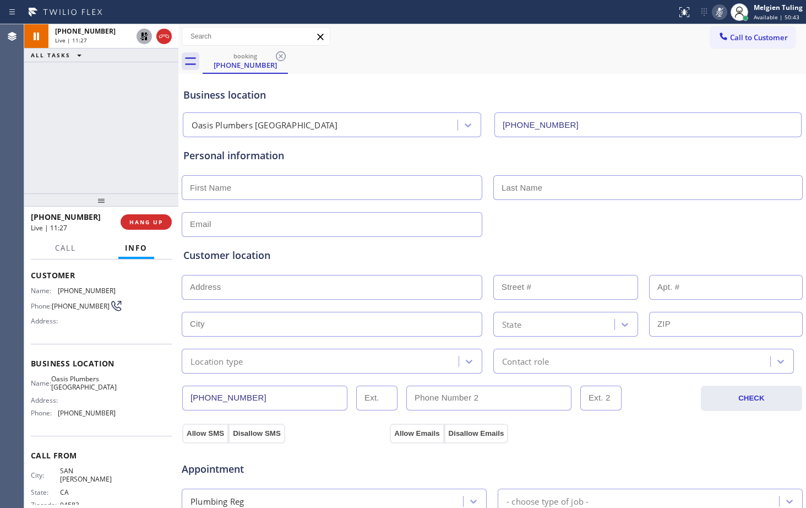
click at [144, 36] on icon at bounding box center [144, 36] width 13 height 13
click at [717, 7] on icon at bounding box center [719, 12] width 13 height 13
click at [740, 84] on div "Business location Oasis Plumbers Mission Viejo (949) 635-7337" at bounding box center [492, 107] width 622 height 61
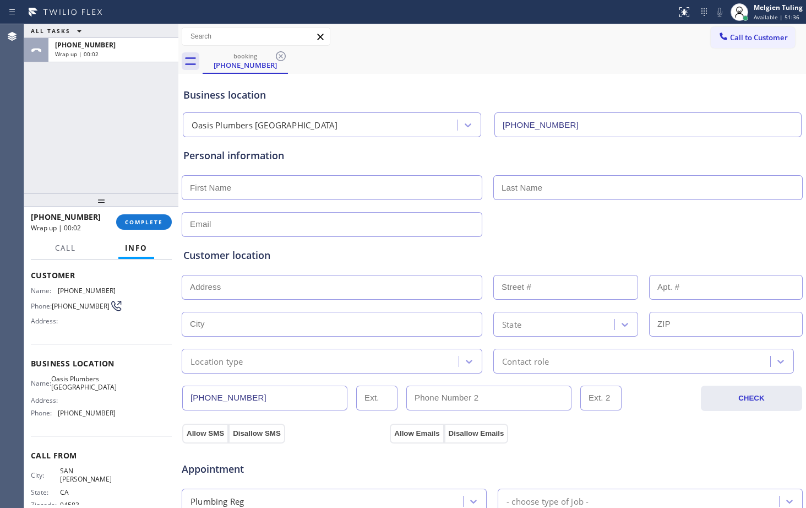
click at [252, 197] on input "text" at bounding box center [332, 187] width 301 height 25
type input "Ms."
click at [514, 189] on input "text" at bounding box center [647, 187] width 309 height 25
type input "Heather"
click at [291, 225] on input "text" at bounding box center [332, 224] width 301 height 25
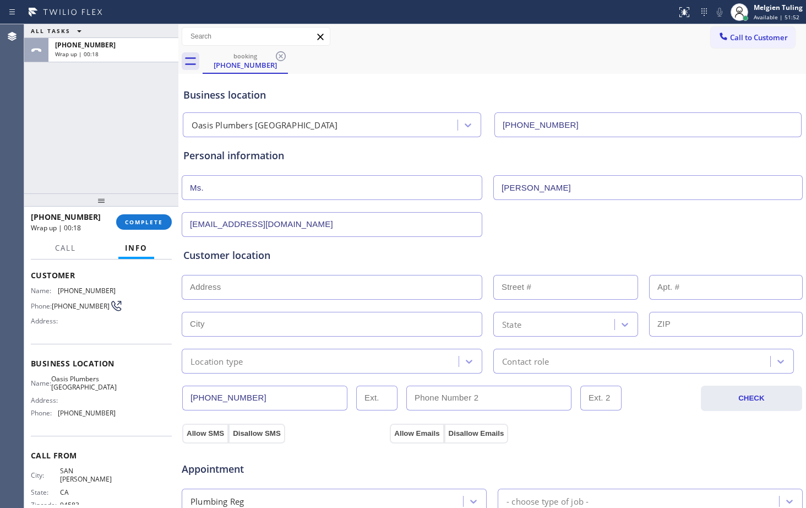
type input "no@gmail.com"
click at [257, 287] on input "text" at bounding box center [332, 287] width 301 height 25
click at [212, 285] on input "text" at bounding box center [332, 287] width 301 height 25
paste input "Mission Viejo, CA 92694"
type input "Mission Viejo, CA 92694, USA"
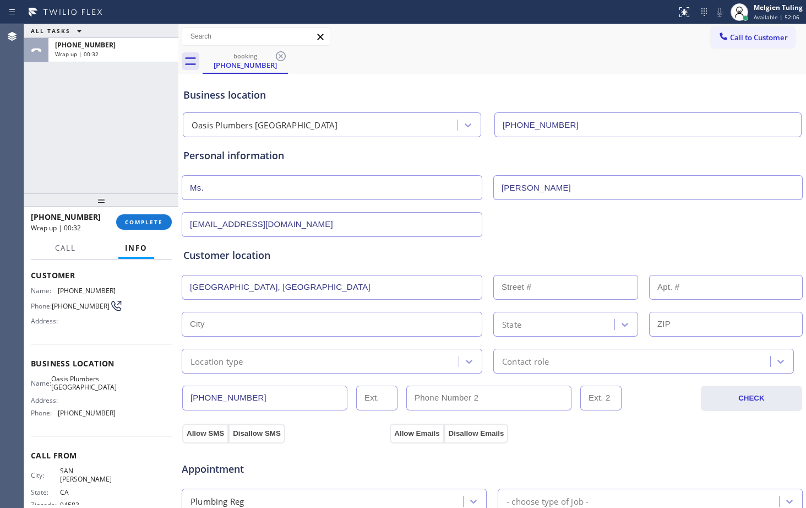
type input "Mission Viejo"
type input "92694"
click at [223, 285] on input "text" at bounding box center [332, 287] width 301 height 25
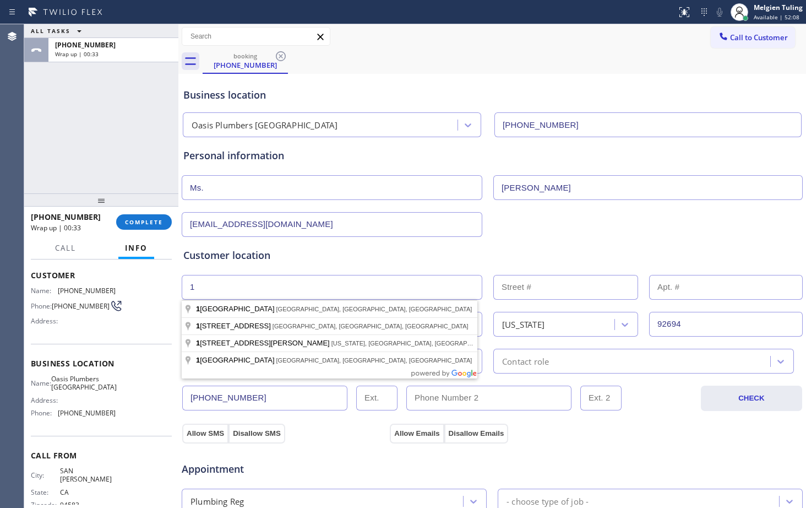
type input "1"
click at [519, 288] on input "text" at bounding box center [565, 287] width 145 height 25
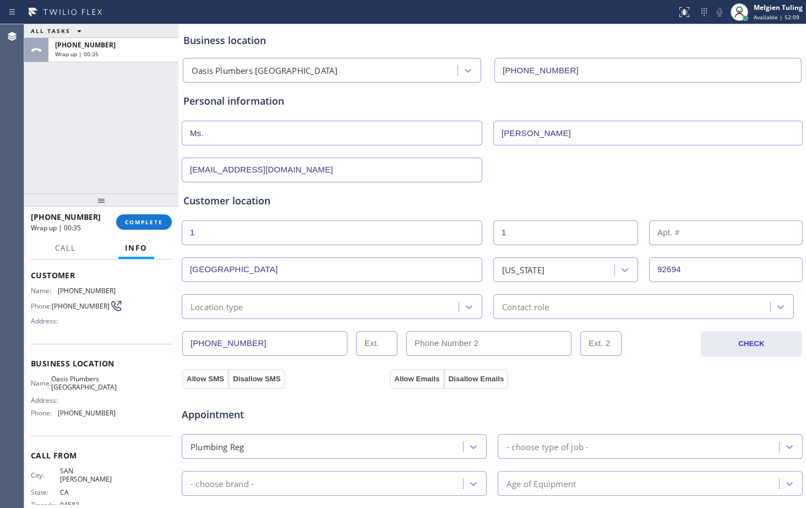
scroll to position [55, 0]
type input "1"
click at [335, 305] on div "Location type" at bounding box center [322, 305] width 274 height 19
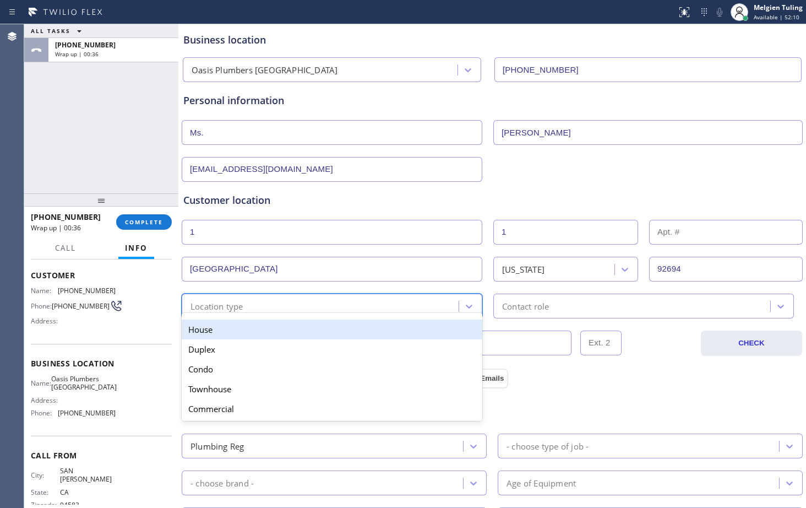
click at [296, 330] on div "House" at bounding box center [332, 329] width 301 height 20
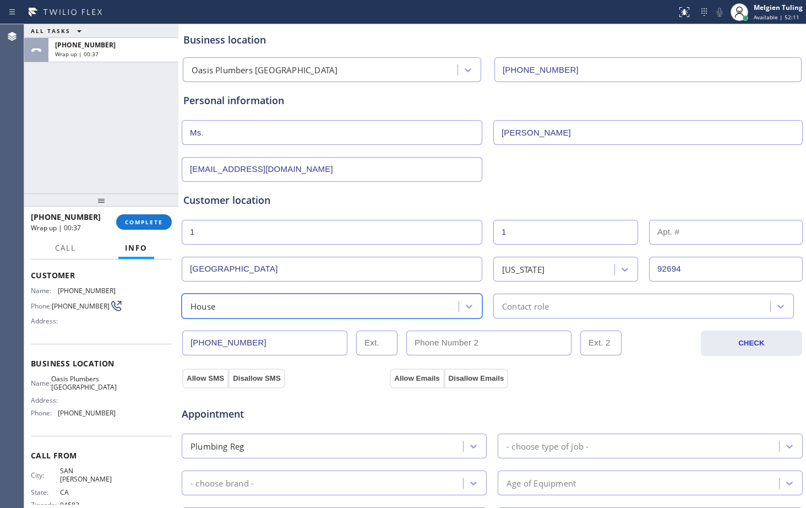
click at [515, 304] on div "Contact role" at bounding box center [525, 305] width 47 height 13
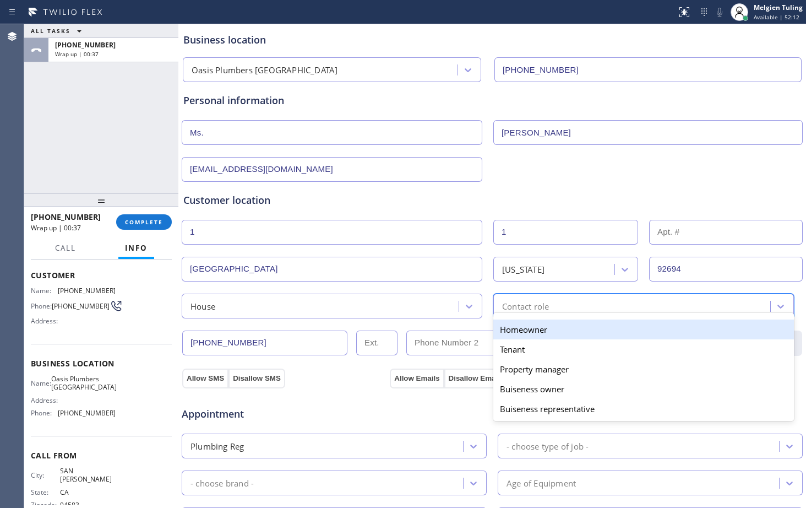
click at [506, 330] on div "Homeowner" at bounding box center [643, 329] width 301 height 20
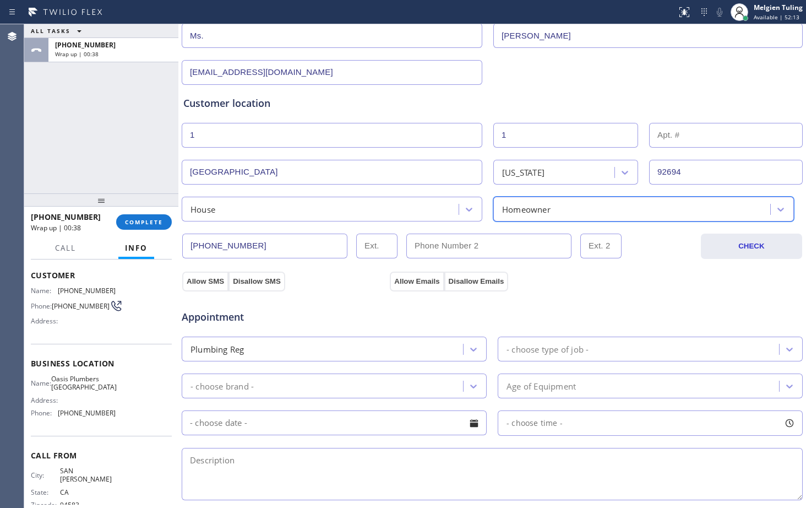
scroll to position [165, 0]
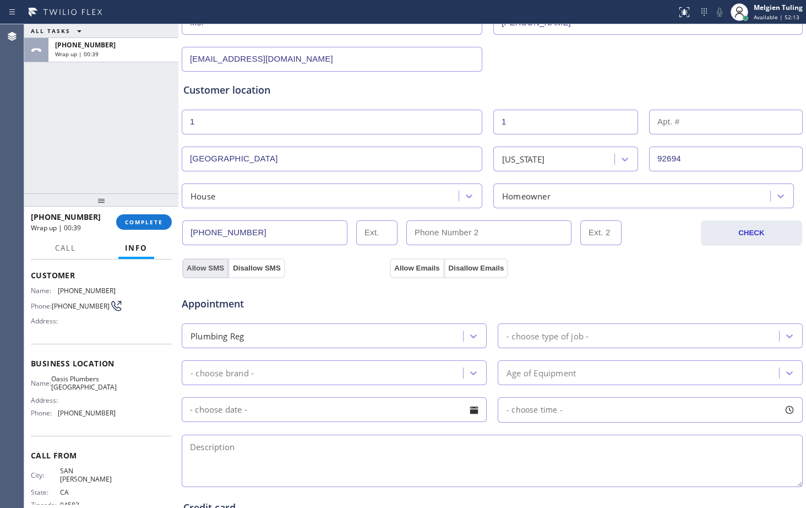
click at [203, 265] on button "Allow SMS" at bounding box center [205, 268] width 46 height 20
click at [399, 273] on div "Appointment Plumbing Reg - choose type of job - - choose brand - Age of Equipme…" at bounding box center [492, 381] width 622 height 216
click at [522, 335] on div "- choose type of job -" at bounding box center [547, 335] width 82 height 13
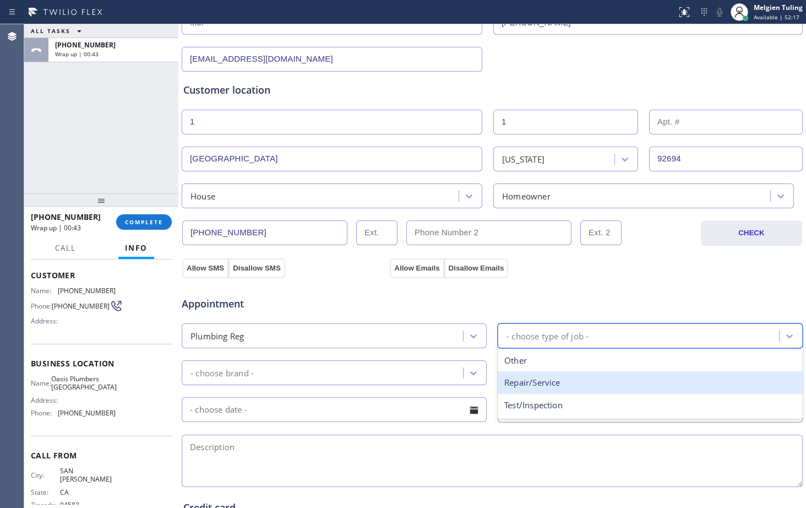
click at [515, 381] on div "Repair/Service" at bounding box center [650, 382] width 305 height 23
click at [515, 381] on div "Age of Equipment" at bounding box center [640, 372] width 278 height 19
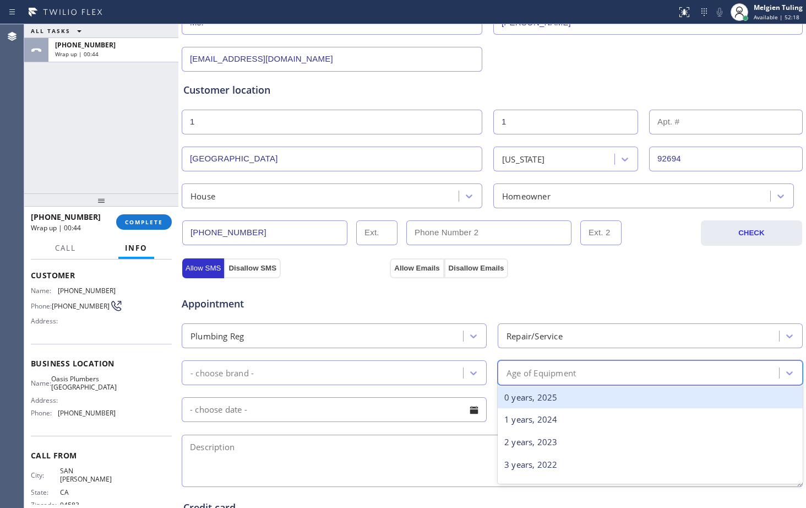
click at [308, 372] on div "- choose brand -" at bounding box center [324, 372] width 278 height 19
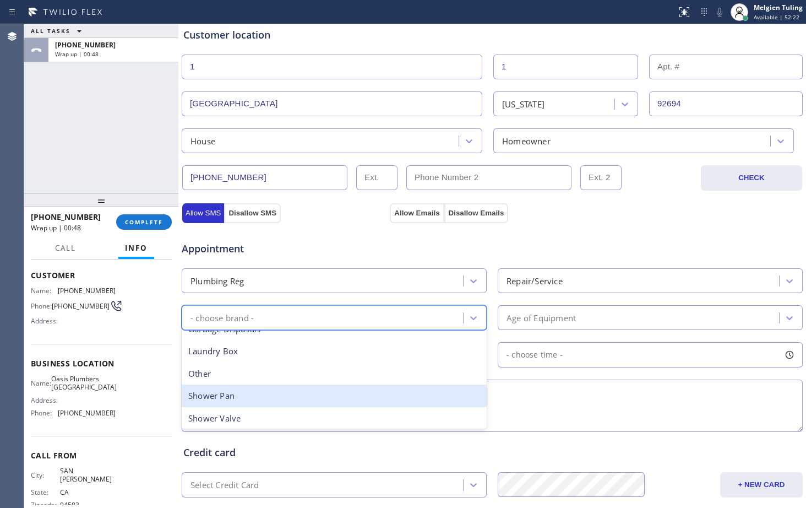
scroll to position [55, 0]
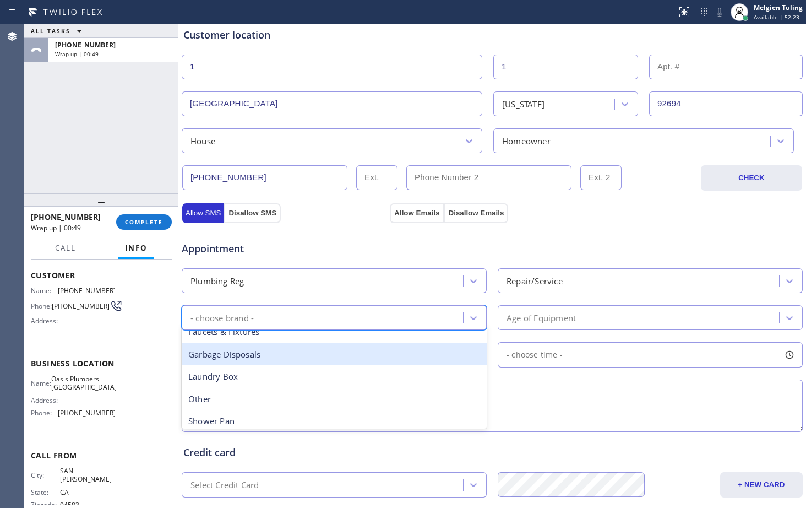
click at [268, 358] on div "Garbage Disposals" at bounding box center [334, 354] width 305 height 23
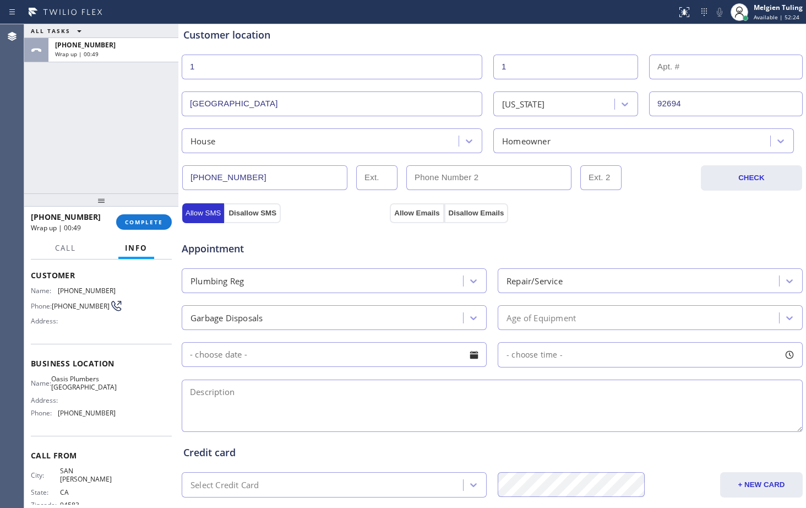
click at [268, 358] on input "text" at bounding box center [334, 354] width 305 height 25
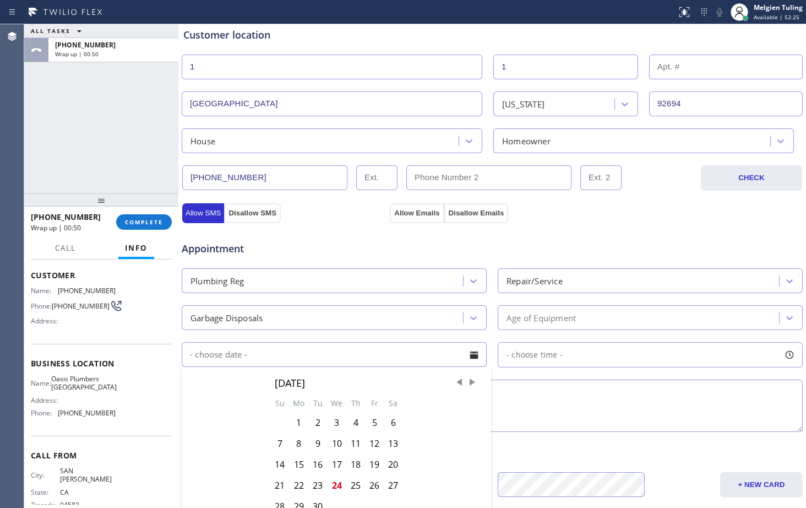
click at [284, 316] on div "Garbage Disposals" at bounding box center [324, 317] width 278 height 19
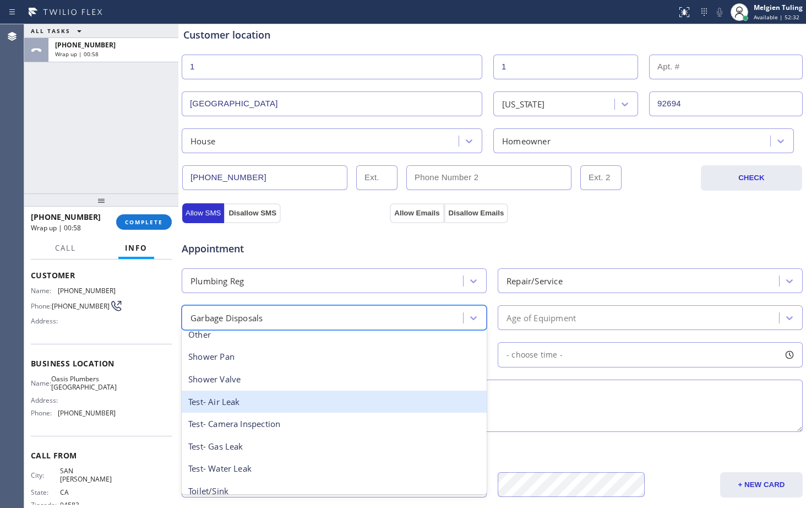
scroll to position [64, 0]
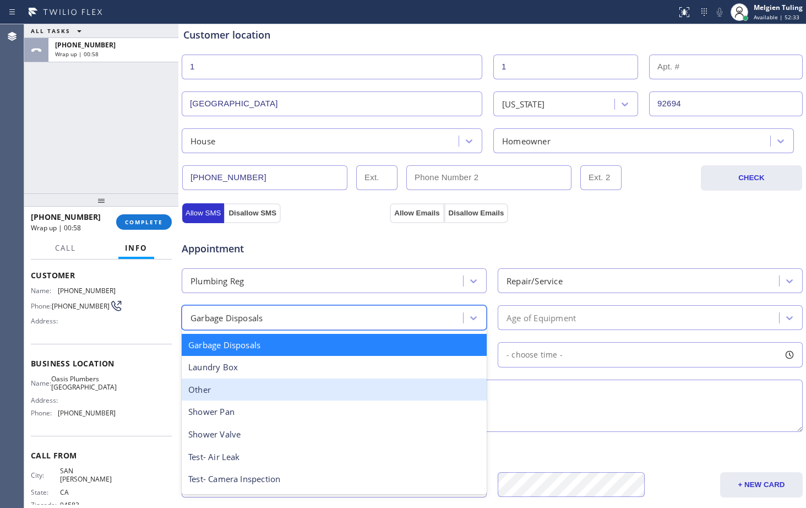
click at [236, 397] on div "Other" at bounding box center [334, 389] width 305 height 23
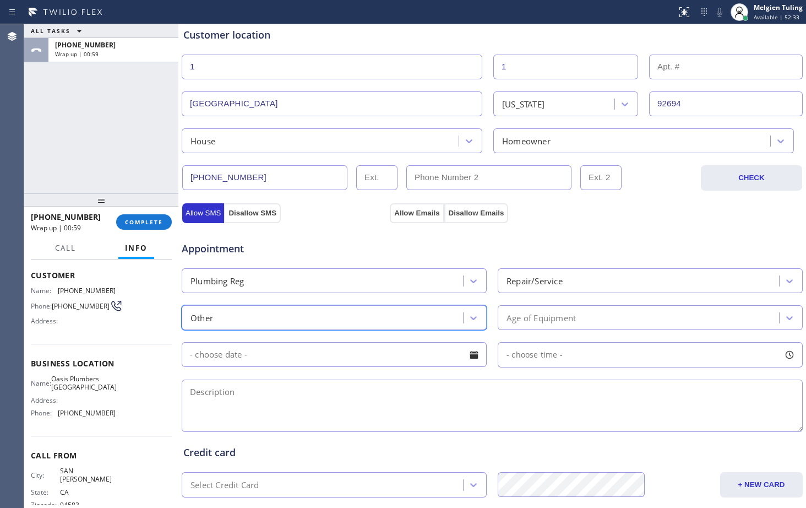
click at [533, 319] on div "Age of Equipment" at bounding box center [540, 317] width 69 height 13
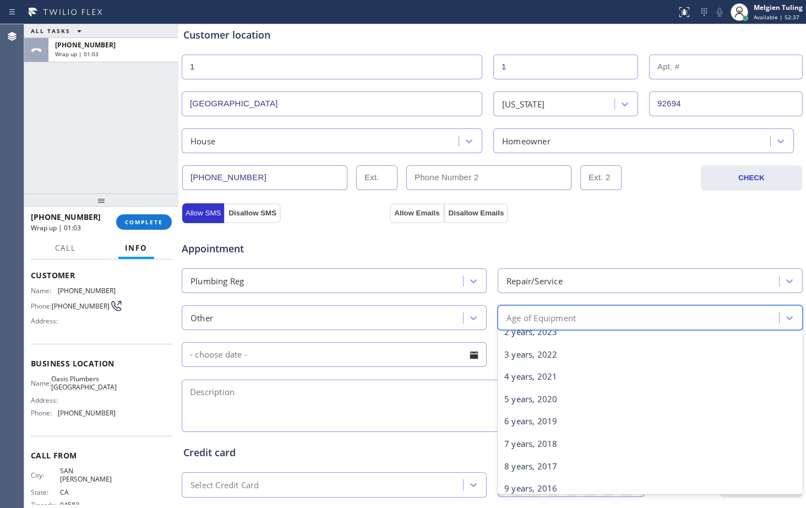
scroll to position [0, 0]
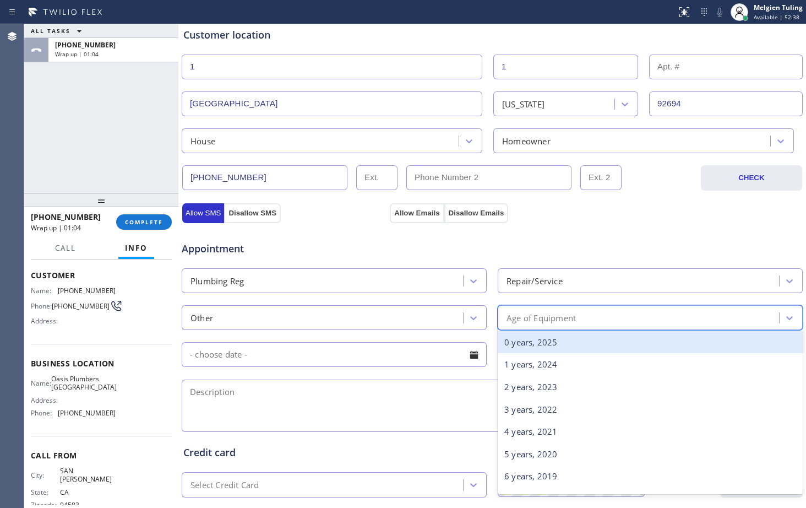
click at [521, 343] on div "0 years, 2025" at bounding box center [650, 342] width 305 height 23
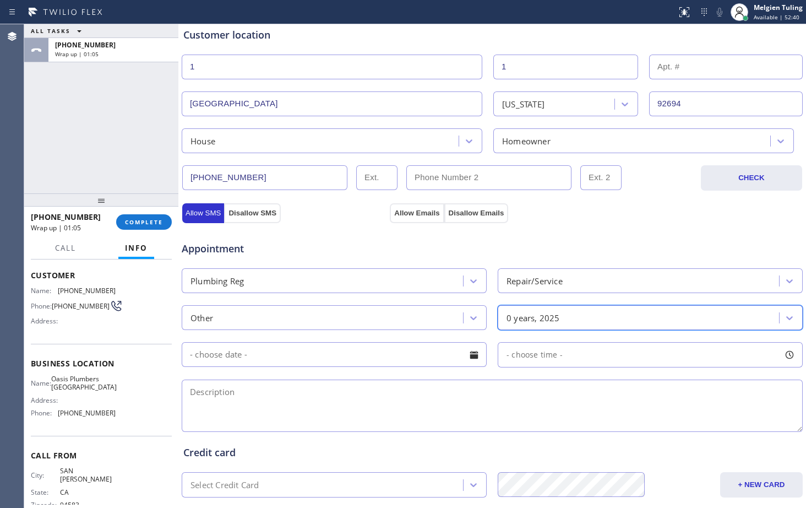
click at [376, 358] on input "text" at bounding box center [334, 354] width 305 height 25
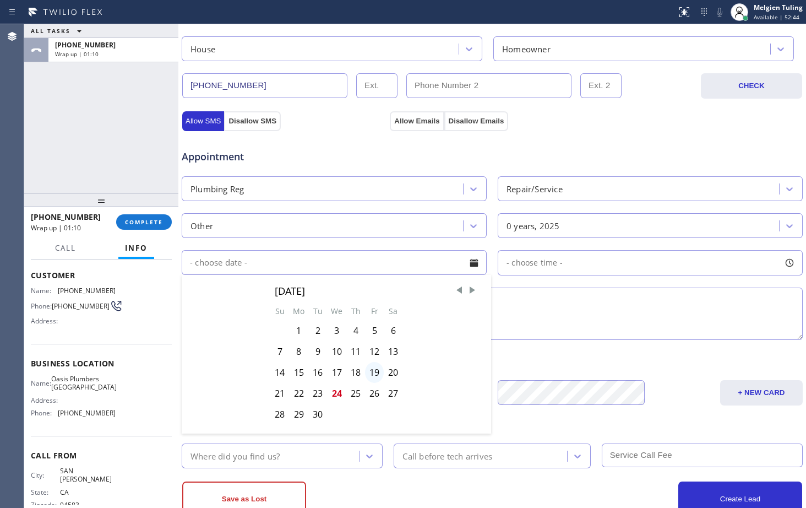
scroll to position [330, 0]
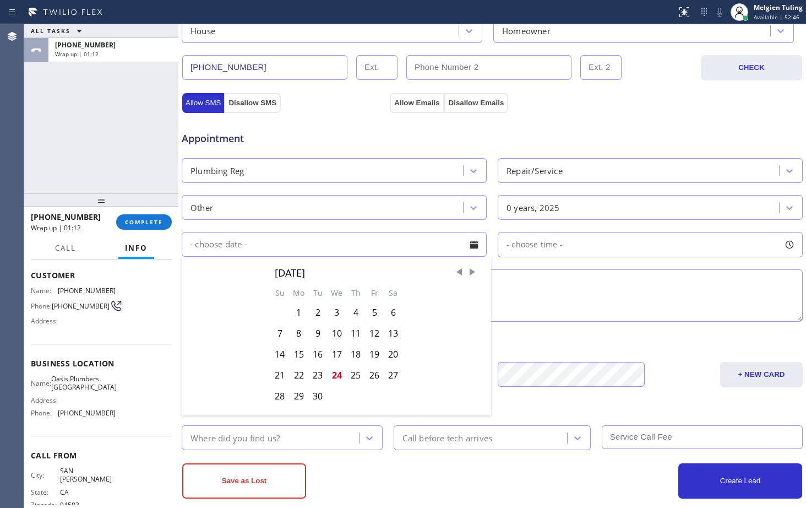
click at [576, 287] on textarea at bounding box center [492, 295] width 621 height 52
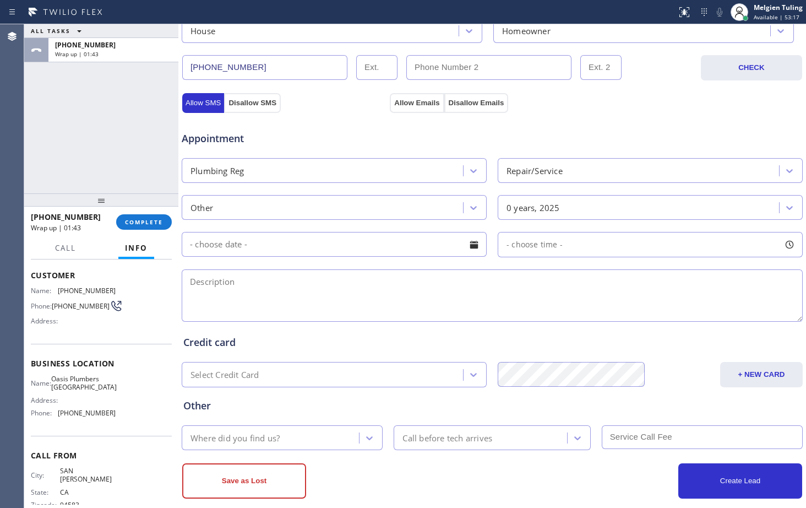
click at [303, 277] on textarea at bounding box center [492, 295] width 621 height 52
paste textarea "sink hooked up and need to sink the garbage disposal and everthing reconnected …"
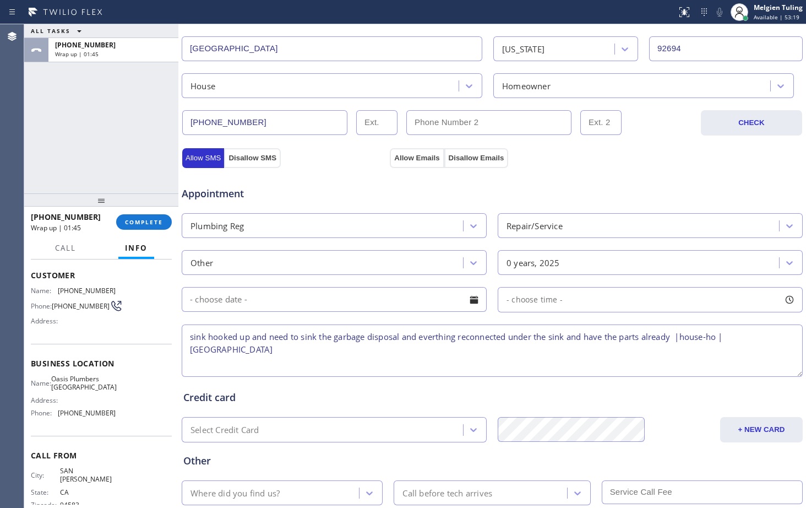
click at [260, 347] on textarea "sink hooked up and need to sink the garbage disposal and everthing reconnected …" at bounding box center [492, 350] width 621 height 52
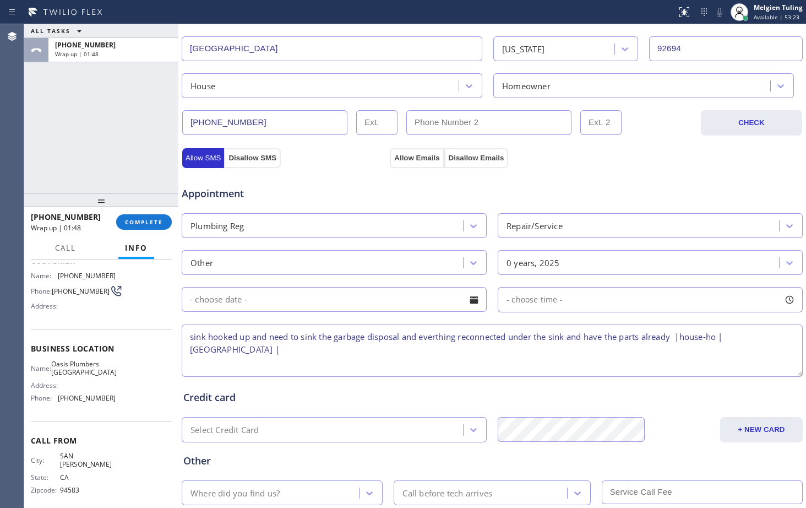
scroll to position [72, 0]
click at [332, 353] on textarea "sink hooked up and need to sink the garbage disposal and everthing reconnected …" at bounding box center [492, 350] width 621 height 52
paste textarea "Oasis Plumbers [GEOGRAPHIC_DATA]"
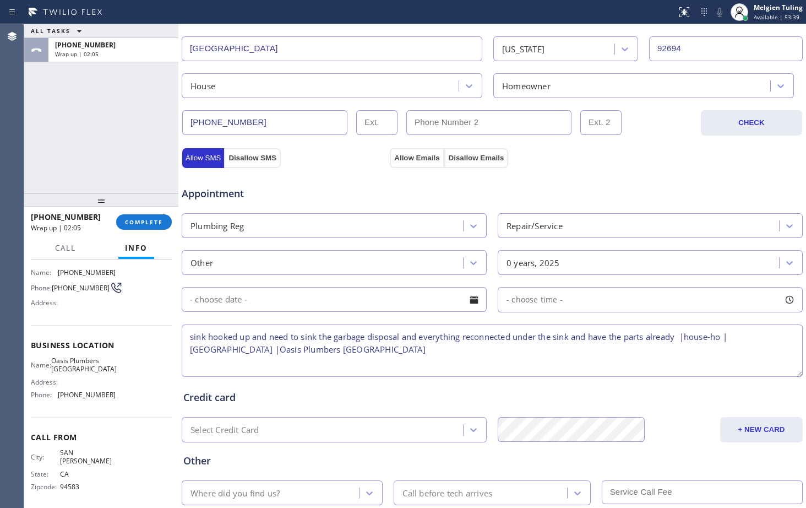
click at [396, 358] on textarea "sink hooked up and need to sink the garbage disposal and everything reconnected…" at bounding box center [492, 350] width 621 height 52
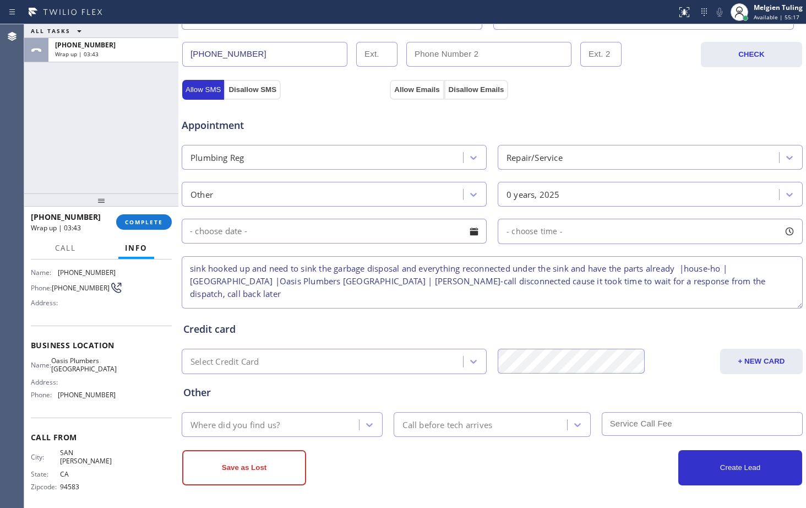
scroll to position [346, 0]
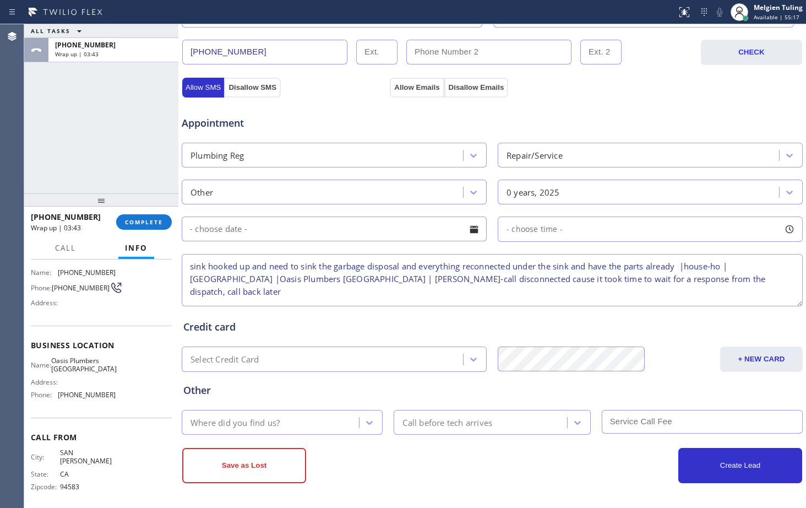
type textarea "sink hooked up and need to sink the garbage disposal and everything reconnected…"
click at [272, 423] on div "Where did you find us?" at bounding box center [234, 422] width 89 height 13
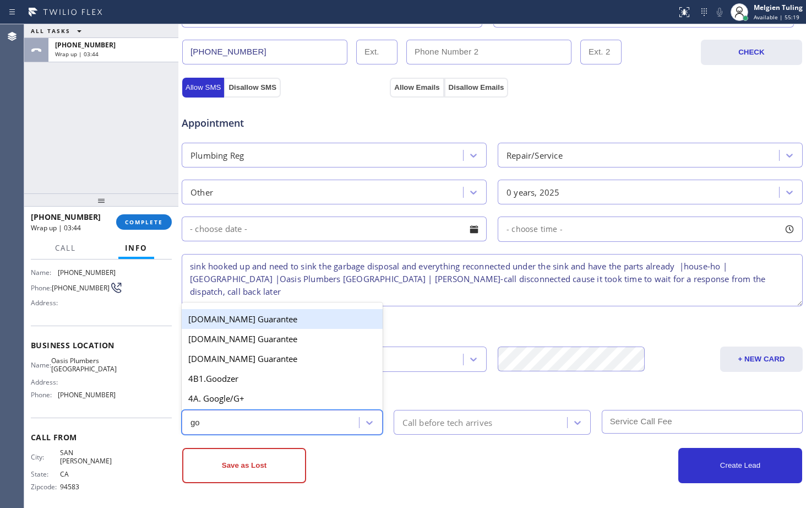
type input "goo"
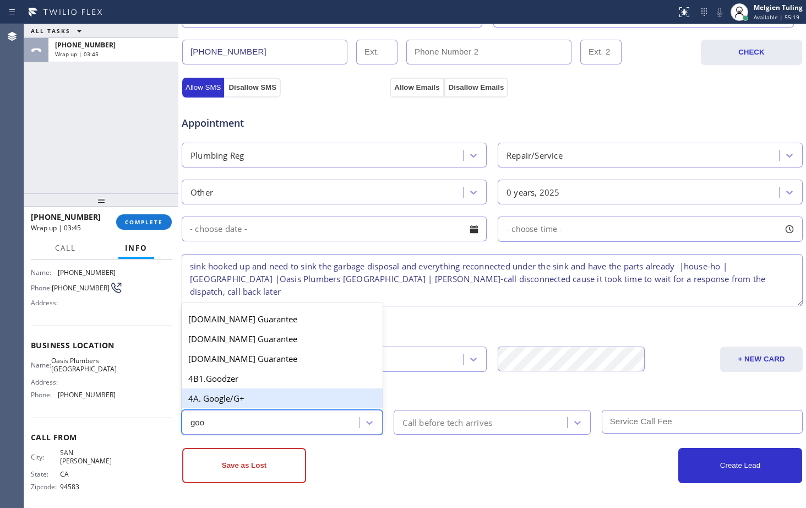
click at [252, 395] on div "4A. Google/G+" at bounding box center [282, 398] width 201 height 20
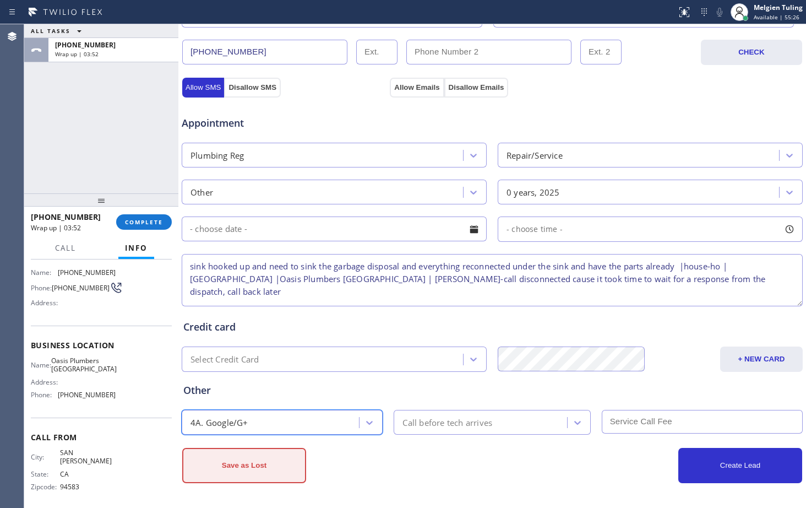
click at [238, 465] on button "Save as Lost" at bounding box center [244, 465] width 124 height 35
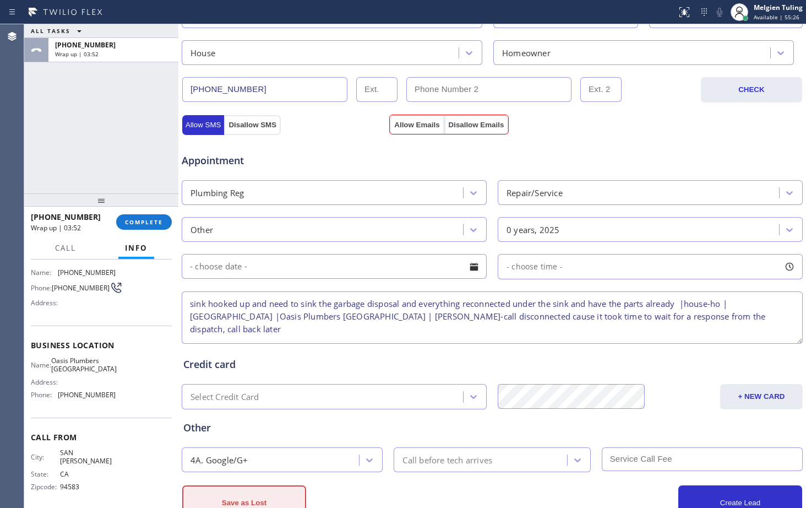
scroll to position [383, 0]
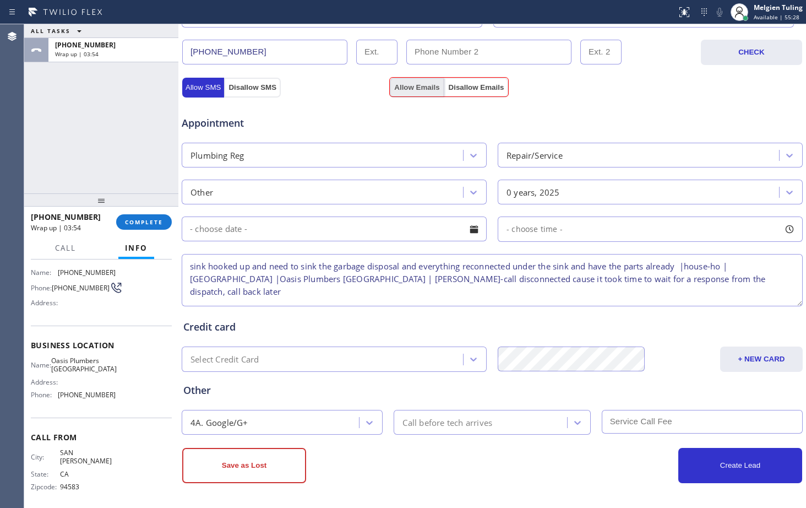
click at [407, 89] on button "Allow Emails" at bounding box center [417, 88] width 54 height 20
click at [247, 462] on button "Save as Lost" at bounding box center [244, 465] width 124 height 35
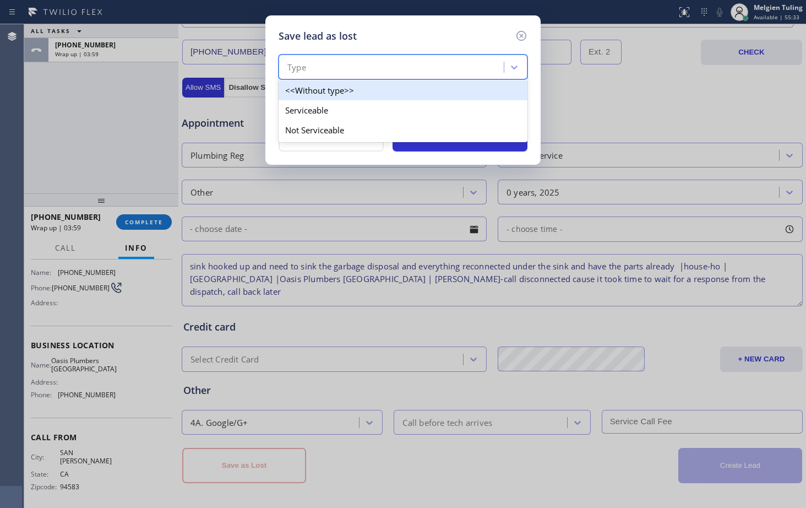
click at [336, 63] on div "Type" at bounding box center [393, 67] width 222 height 19
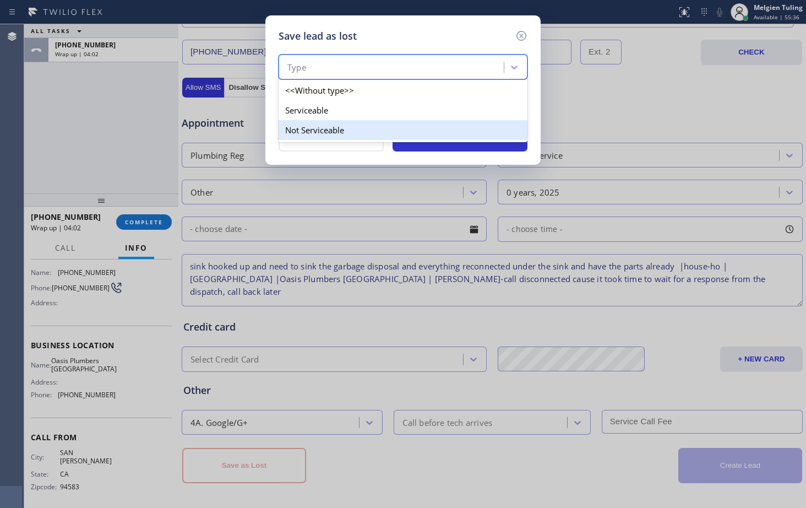
click at [342, 134] on div "Not Serviceable" at bounding box center [403, 130] width 249 height 20
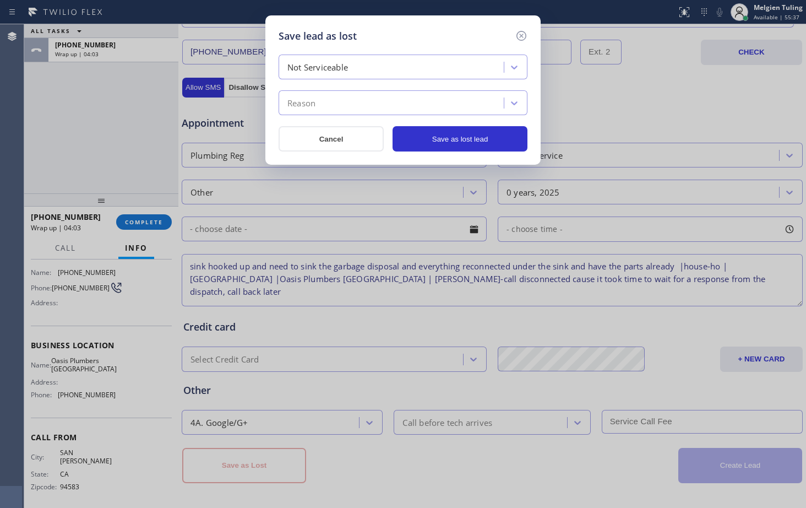
click at [325, 103] on div "Reason" at bounding box center [393, 103] width 222 height 19
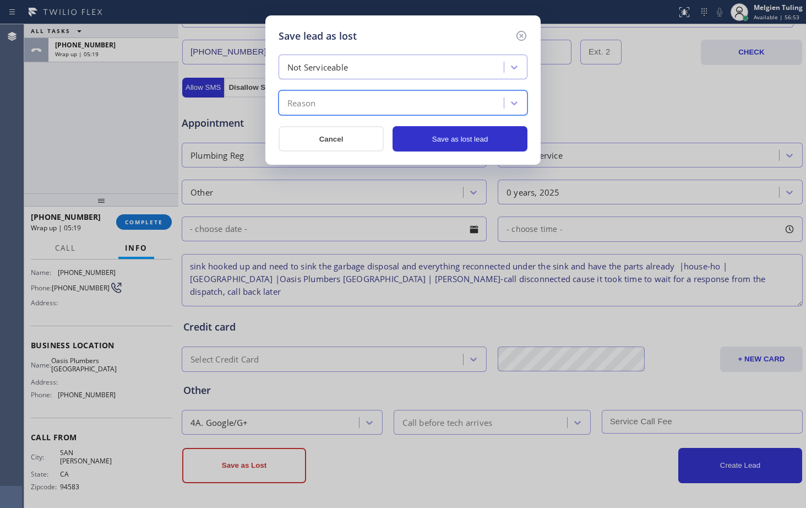
click at [324, 99] on div "Reason" at bounding box center [393, 103] width 222 height 19
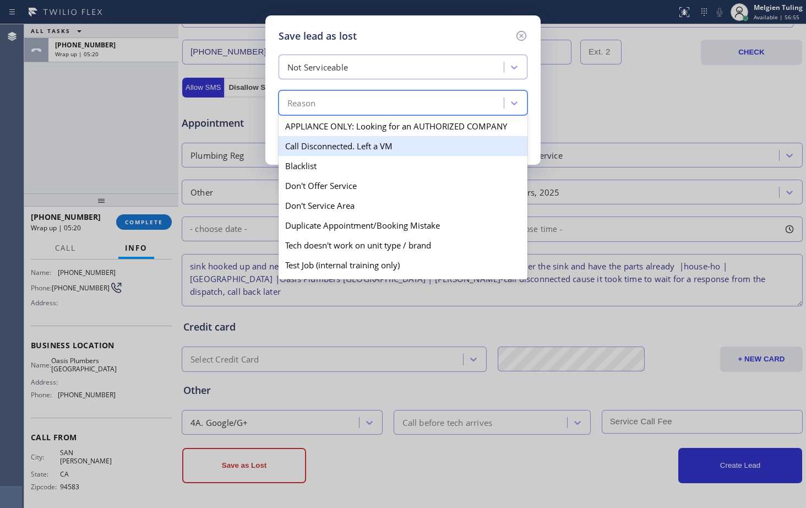
click at [331, 149] on div "Call Disconnected. Left a VM" at bounding box center [403, 146] width 249 height 20
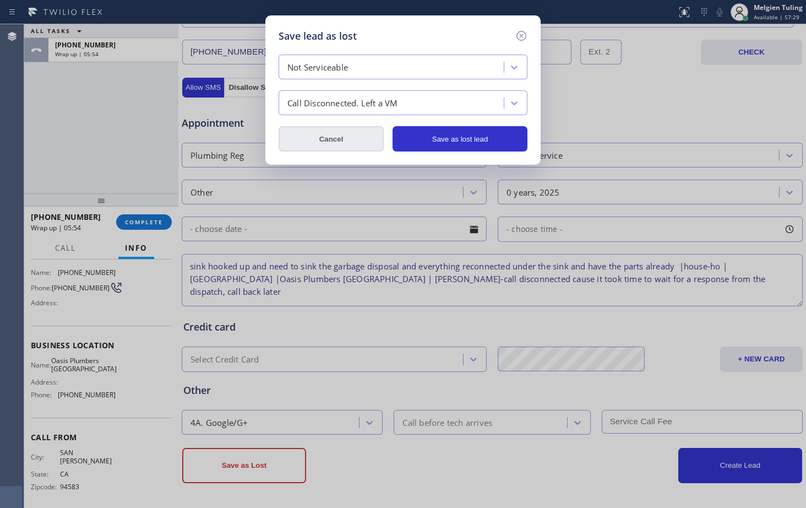
click at [330, 135] on button "Cancel" at bounding box center [331, 138] width 105 height 25
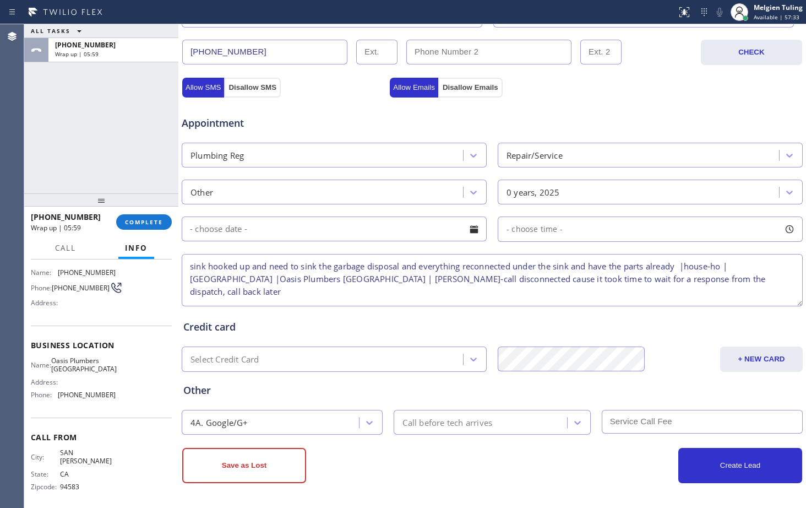
drag, startPoint x: 186, startPoint y: 266, endPoint x: 770, endPoint y: 288, distance: 583.9
click at [770, 288] on textarea "sink hooked up and need to sink the garbage disposal and everything reconnected…" at bounding box center [492, 280] width 621 height 52
click at [132, 221] on span "COMPLETE" at bounding box center [144, 222] width 38 height 8
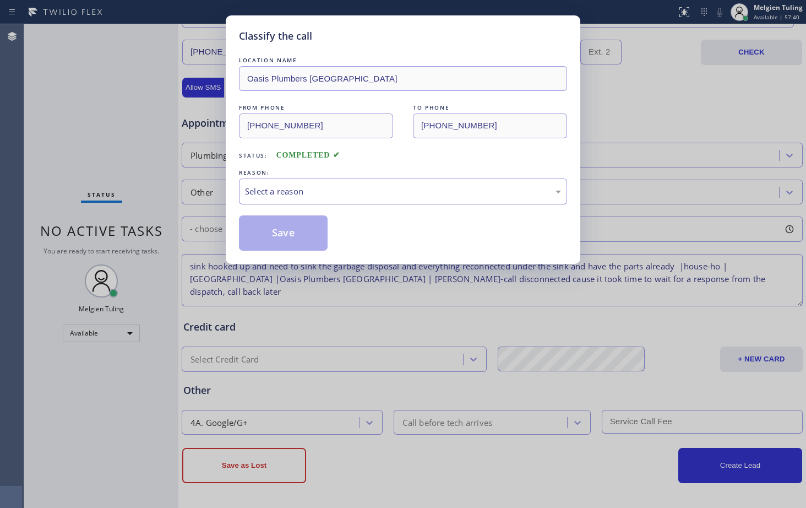
click at [270, 187] on div "Select a reason" at bounding box center [403, 191] width 316 height 13
click at [279, 230] on button "Save" at bounding box center [283, 232] width 89 height 35
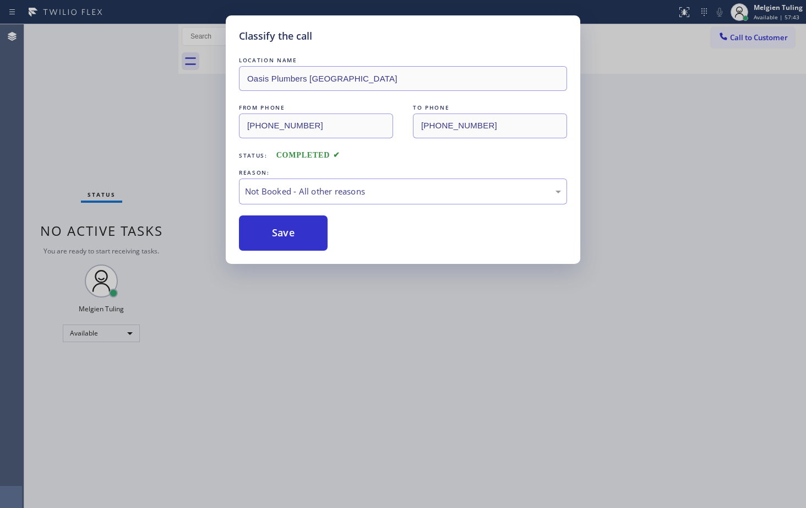
click at [137, 138] on div "Classify the call LOCATION NAME Oasis Plumbers Mission Viejo FROM PHONE (925) 5…" at bounding box center [403, 254] width 806 height 508
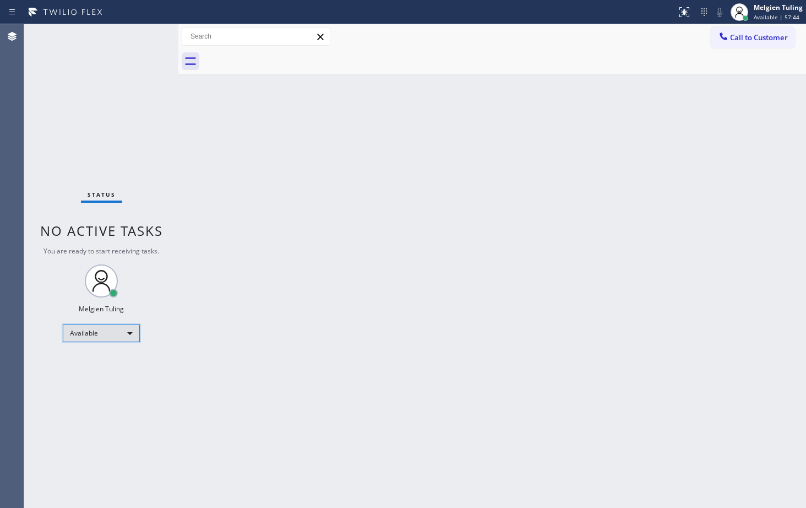
click at [114, 331] on div "Available" at bounding box center [101, 333] width 77 height 18
click at [94, 384] on li "Break" at bounding box center [100, 389] width 75 height 13
click at [117, 335] on div "Break" at bounding box center [101, 338] width 77 height 18
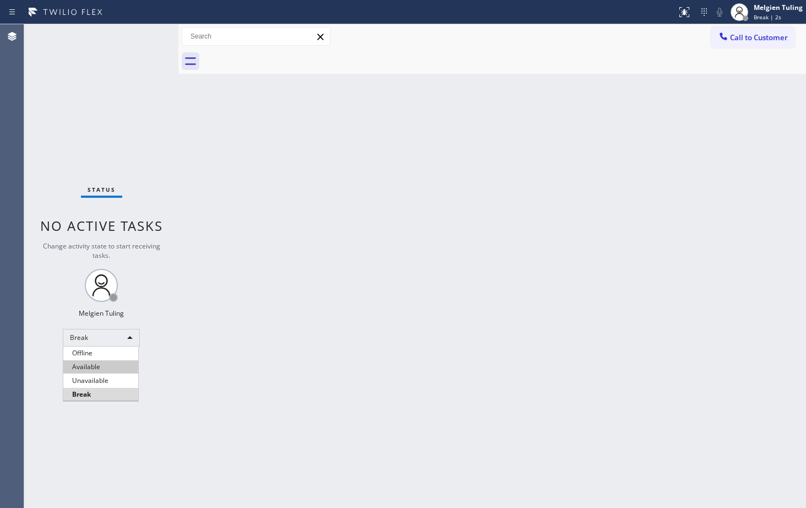
click at [109, 365] on li "Available" at bounding box center [100, 366] width 75 height 13
click at [428, 335] on div "Back to Dashboard Change Sender ID Customers Technicians Select a contact Outbo…" at bounding box center [492, 265] width 628 height 483
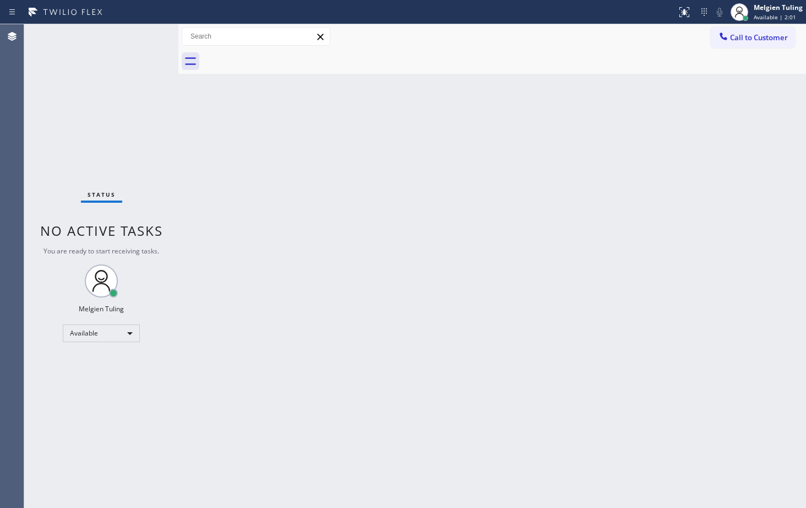
click at [88, 436] on div "Status No active tasks You are ready to start receiving tasks. Melgien Tuling A…" at bounding box center [101, 265] width 154 height 483
click at [771, 10] on div "Melgien Tuling" at bounding box center [778, 7] width 49 height 9
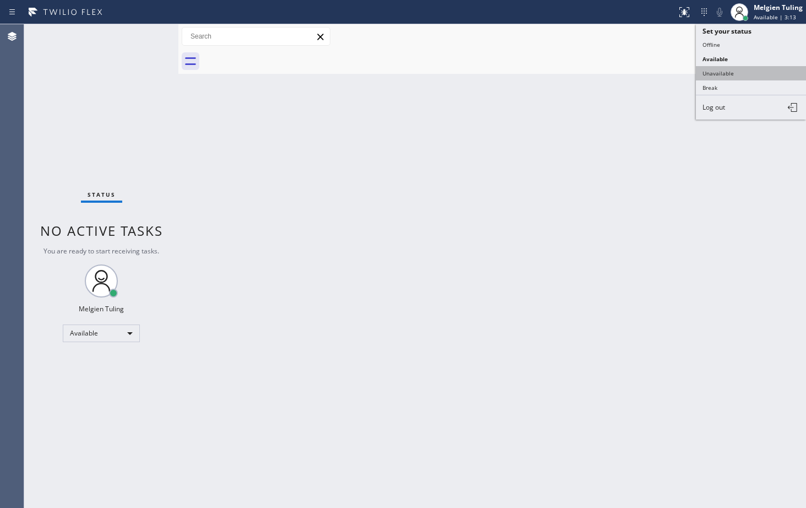
click at [729, 71] on button "Unavailable" at bounding box center [751, 73] width 110 height 14
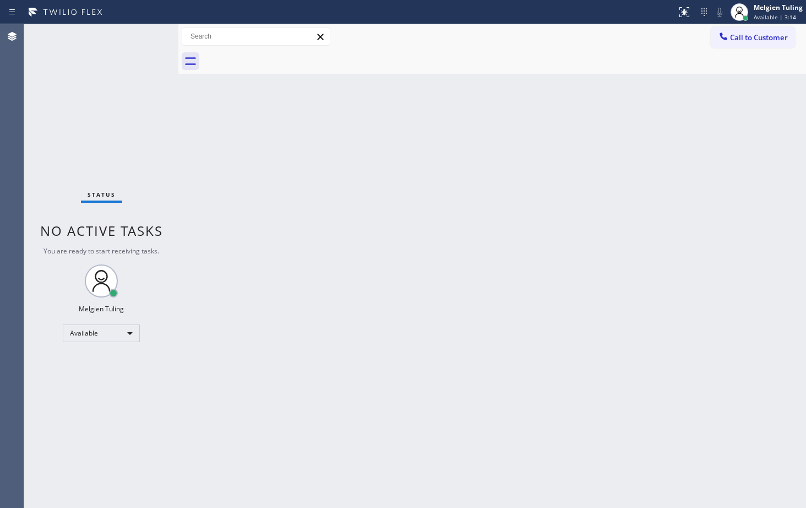
click at [709, 101] on div "Back to Dashboard Change Sender ID Customers Technicians Select a contact Outbo…" at bounding box center [492, 265] width 628 height 483
click at [739, 40] on span "Call to Customer" at bounding box center [759, 37] width 58 height 10
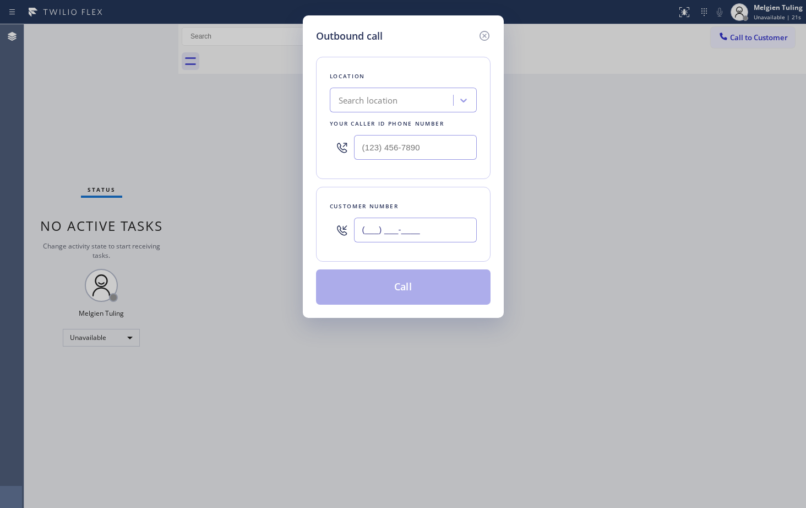
click at [369, 230] on input "(___) ___-____" at bounding box center [415, 229] width 123 height 25
paste input "925) 577-7952"
type input "[PHONE_NUMBER]"
click at [368, 146] on input "text" at bounding box center [415, 147] width 123 height 25
click at [368, 146] on input "(___) ___-____" at bounding box center [415, 147] width 123 height 25
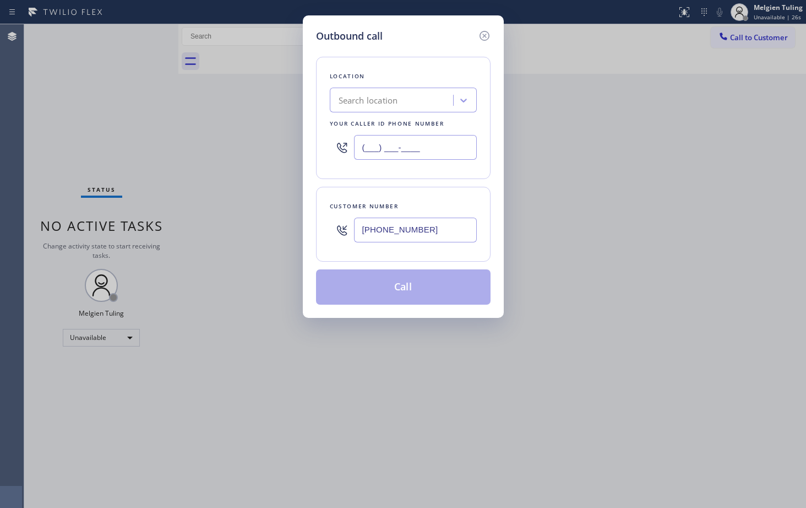
click at [368, 146] on input "(___) ___-____" at bounding box center [415, 147] width 123 height 25
paste input "949) 635-7337"
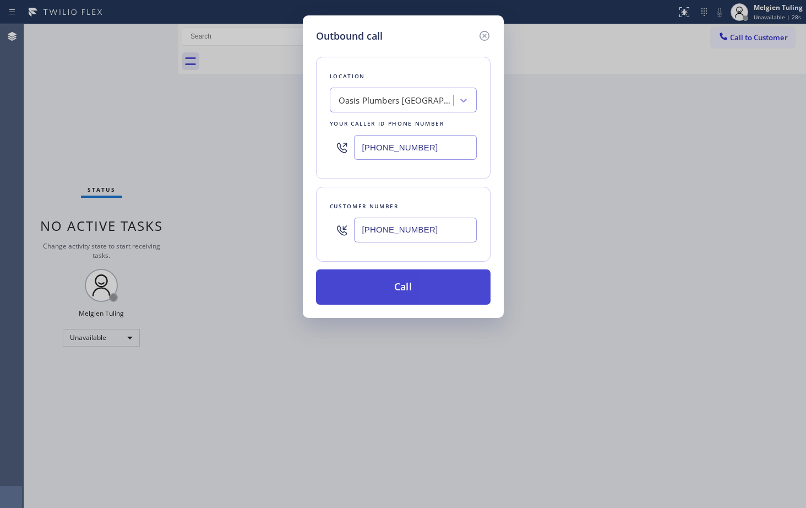
type input "[PHONE_NUMBER]"
click at [410, 281] on button "Call" at bounding box center [403, 286] width 174 height 35
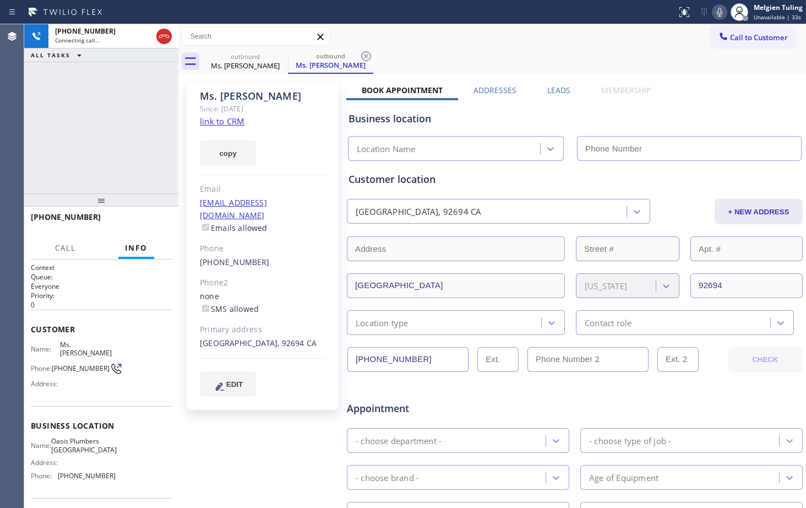
type input "[PHONE_NUMBER]"
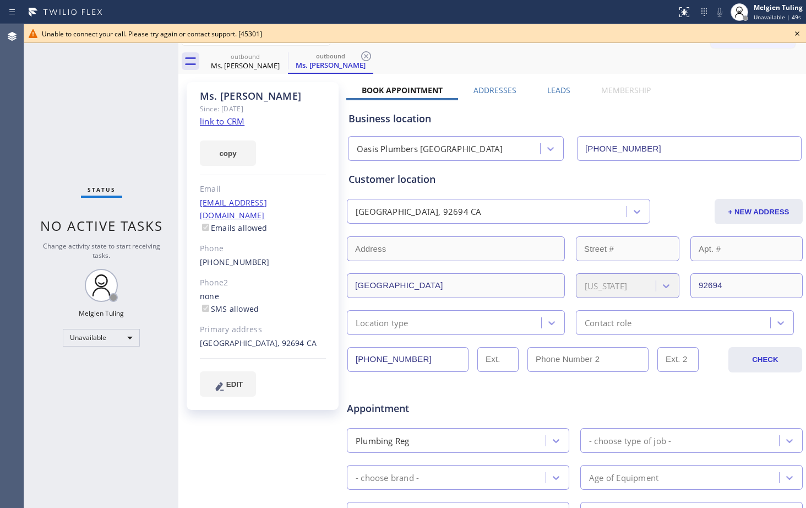
click at [223, 122] on link "link to CRM" at bounding box center [222, 121] width 45 height 11
click at [794, 32] on icon at bounding box center [796, 33] width 13 height 13
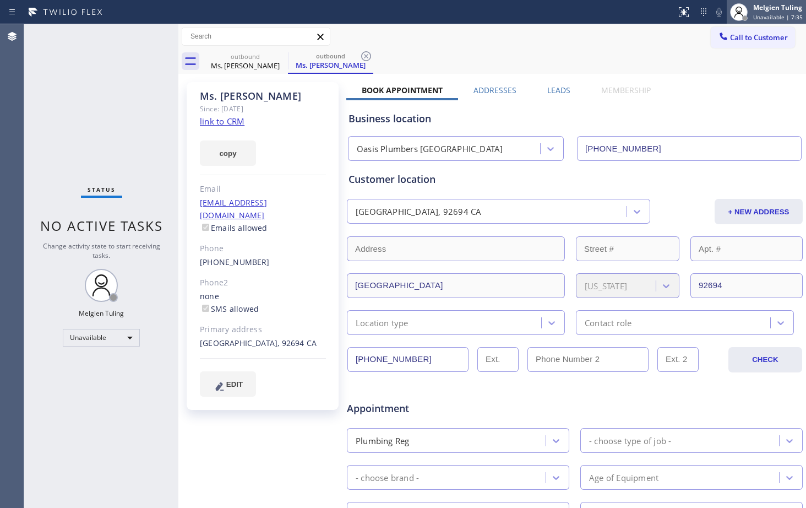
click at [776, 6] on div "Melgien Tuling" at bounding box center [778, 7] width 50 height 9
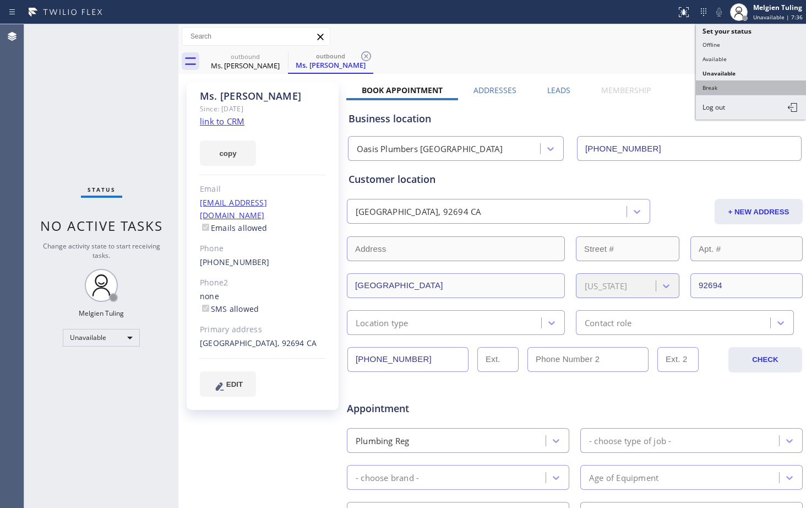
click at [709, 87] on button "Break" at bounding box center [751, 87] width 110 height 14
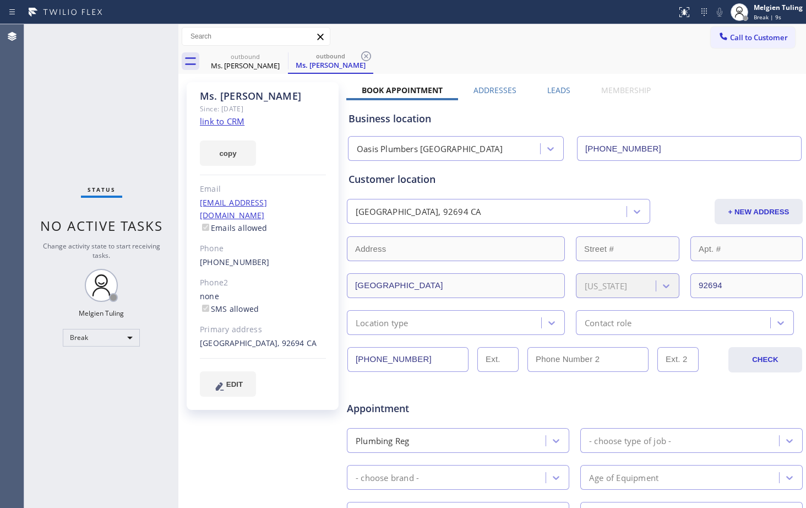
click at [271, 441] on div "Ms. Heather Since: 20 may 2020 link to CRM copy Email no@gmail.com Emails allow…" at bounding box center [263, 433] width 165 height 713
click at [129, 337] on div "Break" at bounding box center [101, 338] width 77 height 18
click at [157, 305] on div at bounding box center [403, 254] width 806 height 508
click at [96, 332] on div "Break" at bounding box center [101, 338] width 77 height 18
click at [94, 365] on li "Available" at bounding box center [100, 366] width 75 height 13
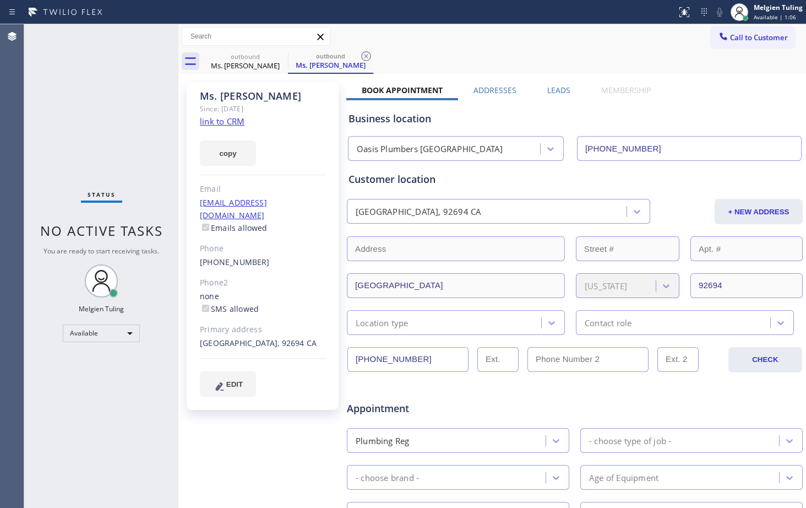
click at [137, 30] on div "Status No active tasks You are ready to start receiving tasks. Melgien Tuling A…" at bounding box center [101, 265] width 154 height 483
click at [138, 31] on div "Status No active tasks You are ready to start receiving tasks. Melgien Tuling A…" at bounding box center [101, 265] width 154 height 483
click at [366, 55] on icon at bounding box center [365, 56] width 13 height 13
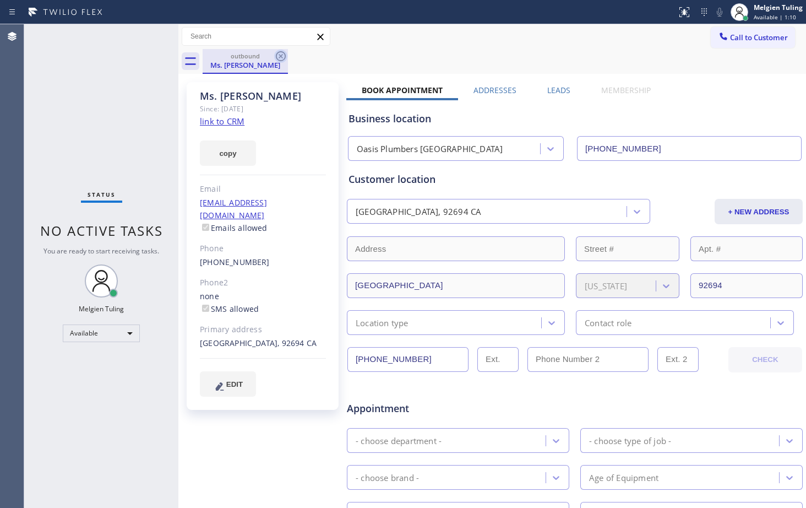
click at [281, 54] on icon at bounding box center [280, 56] width 13 height 13
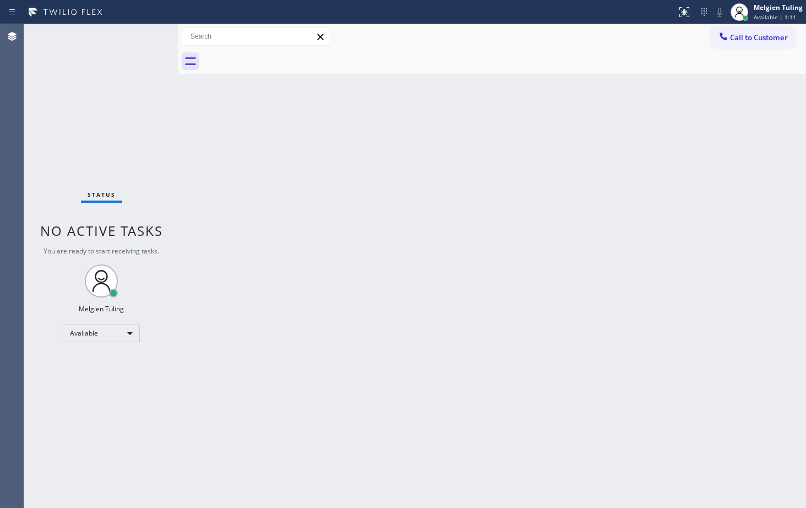
click at [280, 234] on div "Back to Dashboard Change Sender ID Customers Technicians Select a contact Outbo…" at bounding box center [492, 265] width 628 height 483
drag, startPoint x: 362, startPoint y: 214, endPoint x: 368, endPoint y: 228, distance: 15.8
click at [362, 215] on div "Back to Dashboard Change Sender ID Customers Technicians Select a contact Outbo…" at bounding box center [492, 265] width 628 height 483
click at [139, 34] on div "Status No active tasks You are ready to start receiving tasks. Melgien Tuling A…" at bounding box center [101, 265] width 154 height 483
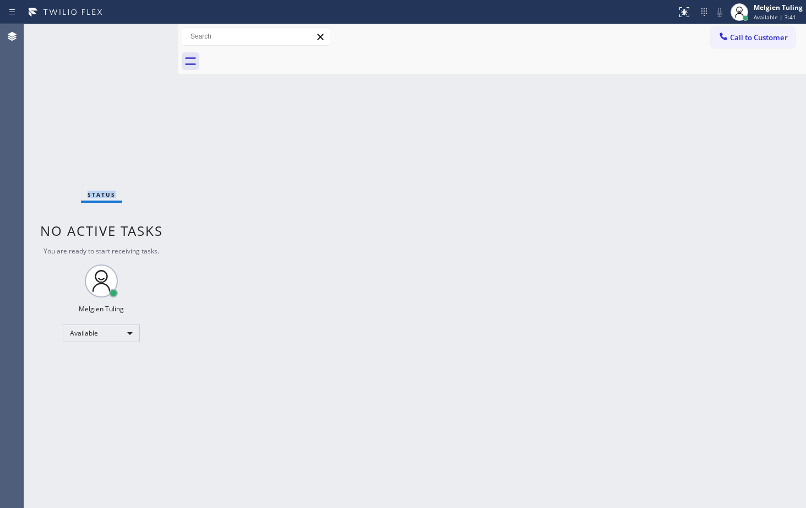
click at [139, 34] on div "Status No active tasks You are ready to start receiving tasks. Melgien Tuling A…" at bounding box center [101, 265] width 154 height 483
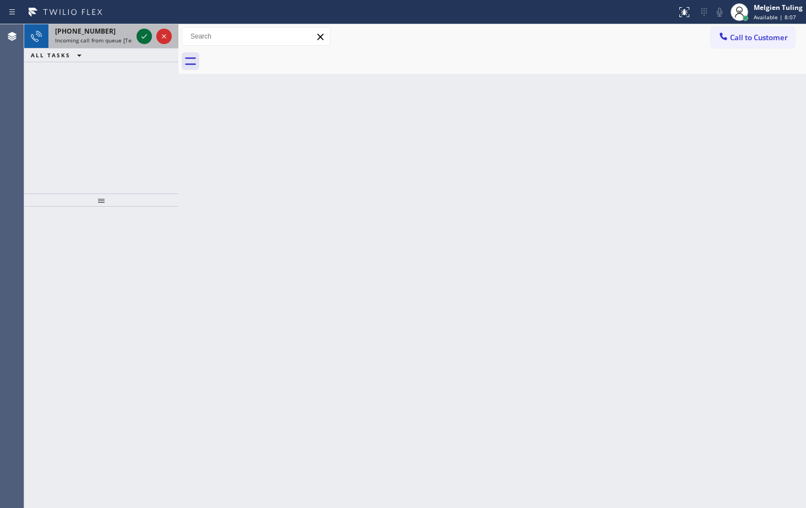
click at [149, 33] on icon at bounding box center [144, 36] width 13 height 13
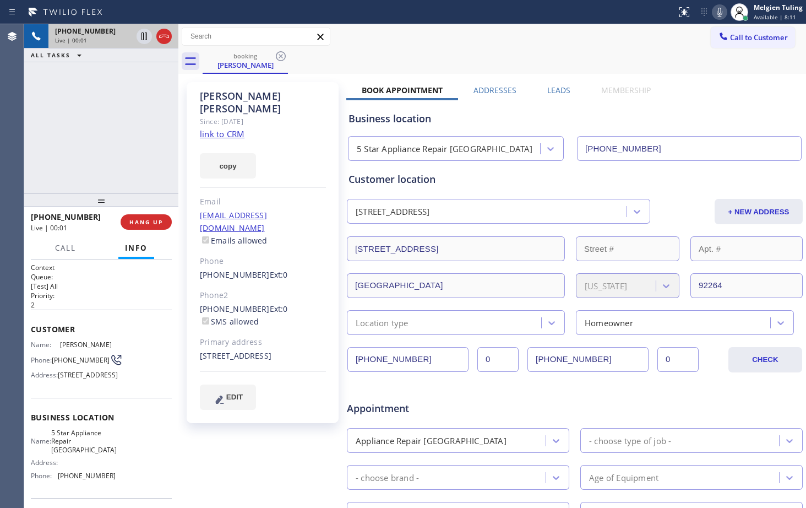
type input "[PHONE_NUMBER]"
click at [211, 128] on link "link to CRM" at bounding box center [222, 133] width 45 height 11
click at [144, 35] on icon at bounding box center [144, 36] width 13 height 13
click at [721, 10] on icon at bounding box center [719, 12] width 13 height 13
click at [129, 139] on div "+17608488577 Live | 01:21 ALL TASKS ALL TASKS ACTIVE TASKS TASKS IN WRAP UP" at bounding box center [101, 108] width 154 height 169
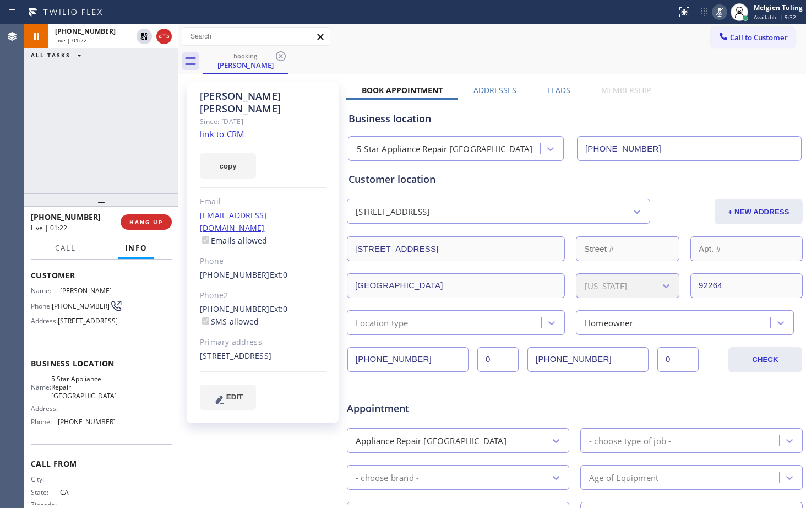
scroll to position [106, 0]
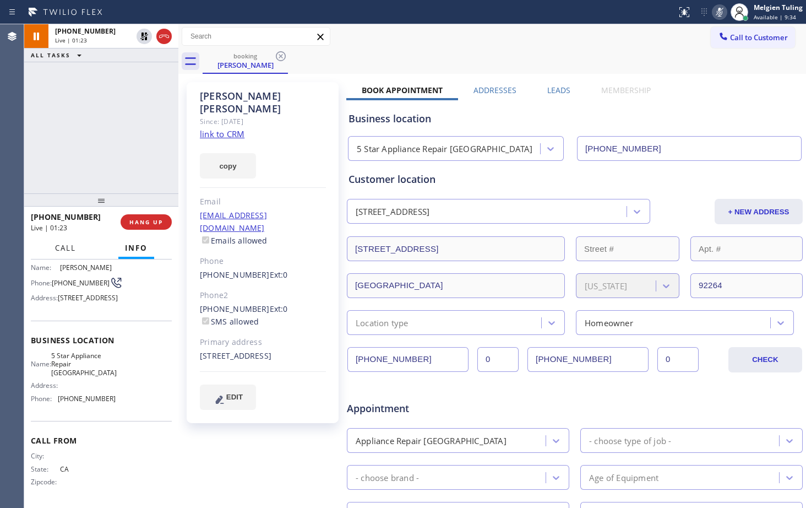
click at [66, 249] on span "Call" at bounding box center [65, 248] width 21 height 10
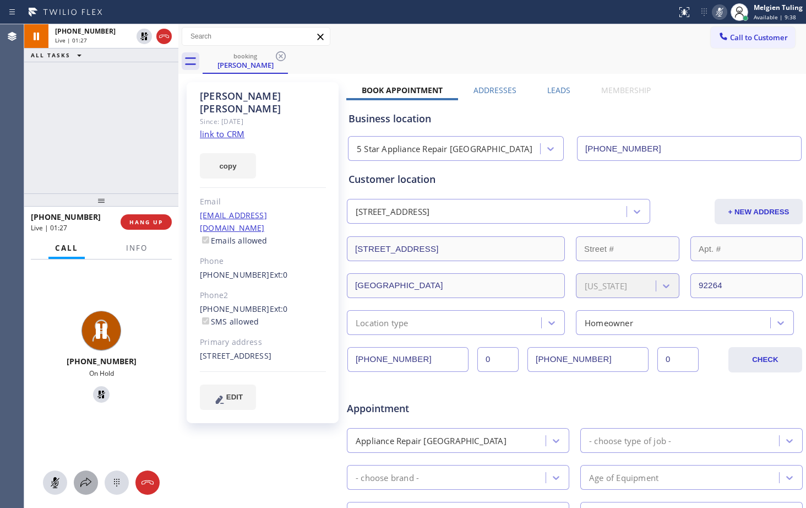
click at [86, 477] on icon at bounding box center [85, 482] width 13 height 13
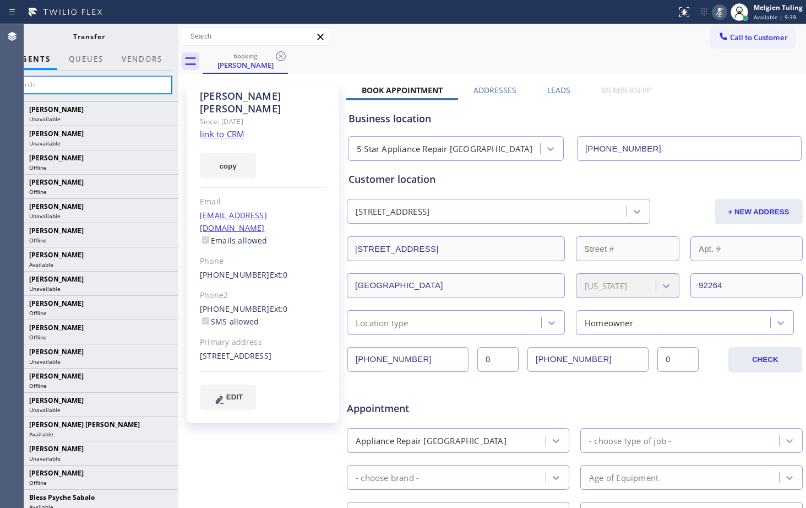
click at [105, 88] on input "text" at bounding box center [89, 85] width 166 height 18
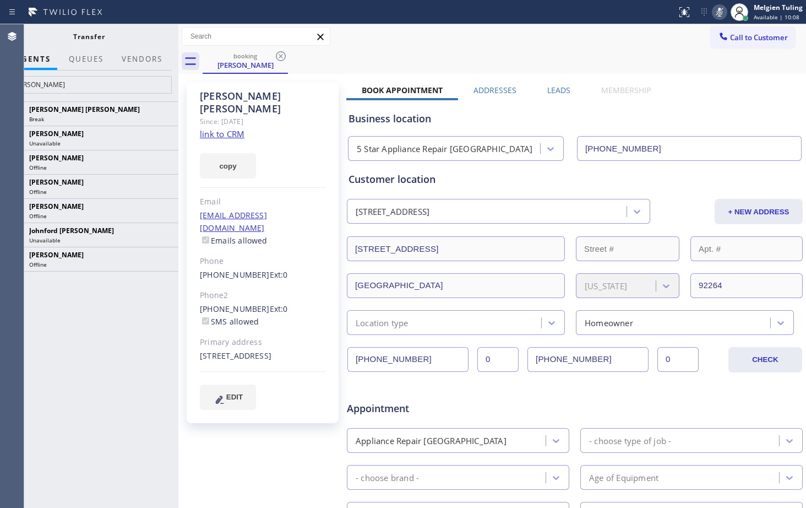
click at [128, 376] on div "Edel John Suson Break JOHN FELIX PEREZ Unavailable John Philip Juatashe Offline…" at bounding box center [88, 304] width 179 height 406
click at [70, 87] on input "john" at bounding box center [89, 85] width 166 height 18
type input "j"
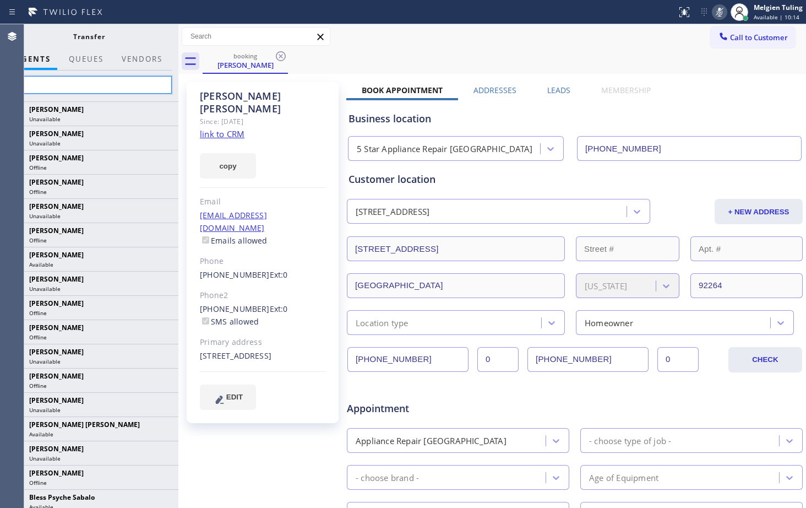
type input "john"
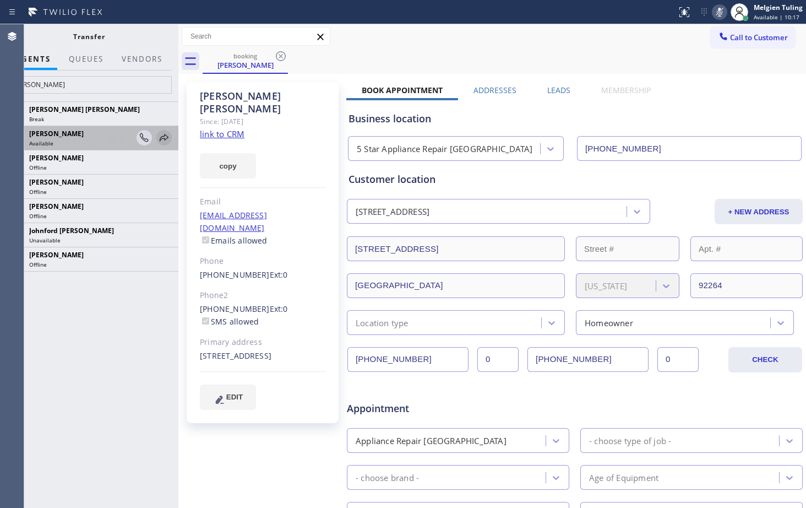
click at [166, 134] on icon at bounding box center [163, 137] width 13 height 13
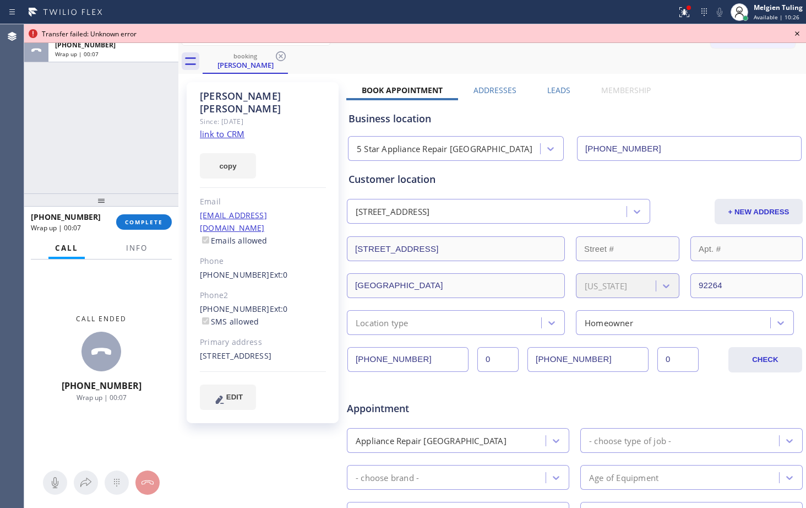
click at [124, 128] on div "ALL TASKS ALL TASKS ACTIVE TASKS TASKS IN WRAP UP +17608488577 Wrap up | 00:07" at bounding box center [101, 108] width 154 height 169
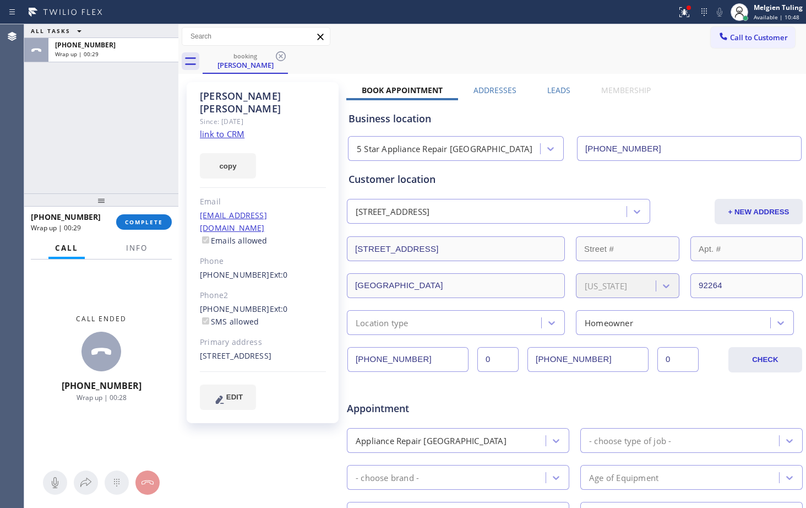
click at [157, 289] on div "Call ended +17608488577 Wrap up | 00:28" at bounding box center [101, 358] width 154 height 198
click at [146, 222] on span "COMPLETE" at bounding box center [144, 222] width 38 height 8
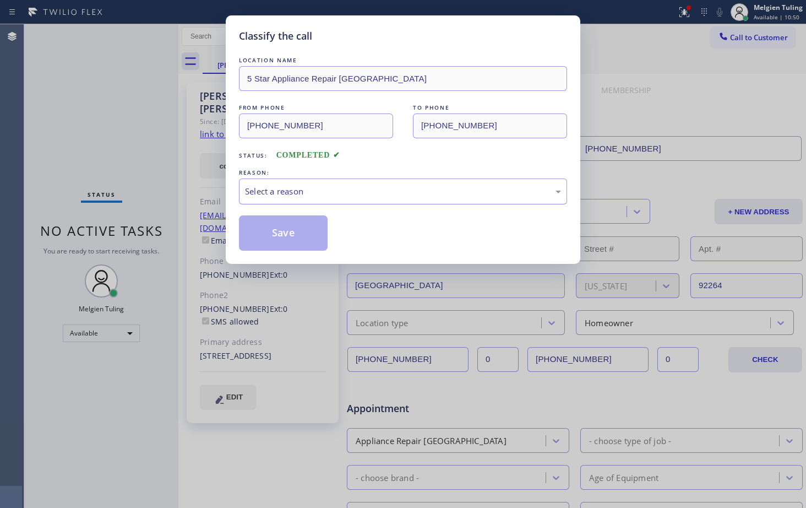
click at [260, 191] on div "Select a reason" at bounding box center [403, 191] width 316 height 13
click at [276, 232] on button "Save" at bounding box center [283, 232] width 89 height 35
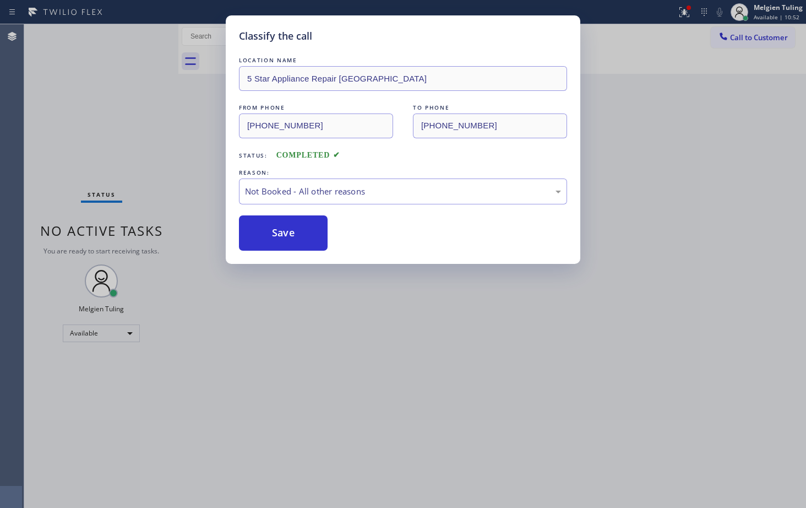
click at [154, 102] on div "Classify the call LOCATION NAME 5 Star Appliance Repair Palm Springs FROM PHONE…" at bounding box center [403, 254] width 806 height 508
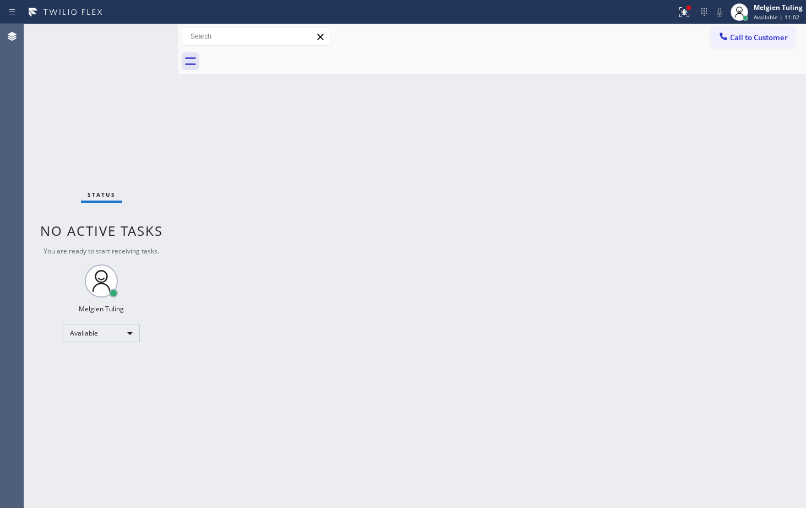
click at [119, 146] on div "Status No active tasks You are ready to start receiving tasks. Melgien Tuling A…" at bounding box center [101, 265] width 154 height 483
click at [142, 40] on div "Status No active tasks You are ready to start receiving tasks. Melgien Tuling A…" at bounding box center [101, 265] width 154 height 483
drag, startPoint x: 301, startPoint y: 203, endPoint x: 302, endPoint y: 219, distance: 16.0
click at [302, 210] on div "Back to Dashboard Change Sender ID Customers Technicians Select a contact Outbo…" at bounding box center [492, 265] width 628 height 483
click at [683, 12] on icon at bounding box center [684, 12] width 13 height 13
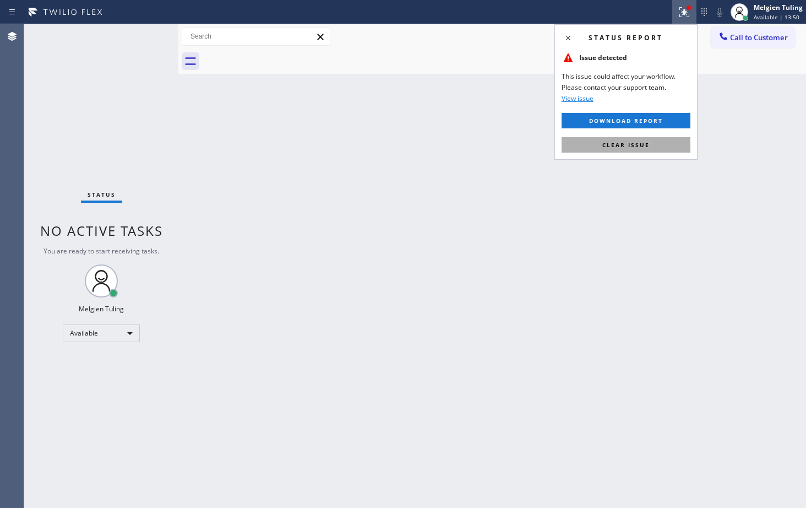
click at [629, 145] on span "Clear issue" at bounding box center [625, 145] width 47 height 8
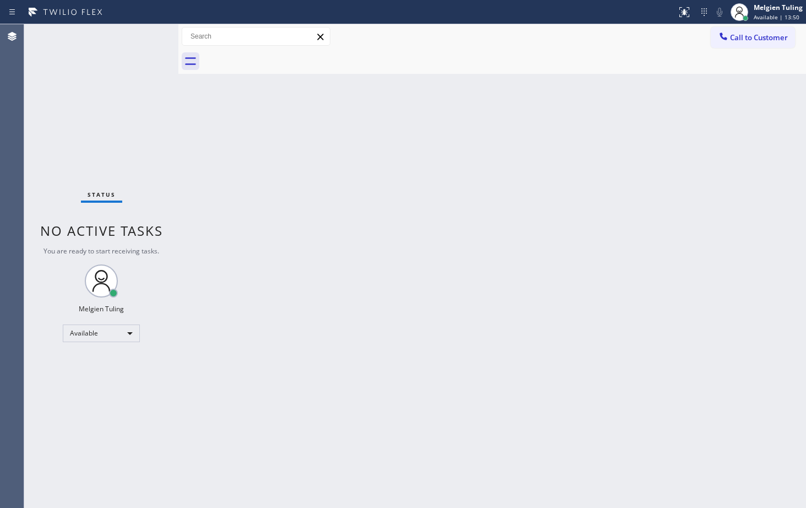
click at [629, 145] on div "Back to Dashboard Change Sender ID Customers Technicians Select a contact Outbo…" at bounding box center [492, 265] width 628 height 483
click at [117, 435] on div "Status No active tasks You are ready to start receiving tasks. Melgien Tuling A…" at bounding box center [101, 265] width 154 height 483
click at [91, 145] on div "Status No active tasks You are ready to start receiving tasks. Melgien Tuling A…" at bounding box center [101, 265] width 154 height 483
drag, startPoint x: 586, startPoint y: 234, endPoint x: 588, endPoint y: 250, distance: 16.7
click at [586, 241] on div "Back to Dashboard Change Sender ID Customers Technicians Select a contact Outbo…" at bounding box center [492, 265] width 628 height 483
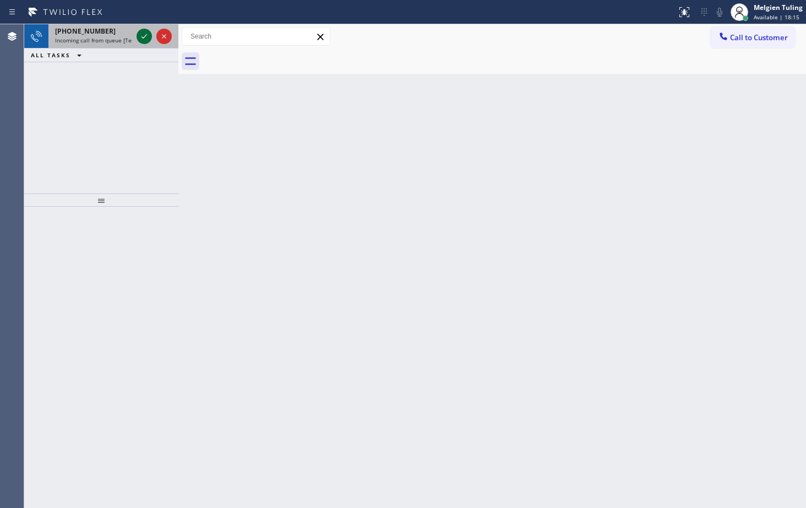
click at [141, 41] on icon at bounding box center [144, 36] width 13 height 13
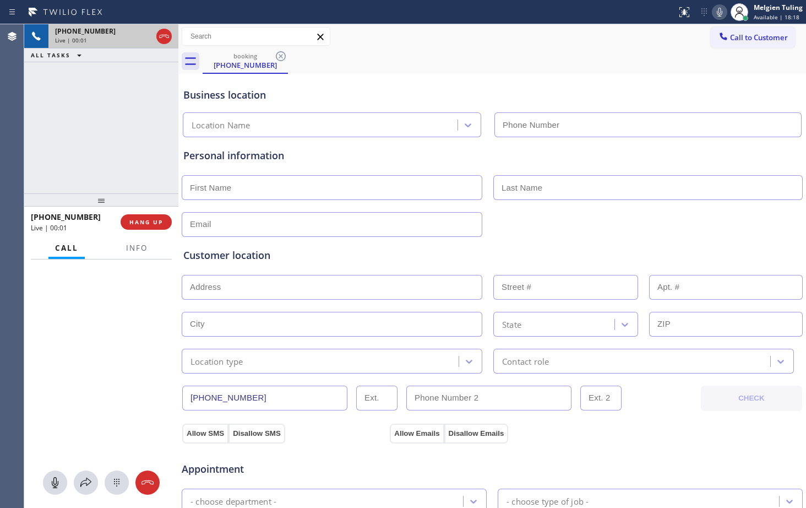
type input "[PHONE_NUMBER]"
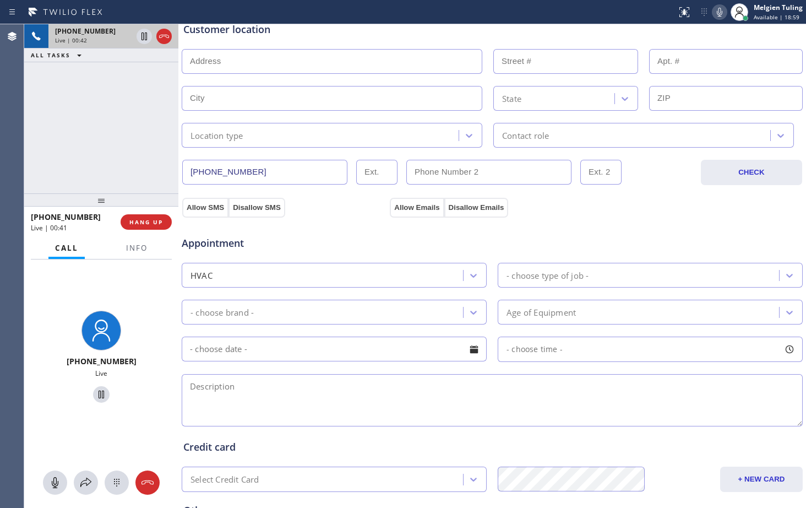
scroll to position [330, 0]
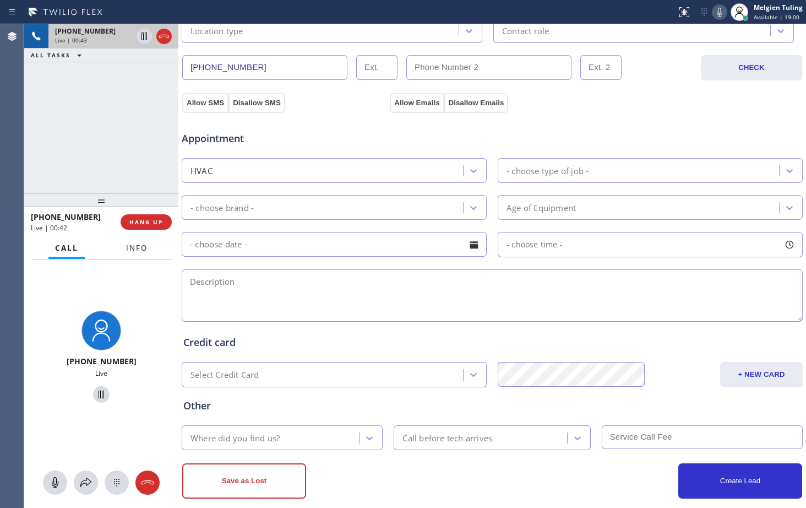
click at [139, 249] on span "Info" at bounding box center [136, 248] width 21 height 10
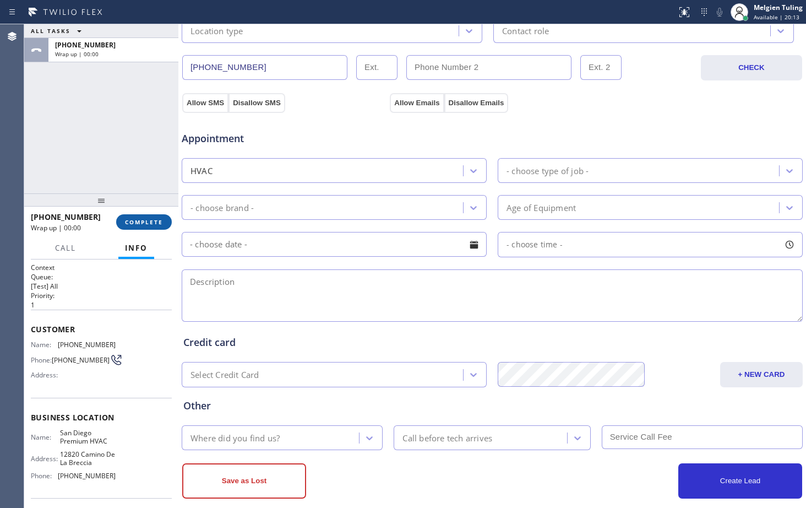
click at [140, 226] on span "COMPLETE" at bounding box center [144, 222] width 38 height 8
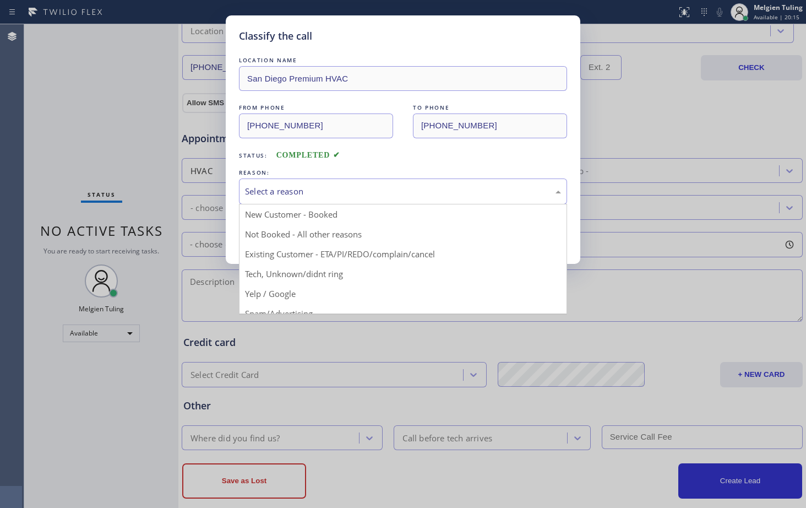
click at [286, 194] on div "Select a reason" at bounding box center [403, 191] width 316 height 13
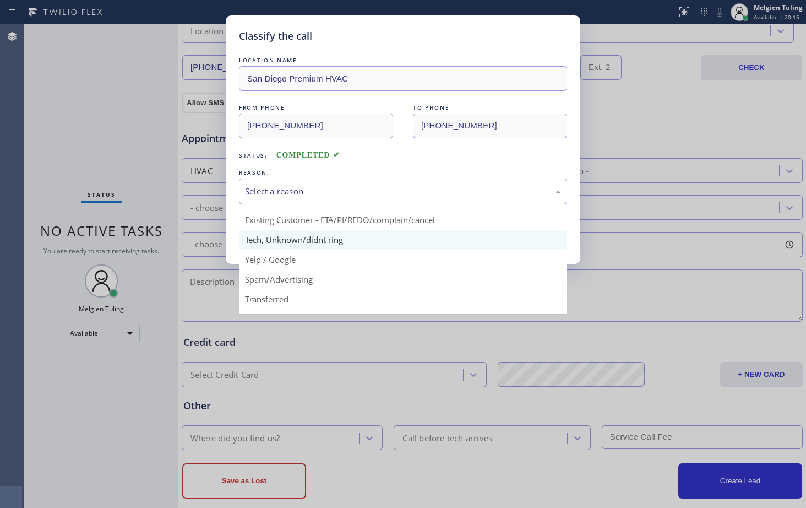
scroll to position [69, 0]
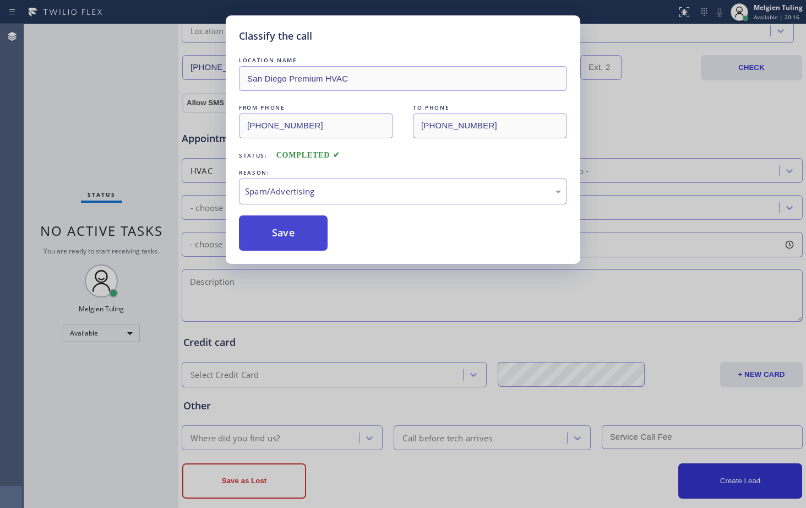
click at [313, 239] on button "Save" at bounding box center [283, 232] width 89 height 35
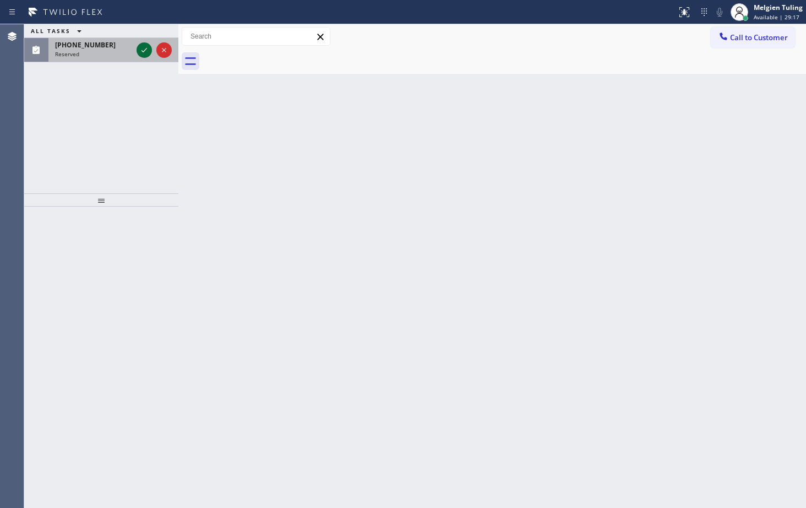
click at [141, 52] on icon at bounding box center [144, 49] width 13 height 13
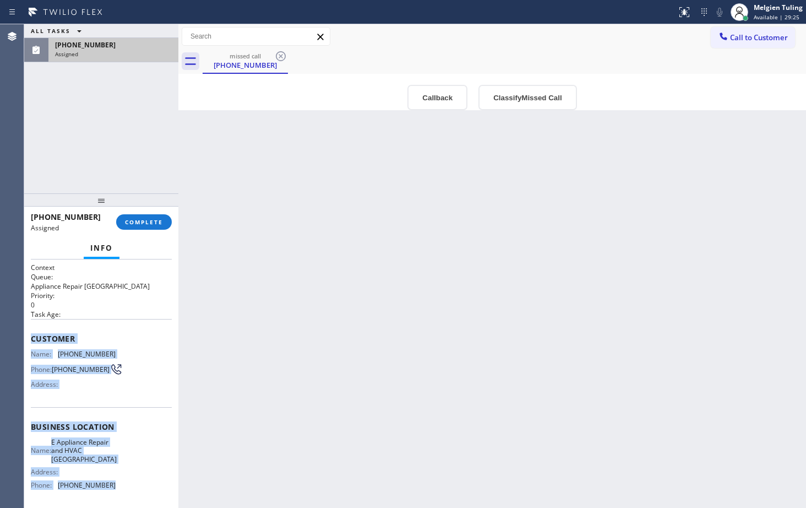
drag, startPoint x: 29, startPoint y: 335, endPoint x: 115, endPoint y: 486, distance: 173.8
click at [115, 486] on div "Context Queue: Appliance Repair High End Priority: 0 Task Age: Customer Name: (…" at bounding box center [101, 383] width 154 height 248
click at [115, 486] on div "Name: E Appliance Repair and HVAC Malibu Address: Phone: (310) 361-3811" at bounding box center [101, 466] width 141 height 56
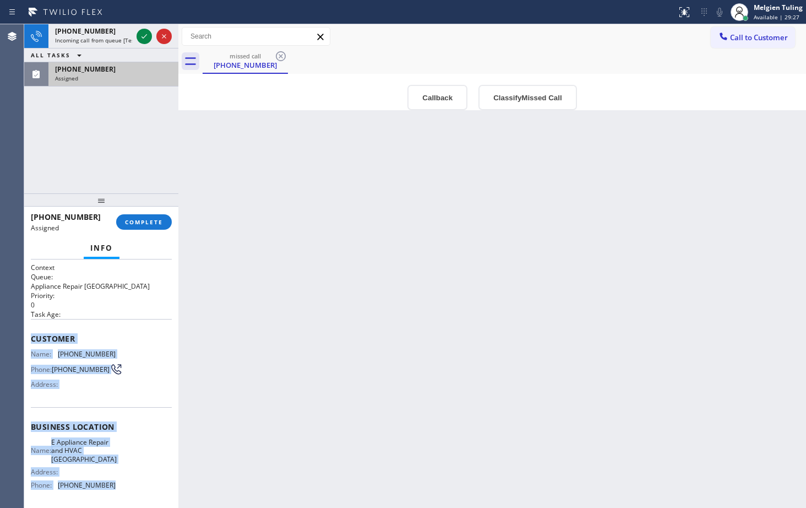
drag, startPoint x: 114, startPoint y: 489, endPoint x: 31, endPoint y: 341, distance: 170.1
click at [31, 341] on div "Context Queue: Appliance Repair High End Priority: 0 Task Age: Customer Name: (…" at bounding box center [101, 427] width 141 height 328
copy div "Customer Name: (646) 284-4211 Phone: (646) 284-4211 Address: Business location …"
click at [141, 220] on span "COMPLETE" at bounding box center [144, 222] width 38 height 8
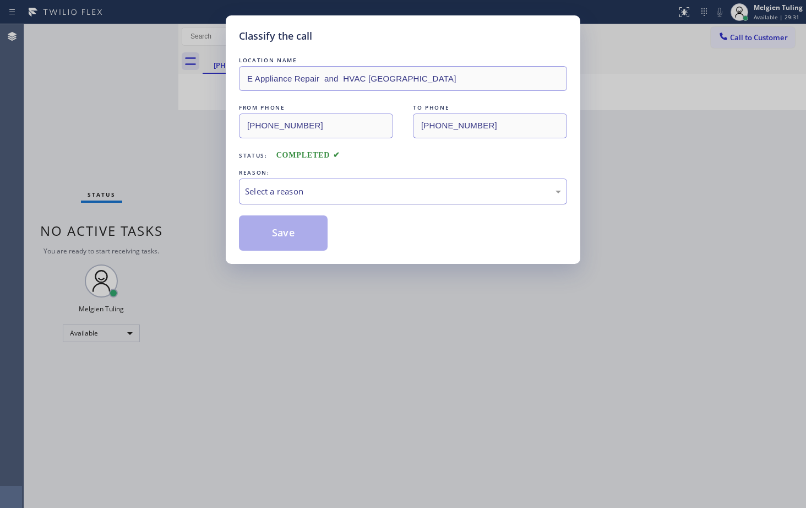
click at [318, 192] on div "Select a reason" at bounding box center [403, 191] width 316 height 13
click at [273, 230] on button "Save" at bounding box center [283, 232] width 89 height 35
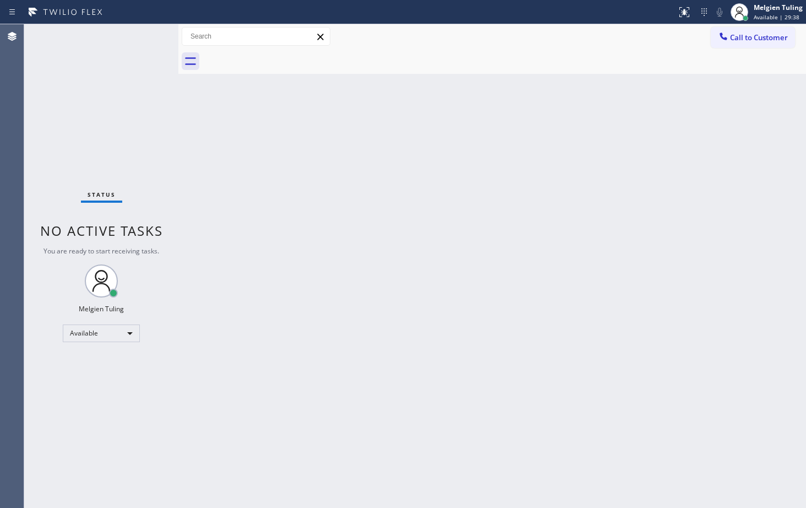
click at [111, 386] on div "Status No active tasks You are ready to start receiving tasks. Melgien Tuling A…" at bounding box center [101, 265] width 154 height 483
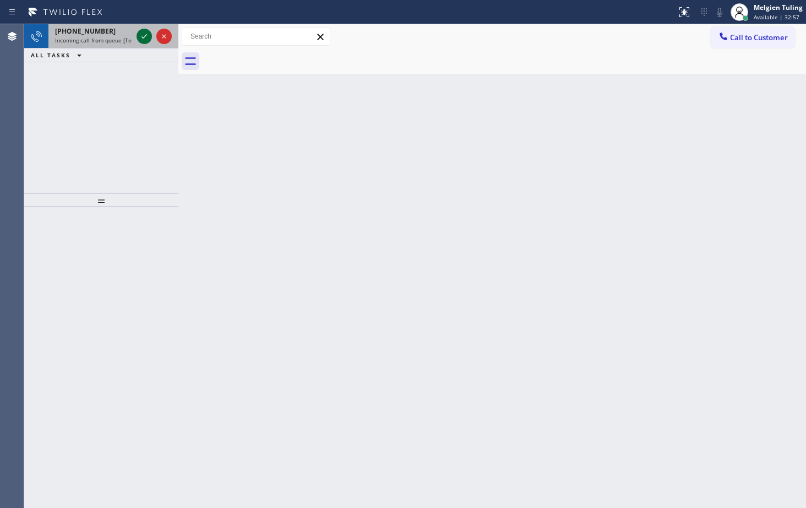
click at [149, 36] on icon at bounding box center [144, 36] width 13 height 13
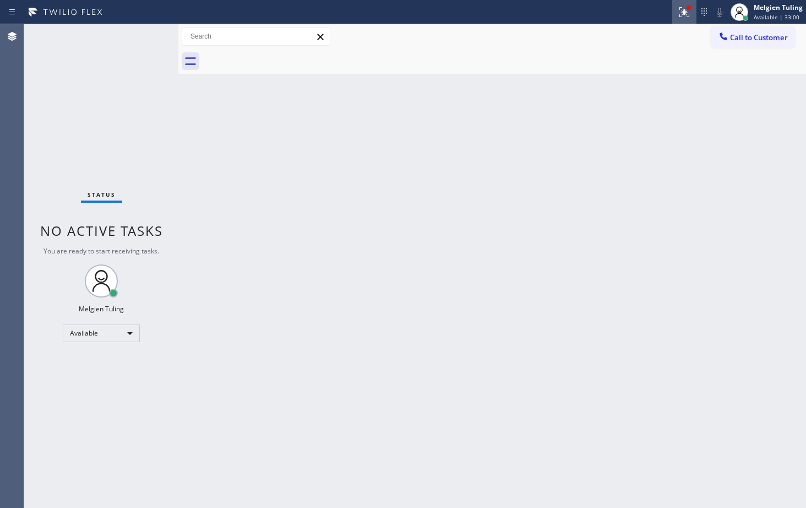
click at [691, 13] on icon at bounding box center [684, 12] width 13 height 13
click at [687, 16] on icon at bounding box center [684, 12] width 13 height 13
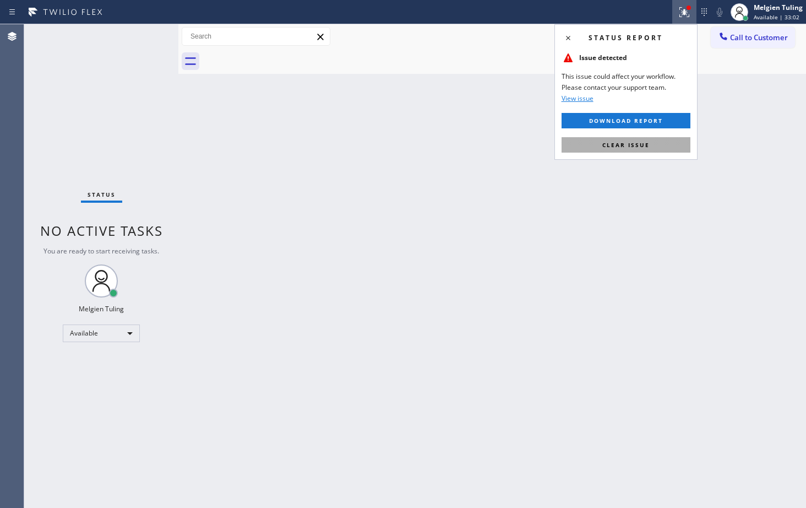
click at [614, 146] on span "Clear issue" at bounding box center [625, 145] width 47 height 8
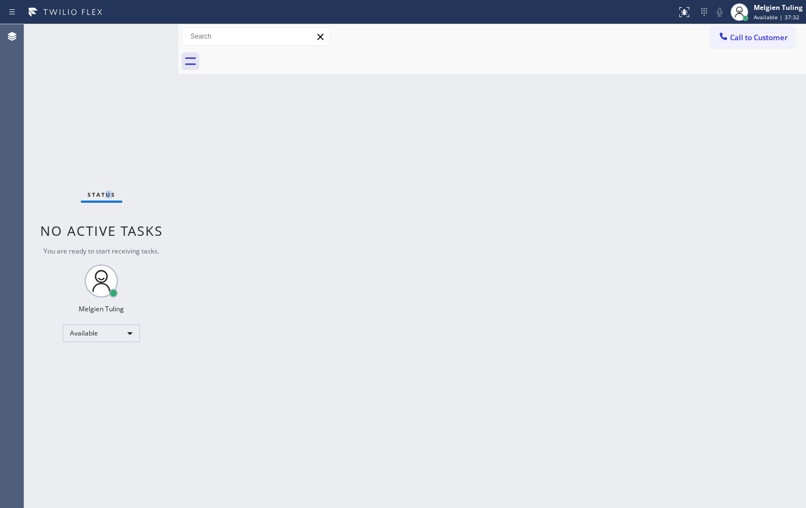
click at [108, 100] on div "Status No active tasks You are ready to start receiving tasks. Melgien Tuling A…" at bounding box center [101, 265] width 154 height 483
click at [276, 176] on div "Back to Dashboard Change Sender ID Customers Technicians Select a contact Outbo…" at bounding box center [492, 265] width 628 height 483
click at [681, 7] on icon at bounding box center [682, 11] width 7 height 8
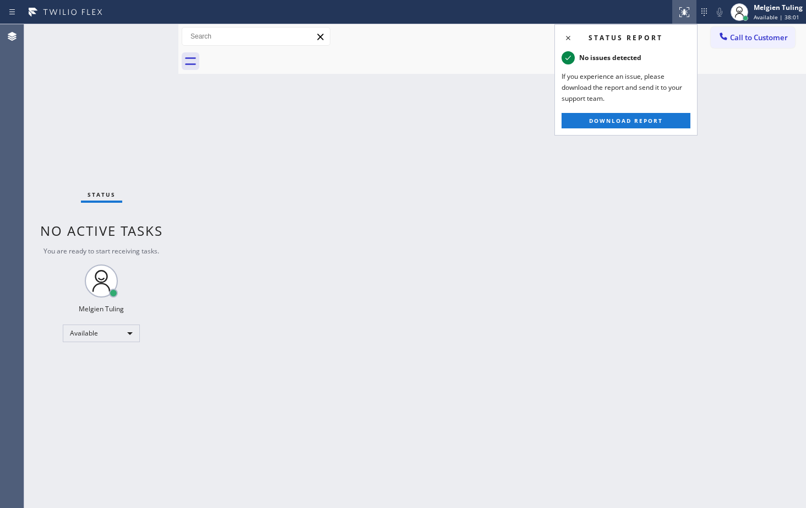
click at [681, 7] on icon at bounding box center [682, 11] width 7 height 8
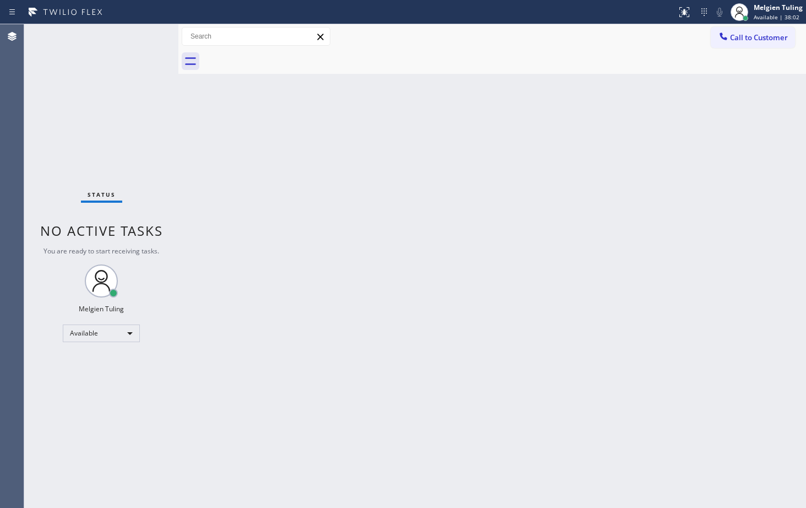
click at [440, 225] on div "Back to Dashboard Change Sender ID Customers Technicians Select a contact Outbo…" at bounding box center [492, 265] width 628 height 483
click at [139, 31] on div "Status No active tasks You are ready to start receiving tasks. Melgien Tuling A…" at bounding box center [101, 265] width 154 height 483
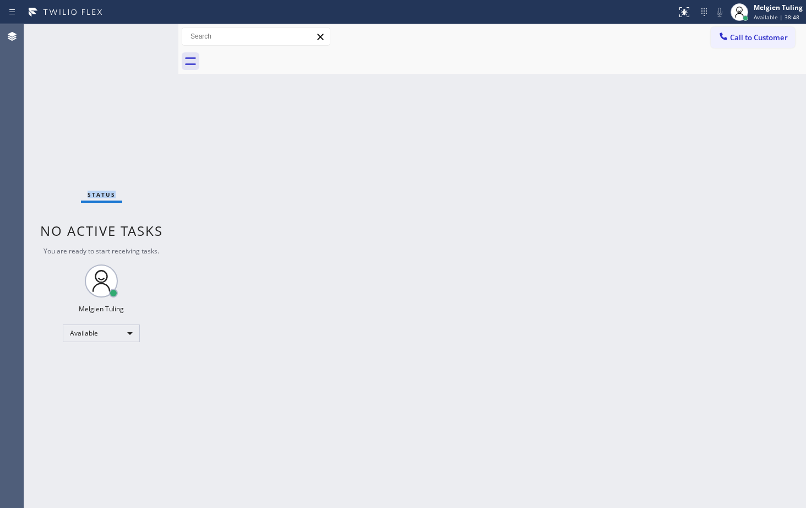
click at [134, 156] on div "Status No active tasks You are ready to start receiving tasks. Melgien Tuling A…" at bounding box center [101, 265] width 154 height 483
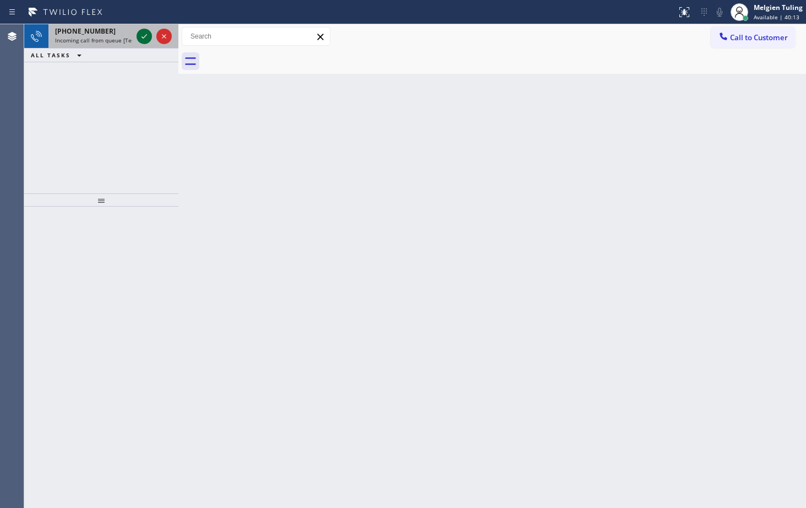
click at [144, 41] on icon at bounding box center [144, 36] width 13 height 13
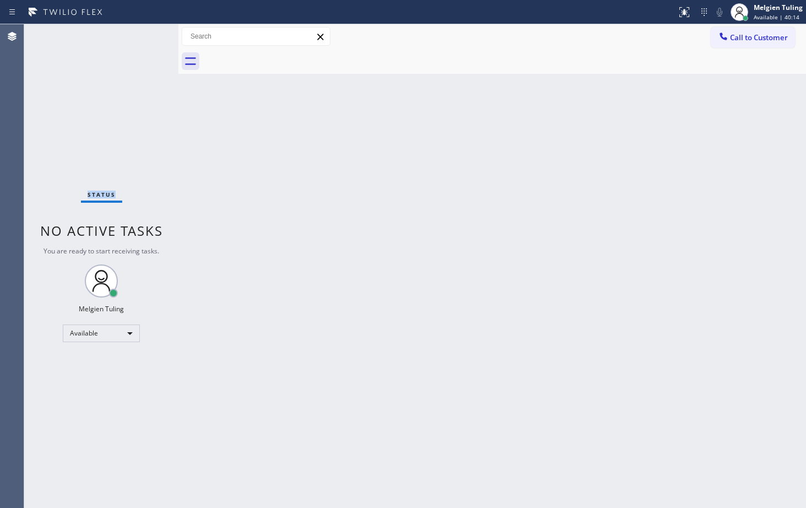
click at [169, 110] on div "Status No active tasks You are ready to start receiving tasks. Melgien Tuling A…" at bounding box center [101, 265] width 154 height 483
click at [112, 92] on div "Status No active tasks You are ready to start receiving tasks. Melgien Tuling A…" at bounding box center [101, 265] width 154 height 483
click at [691, 13] on icon at bounding box center [684, 12] width 13 height 13
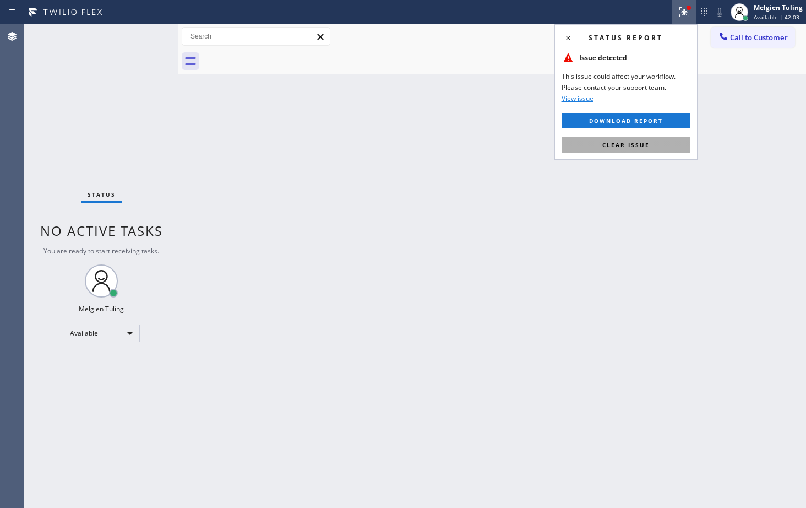
click at [624, 148] on span "Clear issue" at bounding box center [625, 145] width 47 height 8
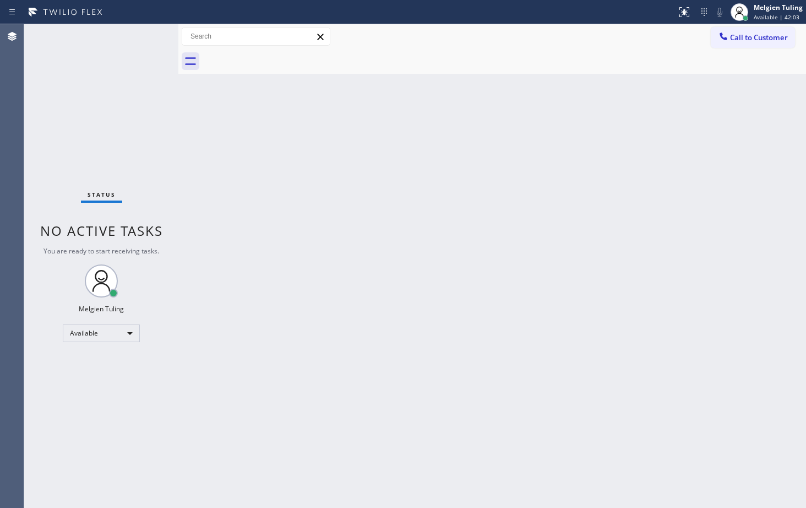
click at [417, 169] on div "Back to Dashboard Change Sender ID Customers Technicians Select a contact Outbo…" at bounding box center [492, 265] width 628 height 483
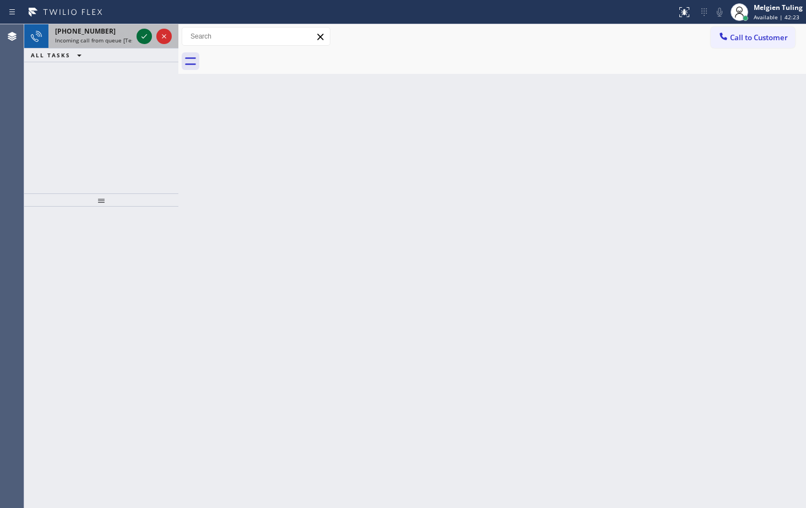
click at [143, 37] on icon at bounding box center [144, 36] width 13 height 13
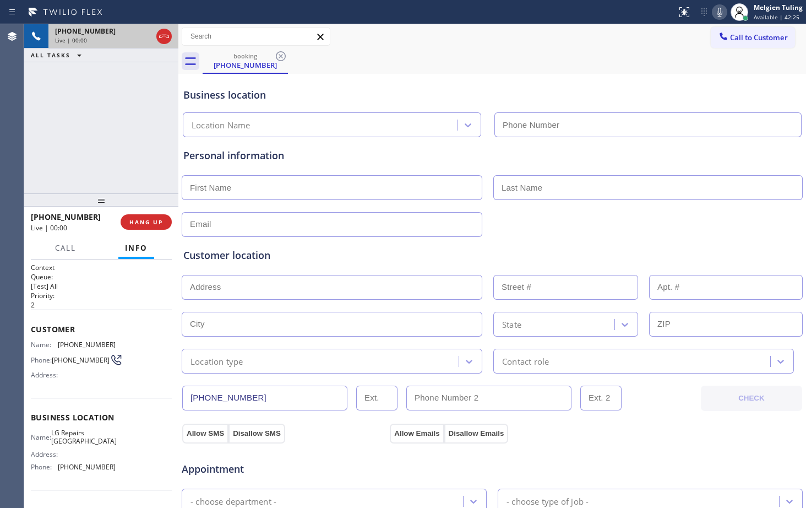
type input "[PHONE_NUMBER]"
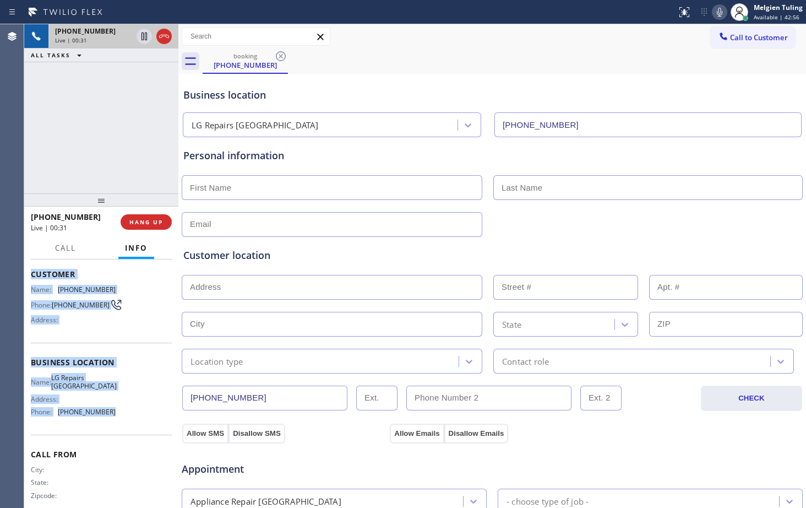
drag, startPoint x: 26, startPoint y: 273, endPoint x: 123, endPoint y: 412, distance: 168.9
click at [123, 412] on div "Context Queue: [Test] All Priority: 2 Customer Name: (888) 569-6970 Phone: (888…" at bounding box center [101, 383] width 154 height 248
click at [123, 412] on div "Name: LG Repairs Chicago Address: Phone: (312) 847-3401" at bounding box center [101, 396] width 141 height 47
drag, startPoint x: 108, startPoint y: 416, endPoint x: 30, endPoint y: 276, distance: 160.4
click at [30, 276] on div "Context Queue: [Test] All Priority: 2 Customer Name: (888) 569-6970 Phone: (888…" at bounding box center [101, 383] width 154 height 248
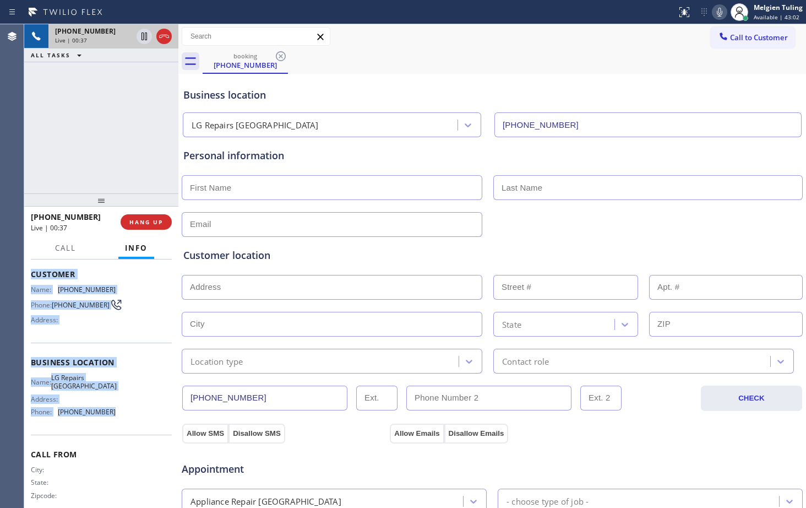
copy div "Customer Name: (888) 569-6970 Phone: (888) 569-6970 Address: Business location …"
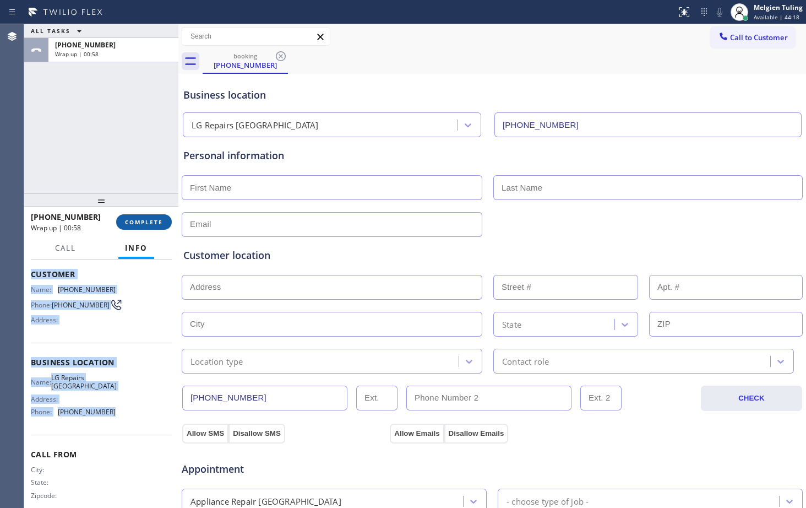
click at [133, 215] on button "COMPLETE" at bounding box center [144, 221] width 56 height 15
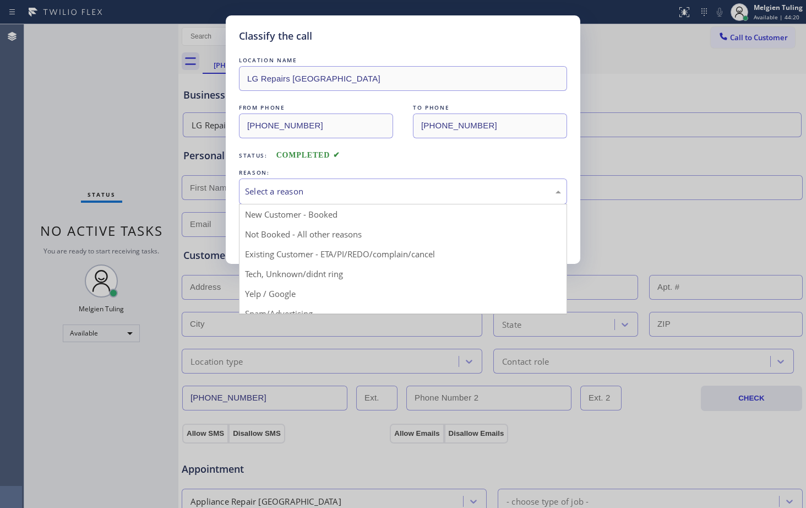
click at [315, 185] on div "Select a reason" at bounding box center [403, 191] width 316 height 13
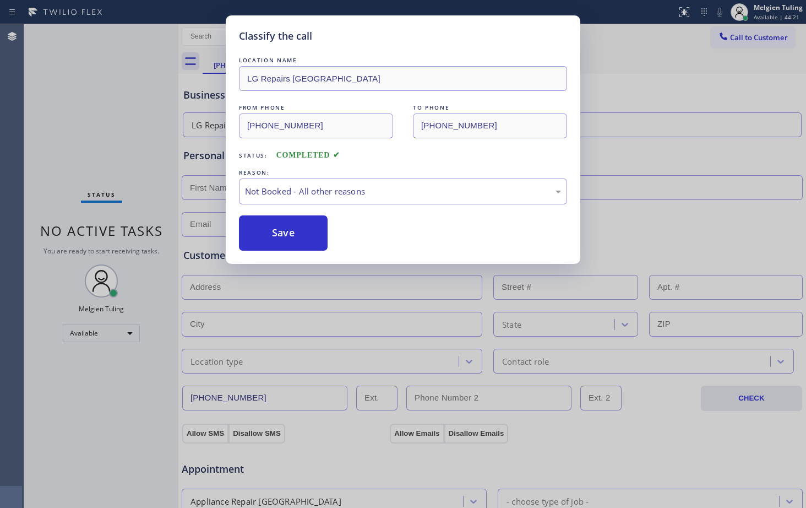
click at [291, 233] on button "Save" at bounding box center [283, 232] width 89 height 35
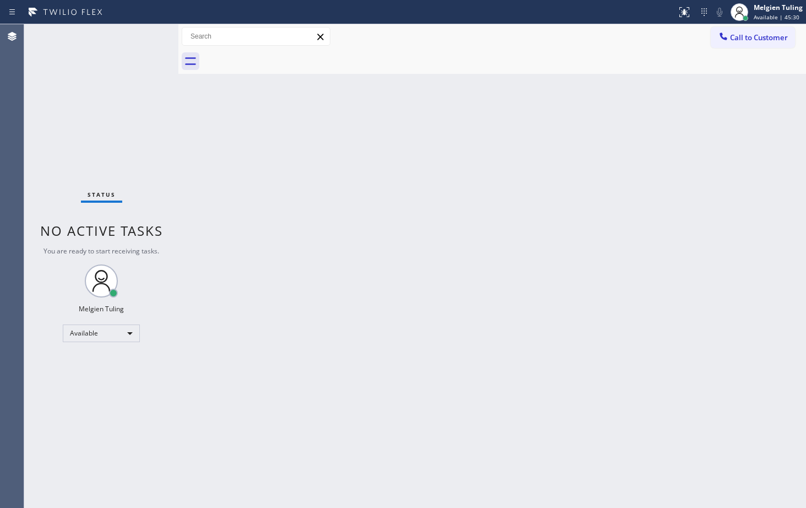
click at [106, 101] on div "Status No active tasks You are ready to start receiving tasks. Melgien Tuling A…" at bounding box center [101, 265] width 154 height 483
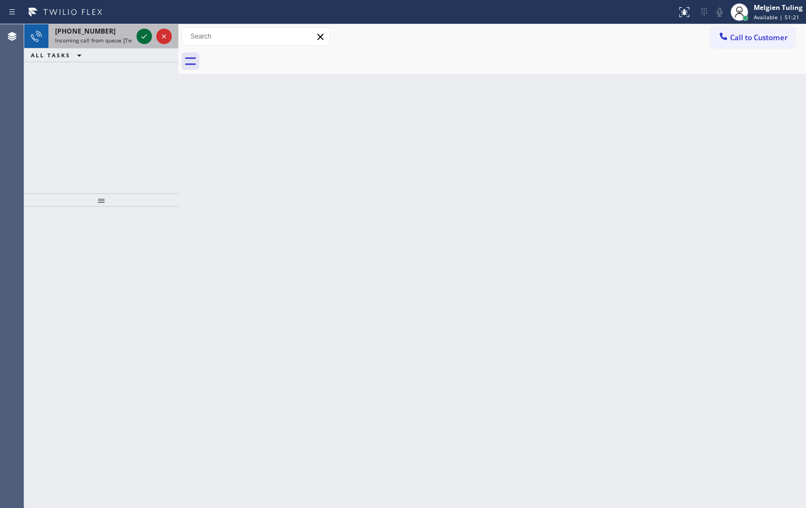
click at [142, 36] on icon at bounding box center [144, 36] width 13 height 13
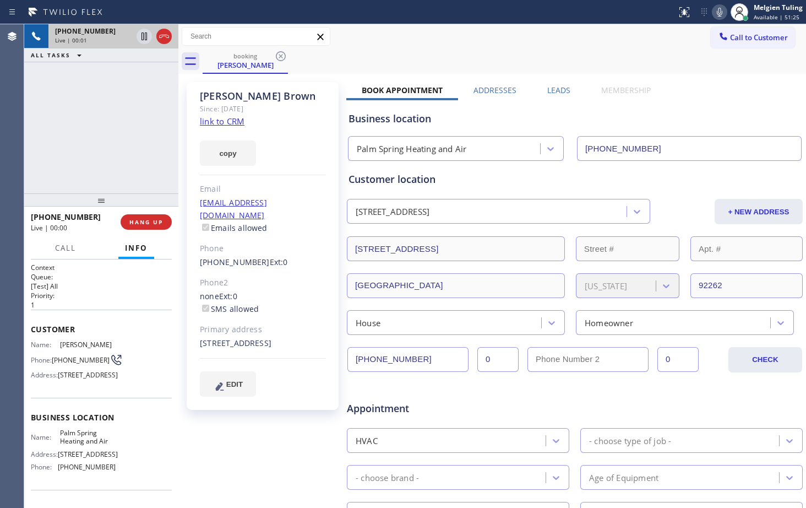
type input "[PHONE_NUMBER]"
click at [226, 122] on link "link to CRM" at bounding box center [222, 121] width 45 height 11
click at [148, 39] on icon at bounding box center [144, 36] width 13 height 13
click at [721, 10] on icon at bounding box center [719, 12] width 13 height 13
click at [118, 114] on div "+17605677482 Live | 05:14 ALL TASKS ALL TASKS ACTIVE TASKS TASKS IN WRAP UP" at bounding box center [101, 108] width 154 height 169
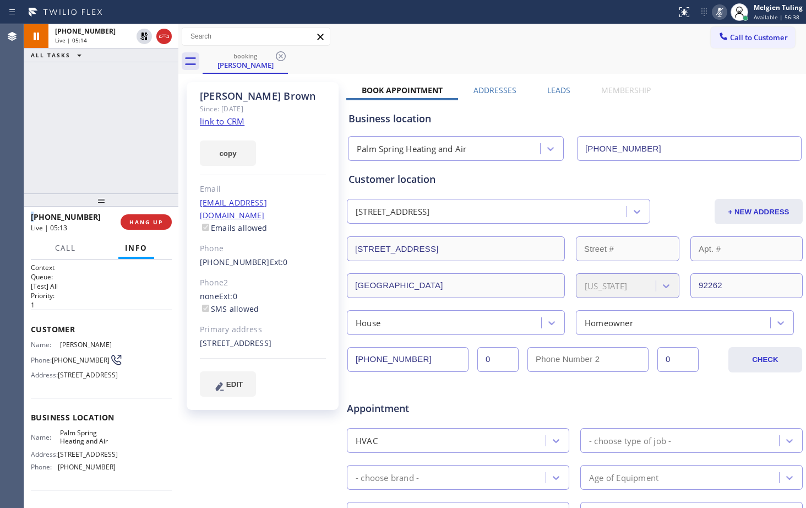
click at [118, 115] on div "+17605677482 Live | 05:14 ALL TASKS ALL TASKS ACTIVE TASKS TASKS IN WRAP UP" at bounding box center [101, 108] width 154 height 169
click at [146, 40] on icon at bounding box center [144, 36] width 8 height 8
click at [723, 13] on icon at bounding box center [719, 12] width 13 height 13
click at [113, 140] on div "+17605677482 Live | 05:36 ALL TASKS ALL TASKS ACTIVE TASKS TASKS IN WRAP UP" at bounding box center [101, 108] width 154 height 169
click at [134, 103] on div "+17605677482 Live | 06:15 ALL TASKS ALL TASKS ACTIVE TASKS TASKS IN WRAP UP" at bounding box center [101, 108] width 154 height 169
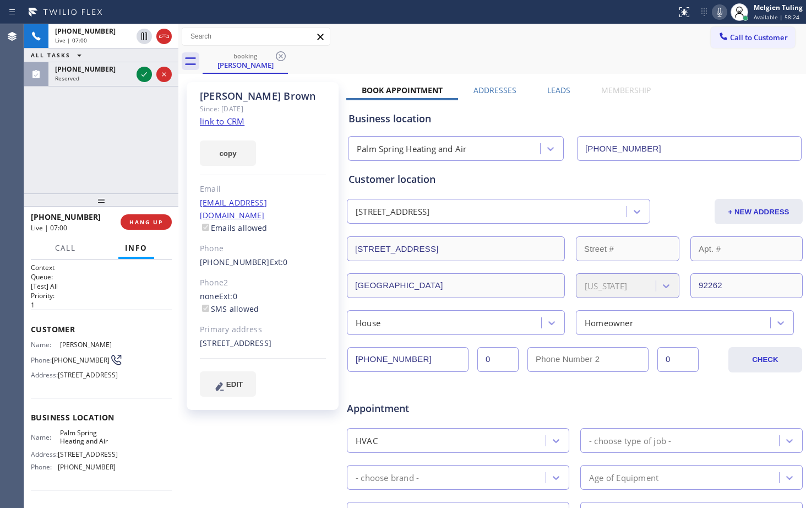
drag, startPoint x: 80, startPoint y: 149, endPoint x: 94, endPoint y: 125, distance: 27.1
click at [80, 148] on div "+17605677482 Live | 07:00 ALL TASKS ALL TASKS ACTIVE TASKS TASKS IN WRAP UP (85…" at bounding box center [101, 108] width 154 height 169
click at [144, 76] on icon at bounding box center [144, 74] width 6 height 4
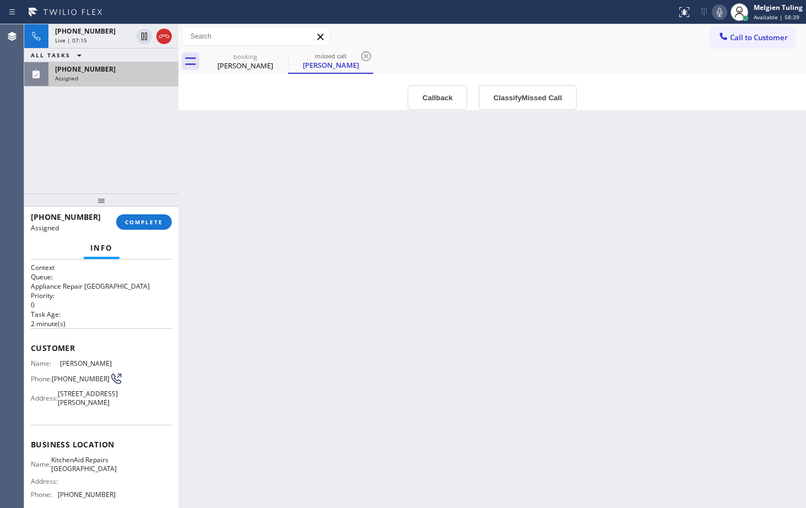
scroll to position [55, 0]
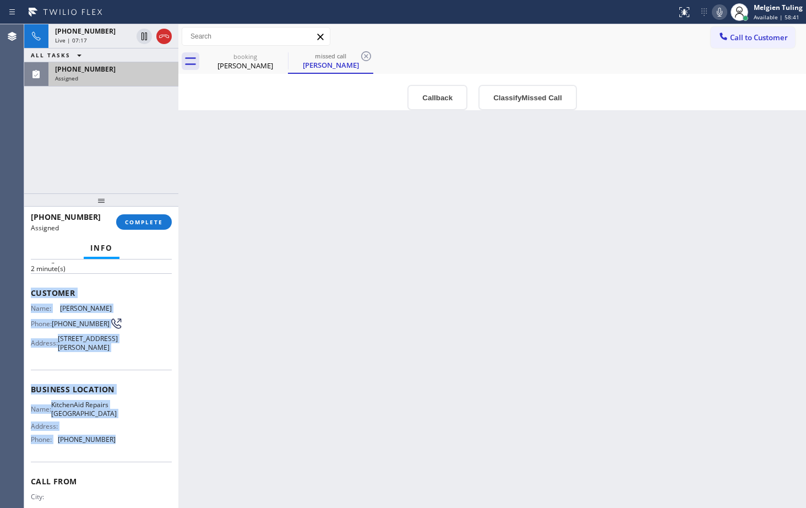
drag, startPoint x: 26, startPoint y: 292, endPoint x: 112, endPoint y: 470, distance: 197.7
click at [112, 470] on div "Context Queue: Appliance Repair High End Priority: 0 Task Age: 2 minute(s) Cust…" at bounding box center [101, 383] width 154 height 248
copy div "Customer Name: Katherine Armagnac Phone: (858) 459-0594 Address: 1040 Genter St…"
click at [145, 217] on button "COMPLETE" at bounding box center [144, 221] width 56 height 15
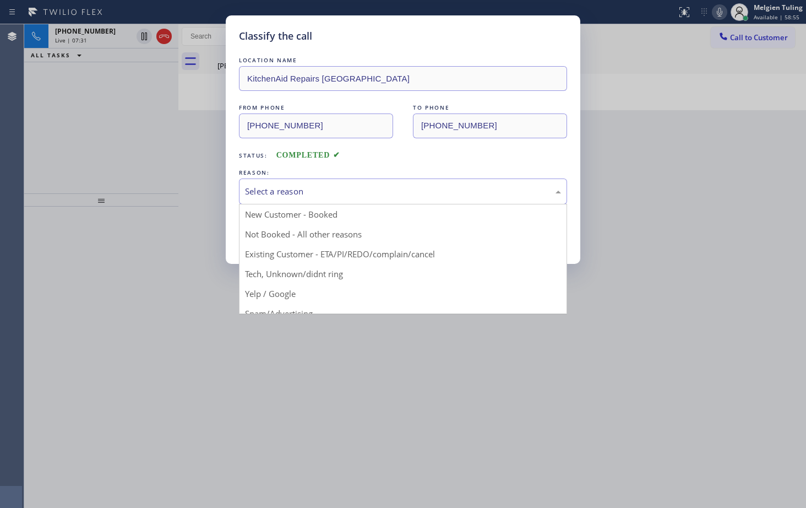
click at [269, 193] on div "Select a reason" at bounding box center [403, 191] width 316 height 13
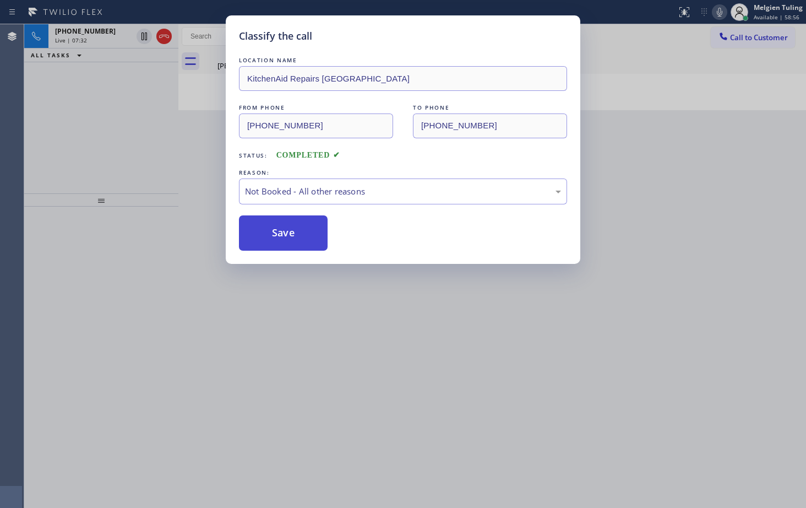
click at [272, 234] on button "Save" at bounding box center [283, 232] width 89 height 35
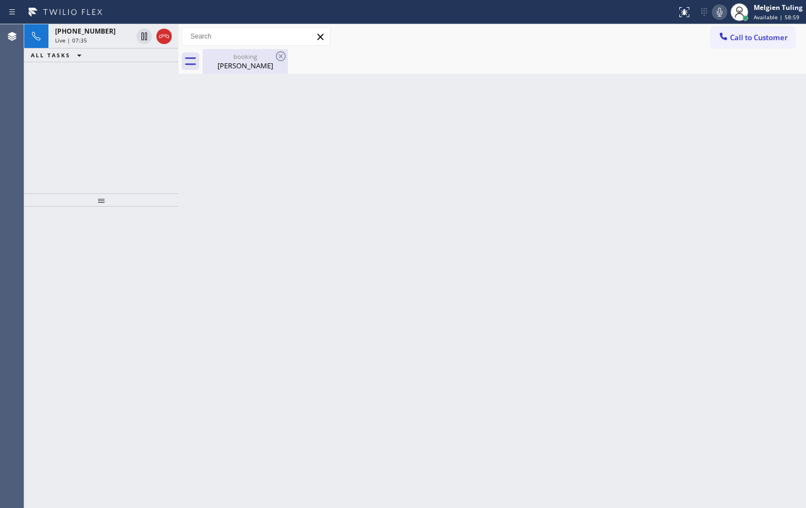
click at [216, 59] on div "booking" at bounding box center [245, 56] width 83 height 8
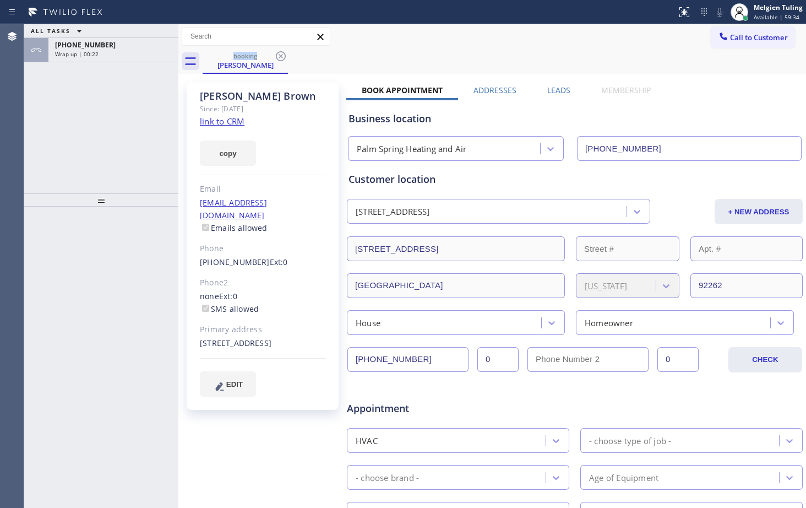
drag, startPoint x: 95, startPoint y: 139, endPoint x: 96, endPoint y: 115, distance: 23.7
click at [95, 138] on div "ALL TASKS ALL TASKS ACTIVE TASKS TASKS IN WRAP UP +17605677482 Wrap up | 00:22" at bounding box center [101, 108] width 154 height 169
click at [119, 50] on div "Wrap up | 00:22" at bounding box center [113, 54] width 117 height 8
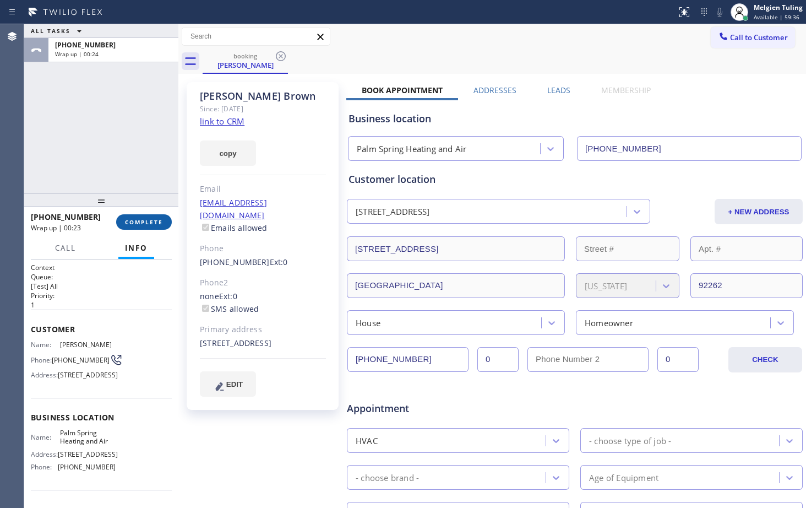
click at [136, 221] on span "COMPLETE" at bounding box center [144, 222] width 38 height 8
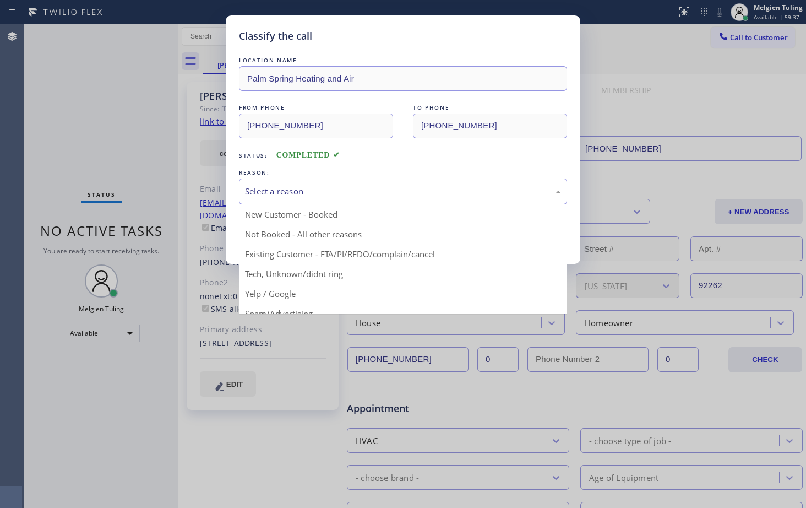
click at [282, 186] on div "Select a reason" at bounding box center [403, 191] width 316 height 13
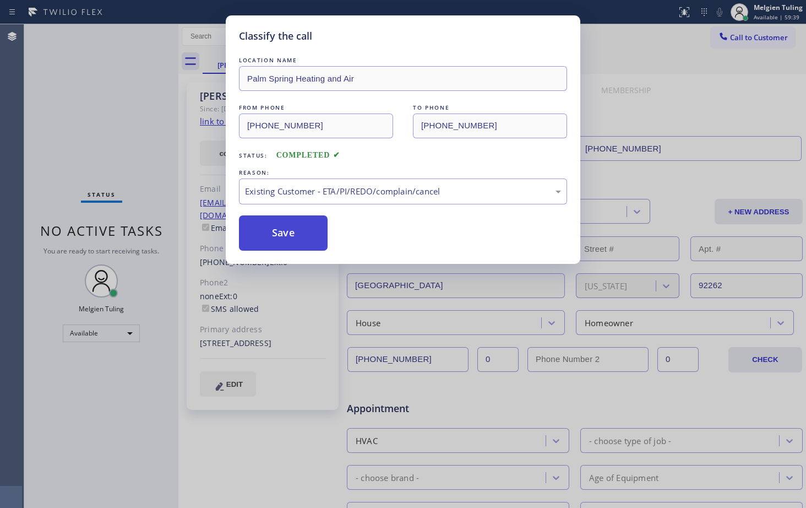
click at [277, 247] on button "Save" at bounding box center [283, 232] width 89 height 35
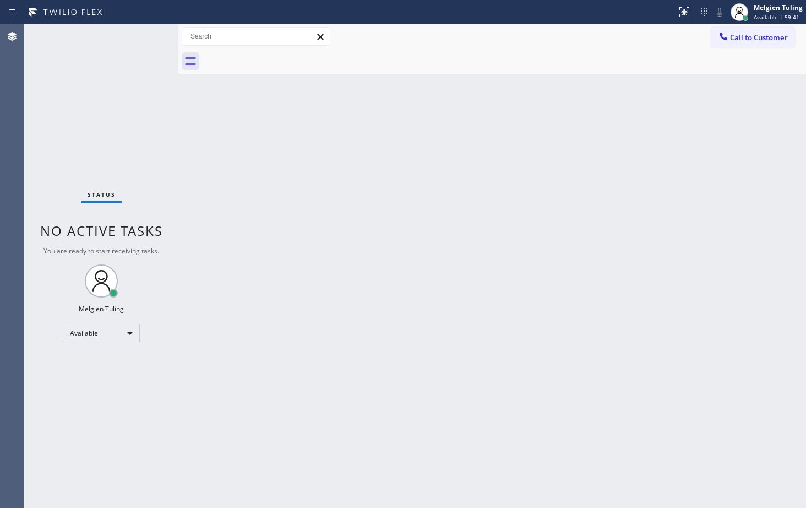
click at [345, 280] on div "Back to Dashboard Change Sender ID Customers Technicians Select a contact Outbo…" at bounding box center [492, 265] width 628 height 483
click at [139, 39] on div "Status No active tasks You are ready to start receiving tasks. Melgien Tuling A…" at bounding box center [101, 265] width 154 height 483
click at [140, 39] on div "Status No active tasks You are ready to start receiving tasks. Melgien Tuling A…" at bounding box center [101, 265] width 154 height 483
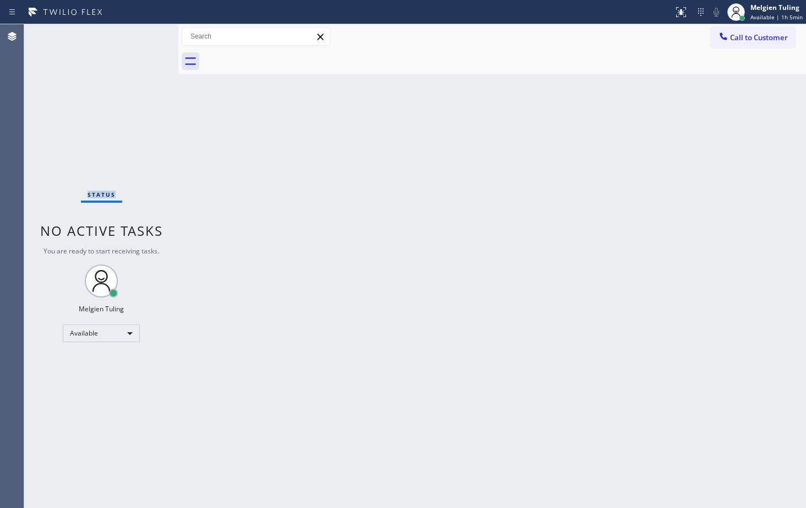
click at [140, 39] on div "Status No active tasks You are ready to start receiving tasks. Melgien Tuling A…" at bounding box center [101, 265] width 154 height 483
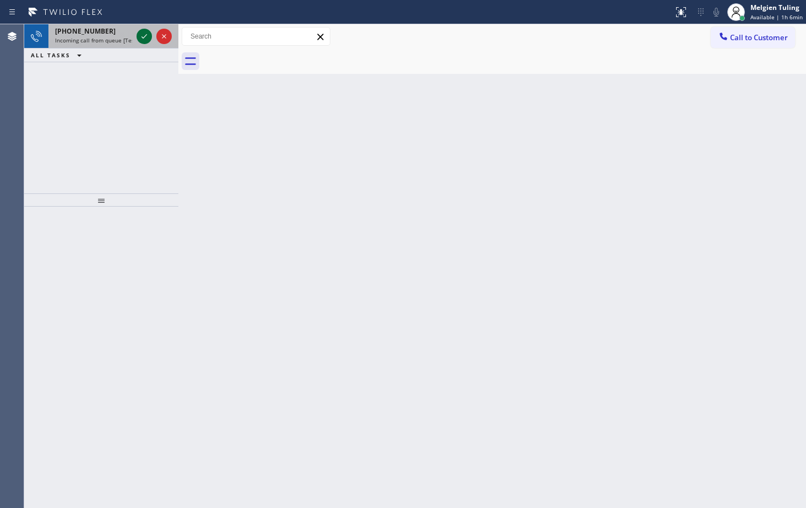
click at [144, 41] on icon at bounding box center [144, 36] width 13 height 13
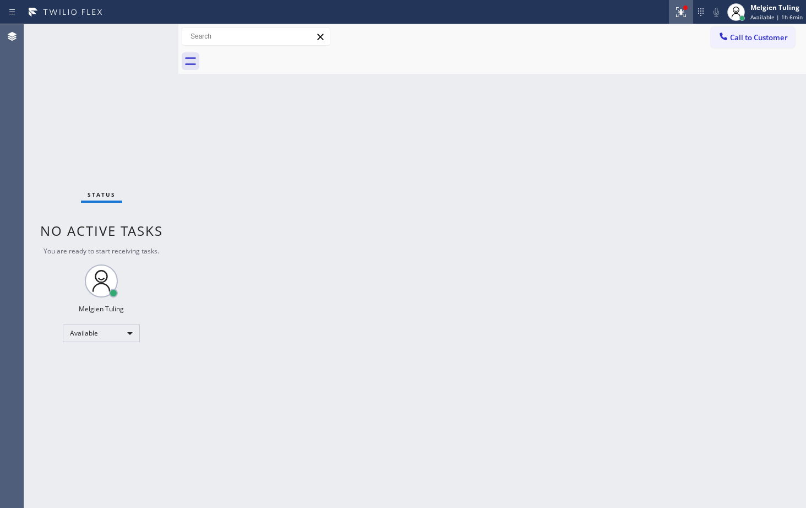
click at [681, 13] on icon at bounding box center [680, 12] width 13 height 13
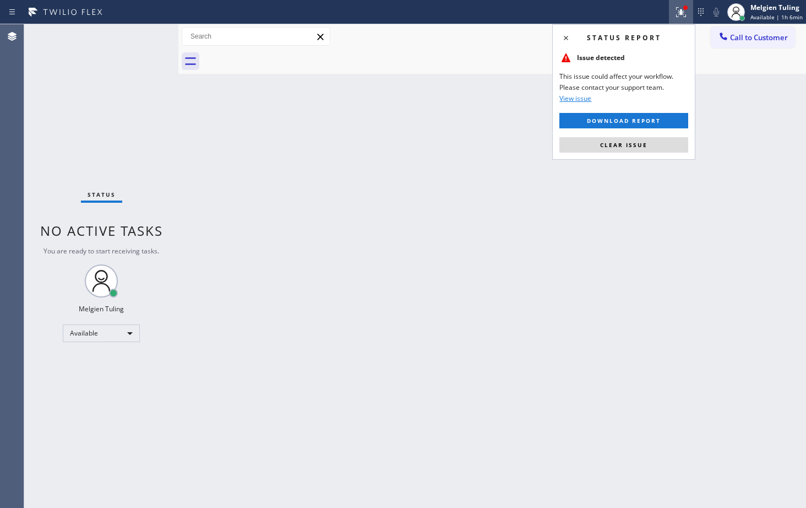
click at [681, 13] on icon at bounding box center [680, 12] width 13 height 13
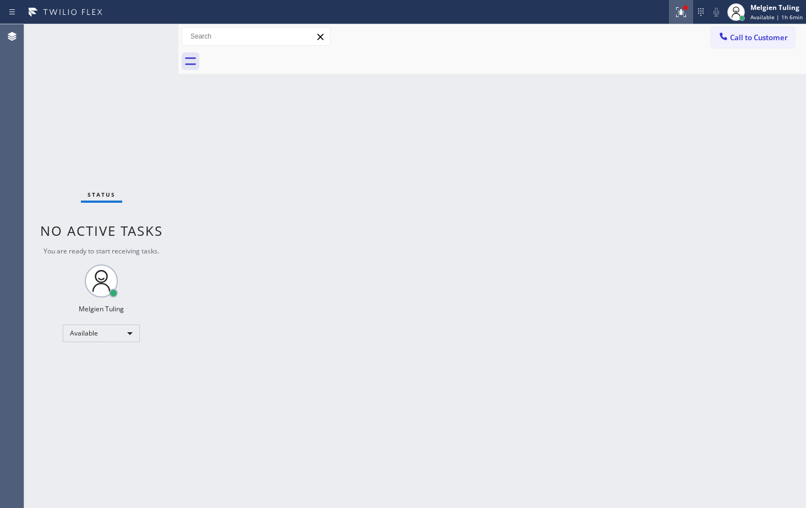
click at [683, 13] on icon at bounding box center [679, 11] width 7 height 8
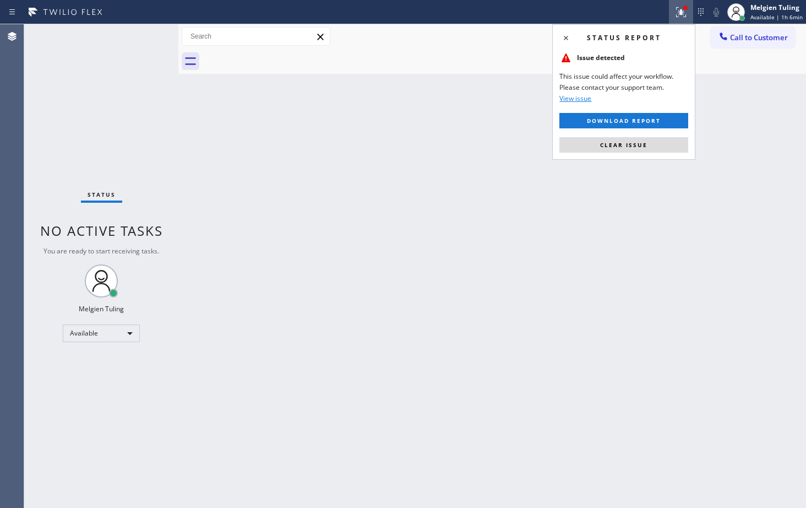
click at [606, 154] on div "Status report Issue detected This issue could affect your workflow. Please cont…" at bounding box center [623, 91] width 143 height 135
click at [618, 141] on span "Clear issue" at bounding box center [623, 145] width 47 height 8
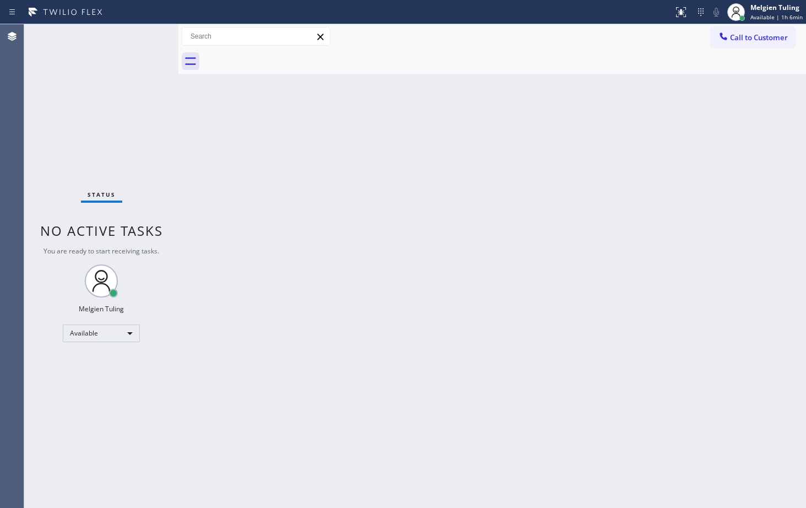
click at [618, 140] on div "Back to Dashboard Change Sender ID Customers Technicians Select a contact Outbo…" at bounding box center [492, 265] width 628 height 483
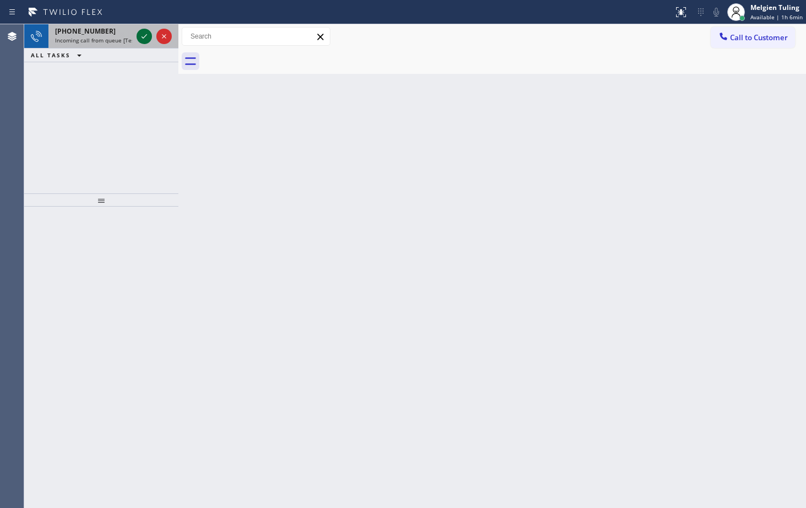
click at [145, 35] on icon at bounding box center [144, 36] width 13 height 13
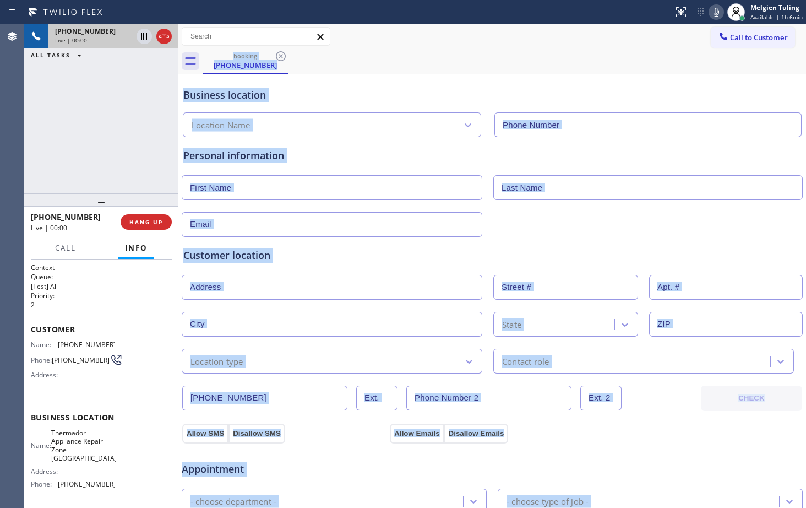
type input "[PHONE_NUMBER]"
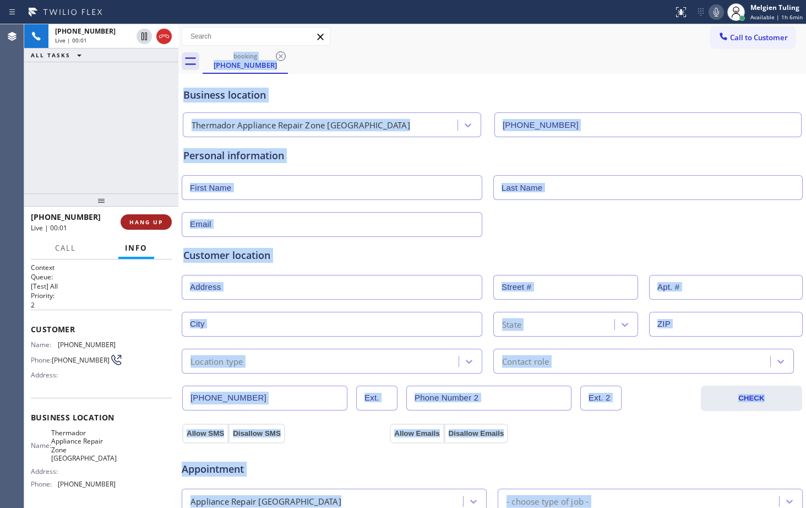
click at [152, 220] on span "HANG UP" at bounding box center [146, 222] width 34 height 8
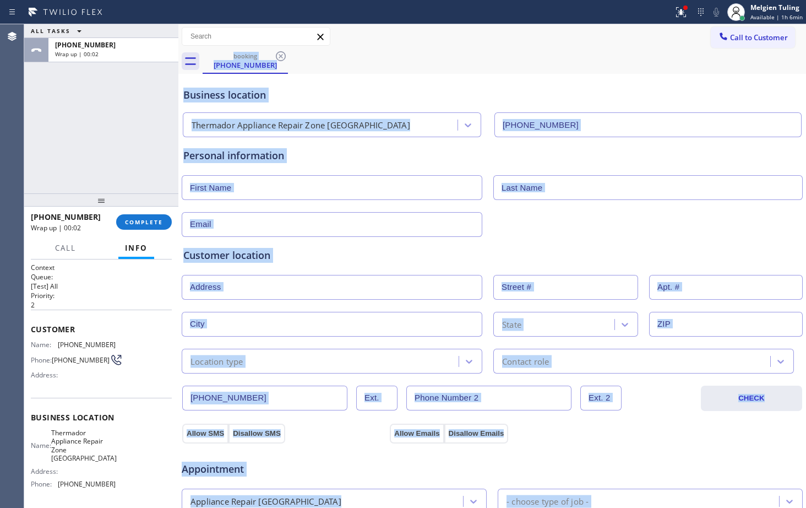
click at [258, 191] on input "text" at bounding box center [332, 187] width 301 height 25
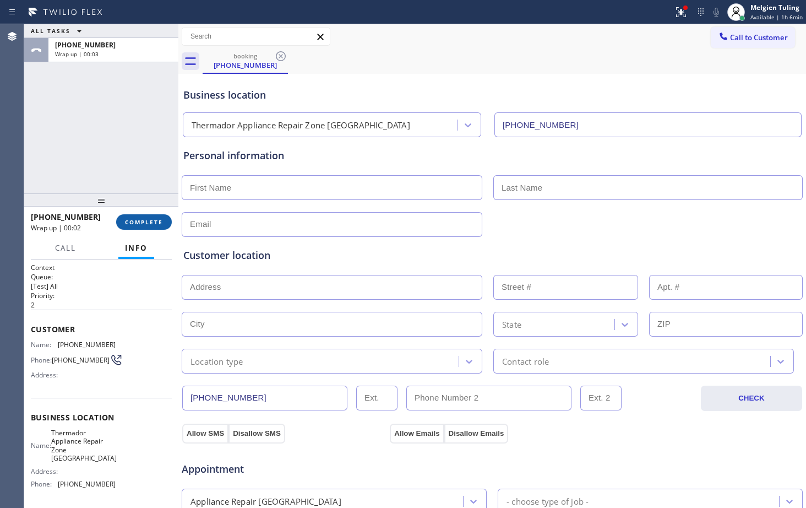
click at [149, 219] on span "COMPLETE" at bounding box center [144, 222] width 38 height 8
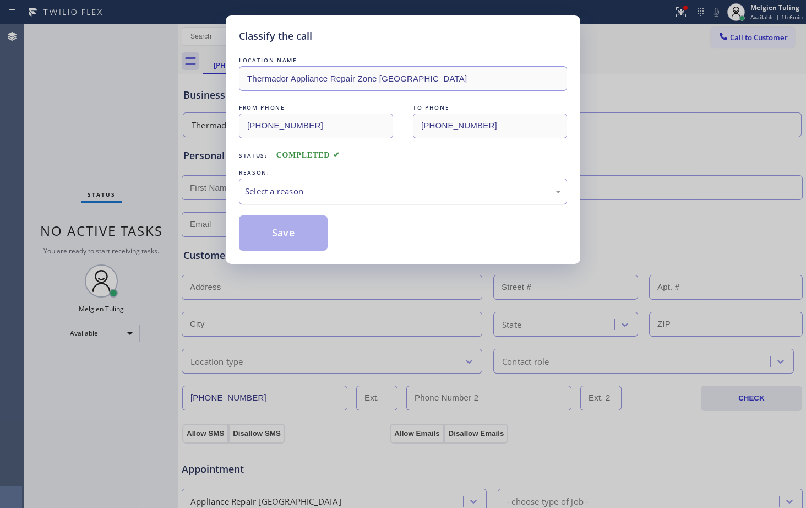
click at [272, 187] on div "Select a reason" at bounding box center [403, 191] width 316 height 13
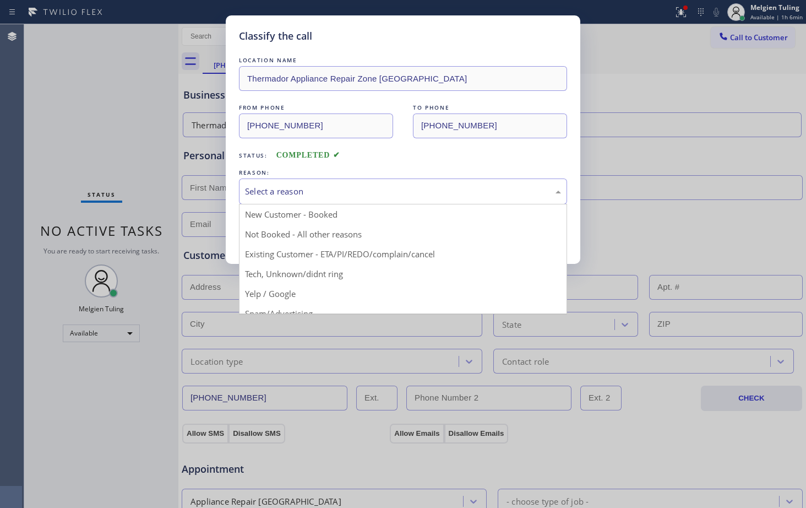
click at [279, 307] on div "Classify the call LOCATION NAME Thermador Appliance Repair Zone Montebello FROM…" at bounding box center [403, 254] width 806 height 508
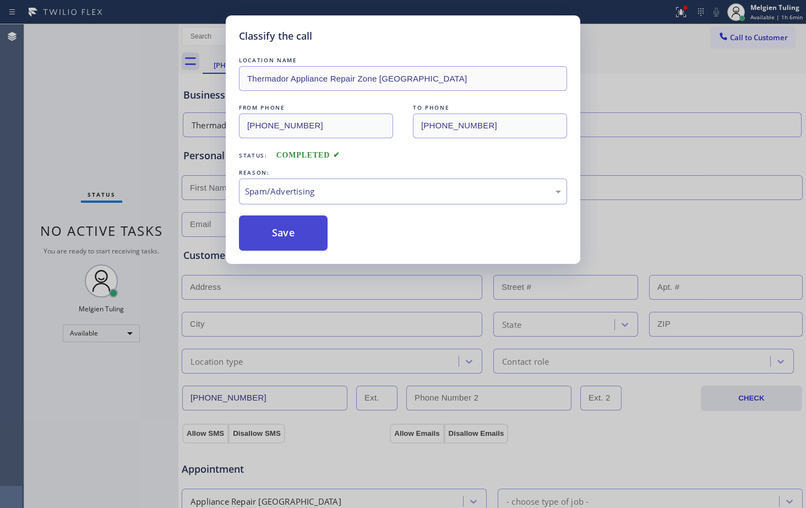
click at [296, 234] on button "Save" at bounding box center [283, 232] width 89 height 35
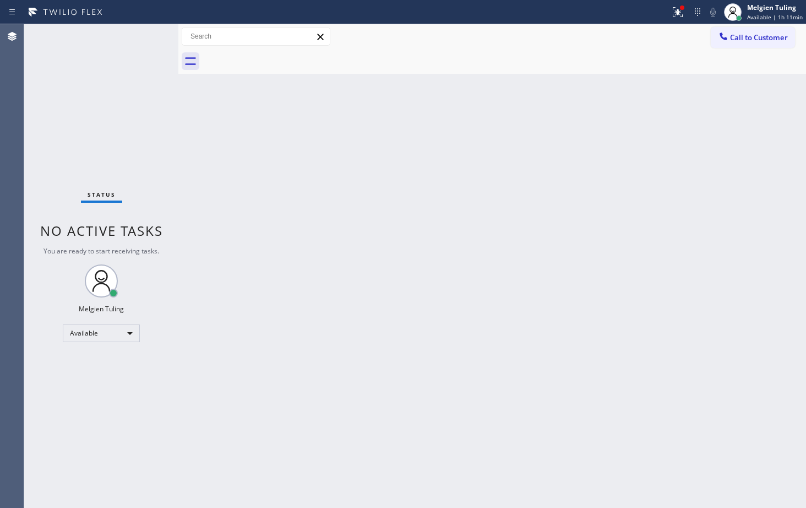
click at [94, 106] on div "Status No active tasks You are ready to start receiving tasks. Melgien Tuling A…" at bounding box center [101, 265] width 154 height 483
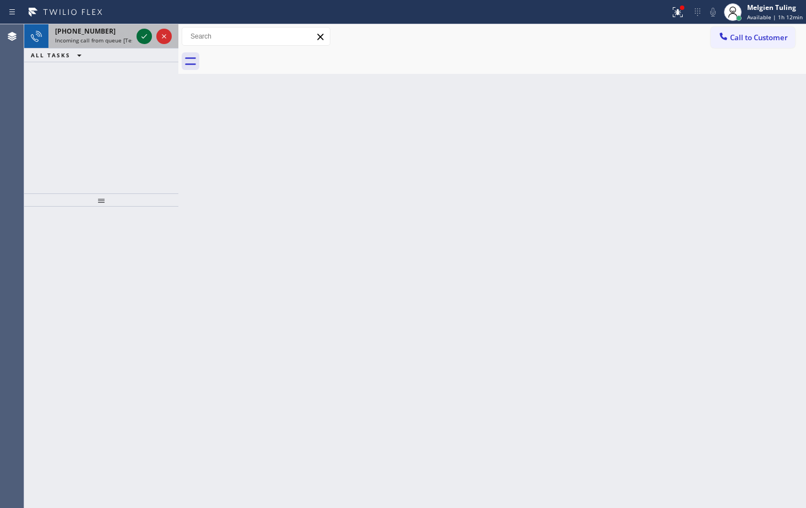
click at [143, 34] on icon at bounding box center [144, 36] width 13 height 13
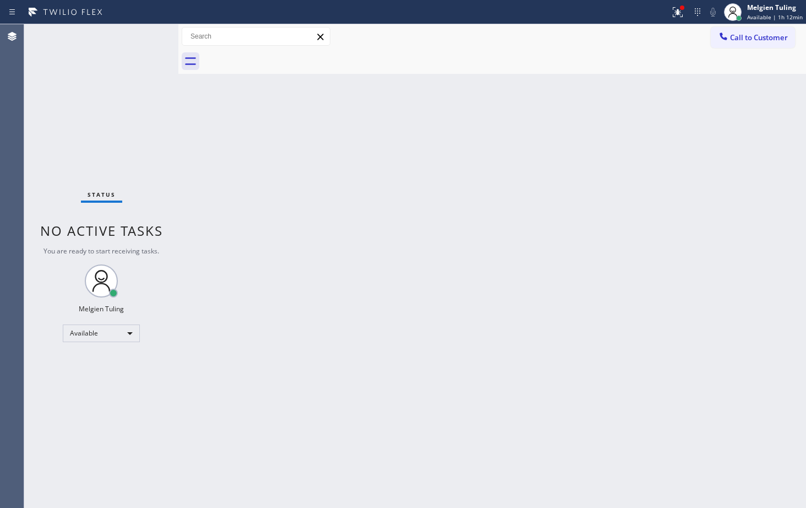
click at [143, 35] on div "Status No active tasks You are ready to start receiving tasks. Melgien Tuling A…" at bounding box center [101, 265] width 154 height 483
click at [677, 8] on icon at bounding box center [677, 12] width 13 height 13
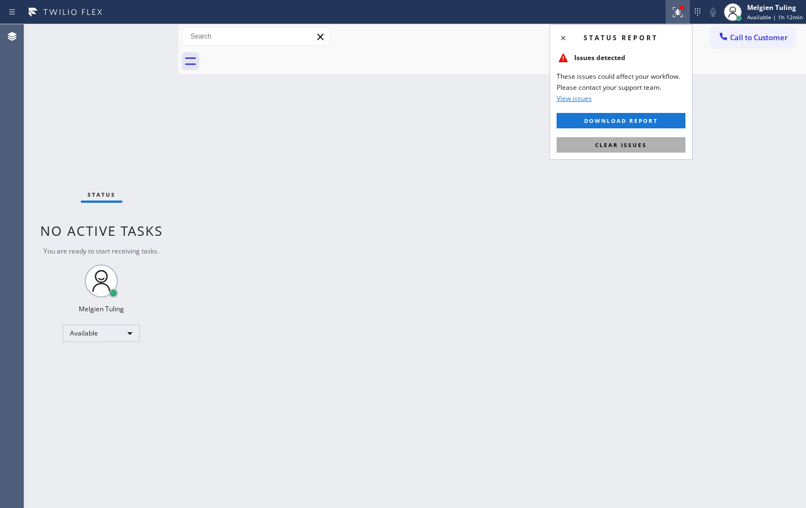
click at [613, 151] on button "Clear issues" at bounding box center [621, 144] width 129 height 15
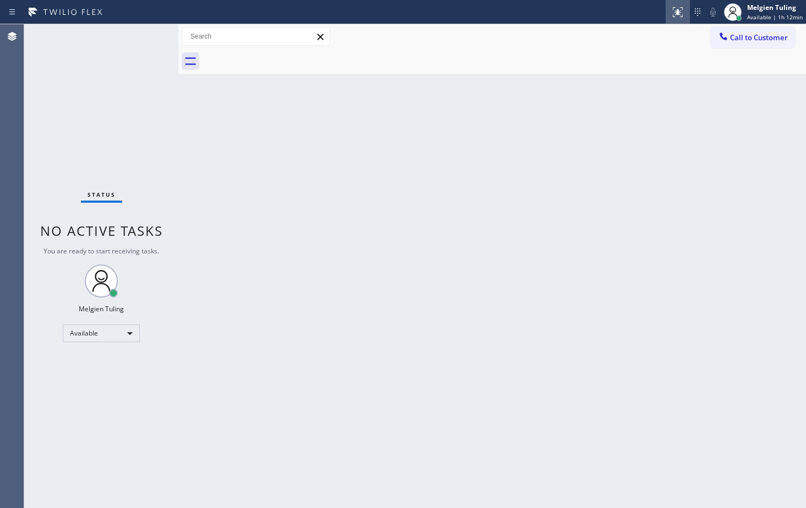
click at [673, 15] on div at bounding box center [677, 12] width 24 height 13
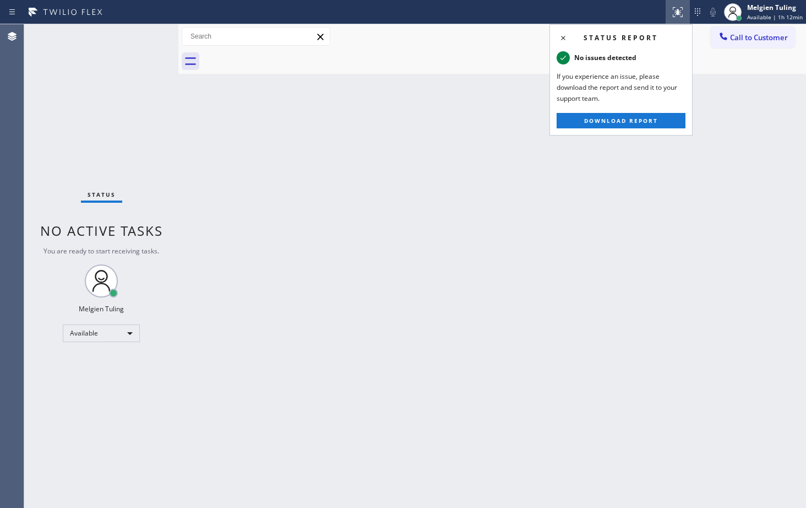
click at [531, 171] on div "Back to Dashboard Change Sender ID Customers Technicians Select a contact Outbo…" at bounding box center [492, 265] width 628 height 483
click at [531, 168] on div "Back to Dashboard Change Sender ID Customers Technicians Select a contact Outbo…" at bounding box center [492, 265] width 628 height 483
click at [143, 39] on div "Status No active tasks You are ready to start receiving tasks. Melgien Tuling A…" at bounding box center [101, 265] width 154 height 483
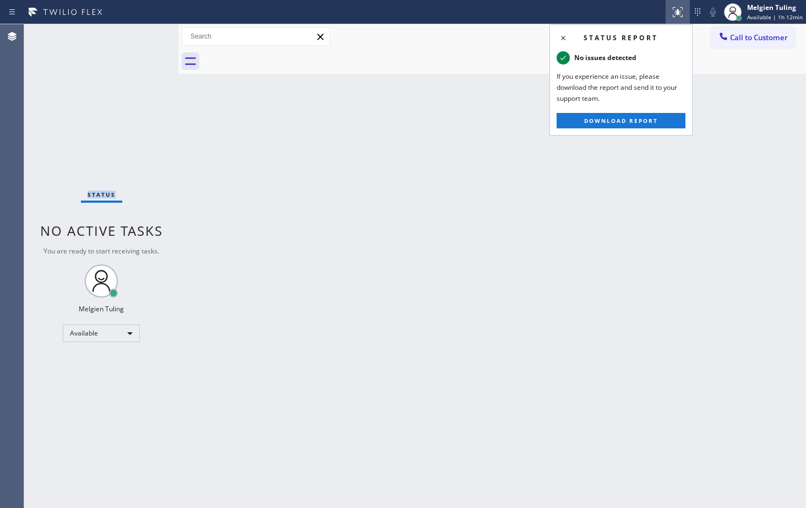
click at [143, 39] on div "Status No active tasks You are ready to start receiving tasks. Melgien Tuling A…" at bounding box center [101, 265] width 154 height 483
click at [130, 174] on div "Status No active tasks You are ready to start receiving tasks. Melgien Tuling A…" at bounding box center [101, 265] width 154 height 483
click at [108, 190] on span "Status" at bounding box center [102, 194] width 28 height 8
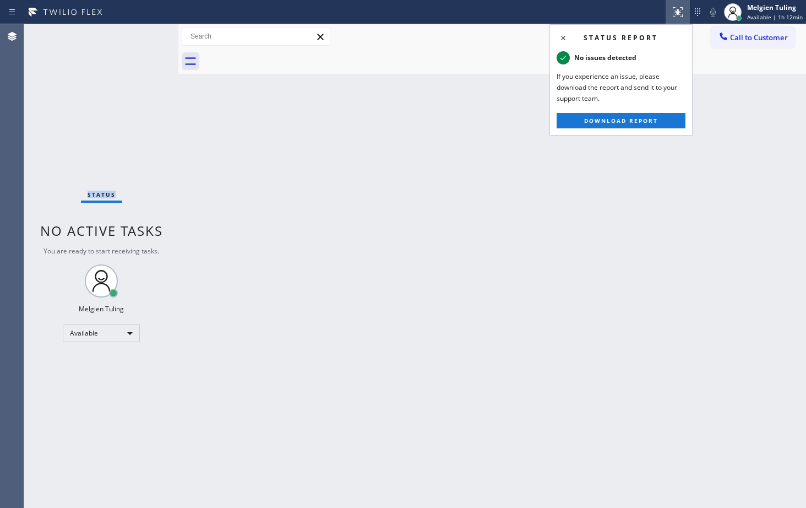
click at [107, 190] on span "Status" at bounding box center [102, 194] width 28 height 8
click at [108, 198] on span "Status" at bounding box center [102, 194] width 28 height 8
click at [110, 195] on span "Status" at bounding box center [102, 194] width 28 height 8
click at [113, 189] on div "Status No active tasks You are ready to start receiving tasks. Melgien Tuling A…" at bounding box center [101, 265] width 154 height 483
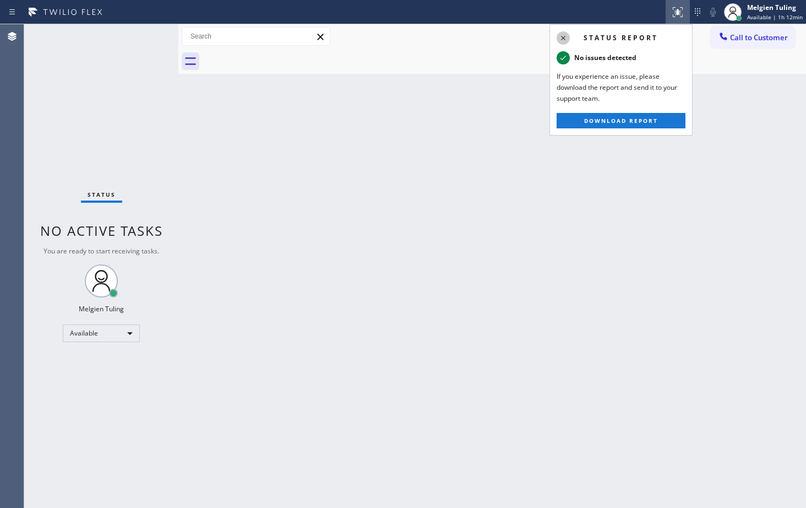
click at [565, 38] on icon at bounding box center [563, 37] width 13 height 13
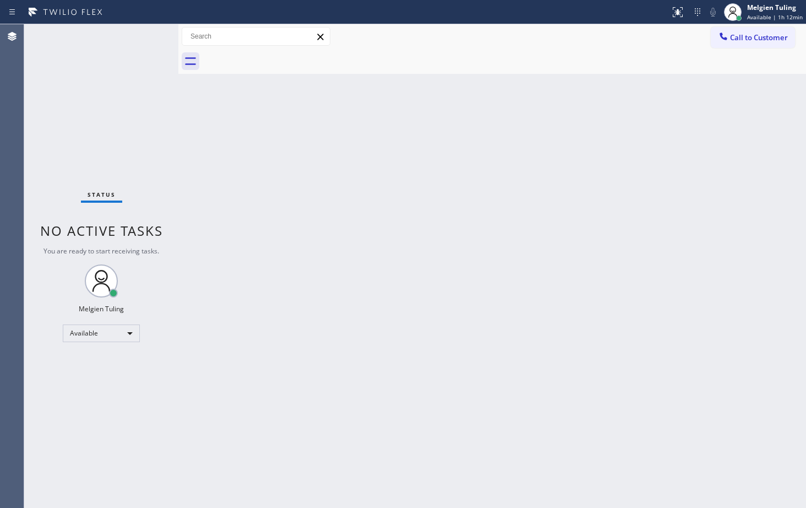
click at [419, 163] on div "Back to Dashboard Change Sender ID Customers Technicians Select a contact Outbo…" at bounding box center [492, 265] width 628 height 483
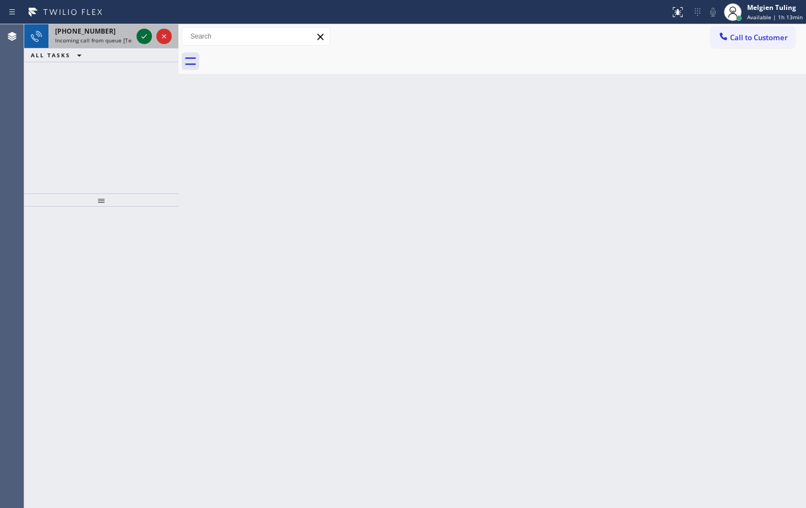
click at [137, 40] on div at bounding box center [144, 36] width 15 height 13
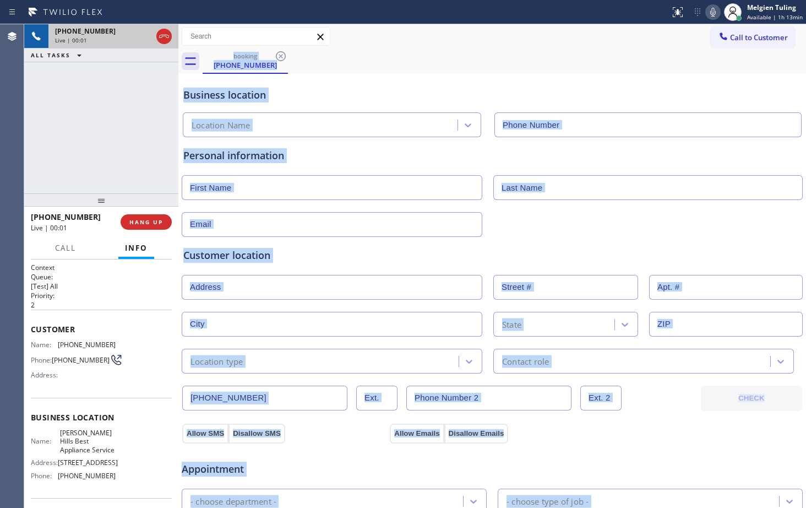
type input "[PHONE_NUMBER]"
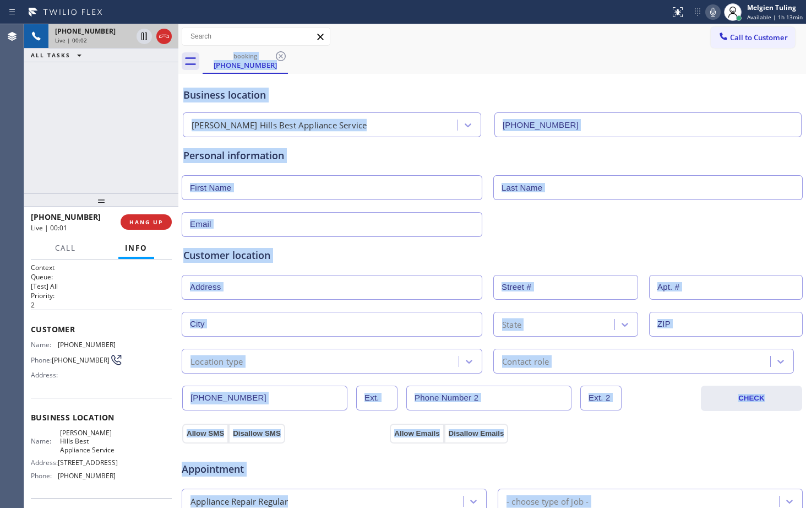
click at [356, 171] on div "Personal information" at bounding box center [492, 192] width 618 height 89
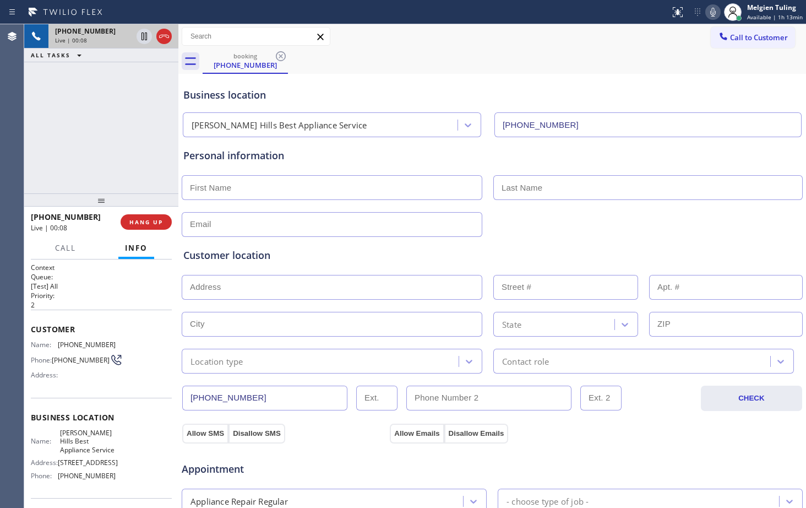
click at [587, 68] on div "booking (310) 994-9904" at bounding box center [504, 61] width 603 height 25
click at [152, 218] on span "HANG UP" at bounding box center [146, 222] width 34 height 8
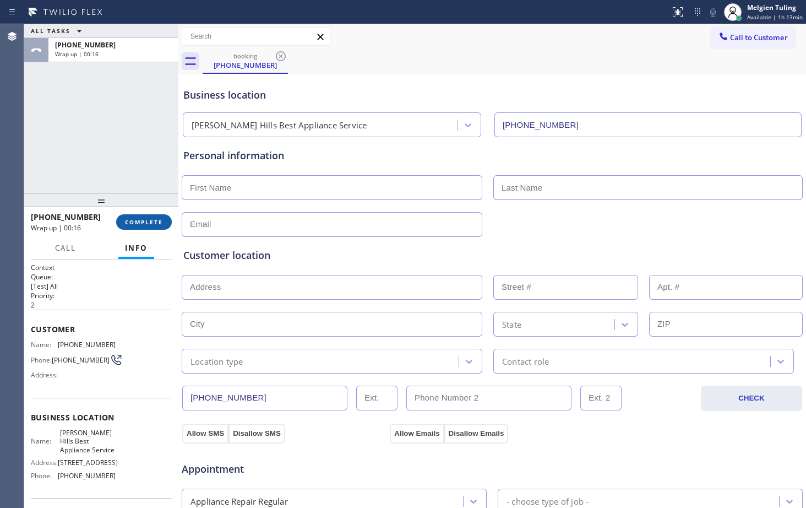
click at [130, 221] on span "COMPLETE" at bounding box center [144, 222] width 38 height 8
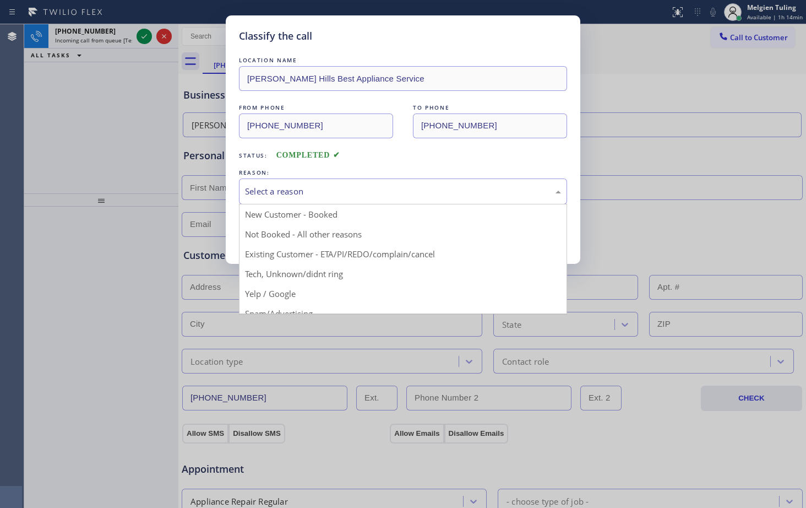
drag, startPoint x: 335, startPoint y: 188, endPoint x: 336, endPoint y: 201, distance: 12.7
click at [335, 186] on div "Select a reason" at bounding box center [403, 191] width 316 height 13
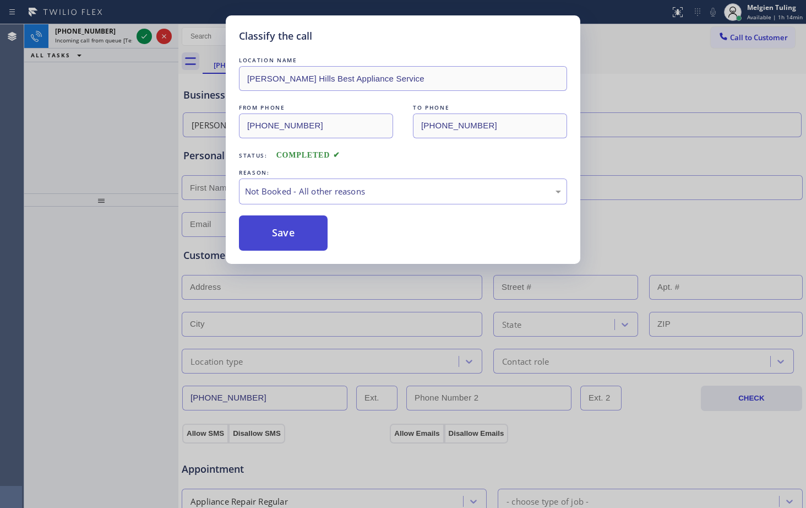
click at [282, 228] on button "Save" at bounding box center [283, 232] width 89 height 35
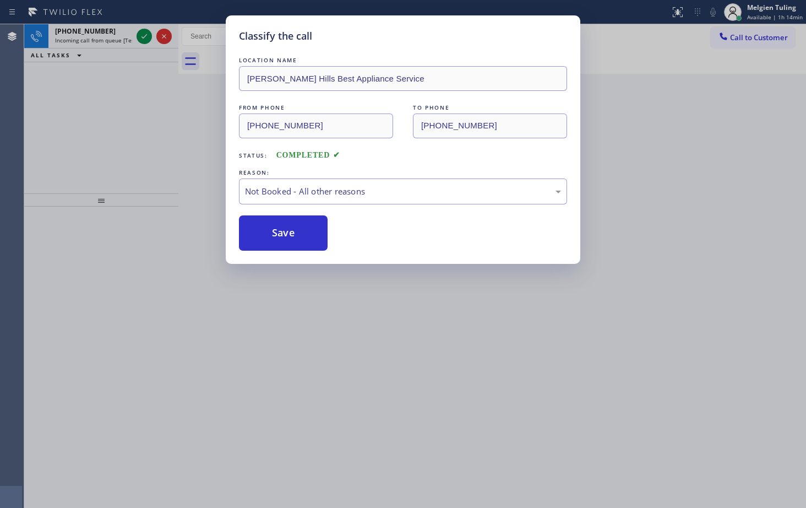
drag, startPoint x: 192, startPoint y: 119, endPoint x: 163, endPoint y: 101, distance: 33.7
click at [191, 118] on div "Classify the call LOCATION NAME Beverly Hills Best Appliance Service FROM PHONE…" at bounding box center [403, 254] width 806 height 508
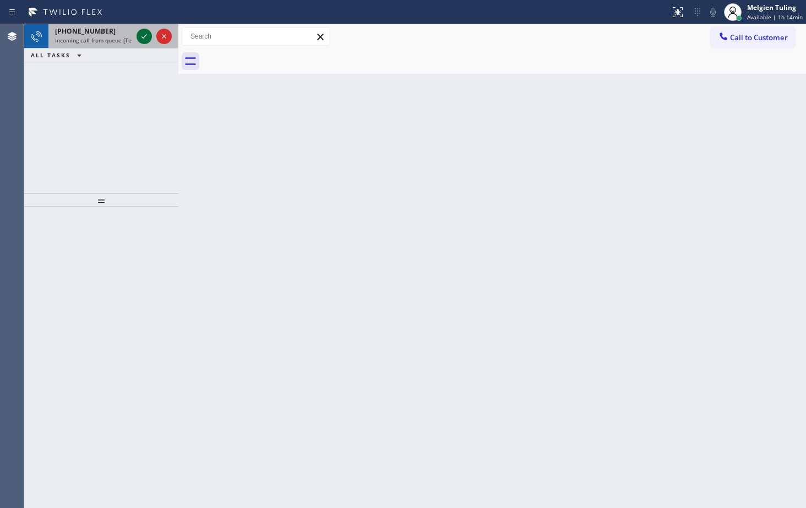
click at [140, 36] on icon at bounding box center [144, 36] width 13 height 13
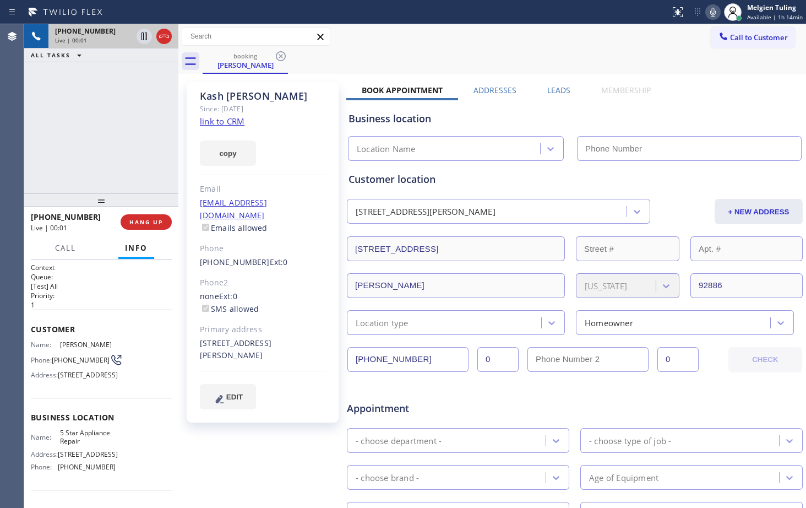
type input "[PHONE_NUMBER]"
click at [243, 123] on link "link to CRM" at bounding box center [222, 121] width 45 height 11
click at [714, 8] on icon at bounding box center [712, 12] width 13 height 13
click at [719, 10] on icon at bounding box center [712, 12] width 13 height 13
click at [144, 36] on icon at bounding box center [144, 36] width 13 height 13
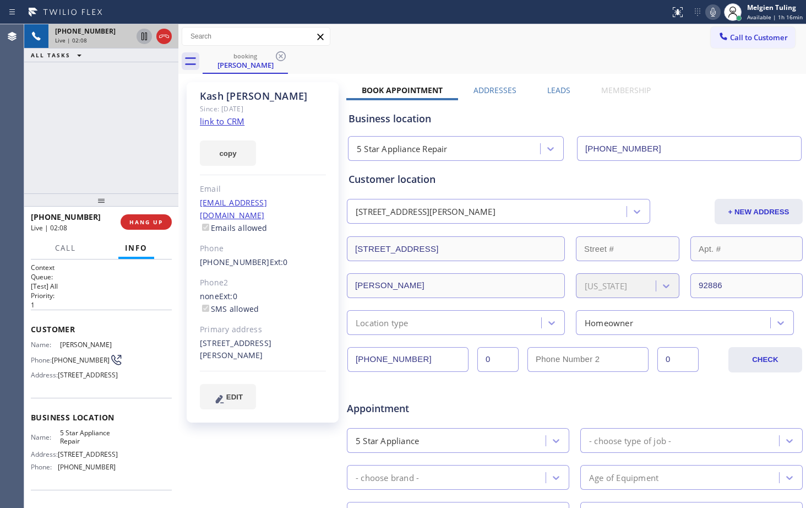
click at [144, 36] on icon at bounding box center [144, 36] width 13 height 13
click at [715, 14] on icon at bounding box center [712, 12] width 13 height 13
click at [144, 39] on icon at bounding box center [144, 36] width 13 height 13
click at [713, 12] on icon at bounding box center [713, 12] width 6 height 9
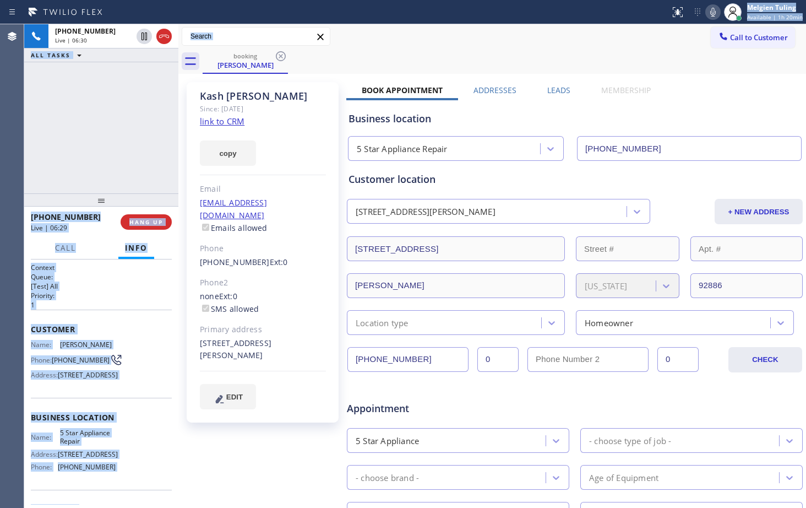
drag, startPoint x: 446, startPoint y: 12, endPoint x: 528, endPoint y: 47, distance: 89.0
click at [528, 47] on div "Status report No issues detected If you experience an issue, please download th…" at bounding box center [403, 254] width 806 height 508
click at [402, 48] on div "Call to Customer Outbound call Location Oasis Plumbers Mission Viejo Your calle…" at bounding box center [492, 36] width 628 height 25
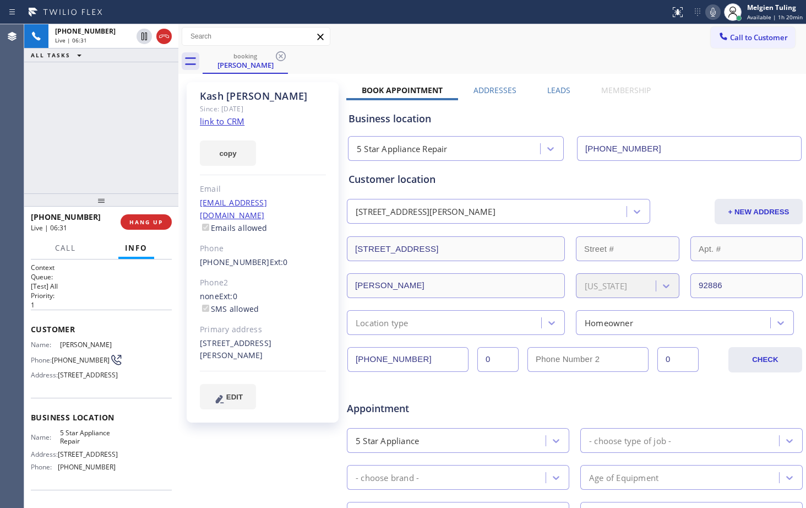
click at [307, 142] on div "copy" at bounding box center [263, 147] width 126 height 38
click at [713, 11] on icon at bounding box center [713, 12] width 6 height 9
click at [139, 224] on span "HANG UP" at bounding box center [146, 222] width 34 height 8
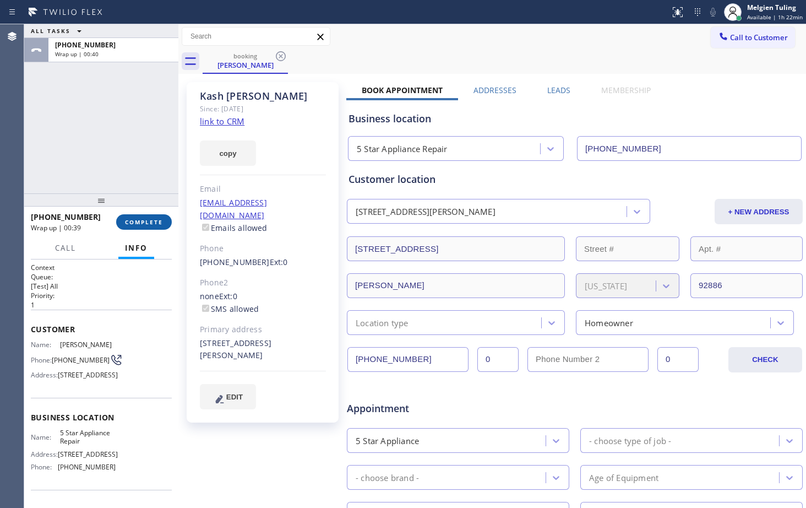
click at [138, 220] on span "COMPLETE" at bounding box center [144, 222] width 38 height 8
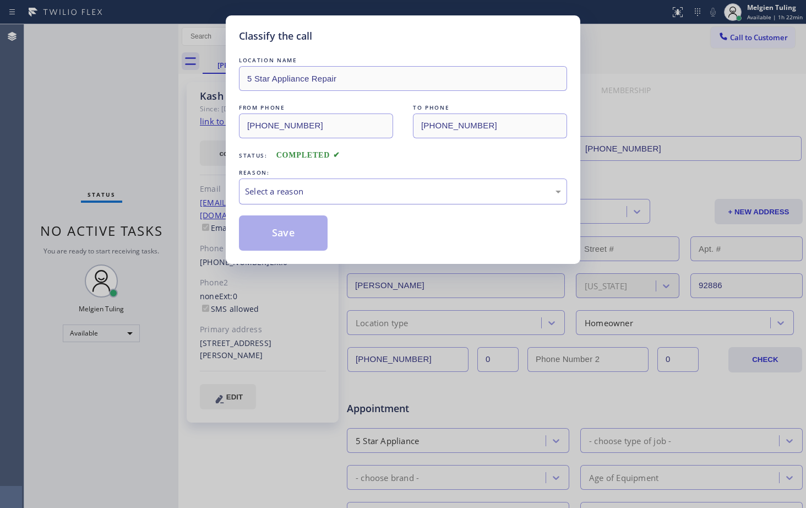
click at [298, 180] on div "Select a reason" at bounding box center [403, 191] width 328 height 26
click at [287, 251] on div "Classify the call LOCATION NAME 5 Star Appliance Repair FROM PHONE (714) 269-24…" at bounding box center [403, 139] width 354 height 248
click at [289, 234] on button "Save" at bounding box center [283, 232] width 89 height 35
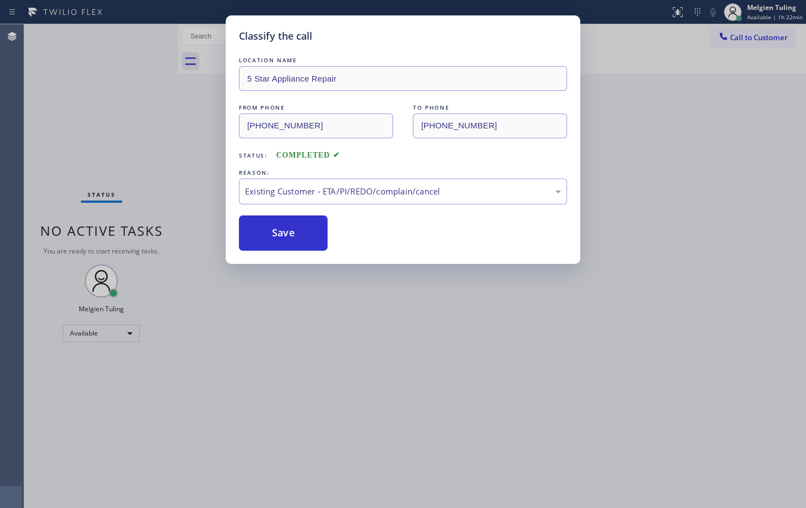
click at [119, 328] on div "Classify the call LOCATION NAME Red Electricians Palm Springs FROM PHONE (844) …" at bounding box center [415, 265] width 782 height 483
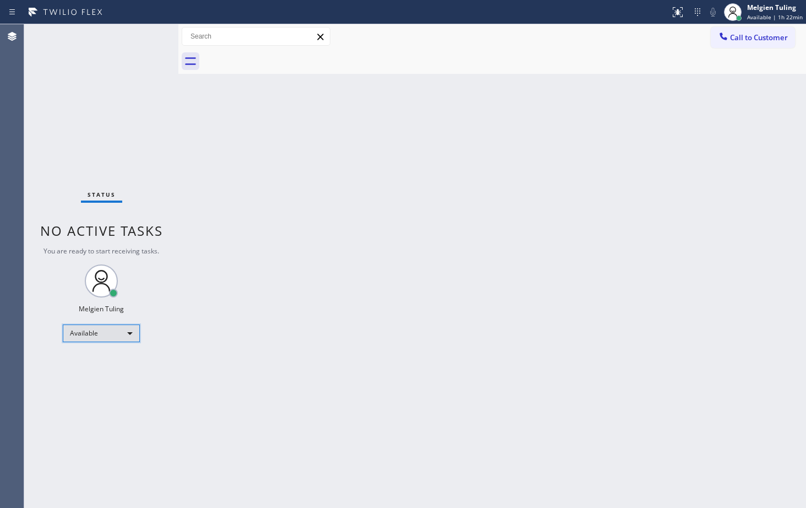
click at [116, 334] on div "Available" at bounding box center [101, 333] width 77 height 18
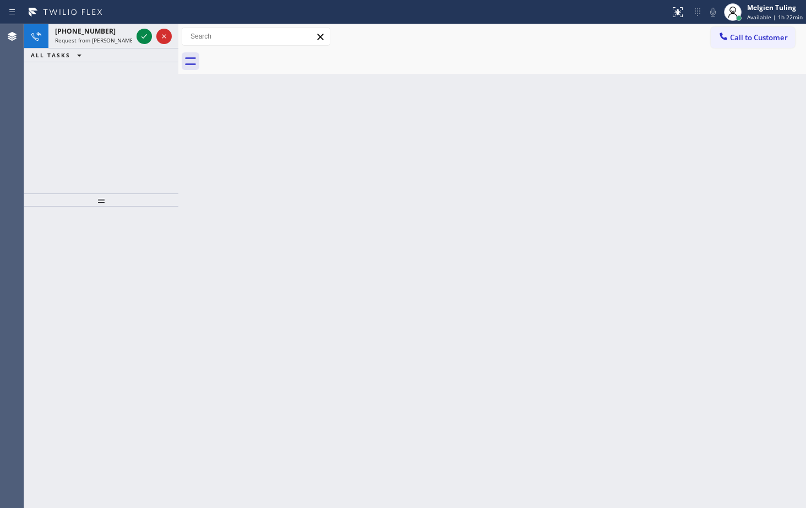
click at [91, 391] on div at bounding box center [101, 356] width 154 height 301
click at [773, 8] on div "Melgien Tuling" at bounding box center [775, 7] width 56 height 9
click at [764, 24] on div "Status report No issues detected If you experience an issue, please download th…" at bounding box center [403, 12] width 806 height 24
click at [765, 19] on span "Available | 1h 22min" at bounding box center [775, 17] width 56 height 8
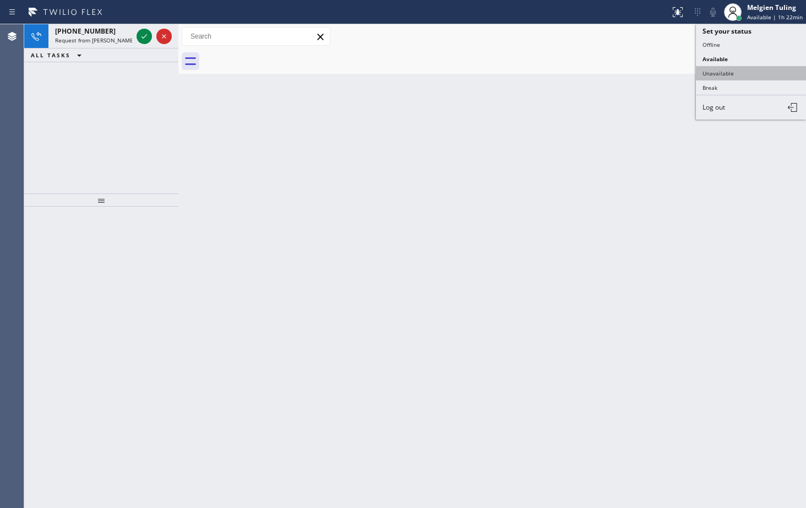
click at [716, 72] on button "Unavailable" at bounding box center [751, 73] width 110 height 14
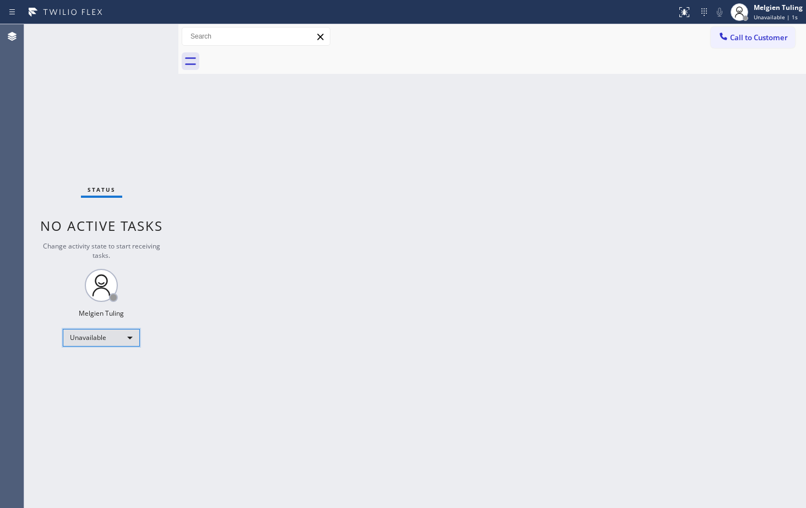
click at [107, 336] on div "Unavailable" at bounding box center [101, 338] width 77 height 18
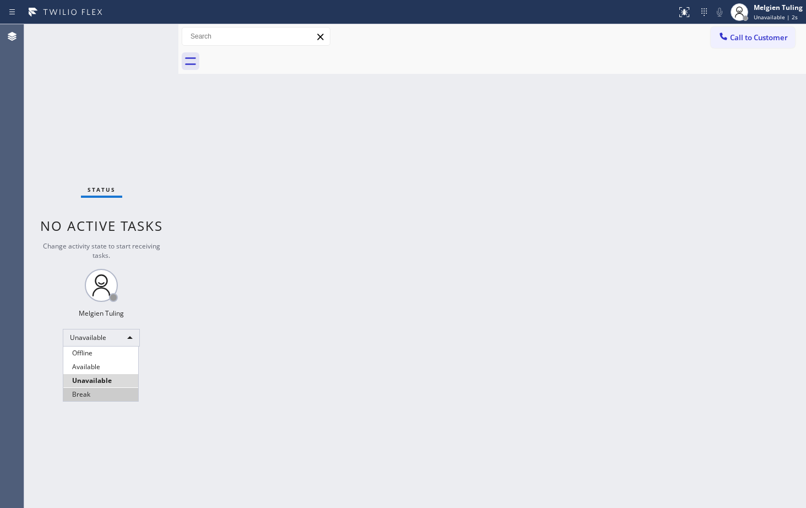
click at [94, 395] on li "Break" at bounding box center [100, 394] width 75 height 13
click at [129, 472] on div "Status No active tasks Change activity state to start receiving tasks. Melgien …" at bounding box center [101, 265] width 154 height 483
